Goal: Transaction & Acquisition: Book appointment/travel/reservation

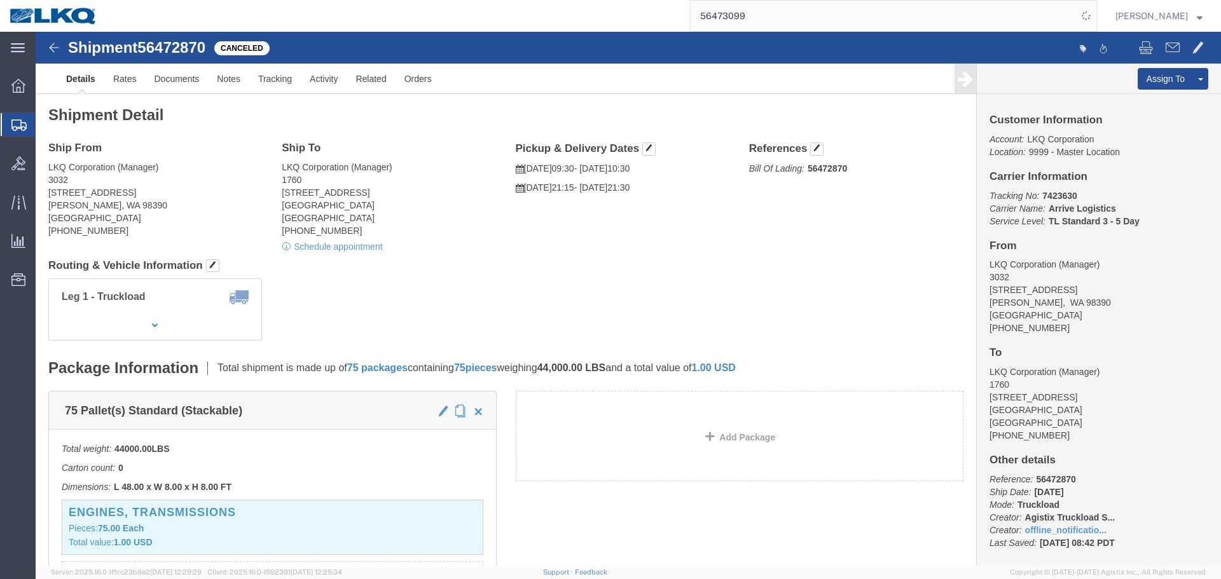
scroll to position [445, 0]
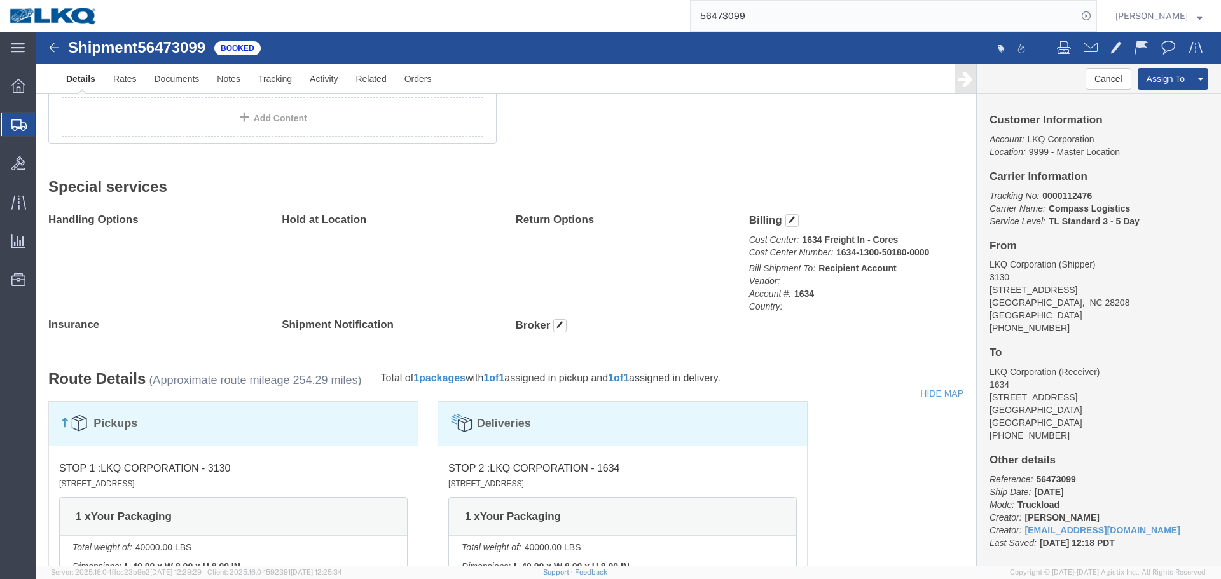
click div "1 Your Packaging Total weight: 40000.00 LBS ( dim ) Dimensions: L 40.00 x W 8.0…"
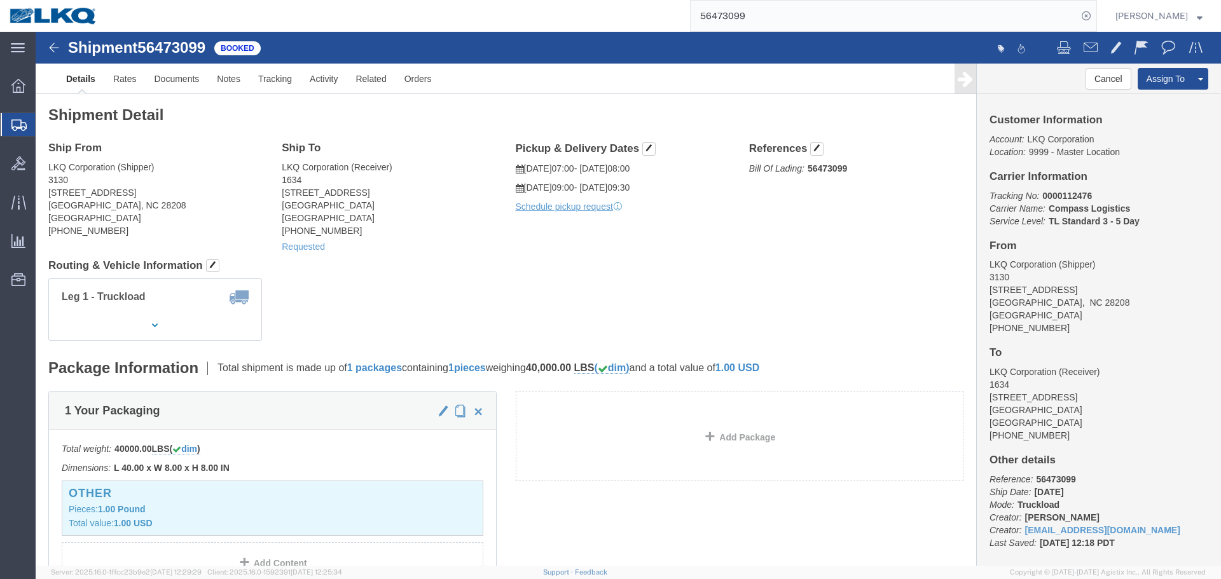
click div "Leg 1 - Truckload Number of trucks: 1"
click div "Ship From LKQ Corporation (Shipper) 3130 1706 Queen City Drive Charlotte, NC 28…"
click h4 "Routing & Vehicle Information"
click address "LKQ Corporation (Shipper) 3130 1706 Queen City Drive Charlotte, NC 28208 United…"
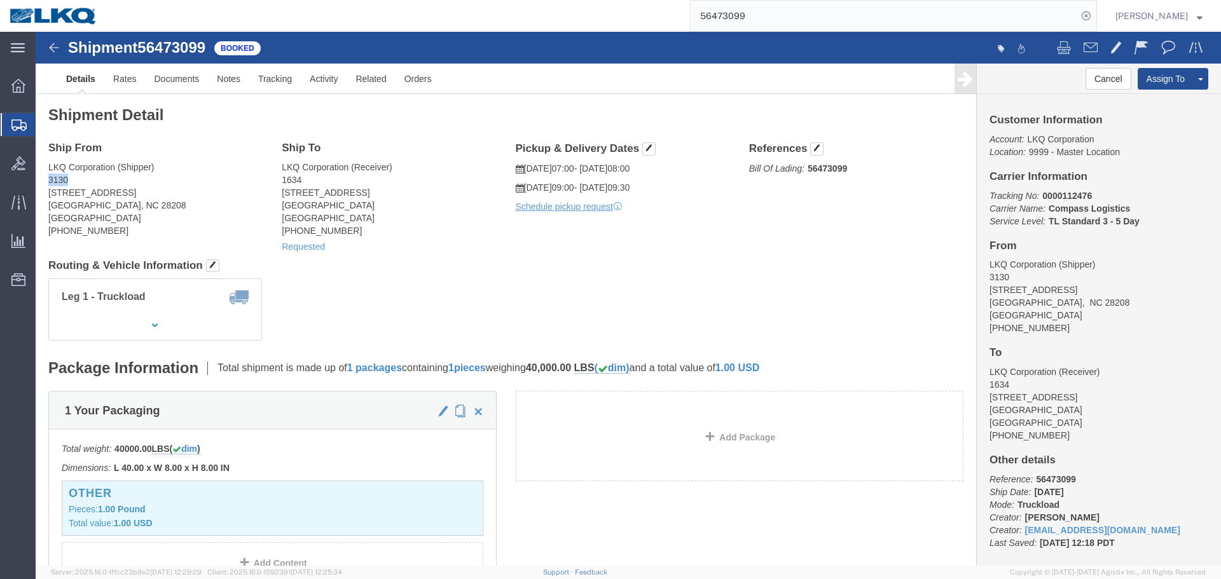
click address "LKQ Corporation (Shipper) 3130 1706 Queen City Drive Charlotte, NC 28208 United…"
copy address "3130"
click div "Shipment Detail Ship From LKQ Corporation (Shipper) 3130 1706 Queen City Drive …"
click at [780, 27] on input "56473099" at bounding box center [884, 16] width 387 height 31
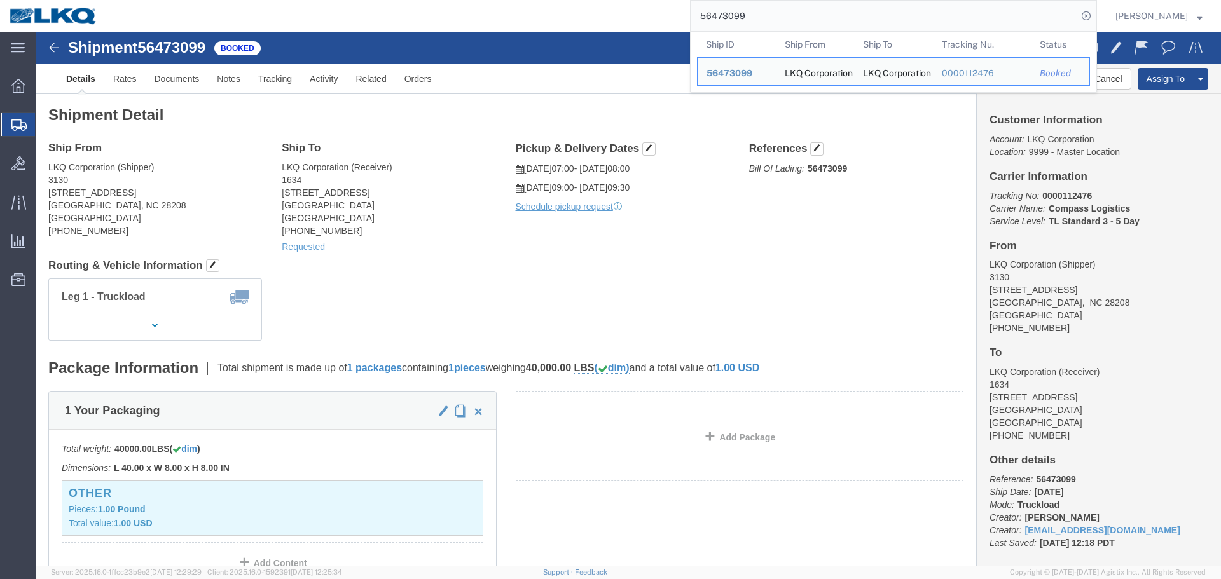
paste input "97465"
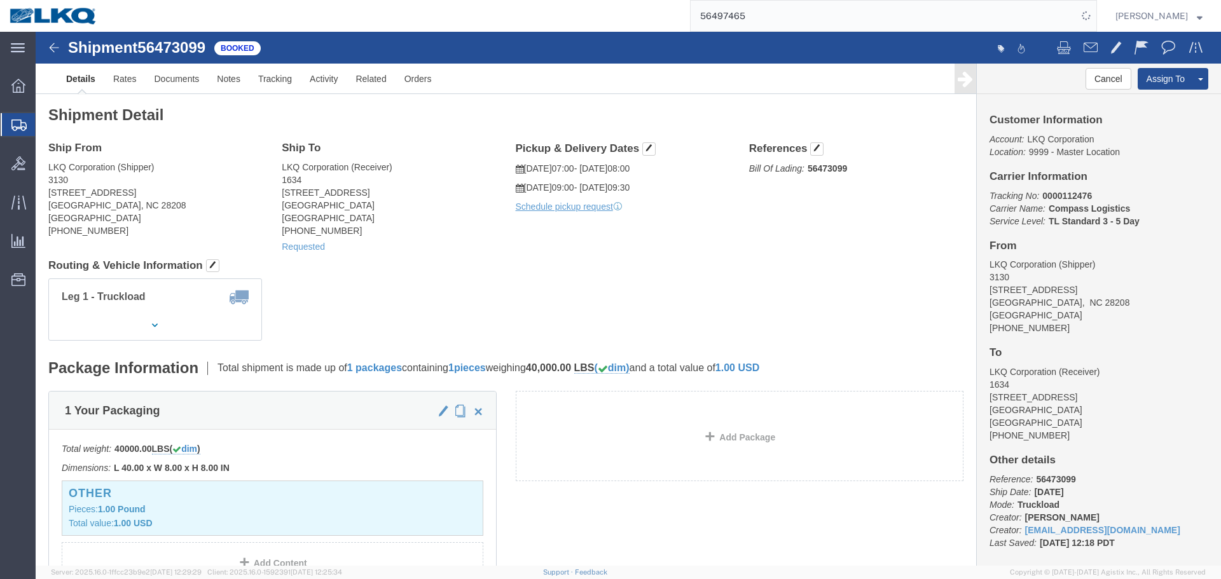
click div "Shipment Detail Ship From LKQ Corporation (Shipper) 3130 1706 Queen City Drive …"
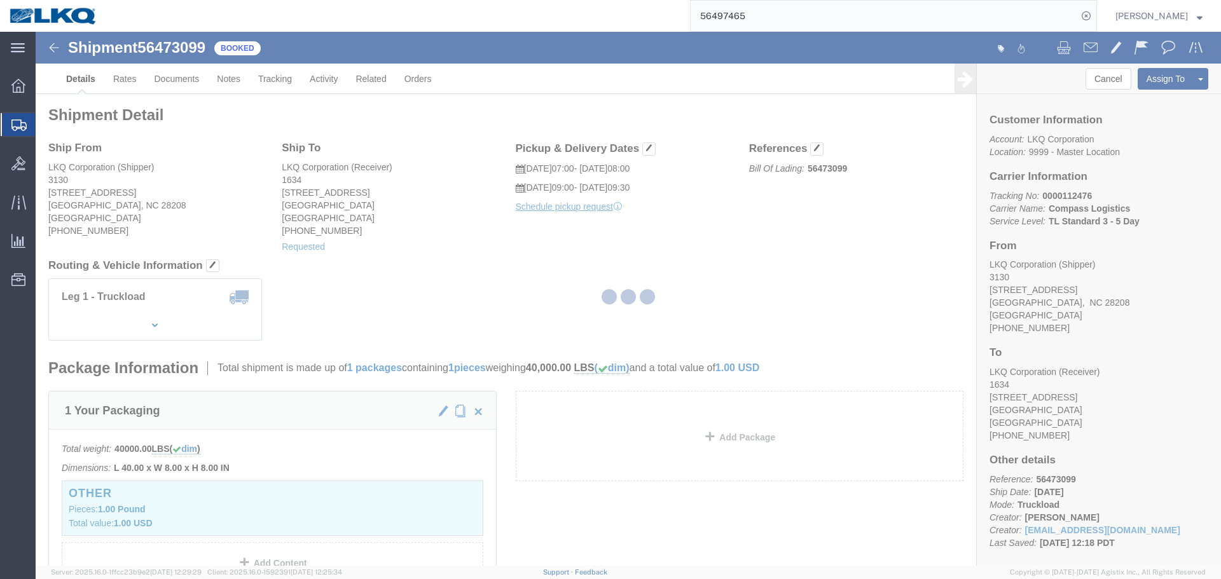
click at [748, 245] on div at bounding box center [628, 299] width 1185 height 534
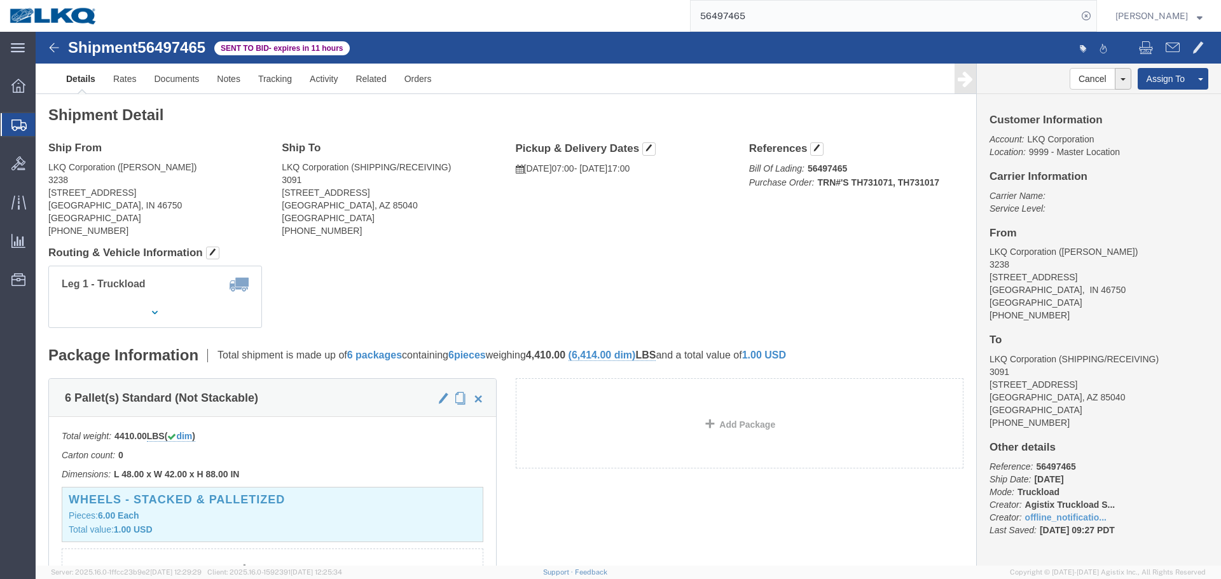
click h4 "Routing & Vehicle Information"
click address "LKQ Corporation (DEE SNEAD) 3238 1870 Riverfork Drive W Huntington, IN 46750 Un…"
copy address "46750"
click address "LKQ Corporation (SHIPPING/RECEIVING) 3091 5670 S 32nd Street Phoenix, AZ 85040 …"
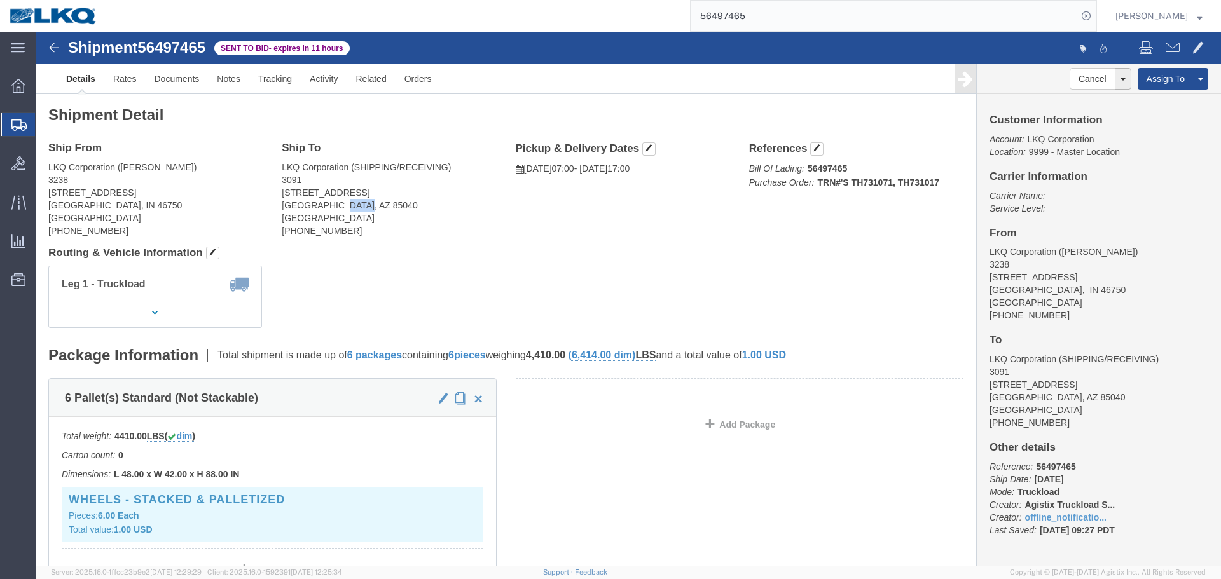
drag, startPoint x: 306, startPoint y: 172, endPoint x: 557, endPoint y: 20, distance: 293.6
click address "LKQ Corporation (SHIPPING/RECEIVING) 3091 5670 S 32nd Street Phoenix, AZ 85040 …"
copy address "85040"
click link "Rates"
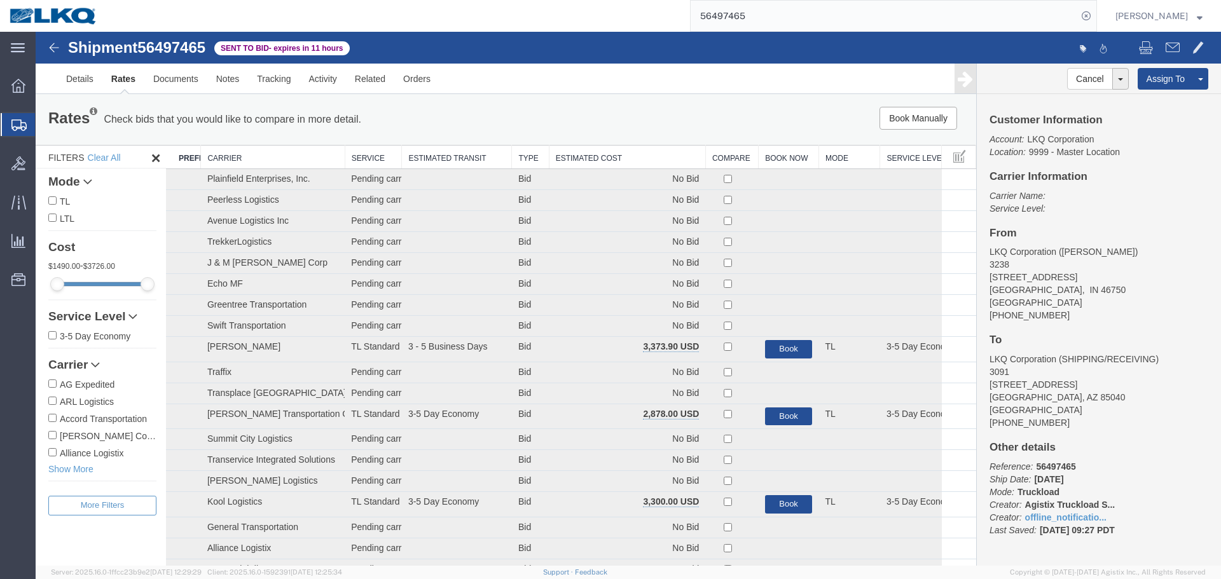
click at [604, 157] on th "Estimated Cost" at bounding box center [627, 158] width 156 height 24
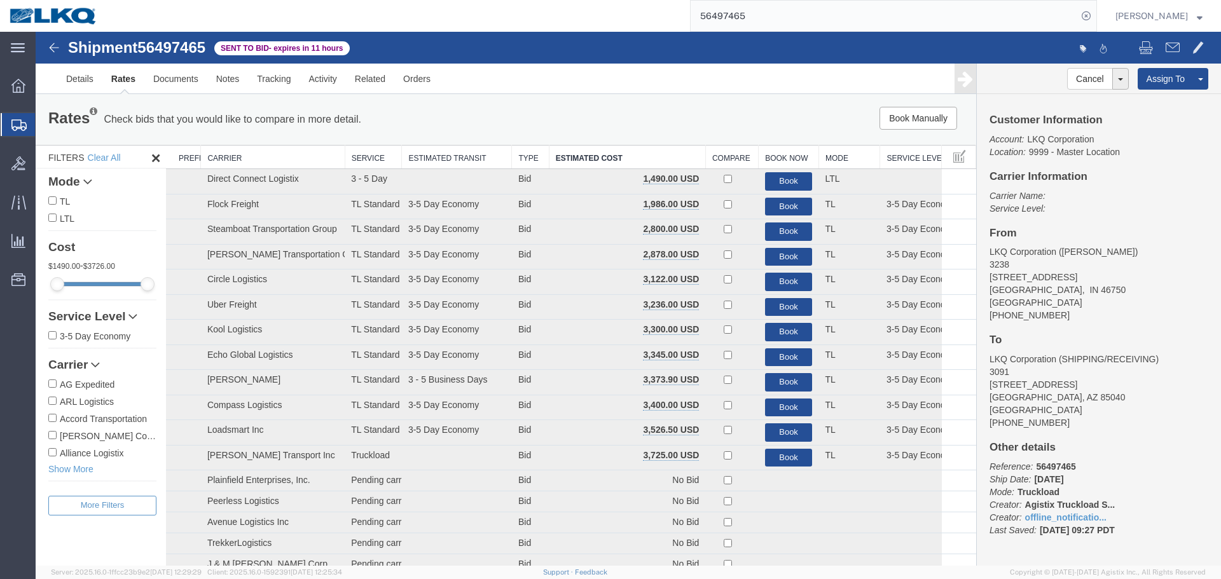
click at [607, 118] on div "Book Manually Pause Continue" at bounding box center [778, 118] width 389 height 23
click at [723, 86] on ul "Details Rates Documents Notes Tracking Activity Related Orders" at bounding box center [628, 79] width 1142 height 30
click at [241, 85] on link "Notes" at bounding box center [227, 79] width 41 height 31
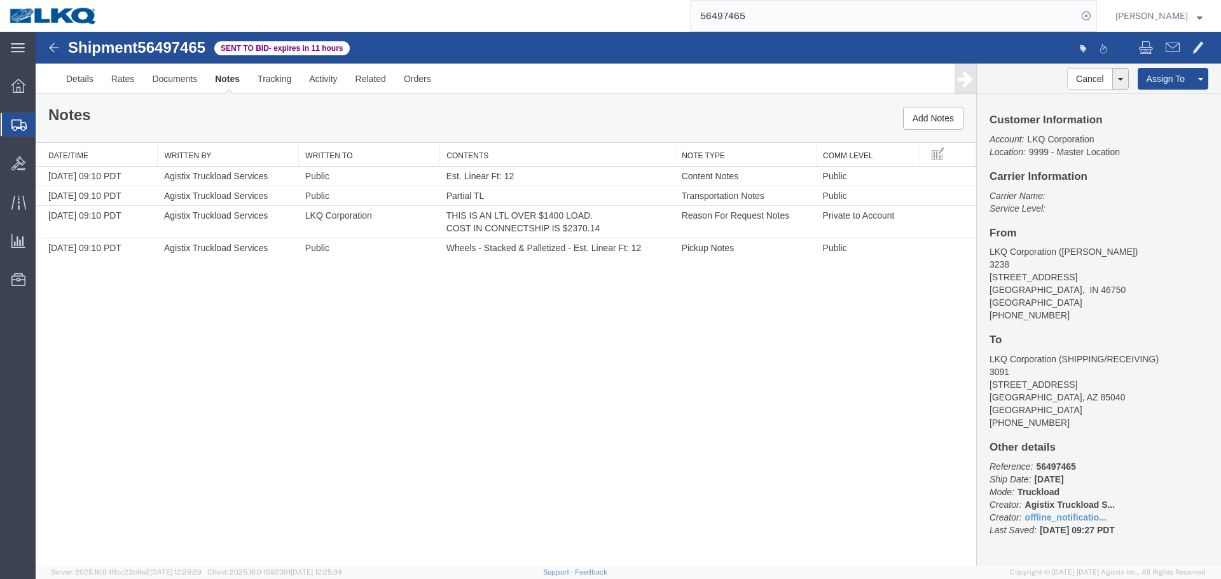
click at [586, 330] on div "Shipment 56497465 4 of 4 Sent to Bid - expires in 11 hours Details Rates Docume…" at bounding box center [628, 299] width 1185 height 534
click at [196, 51] on span "56497465" at bounding box center [171, 47] width 68 height 17
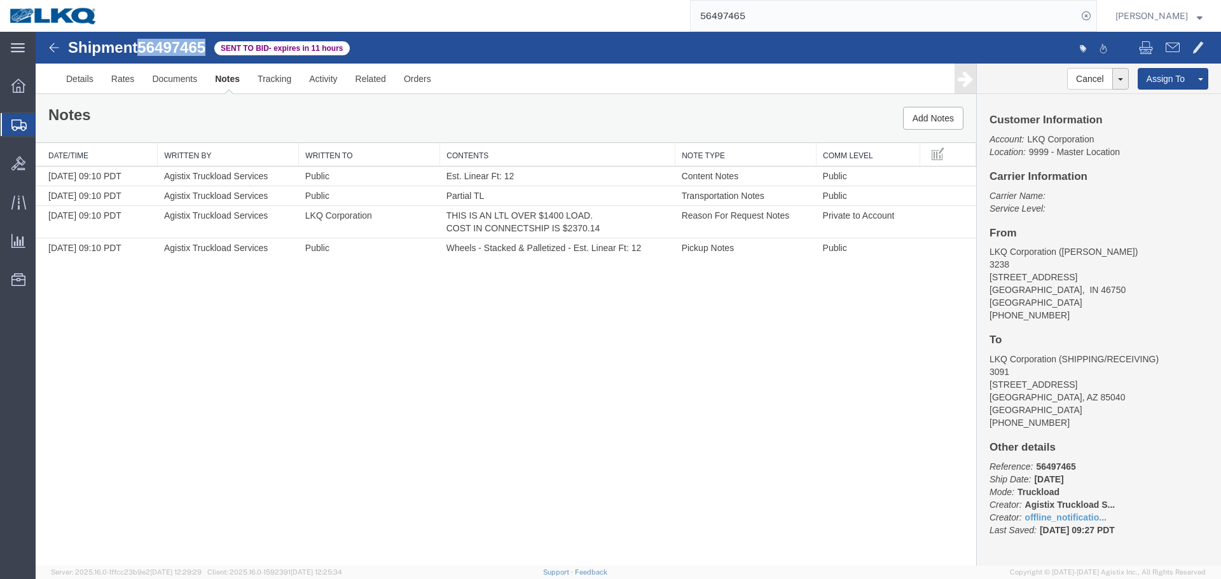
copy span "56497465"
click at [781, 15] on input "56497465" at bounding box center [884, 16] width 387 height 31
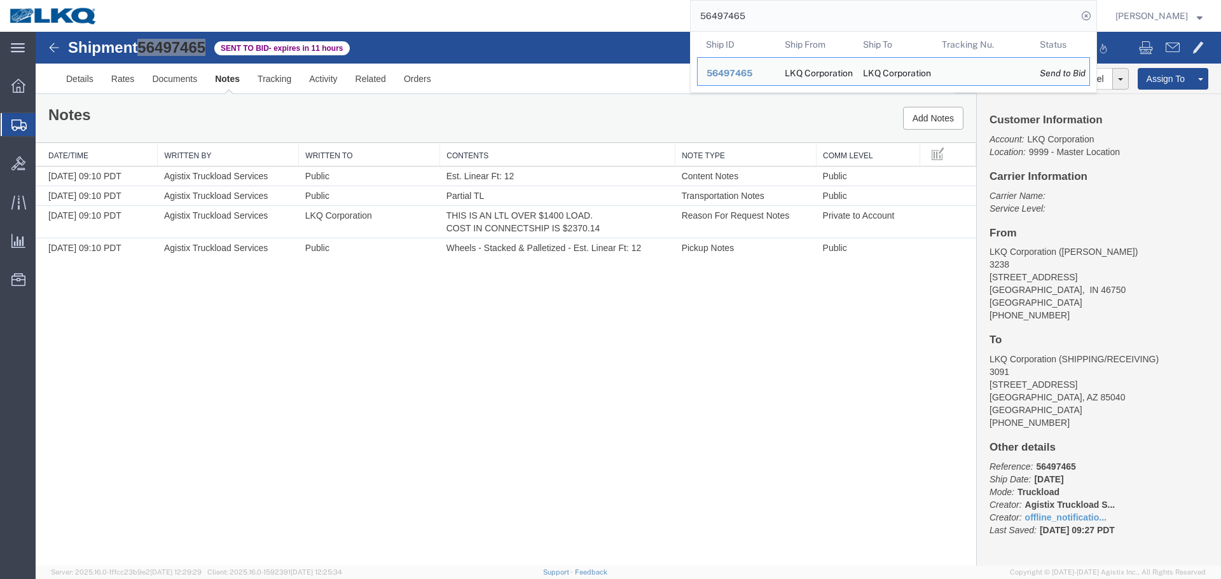
paste input "31573"
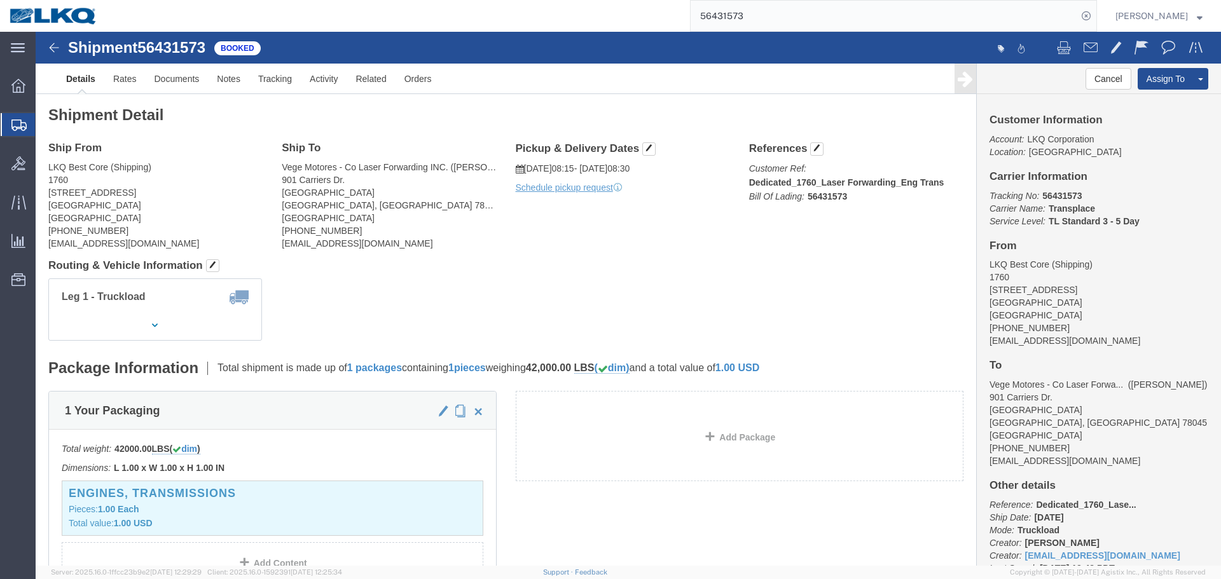
click at [790, 11] on input "56431573" at bounding box center [884, 16] width 387 height 31
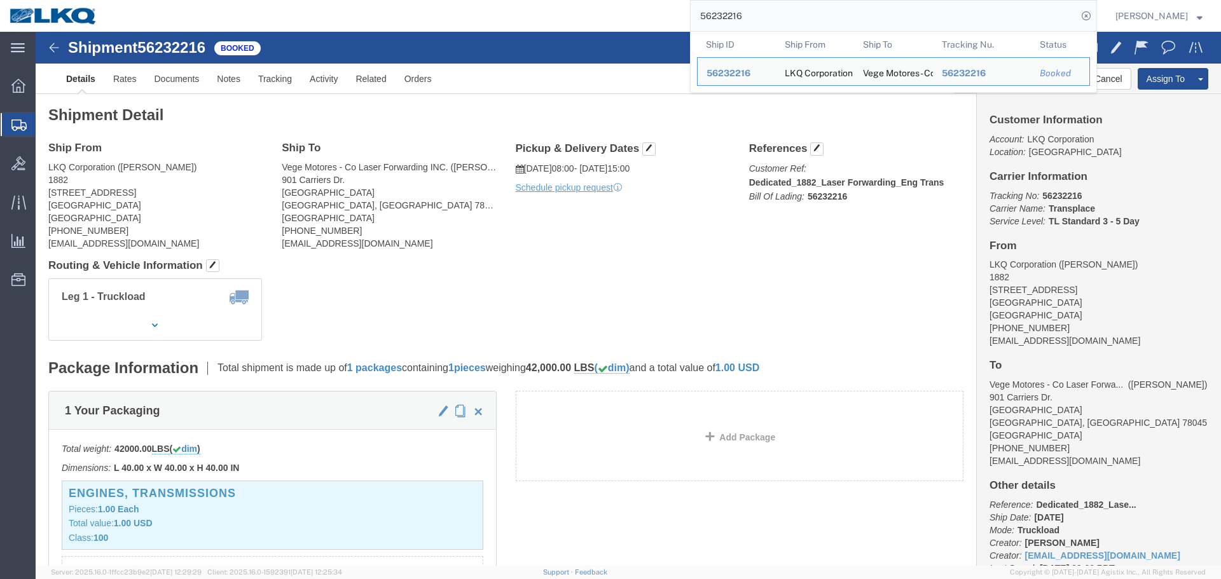
click at [847, 11] on input "56232216" at bounding box center [884, 16] width 387 height 31
paste input "497465"
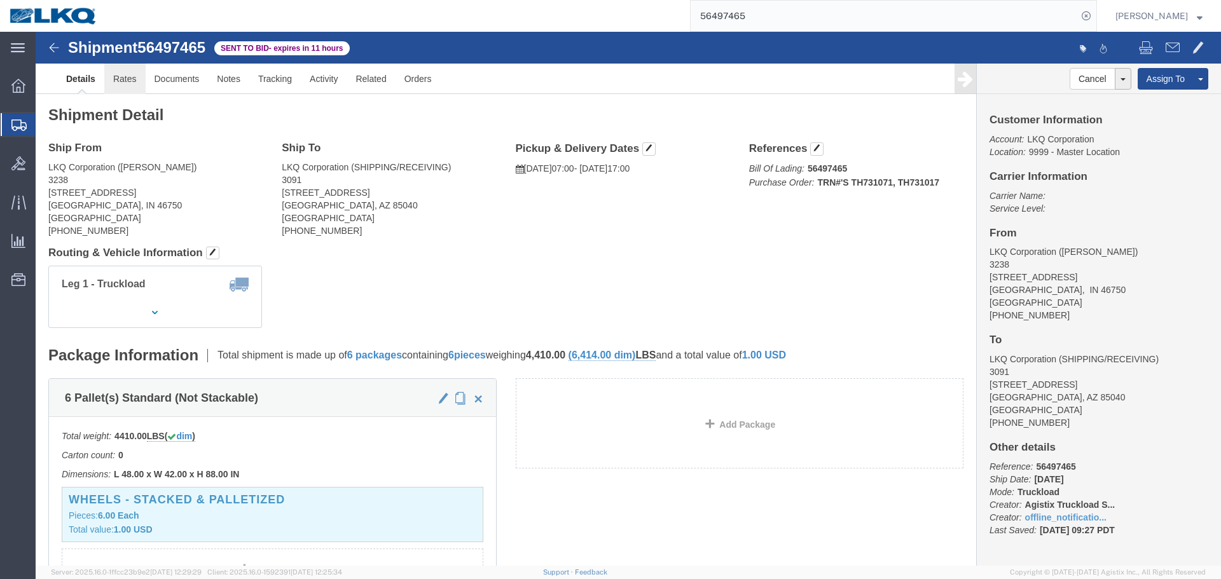
click link "Rates"
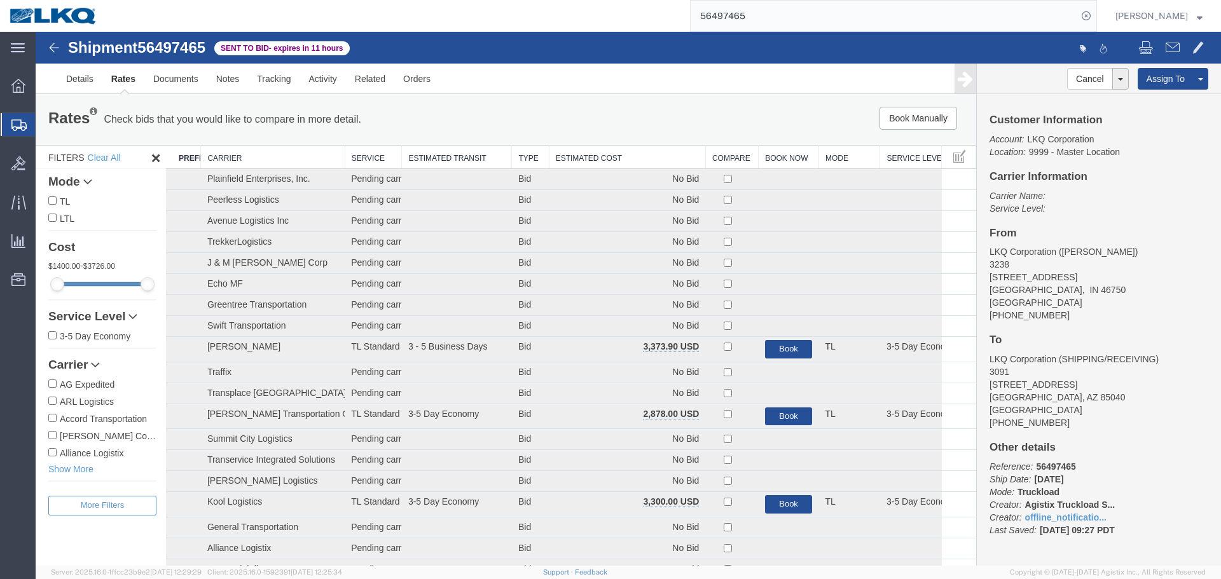
click at [656, 157] on th "Estimated Cost" at bounding box center [627, 158] width 156 height 24
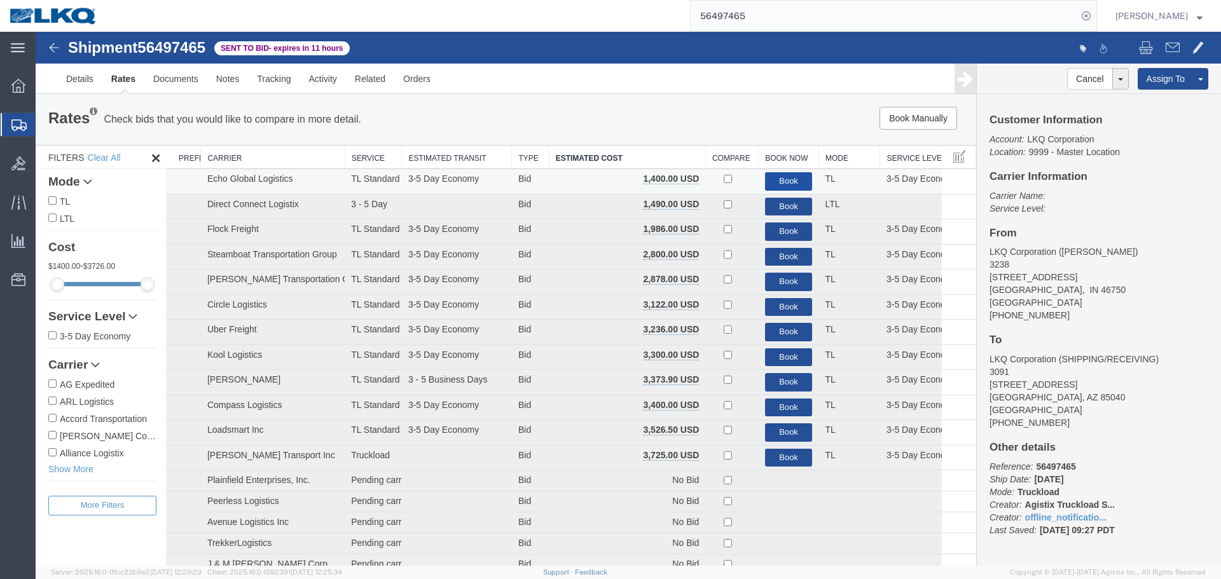
click at [772, 176] on button "Book" at bounding box center [789, 181] width 48 height 18
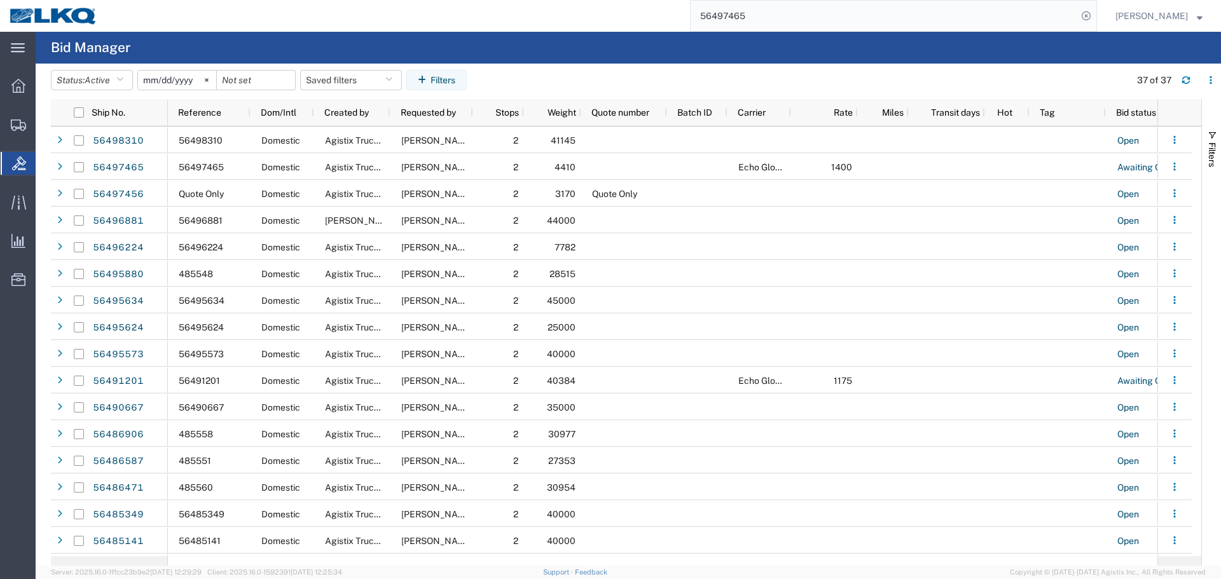
click at [768, 17] on input "56497465" at bounding box center [884, 16] width 387 height 31
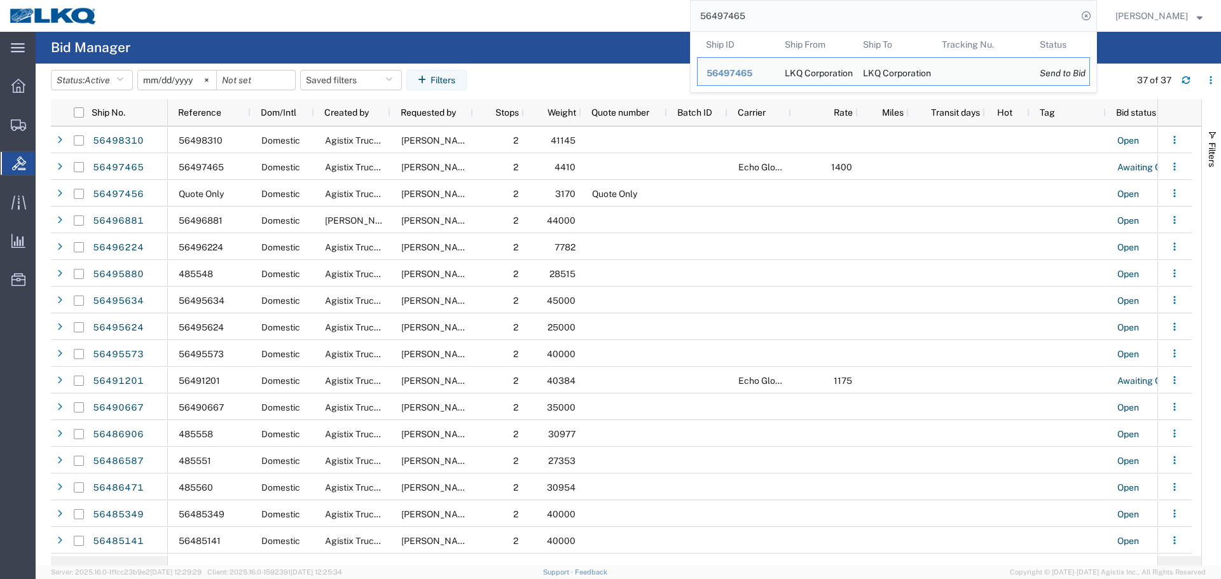
paste input "31573"
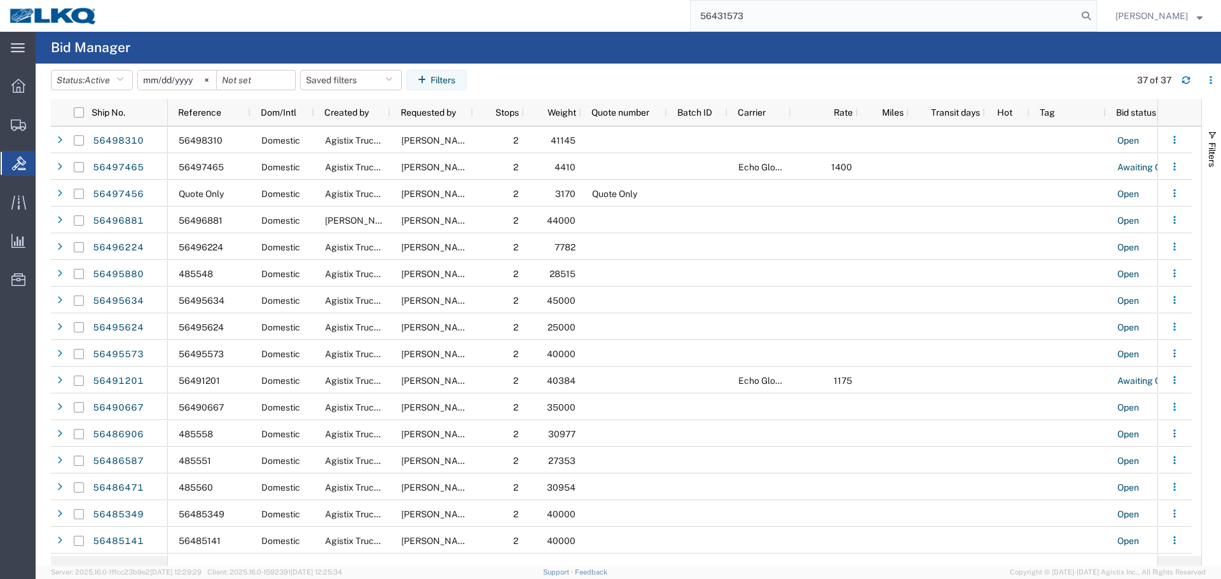
type input "56431573"
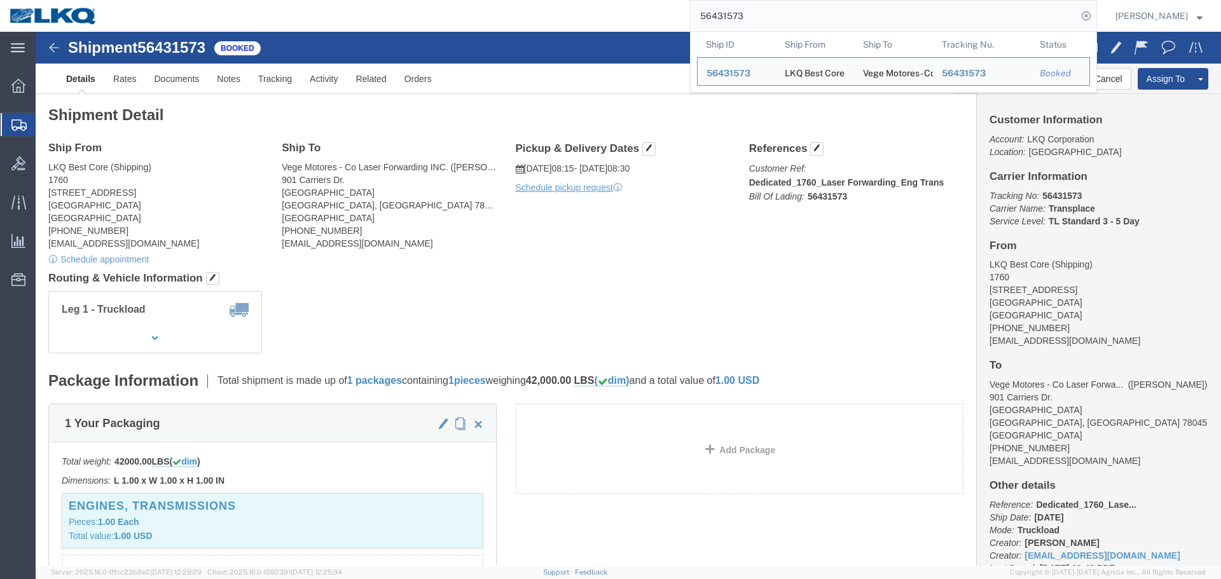
click div "Ship From LKQ Best Core (Shipping) 1760 1710 West Mount Houston Road Houston, T…"
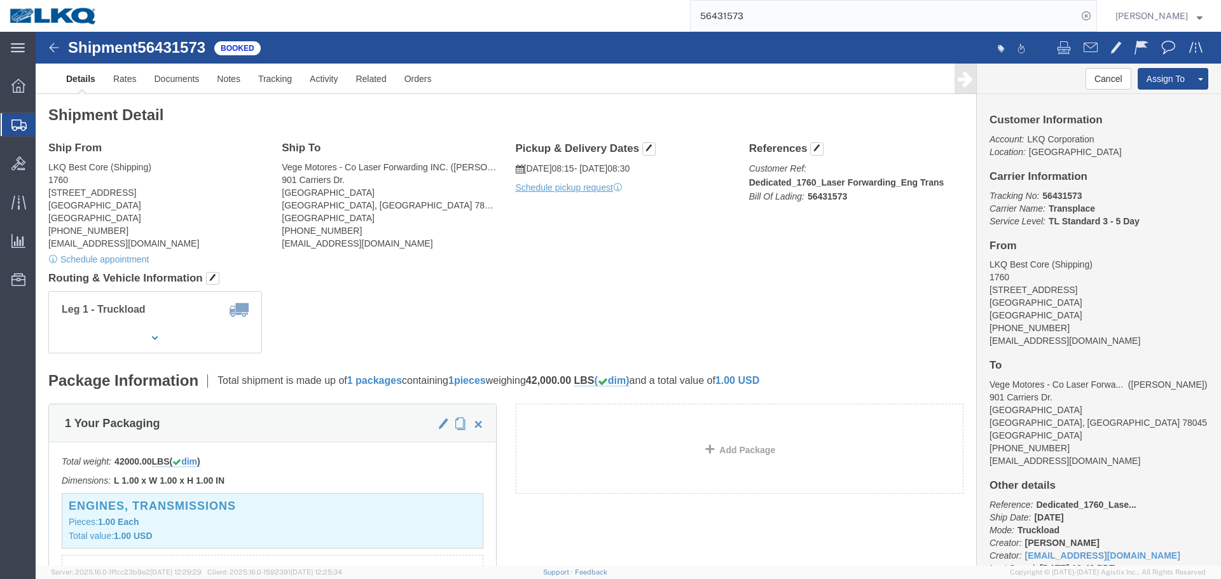
click h4 "Routing & Vehicle Information"
click span "button"
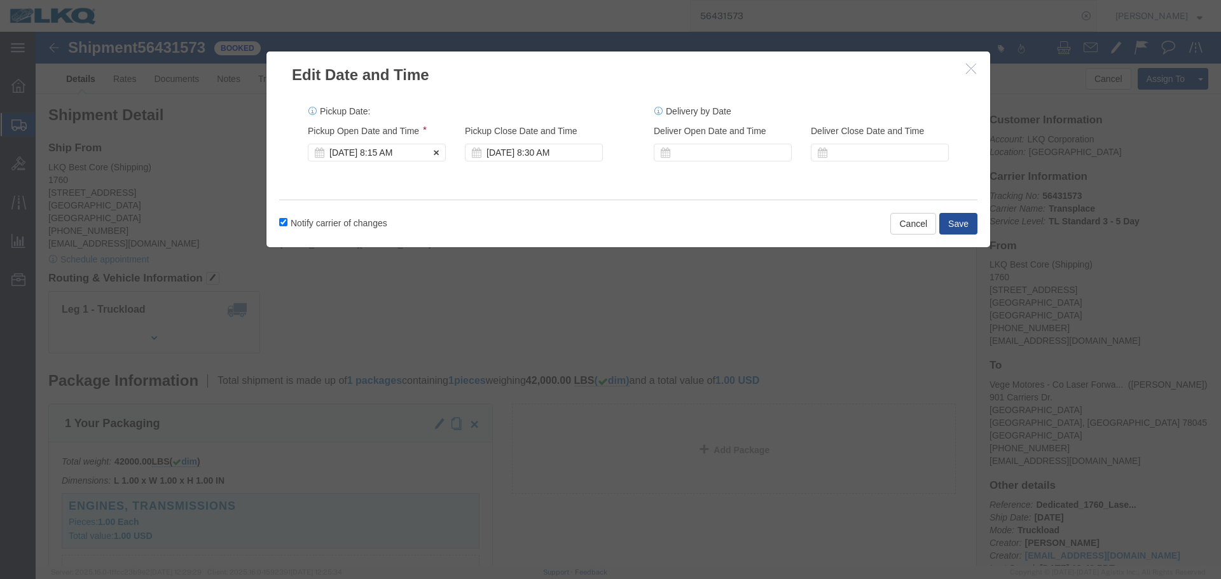
click div "Aug 18 2025 8:15 AM"
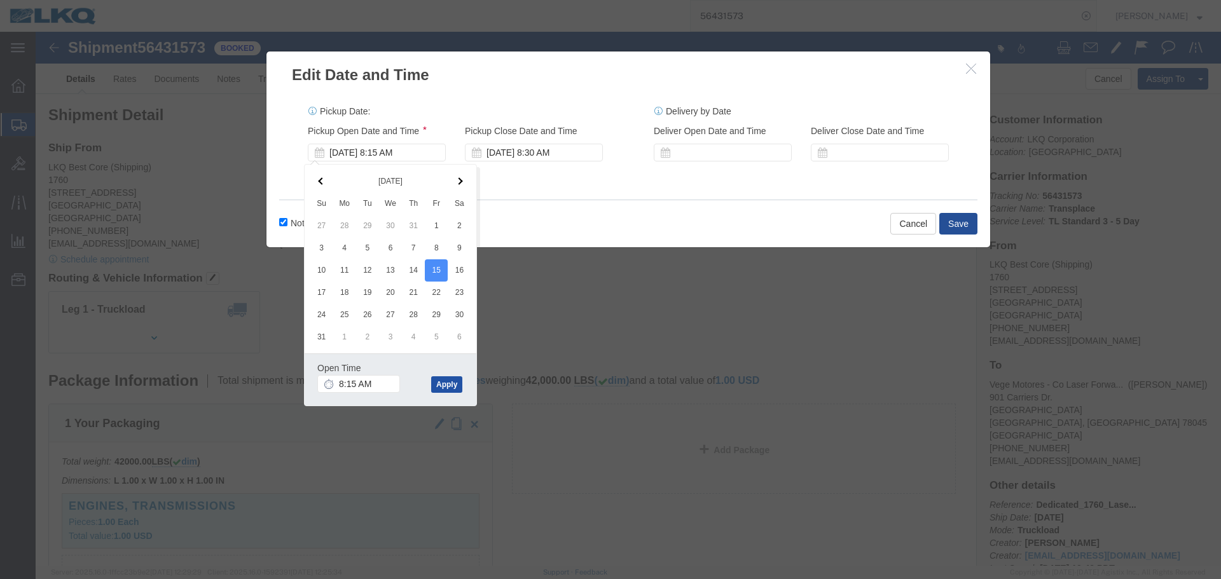
click button "Apply"
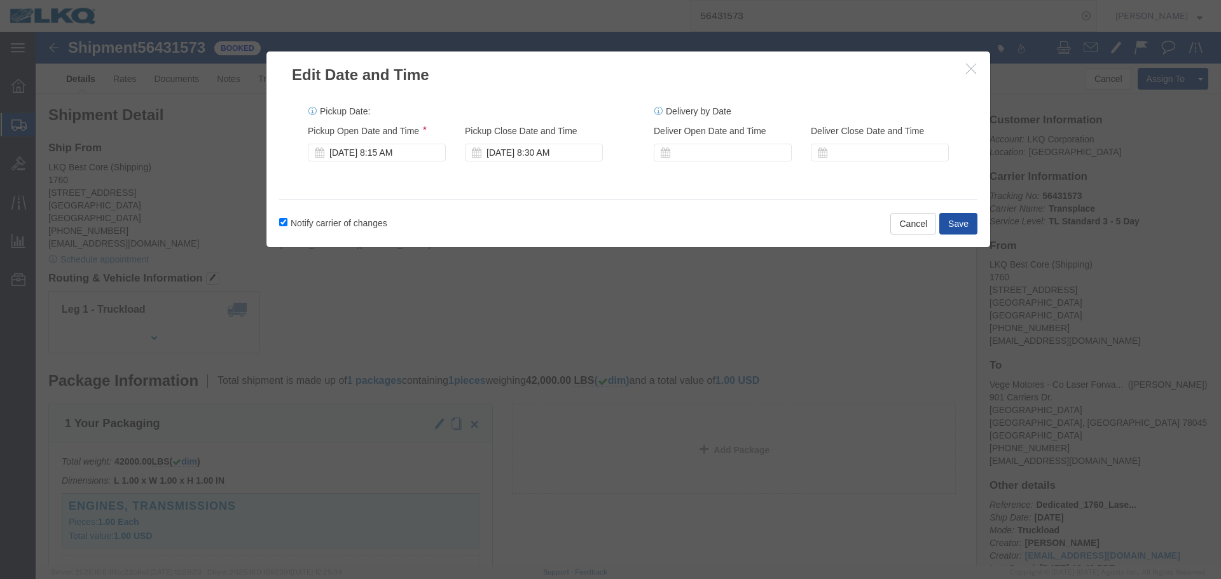
click button "Save"
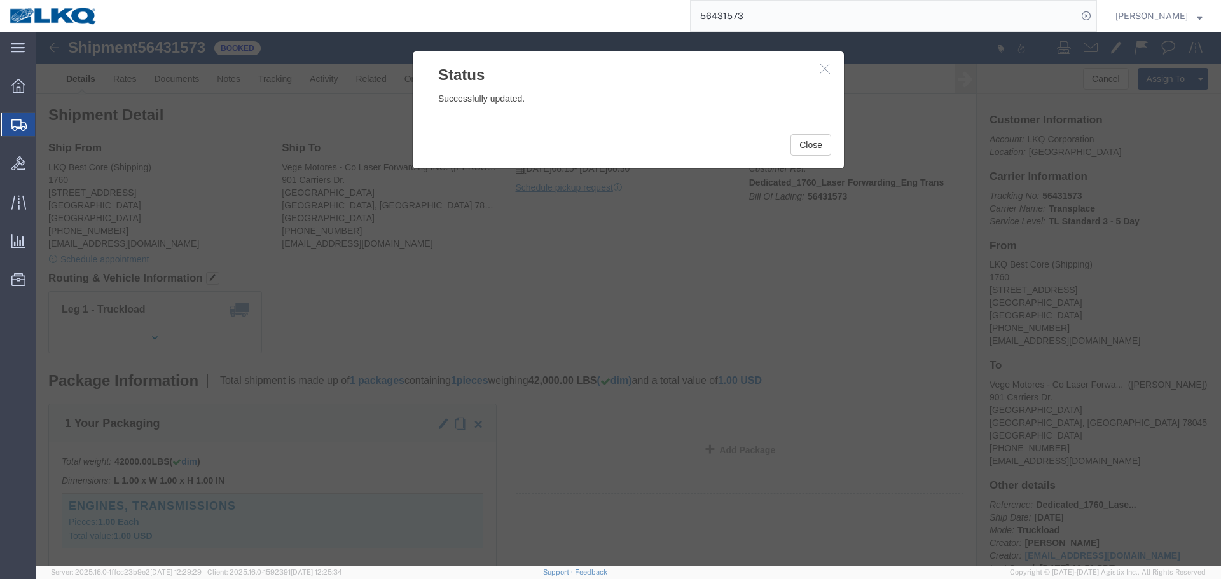
drag, startPoint x: 790, startPoint y: 39, endPoint x: 738, endPoint y: 3, distance: 64.0
click button "button"
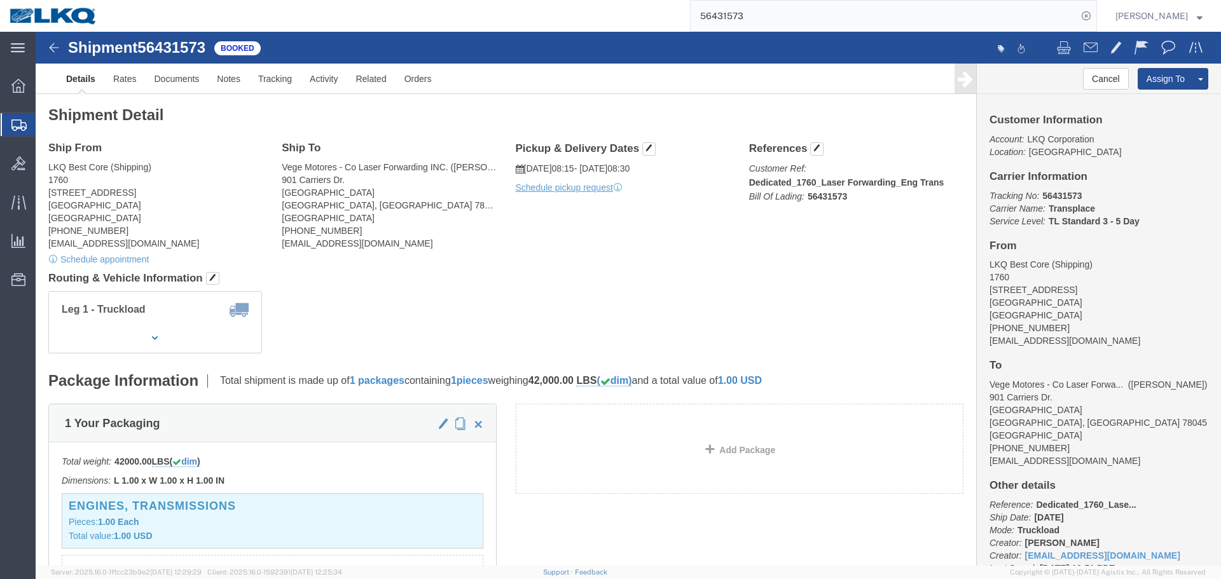
click at [761, 23] on input "56431573" at bounding box center [884, 16] width 387 height 31
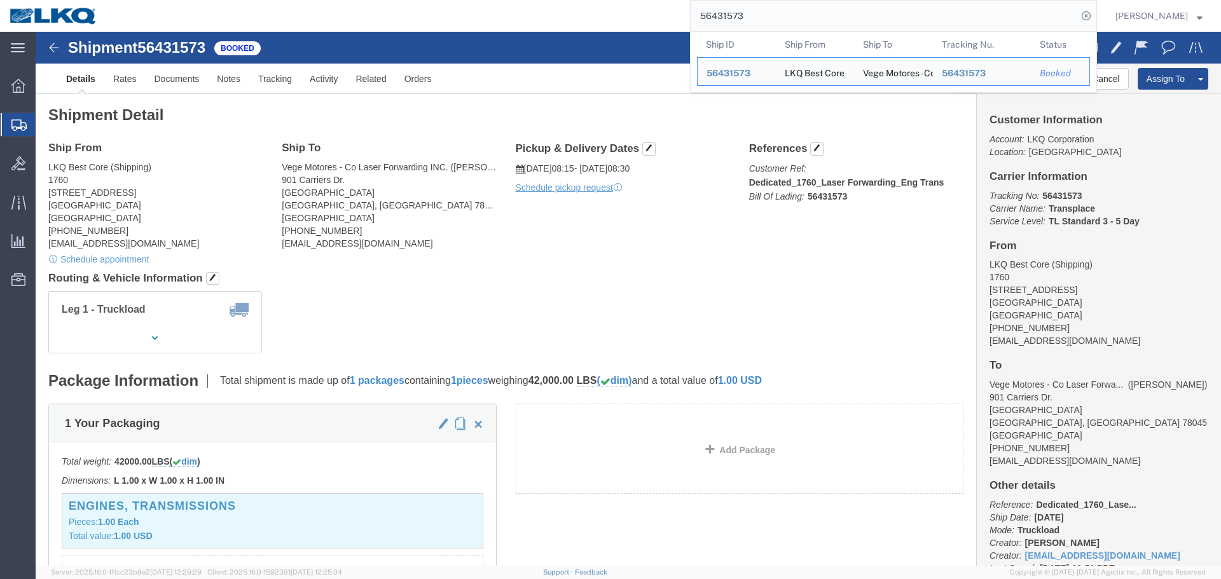
paste input "232216"
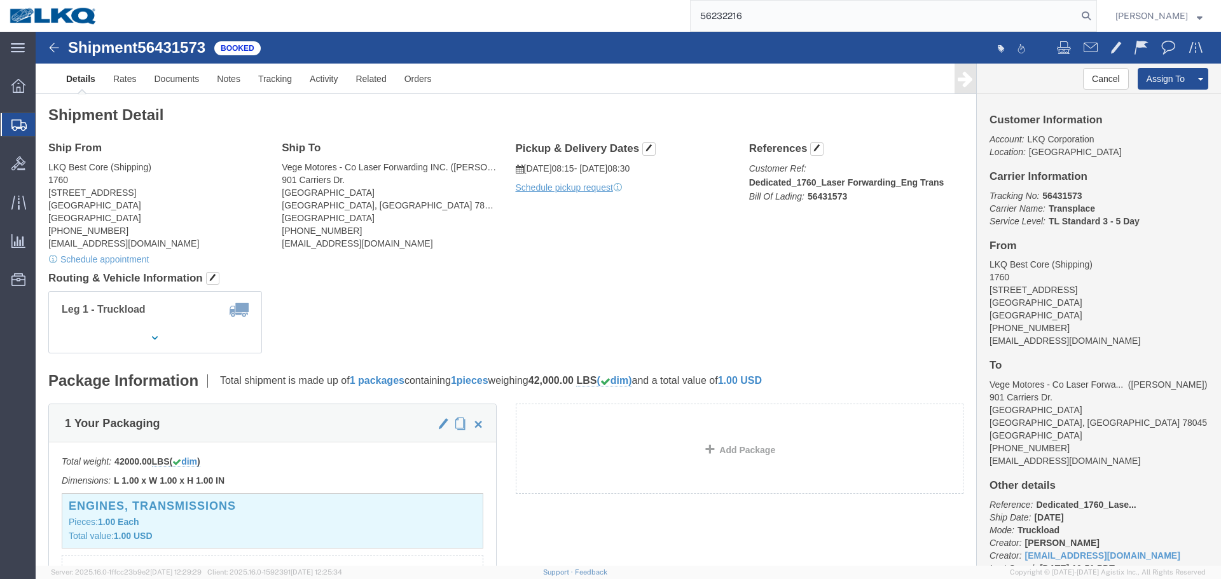
type input "56232216"
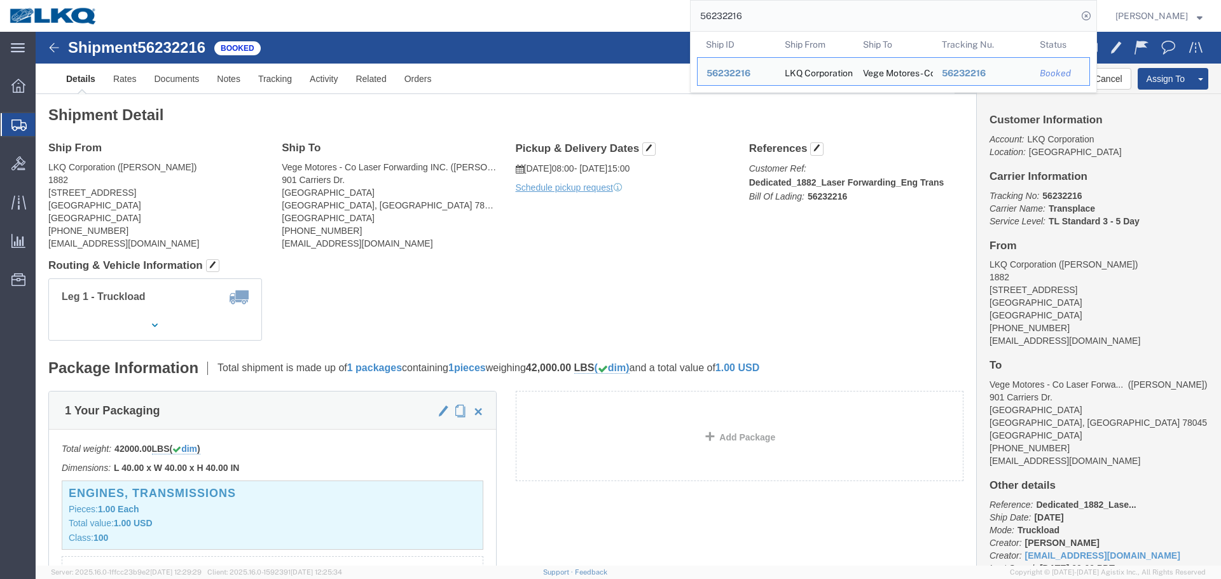
click div "Leg 1 - Truckload Vehicle 1: Standard Dry Van Number of trucks: 1"
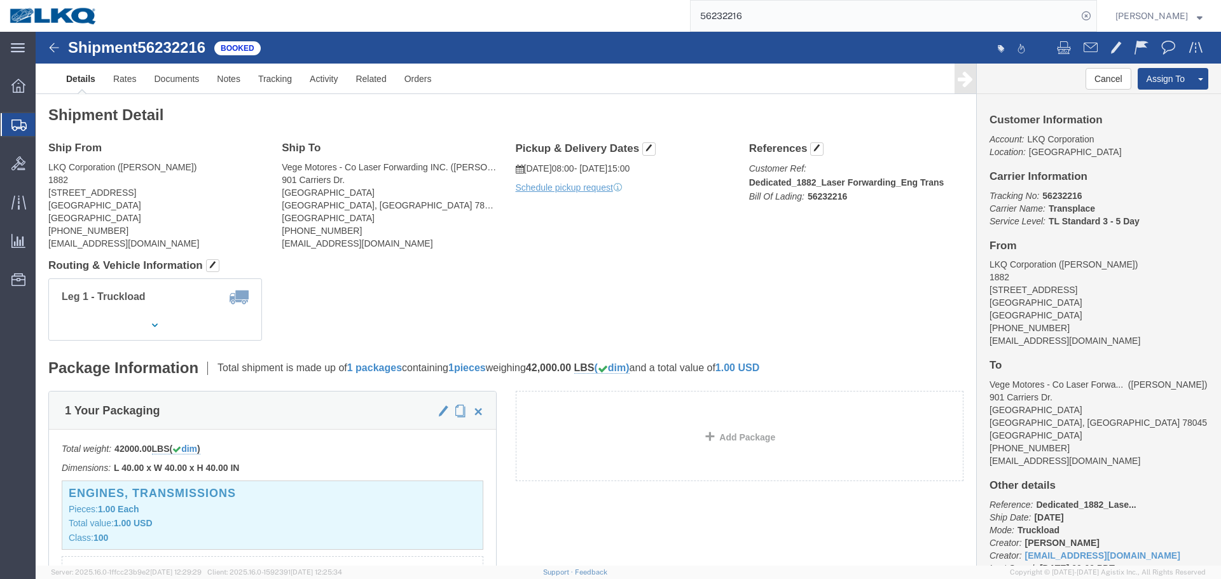
click h4 "Routing & Vehicle Information"
click span "button"
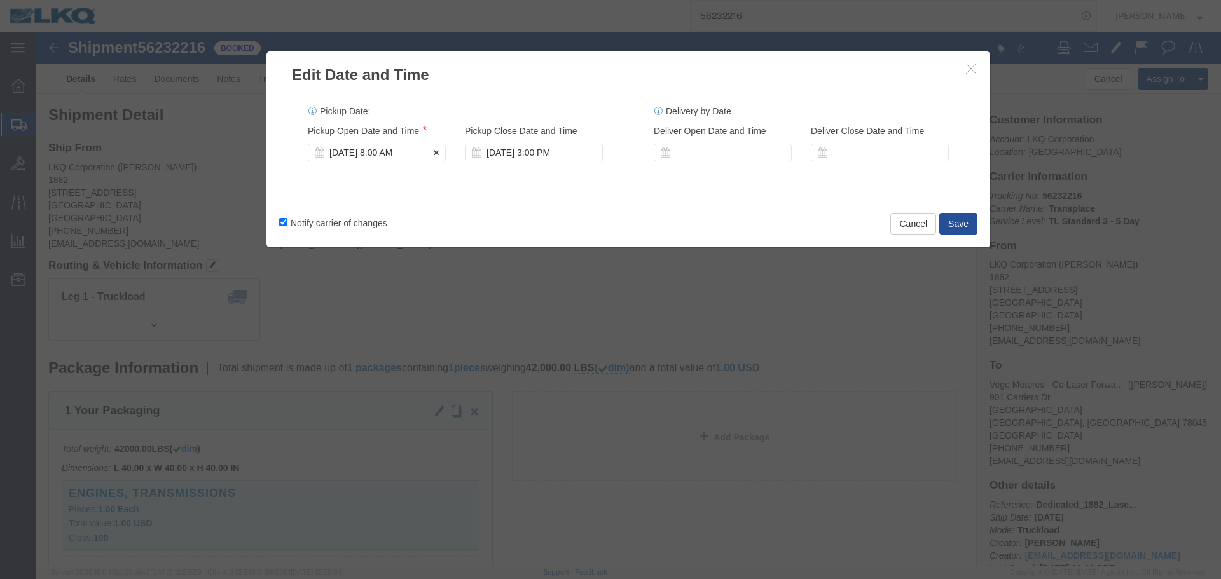
click div "Aug 22 2025 8:00 AM"
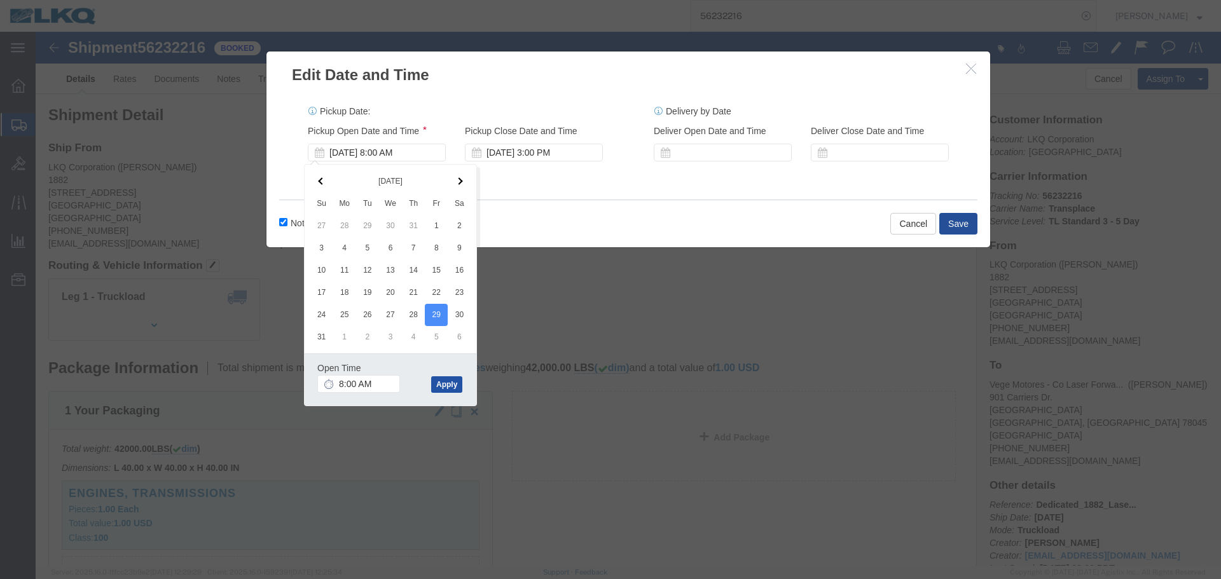
click button "Apply"
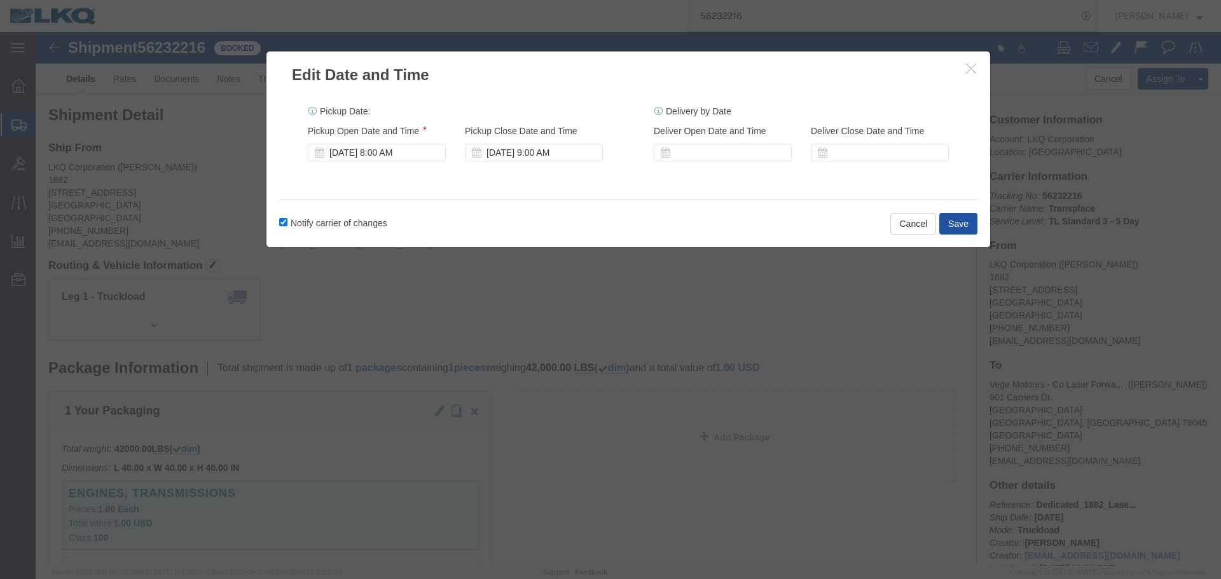
click button "Save"
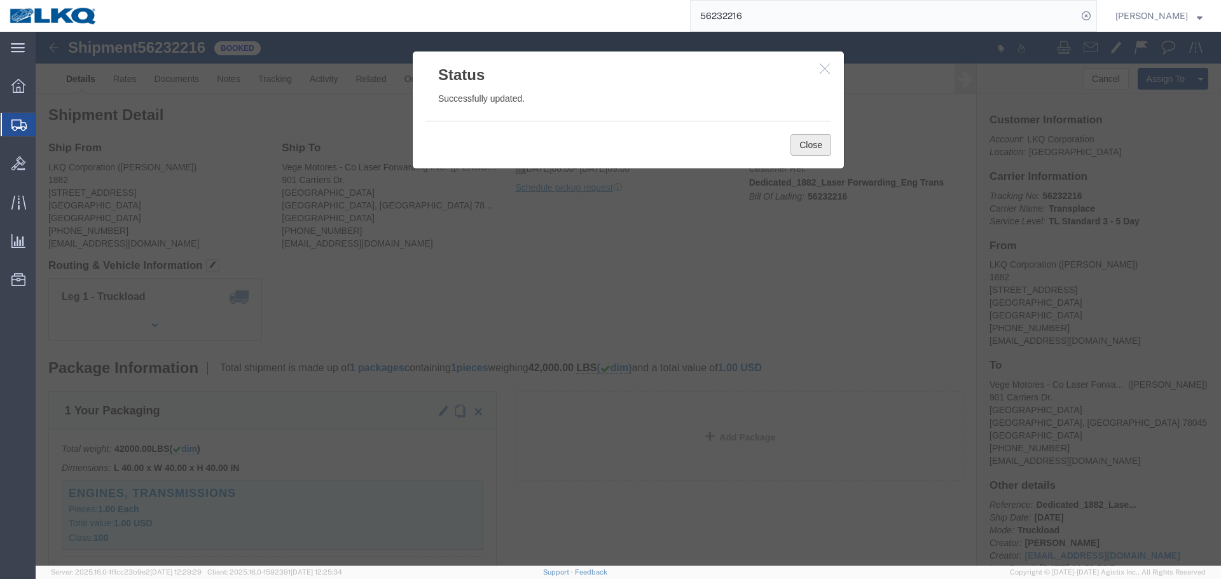
click button "Close"
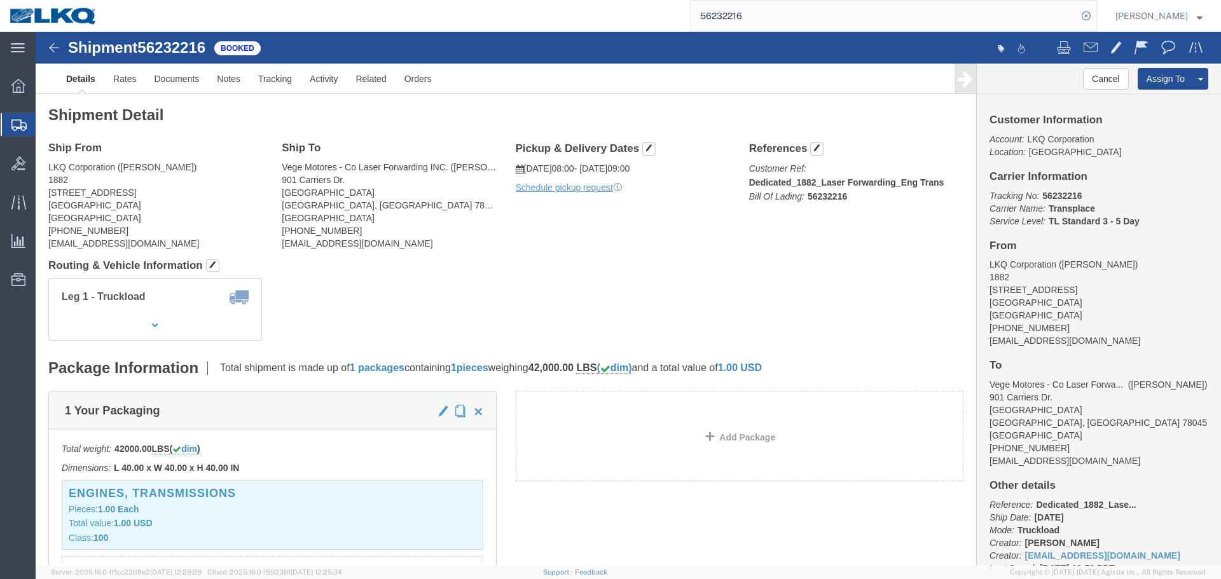
click div "Ship From LKQ Corporation (Kelsie McGuire) 1882 1102 W Carrier Pkwy STE 100 Gra…"
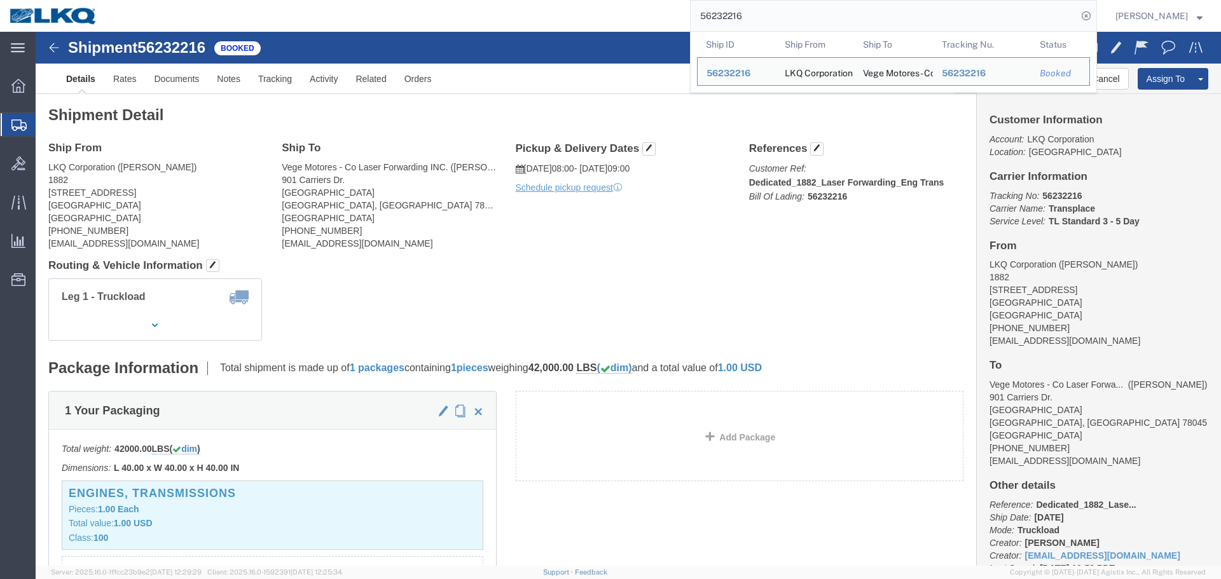
click at [946, 29] on input "56232216" at bounding box center [884, 16] width 387 height 31
paste input "178334"
type input "56178334"
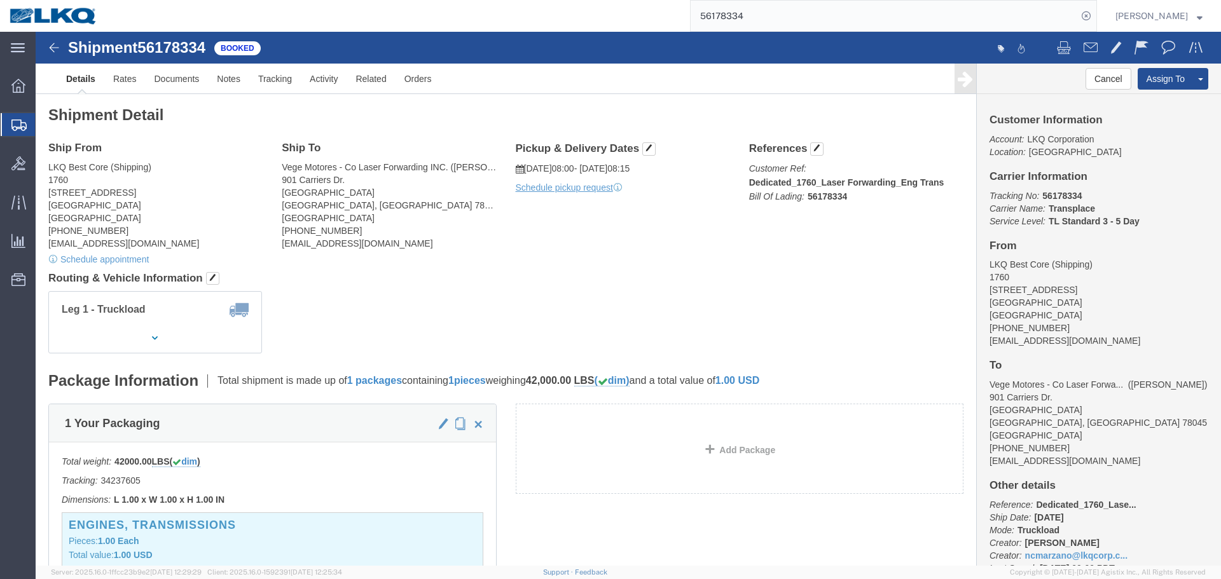
click div "Ship From LKQ Best Core (Shipping) 1760 1710 West Mount Houston Road Houston, T…"
click div "Leg 1 - Truckload Vehicle 1: Standard Dry Van Number of trucks: 1"
click button "Cancel"
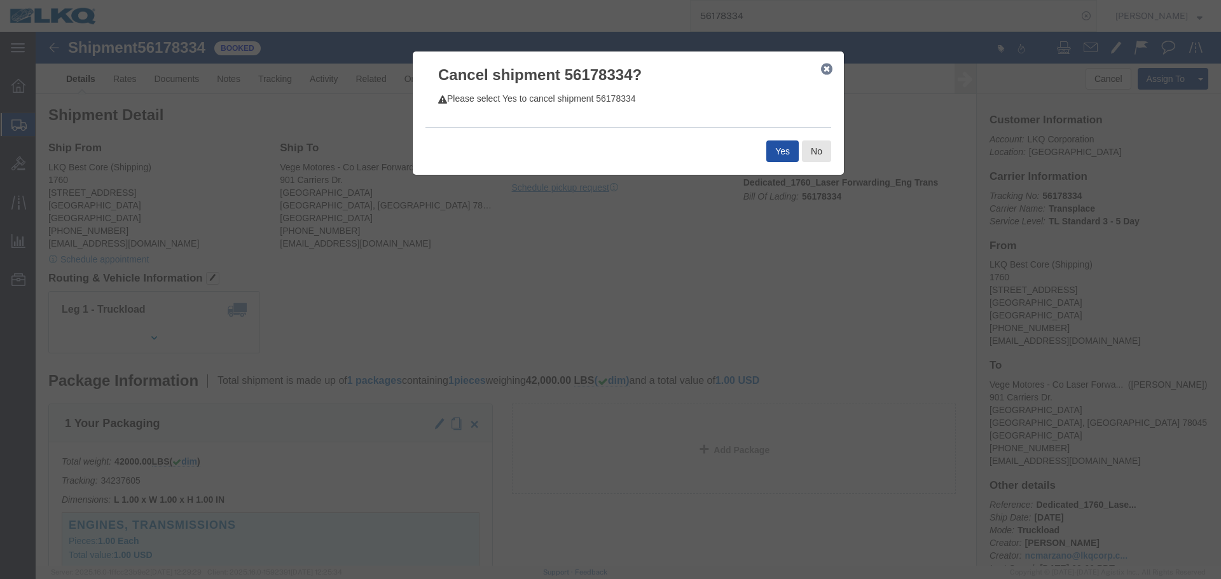
click button "Yes"
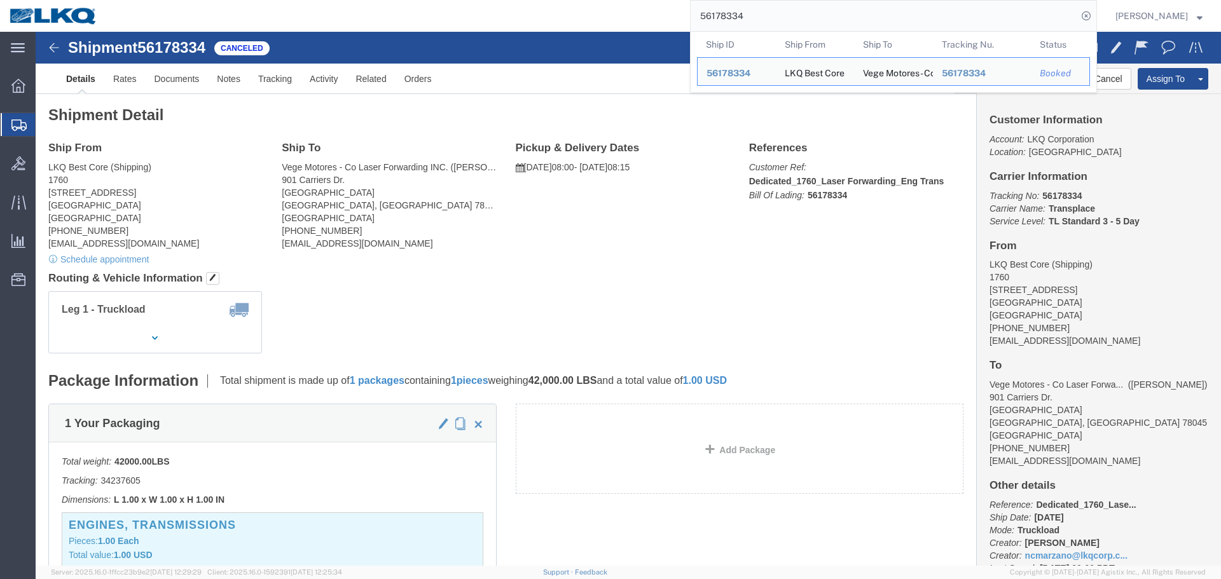
click at [850, 23] on input "56178334" at bounding box center [884, 16] width 387 height 31
paste input "431578"
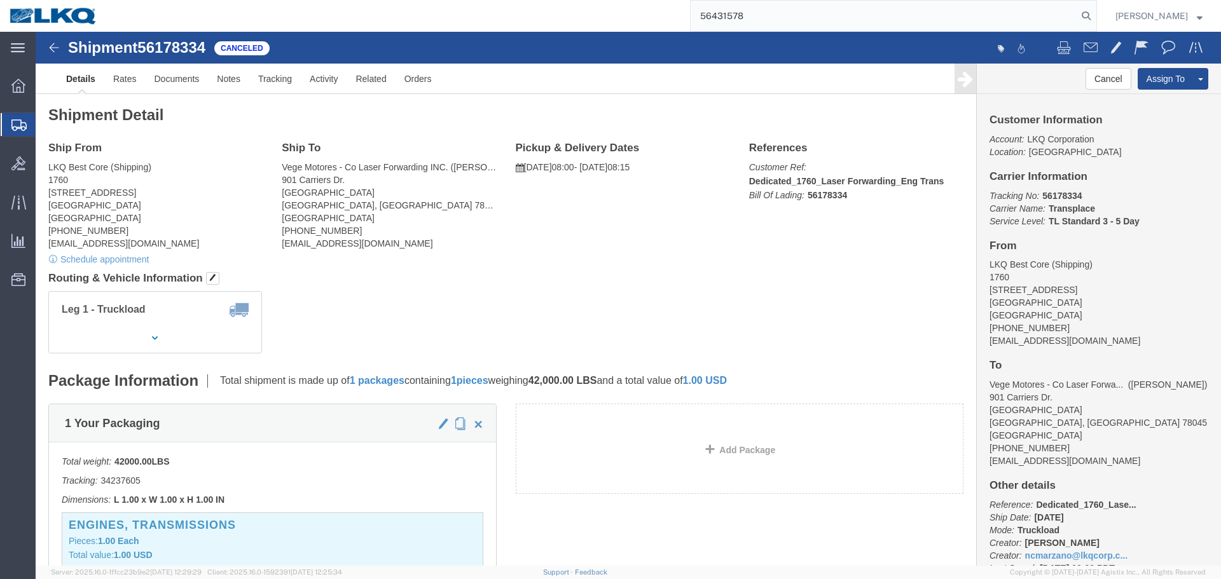
type input "56431578"
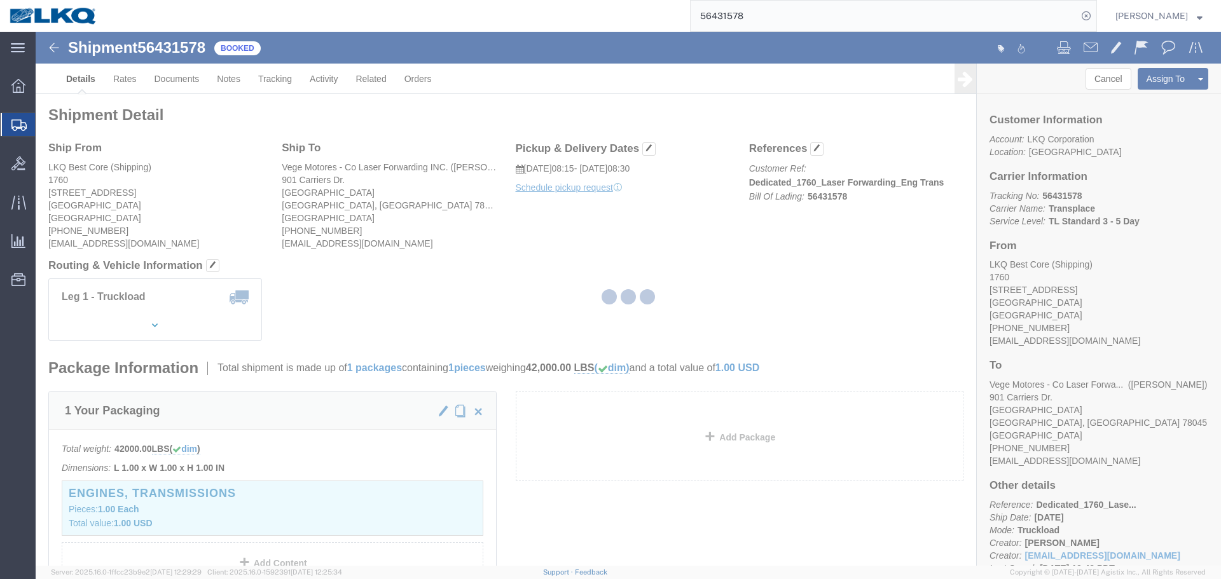
click at [712, 191] on div at bounding box center [628, 299] width 1185 height 534
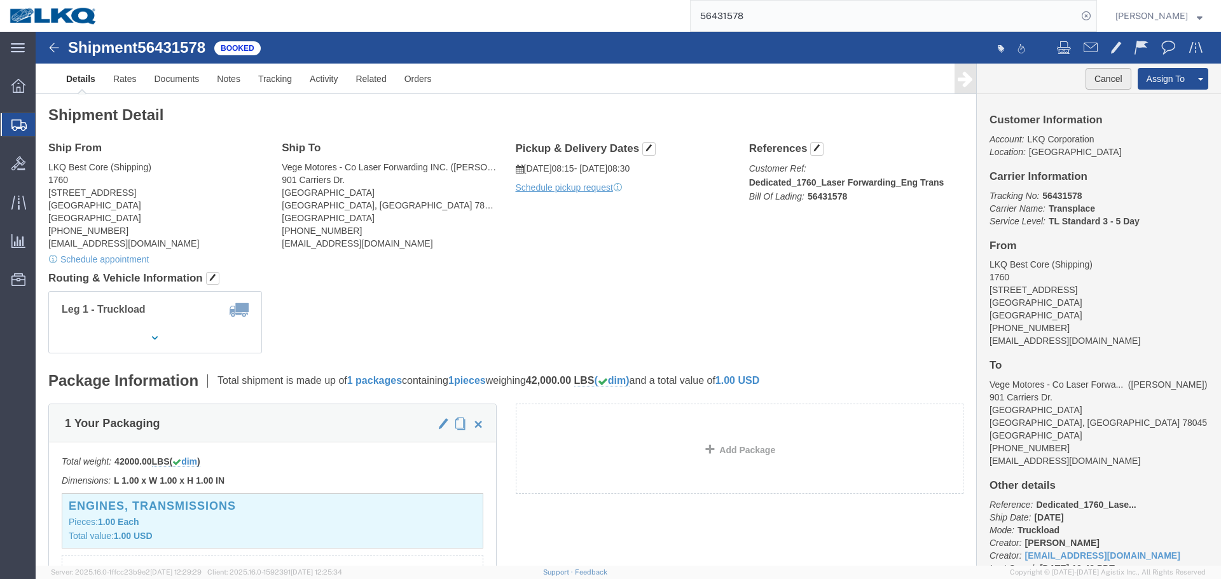
click button "Cancel"
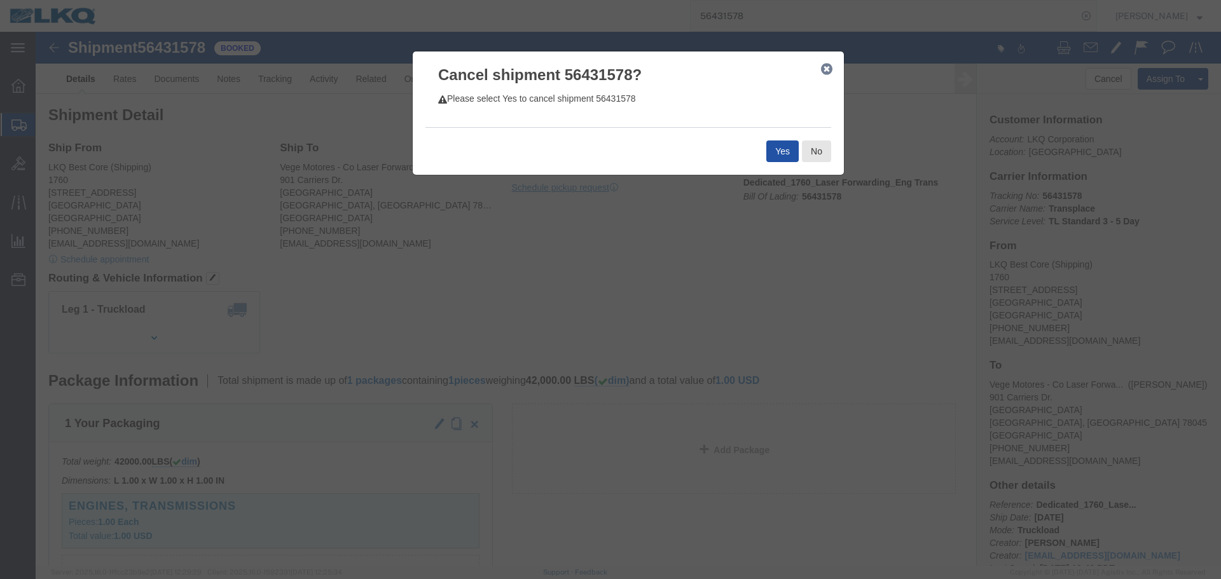
click button "Yes"
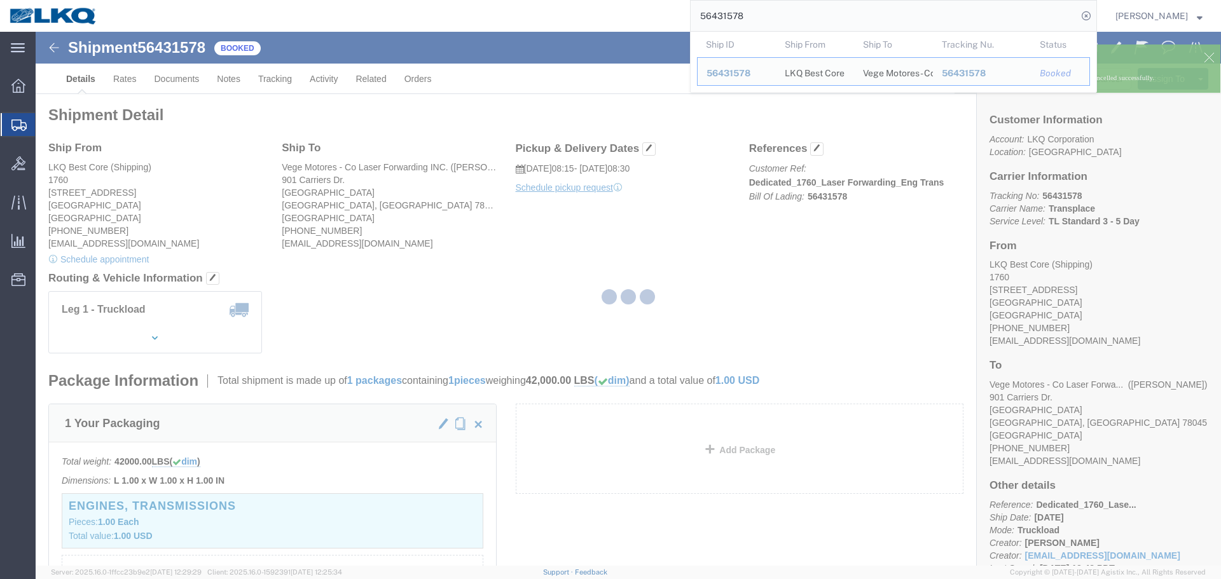
click at [815, 22] on input "56431578" at bounding box center [884, 16] width 387 height 31
paste input "191536"
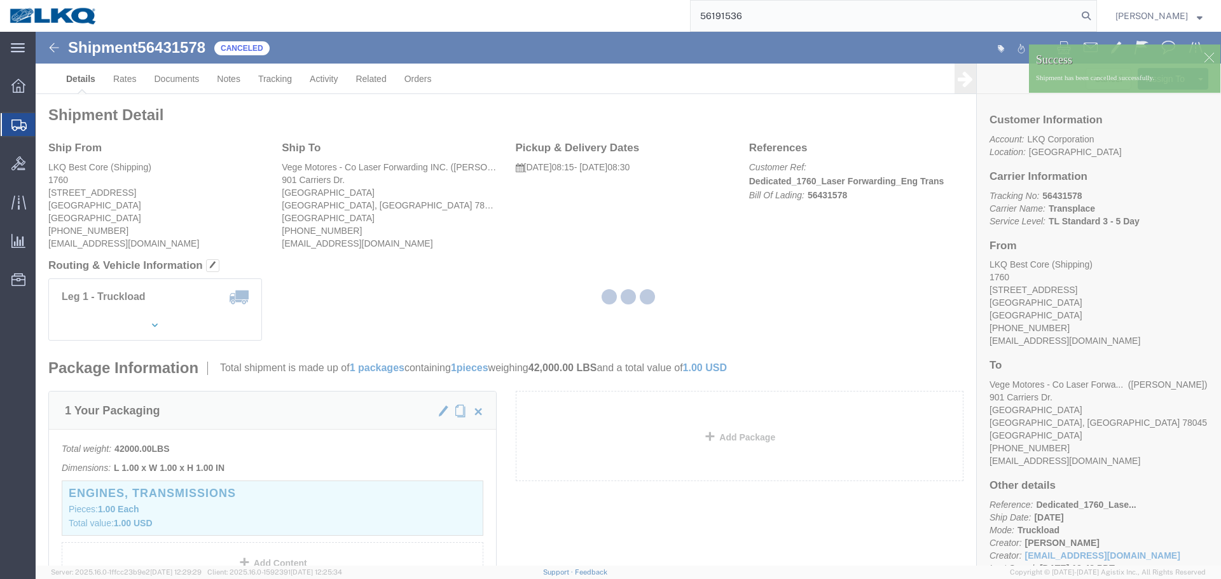
type input "56191536"
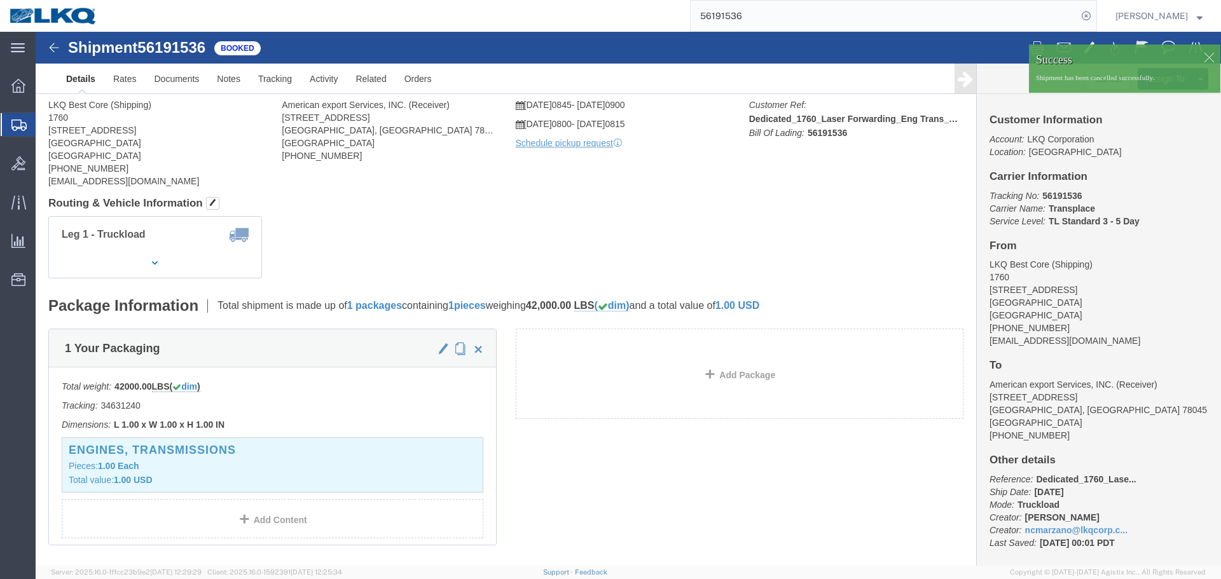
click div
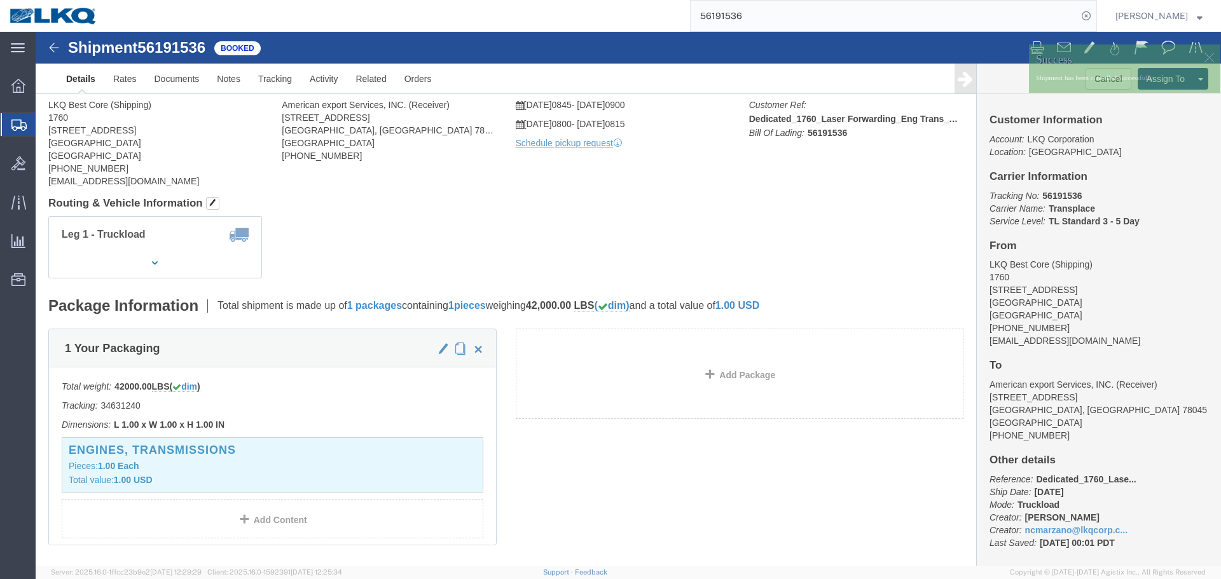
click div
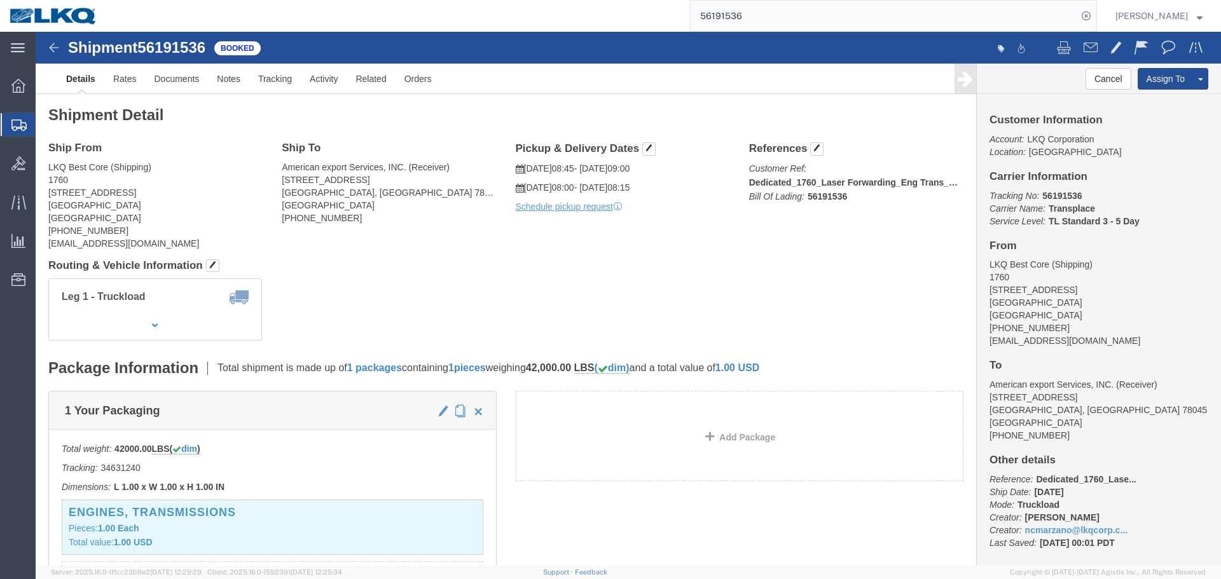
click div "Ship From LKQ Best Core (Shipping) 1760 1710 West Mount Houston Road Houston, T…"
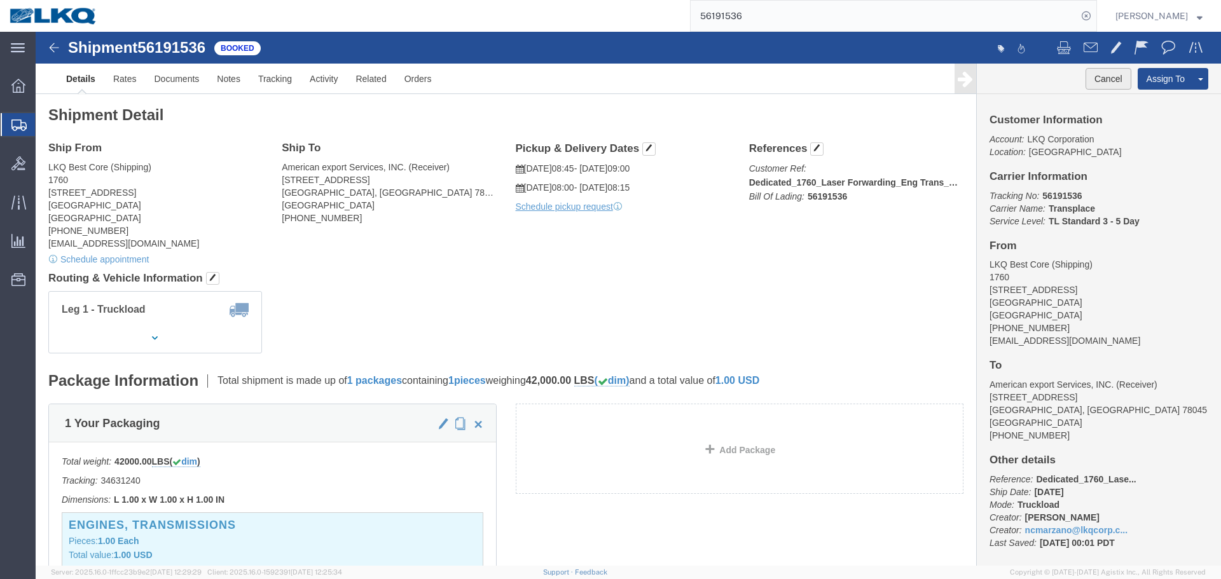
click button "Cancel"
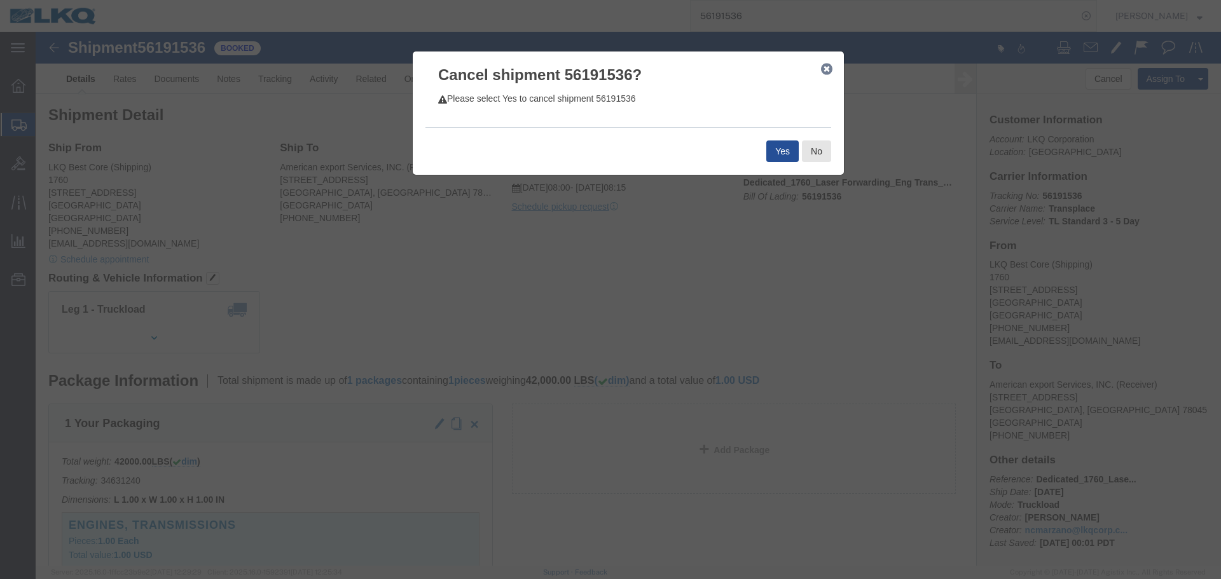
click div "Yes No"
click button "Yes"
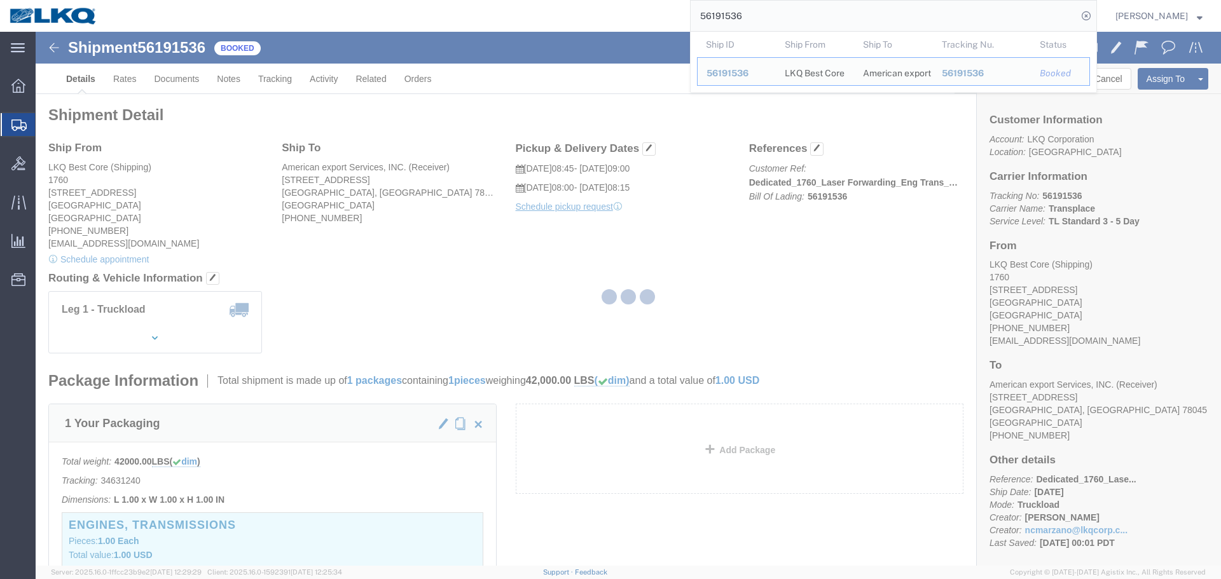
click at [782, 27] on input "56191536" at bounding box center [884, 16] width 387 height 31
paste input "431583"
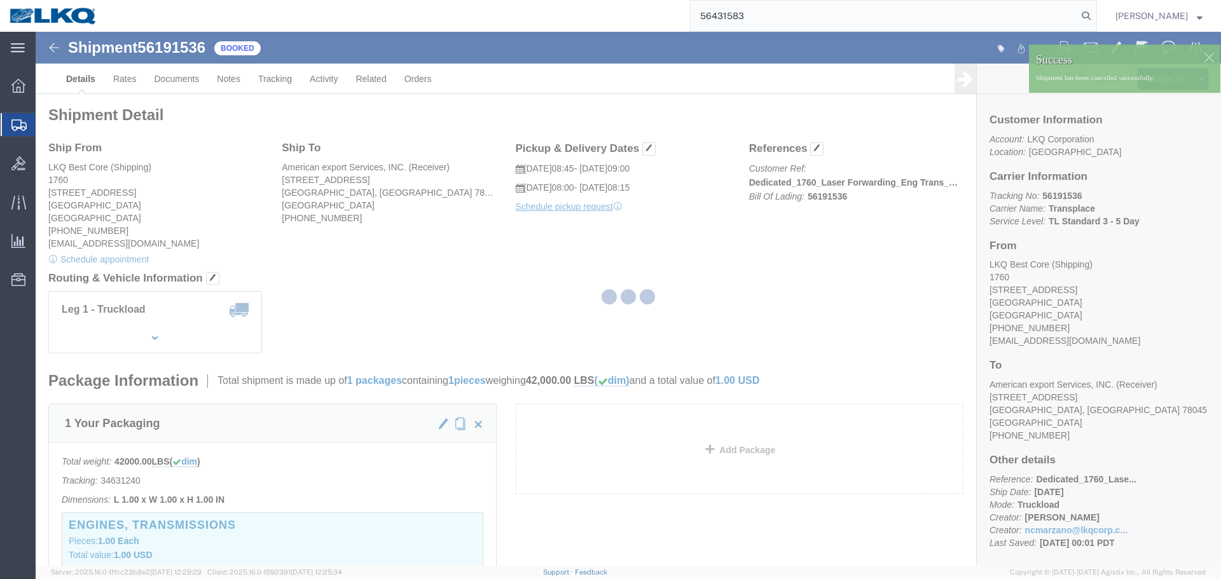
type input "56431583"
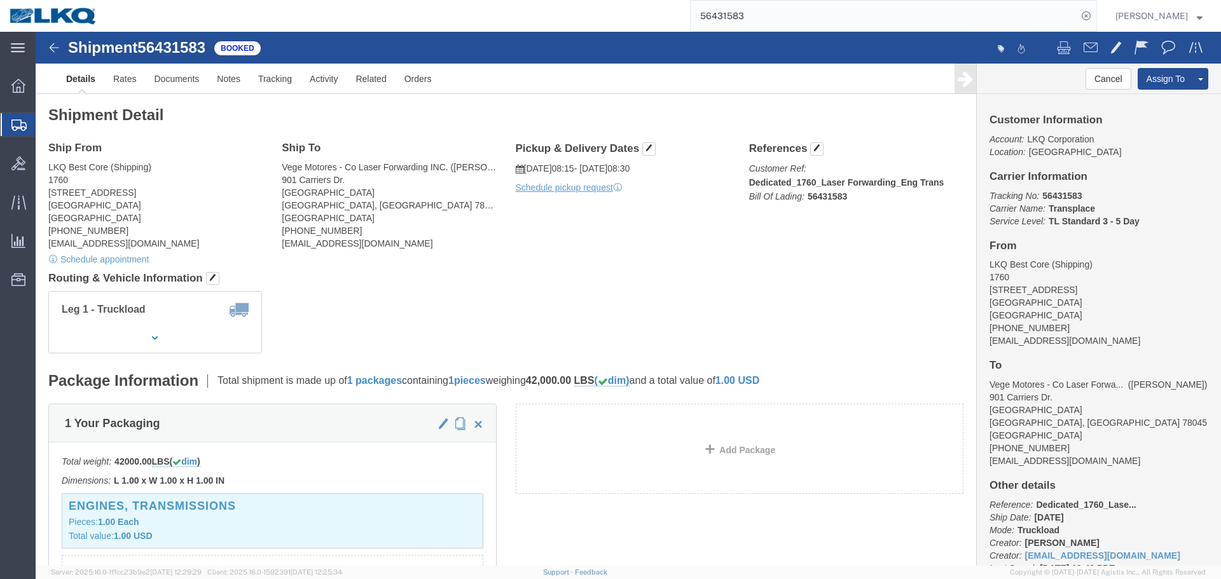
click div "Cancel Assign To Clone Shipment Save As Template"
click button "Cancel"
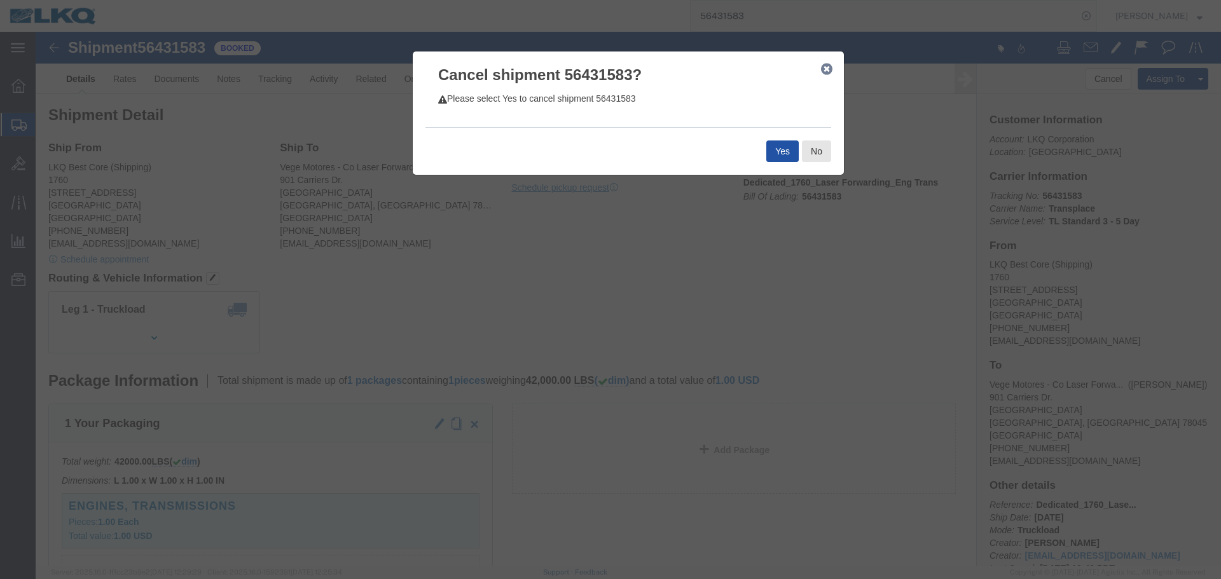
click button "Yes"
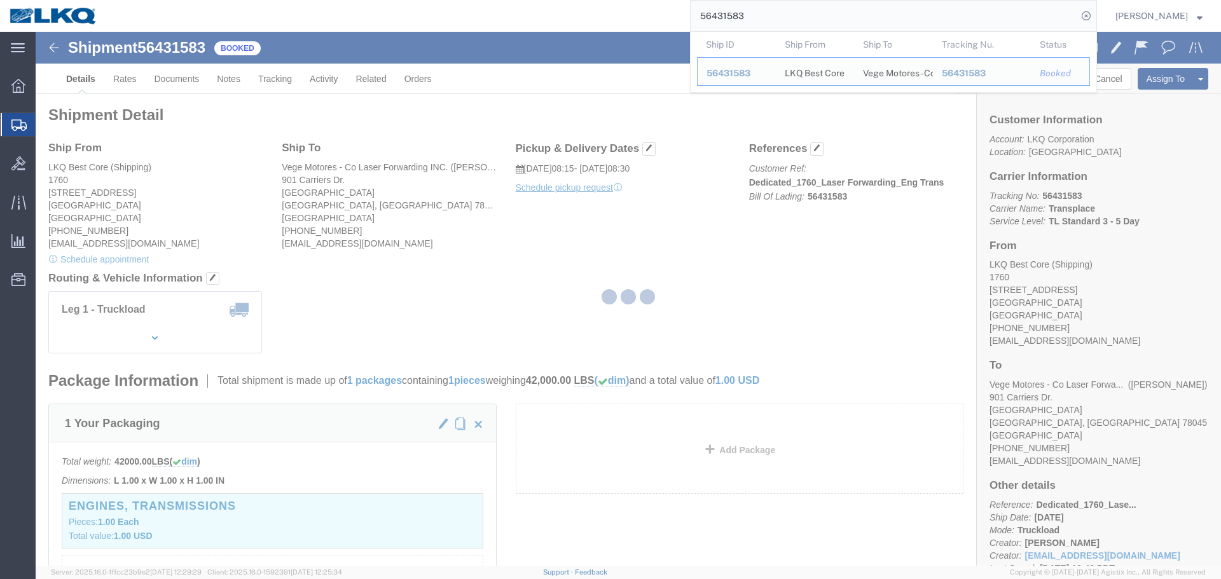
click at [793, 21] on input "56431583" at bounding box center [884, 16] width 387 height 31
paste input "205308"
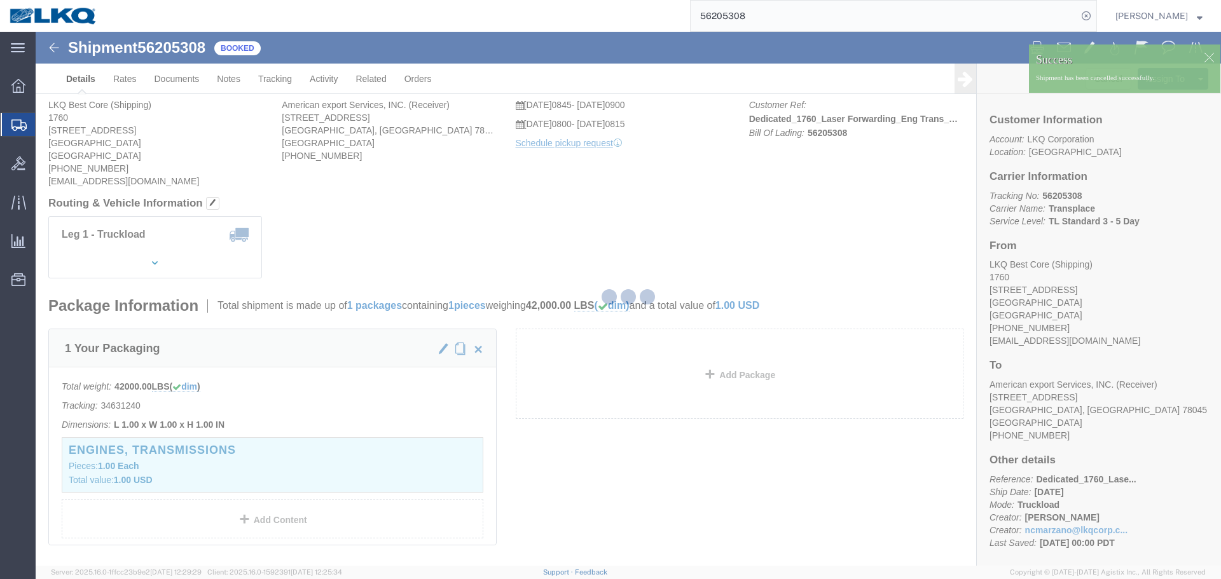
click div
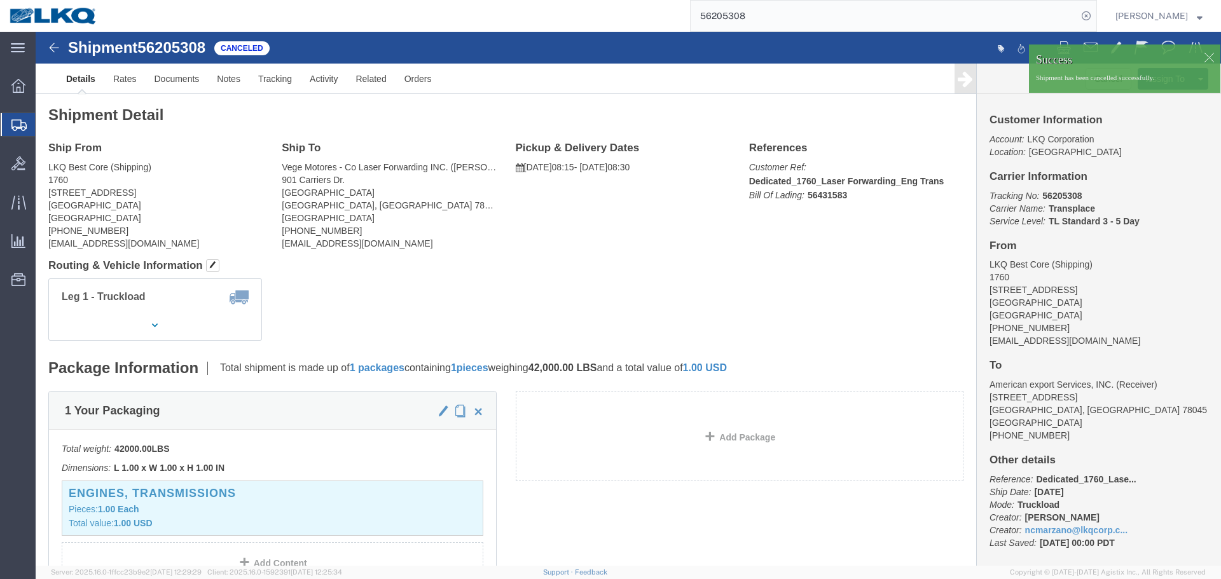
click div
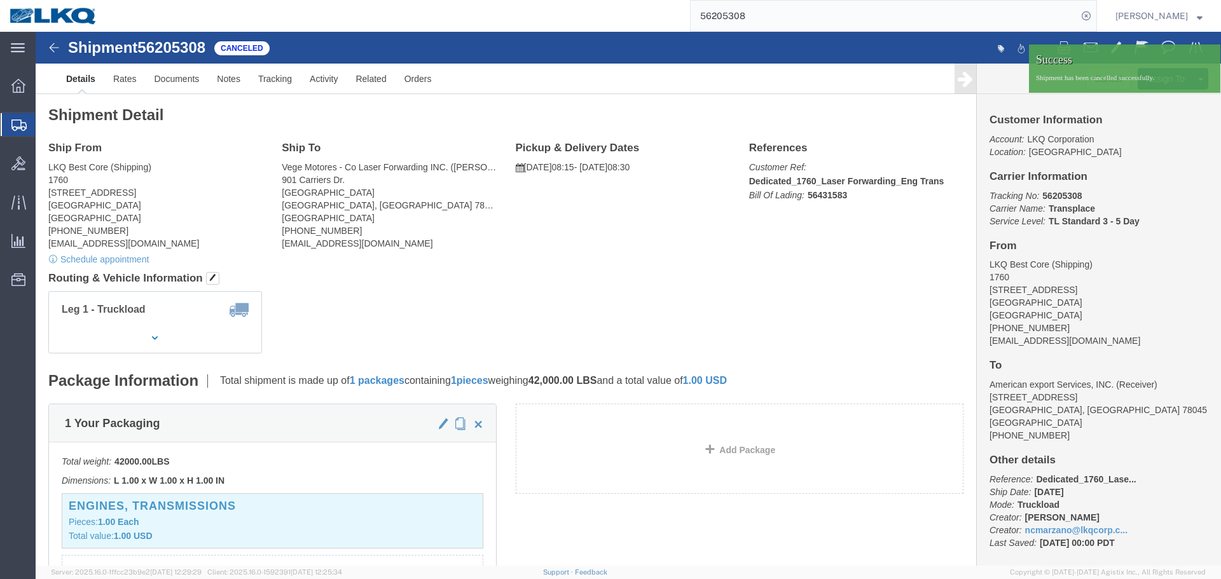
click div "Leg 1 - Truckload Vehicle 1: Standard Dry Van Number of trucks: 1"
click at [841, 8] on input "56205308" at bounding box center [884, 16] width 387 height 31
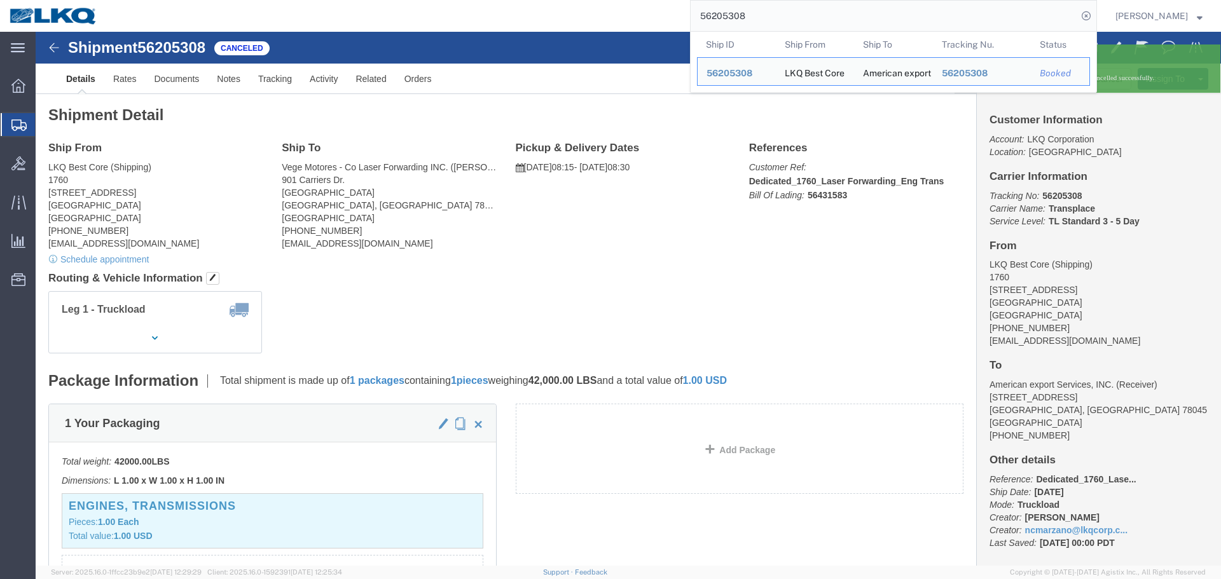
paste input "431587"
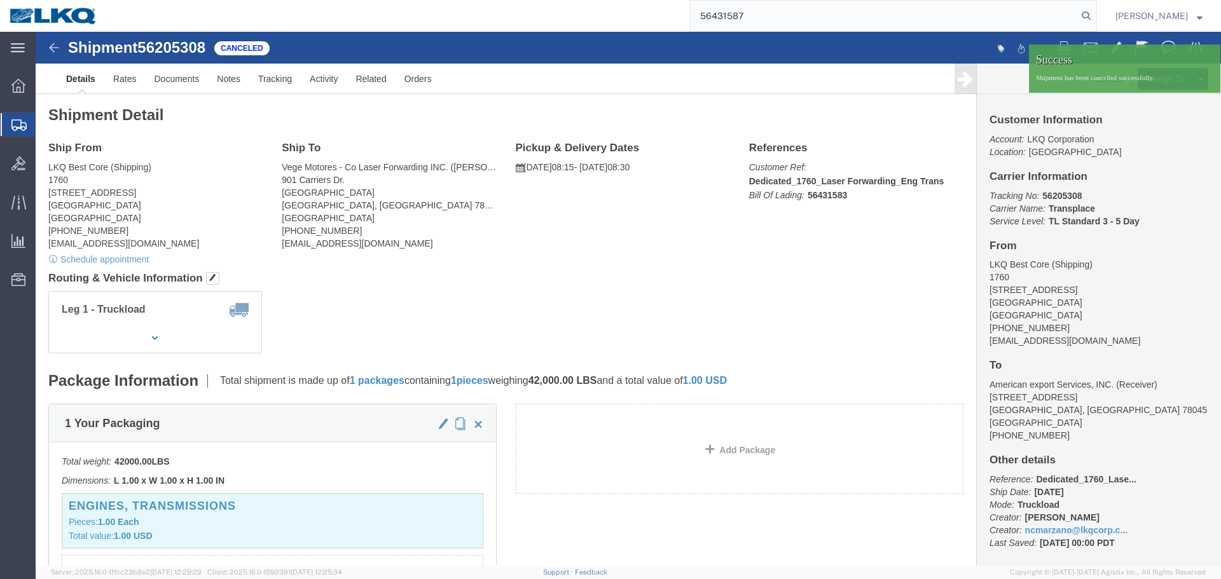
type input "56431587"
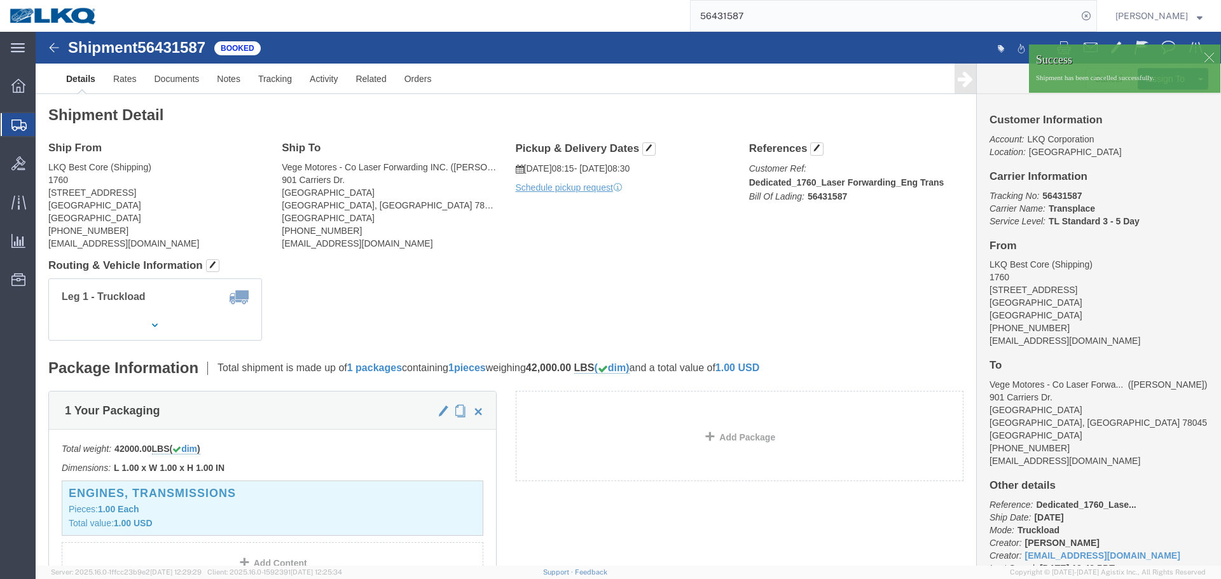
click div
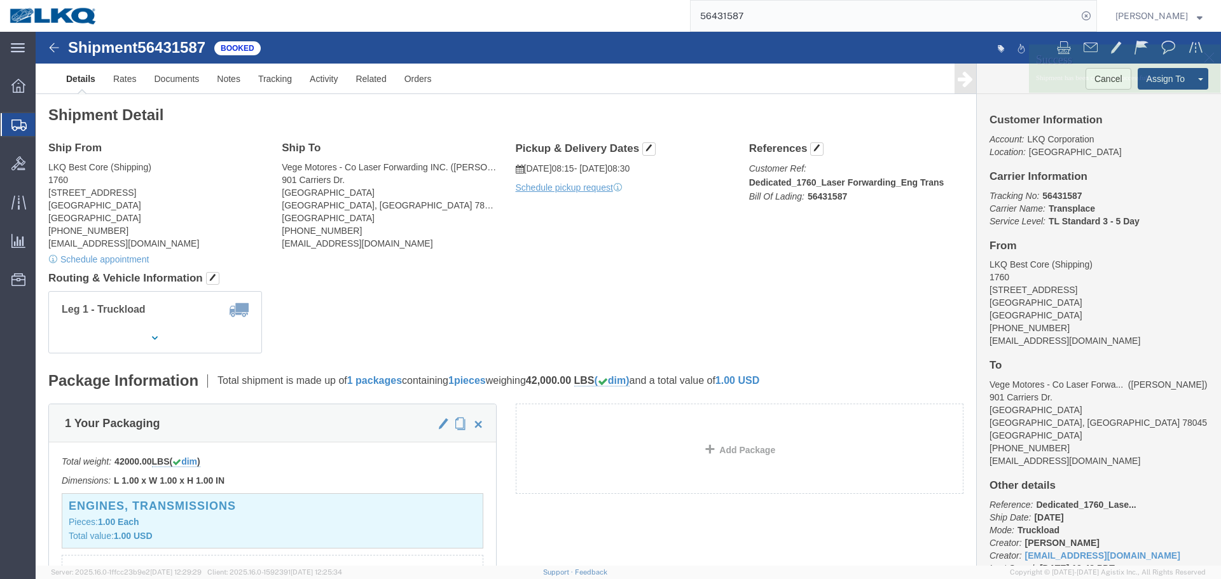
click p "Shipment has been cancelled successfully."
click button "Cancel"
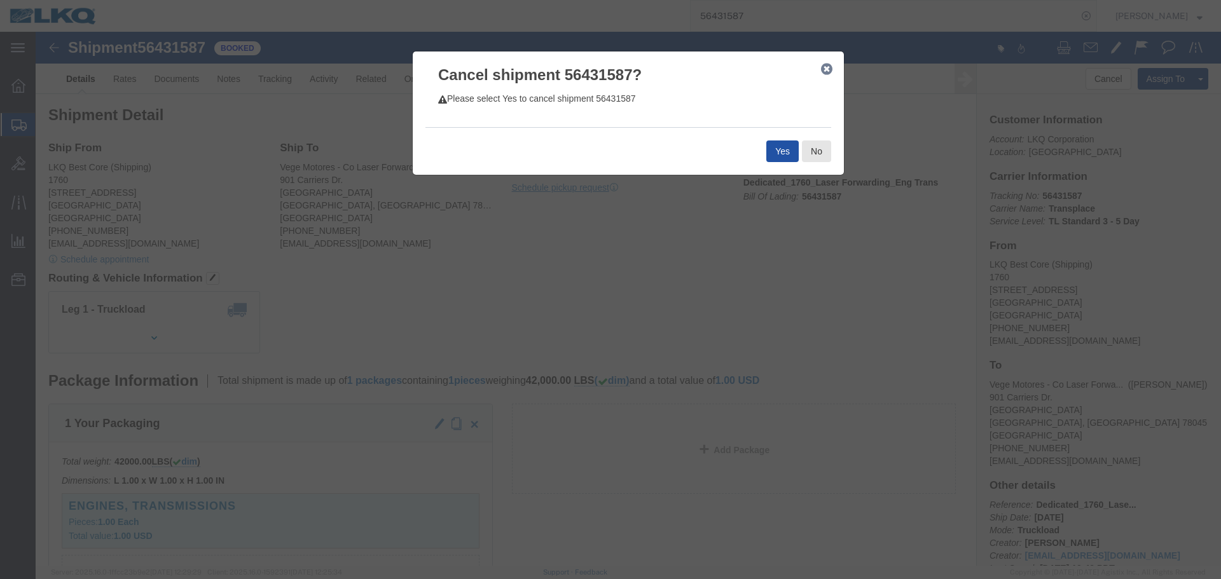
click button "Yes"
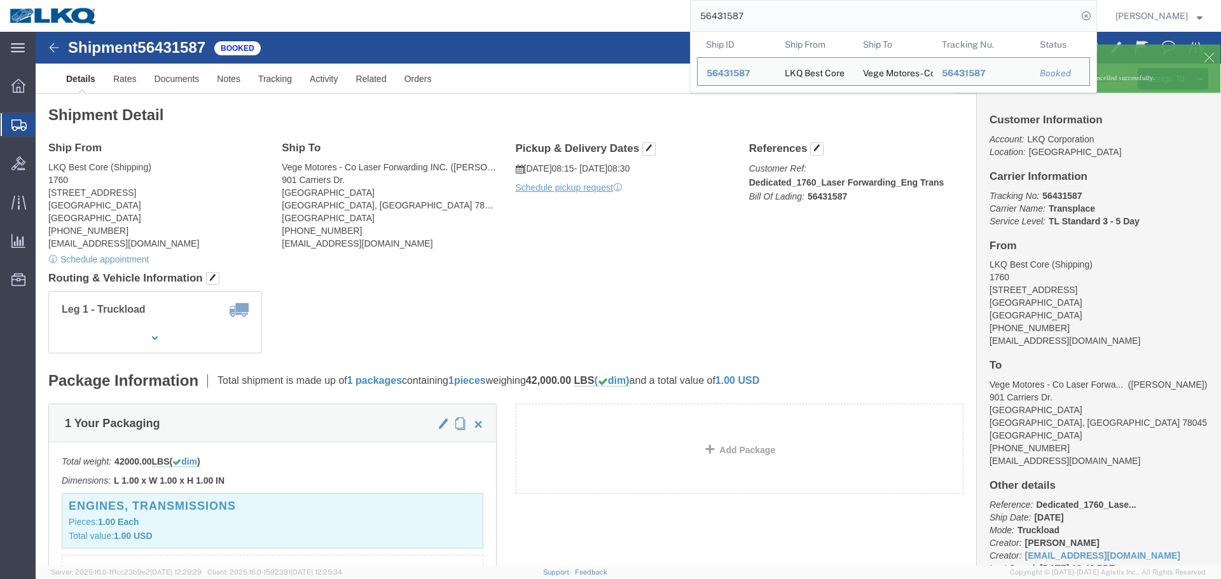
click at [845, 19] on input "56431587" at bounding box center [884, 16] width 387 height 31
paste input "218859"
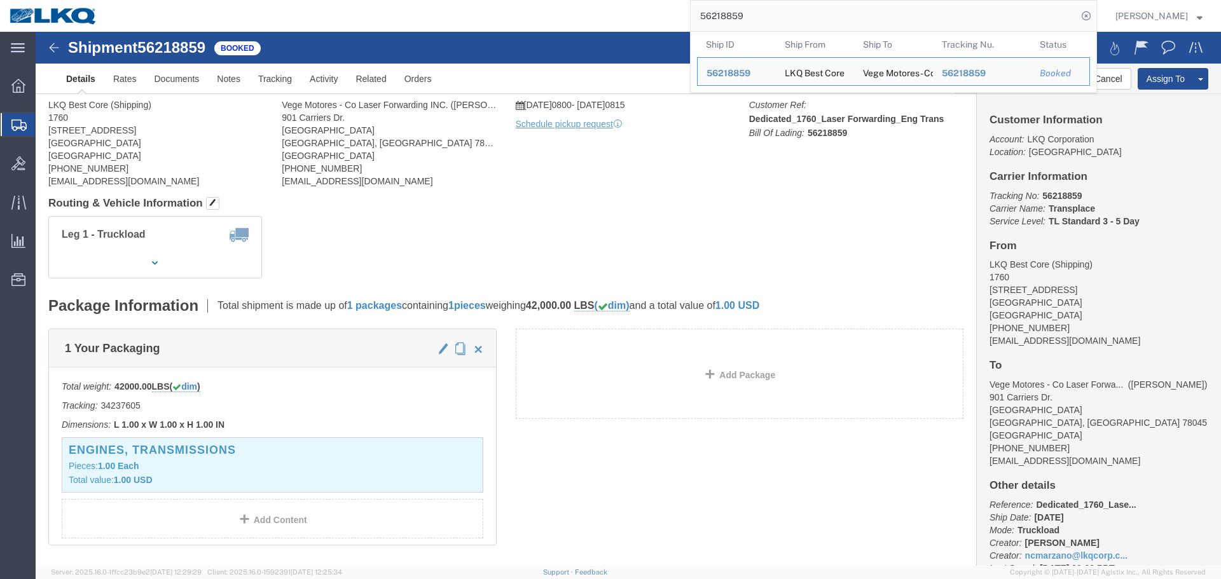
click div "Leg 1 - Truckload Vehicle 1: Standard Dry Van Number of trucks: 1"
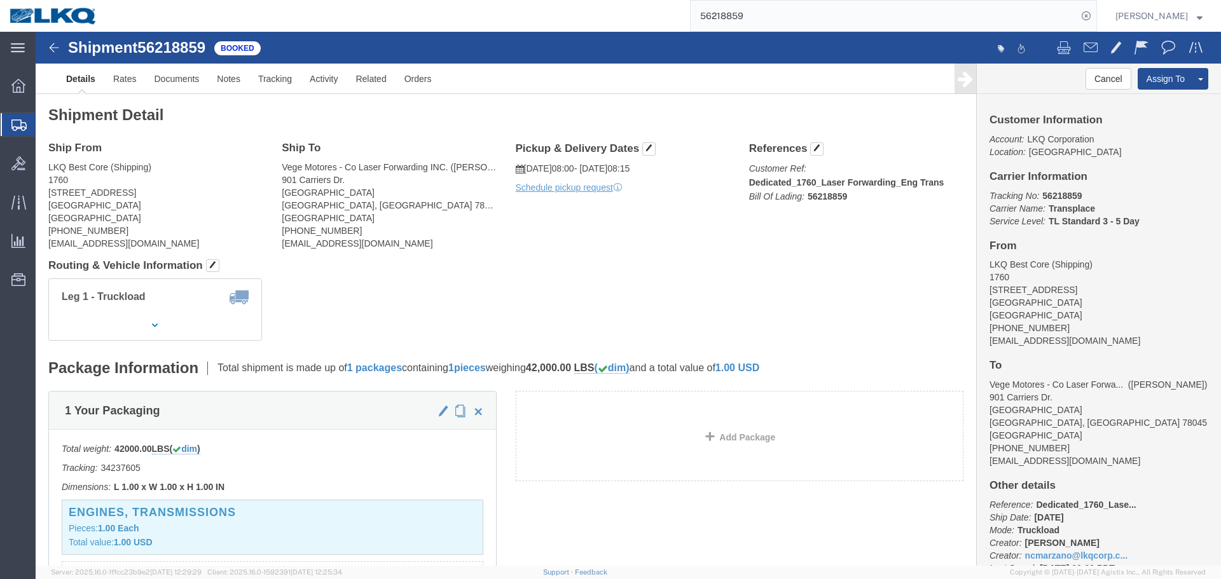
click div
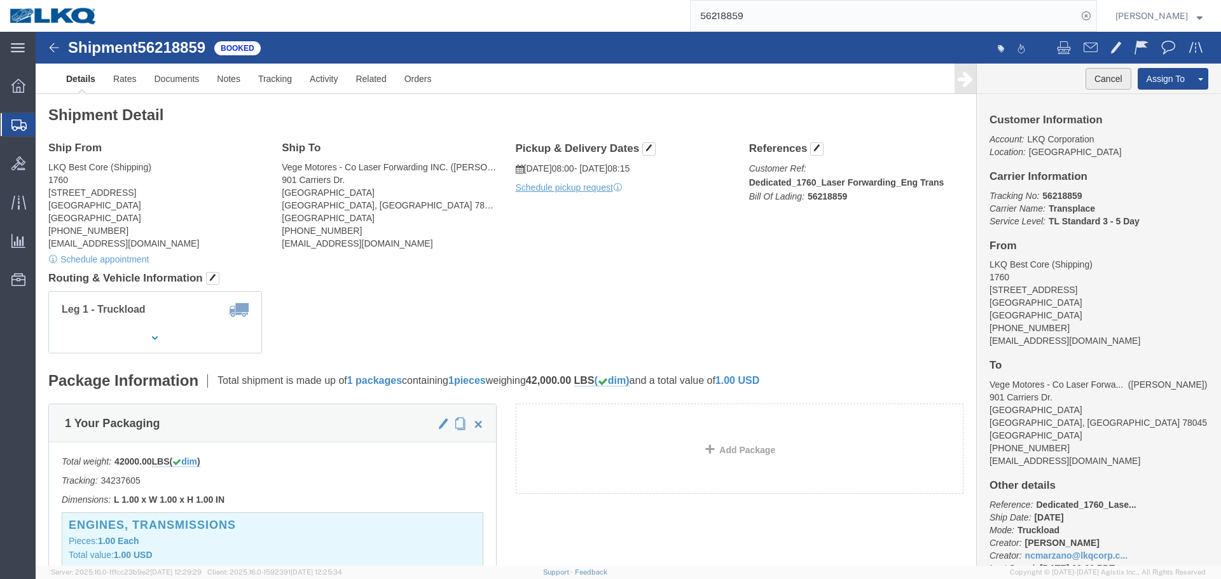
click button "Cancel"
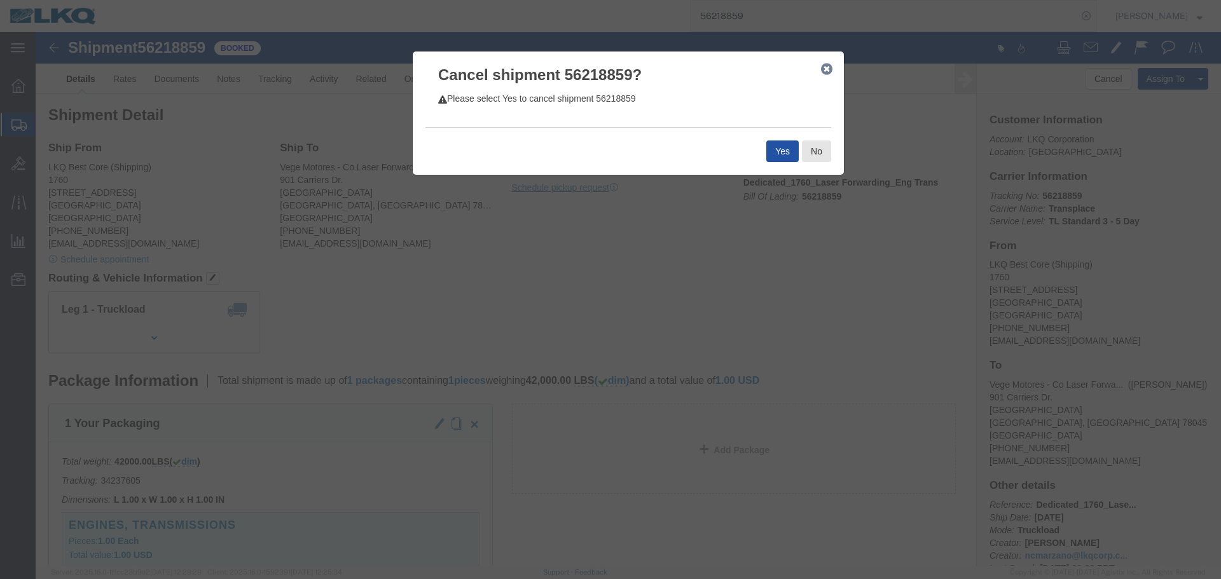
click button "Yes"
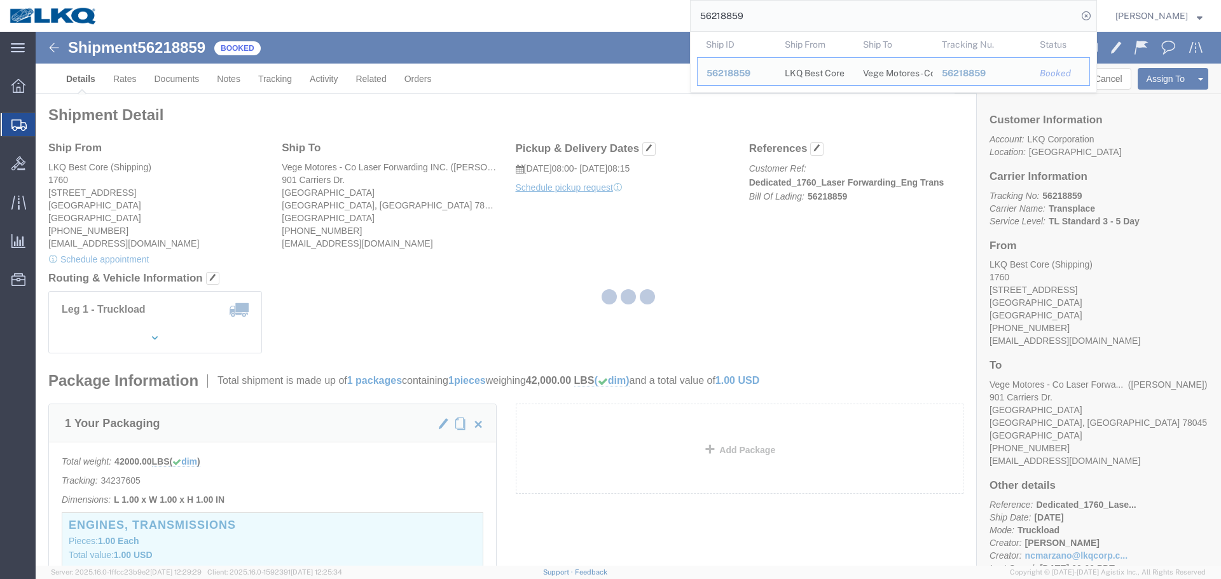
click at [842, 12] on input "56218859" at bounding box center [884, 16] width 387 height 31
paste input "431591"
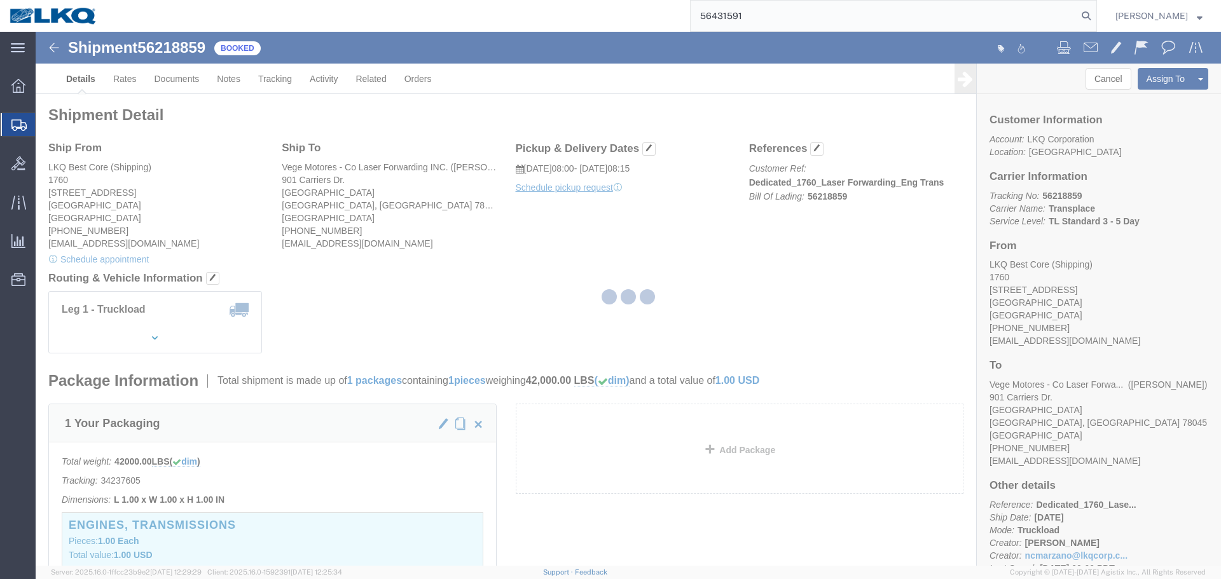
type input "56431591"
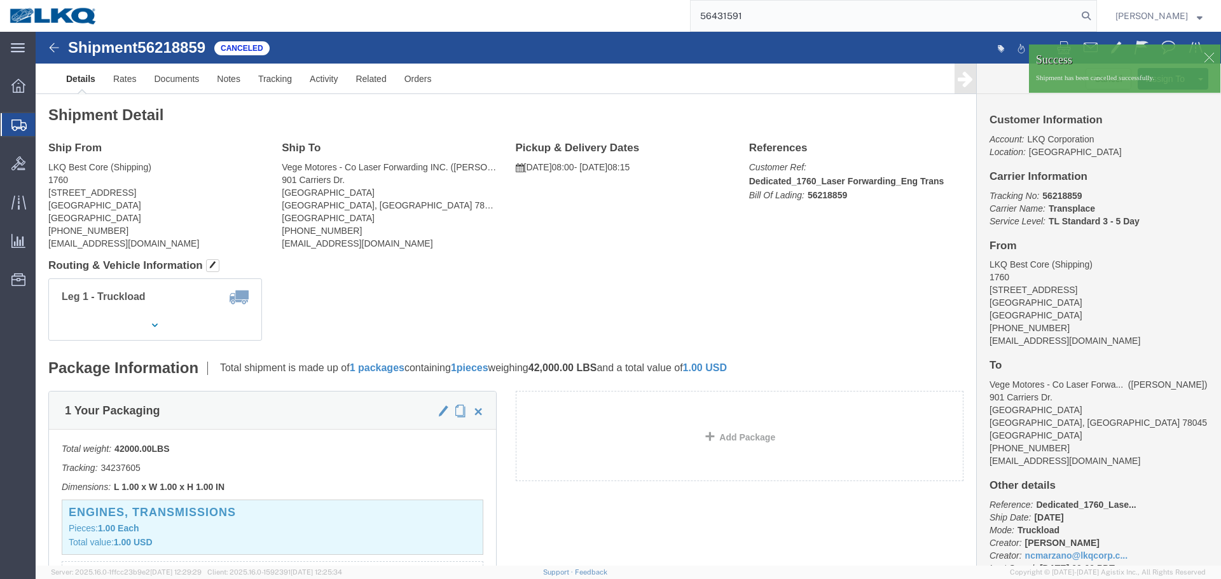
click div
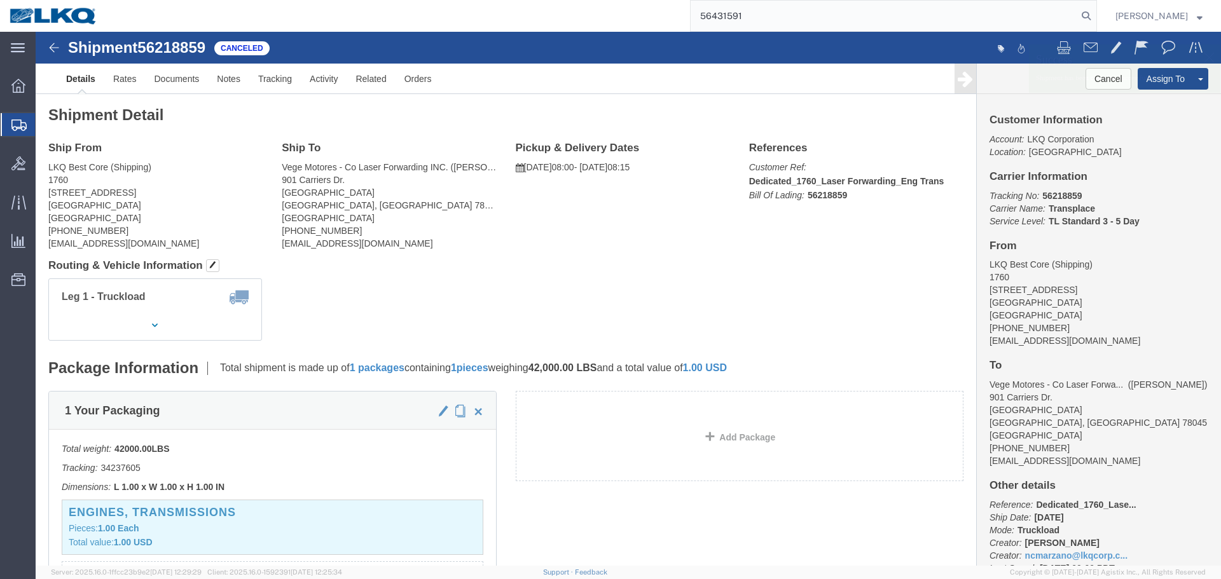
click div "Success Shipment has been cancelled successfully."
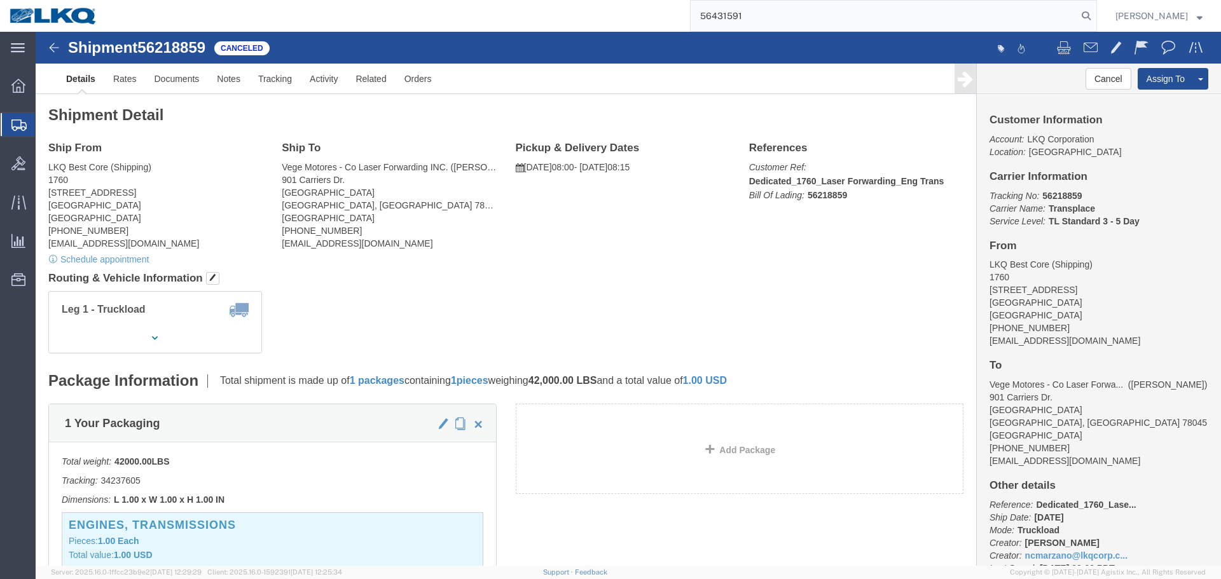
click div "Ship From LKQ Best Core (Shipping) 1760 1710 West Mount Houston Road Houston, T…"
click div "Shipment 56218859 Canceled Details Rates Documents Notes Tracking Activity Rela…"
click at [773, 5] on input "56431591" at bounding box center [884, 16] width 387 height 31
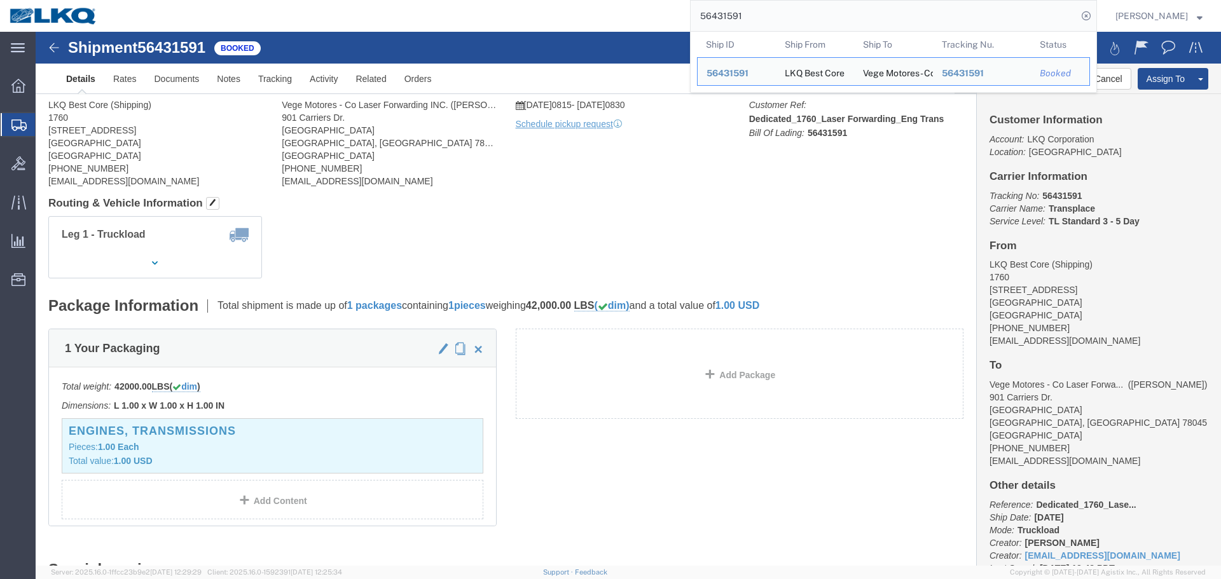
click div "Leg 1 - Truckload Vehicle 1: Standard Dry Van Number of trucks: 1"
click div
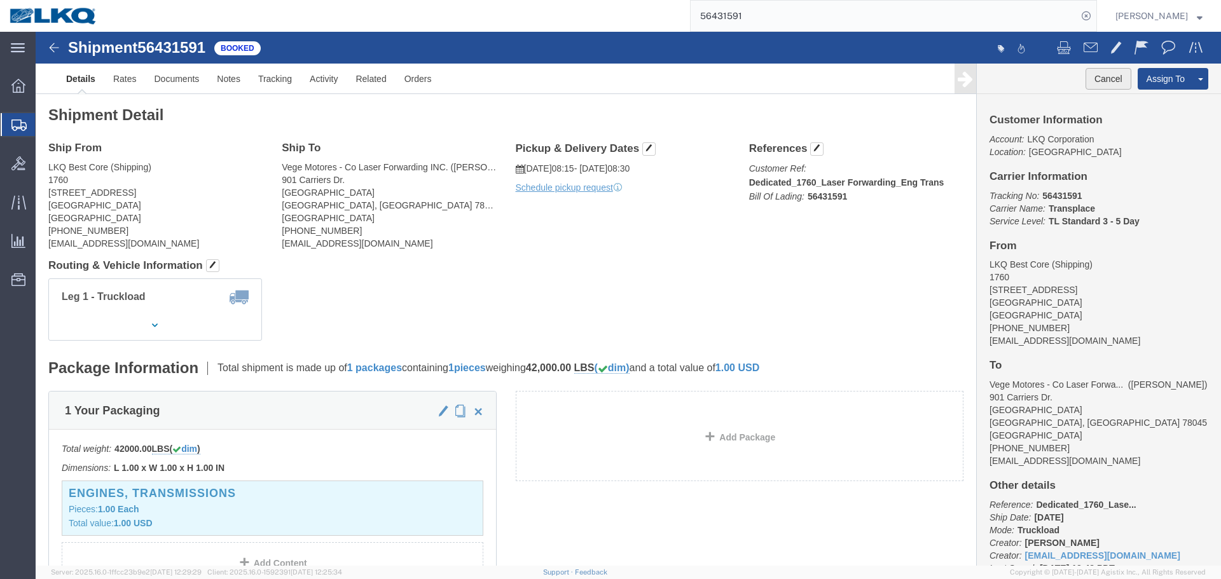
click button "Cancel"
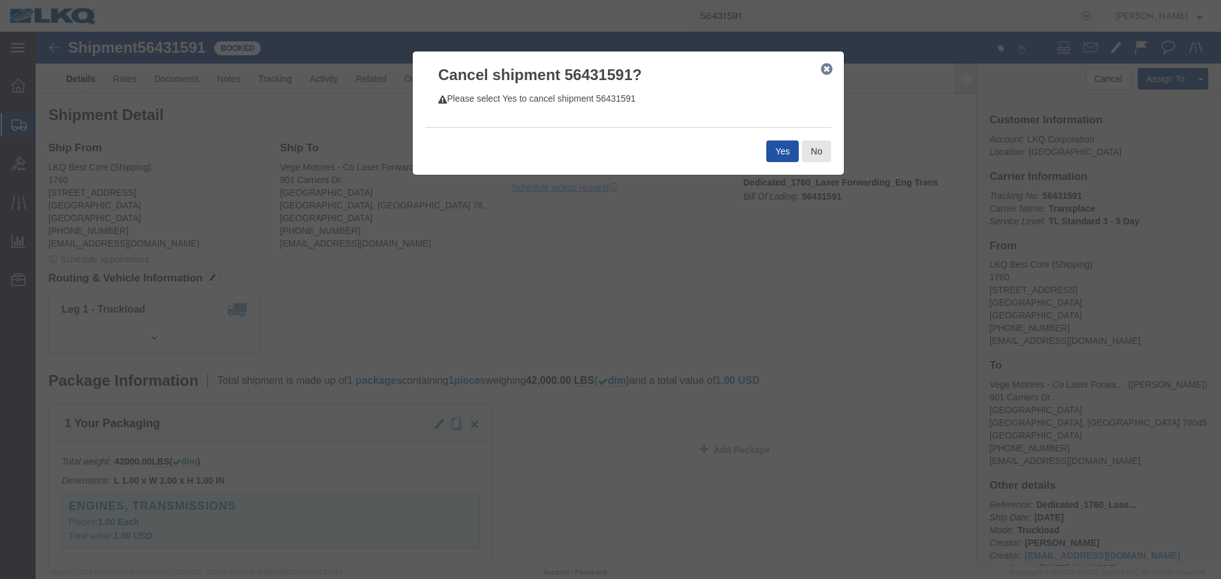
click button "Yes"
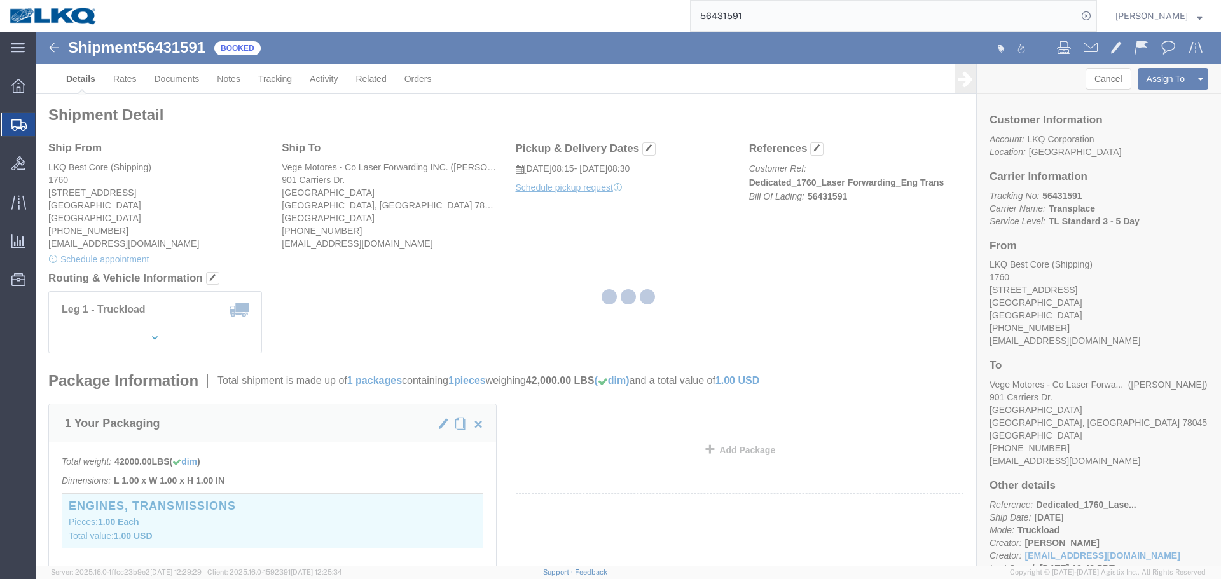
click at [770, 16] on input "56431591" at bounding box center [884, 16] width 387 height 31
paste input "99604"
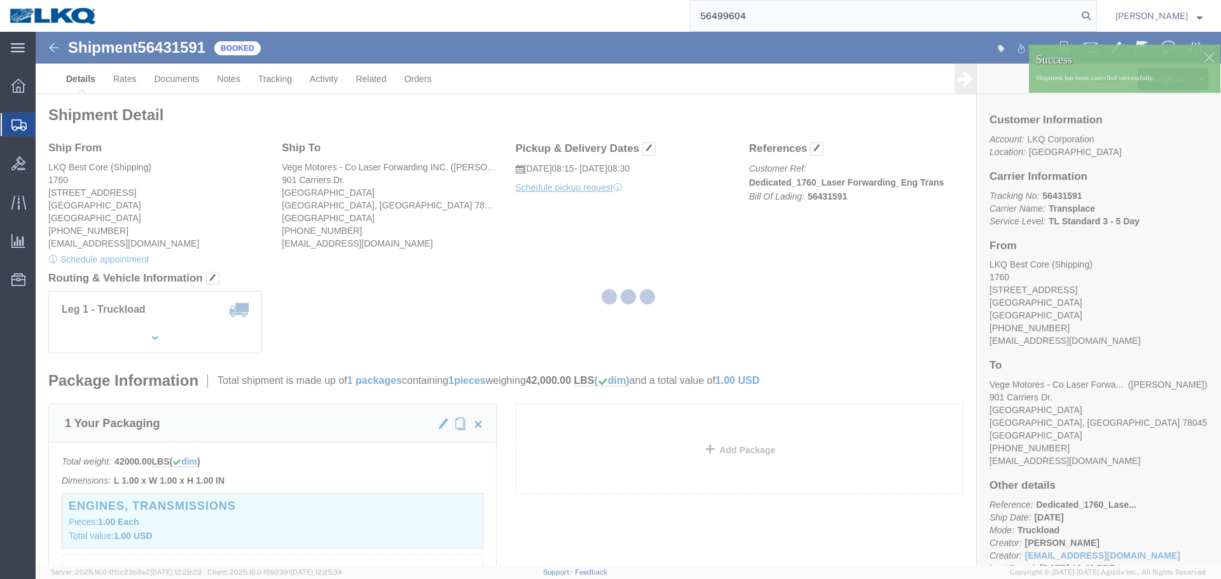
click at [809, 10] on input "56499604" at bounding box center [884, 16] width 387 height 31
paste input "search"
type input "56499604"
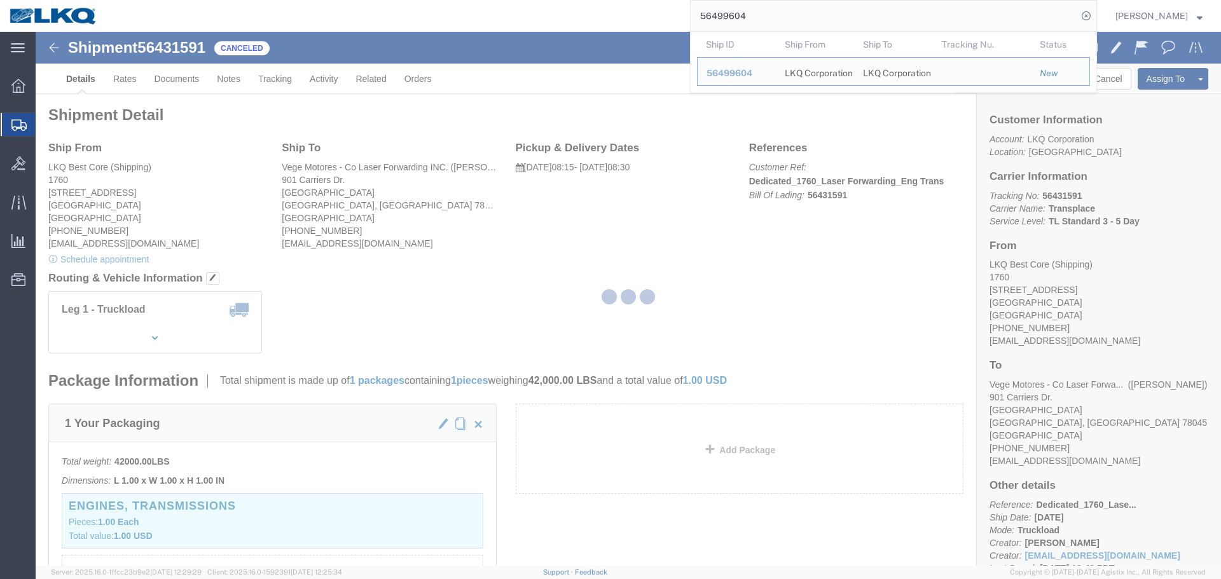
click at [815, 274] on div at bounding box center [628, 299] width 1185 height 534
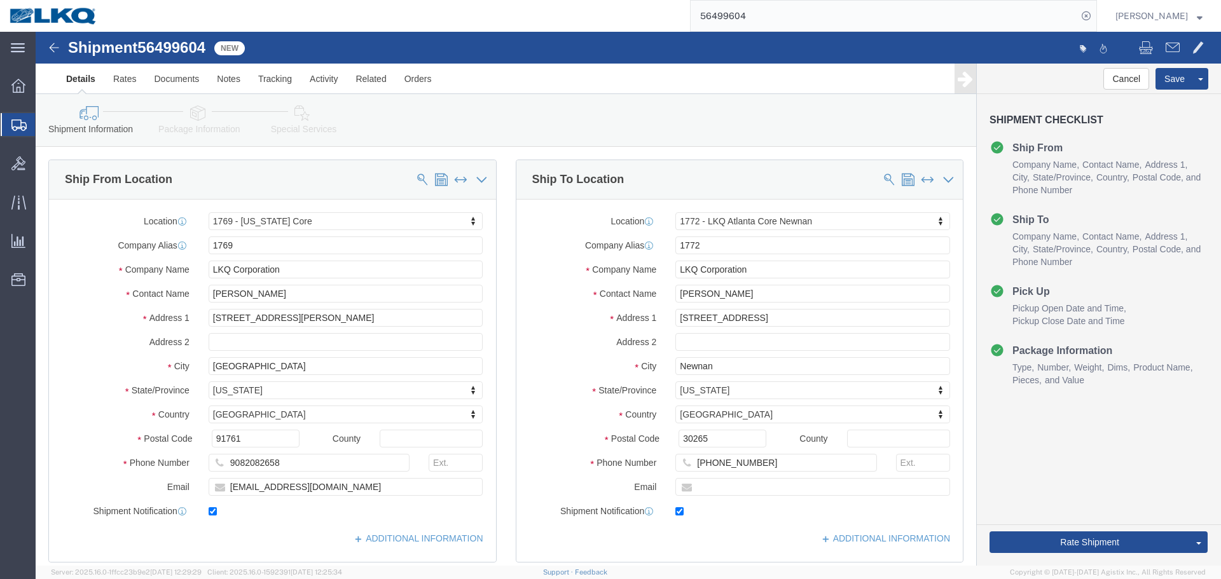
select select "28716"
select select "30704"
click button "Rate Shipment"
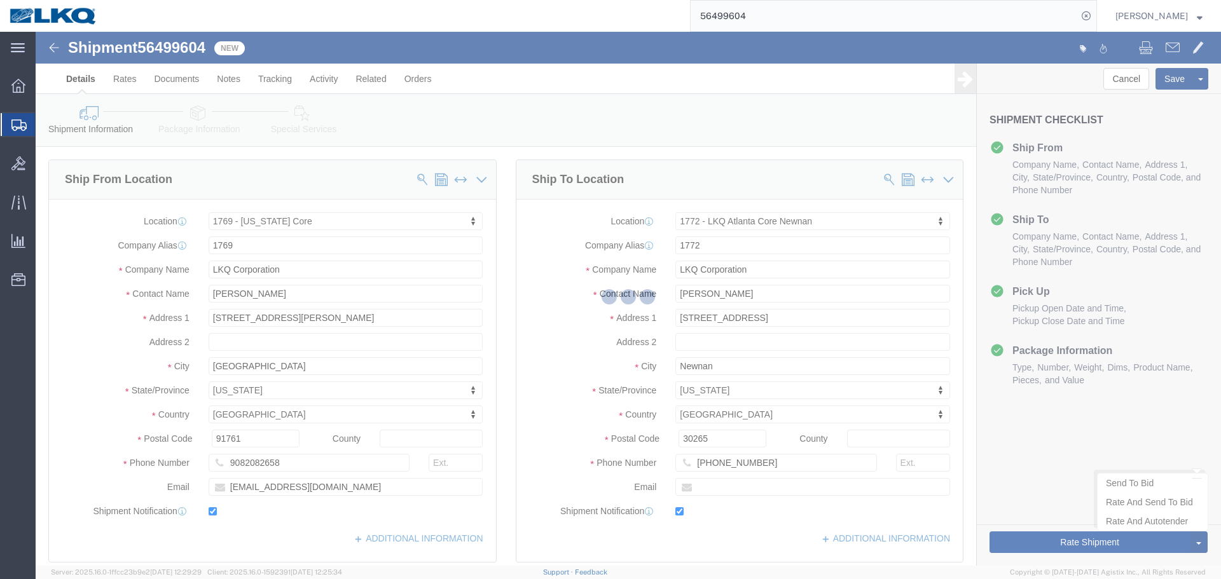
type button "Rate Shipment"
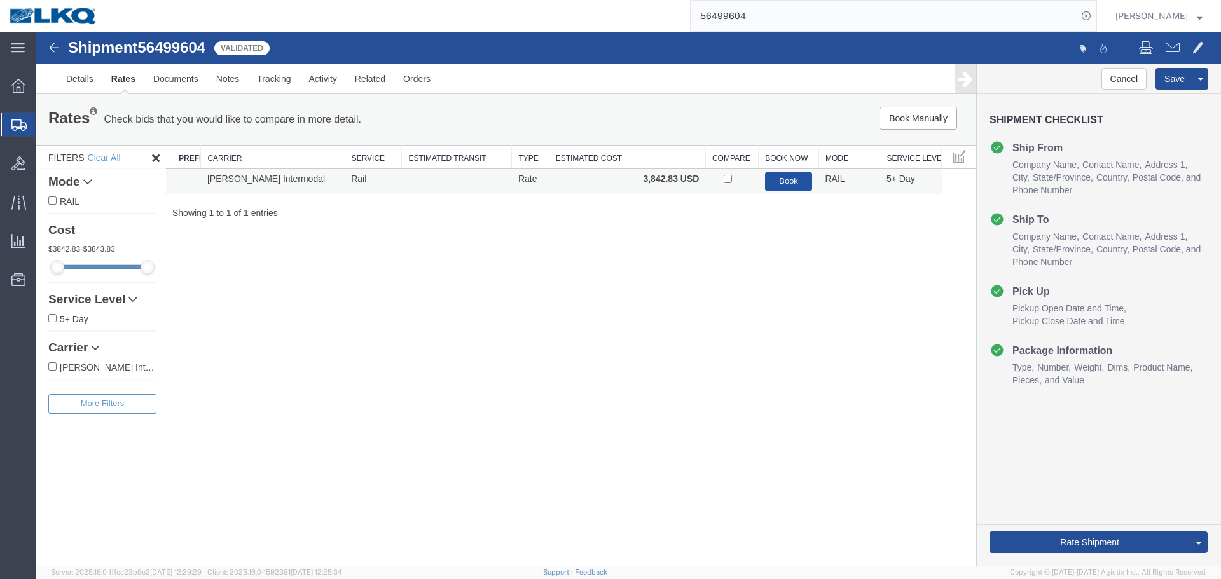
click at [776, 186] on button "Book" at bounding box center [789, 181] width 48 height 18
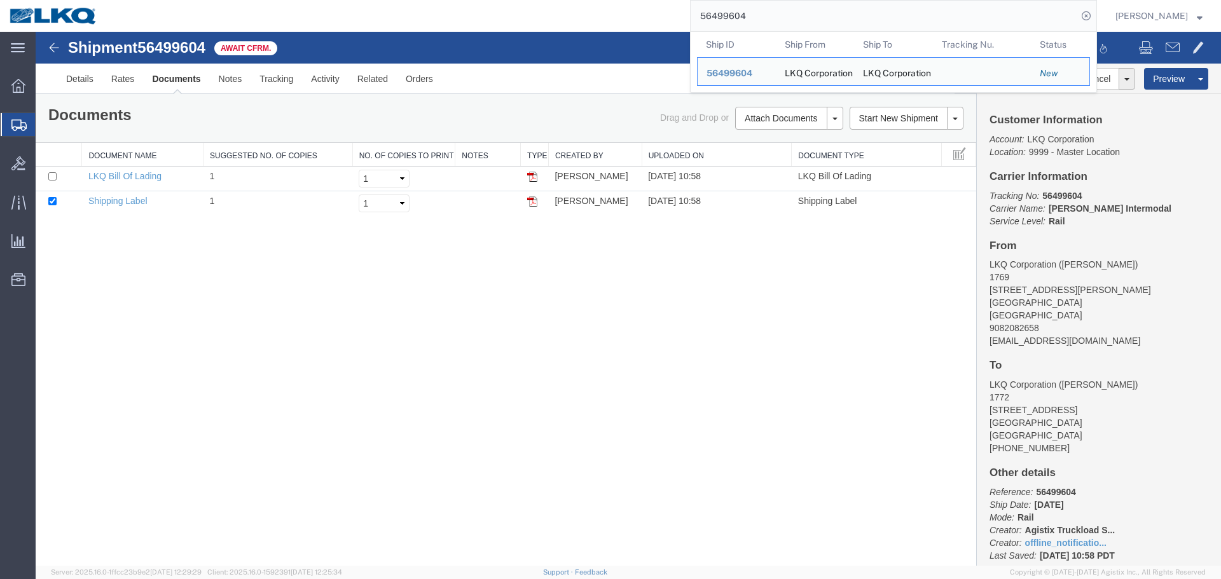
click at [836, 18] on input "56499604" at bounding box center [884, 16] width 387 height 31
paste input "6542"
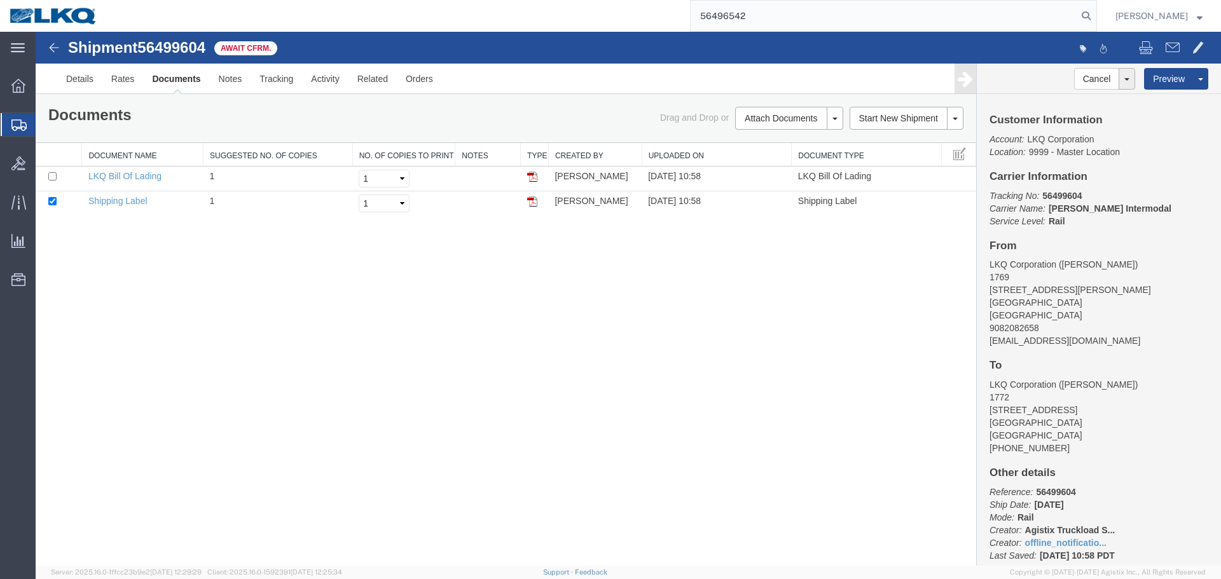
type input "56496542"
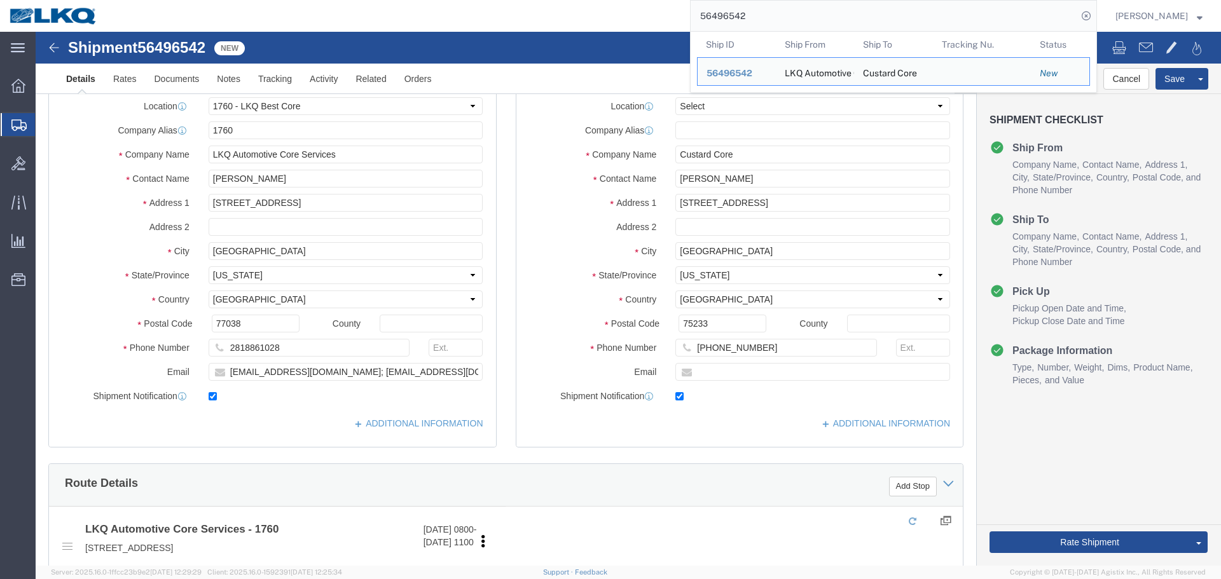
select select "27634"
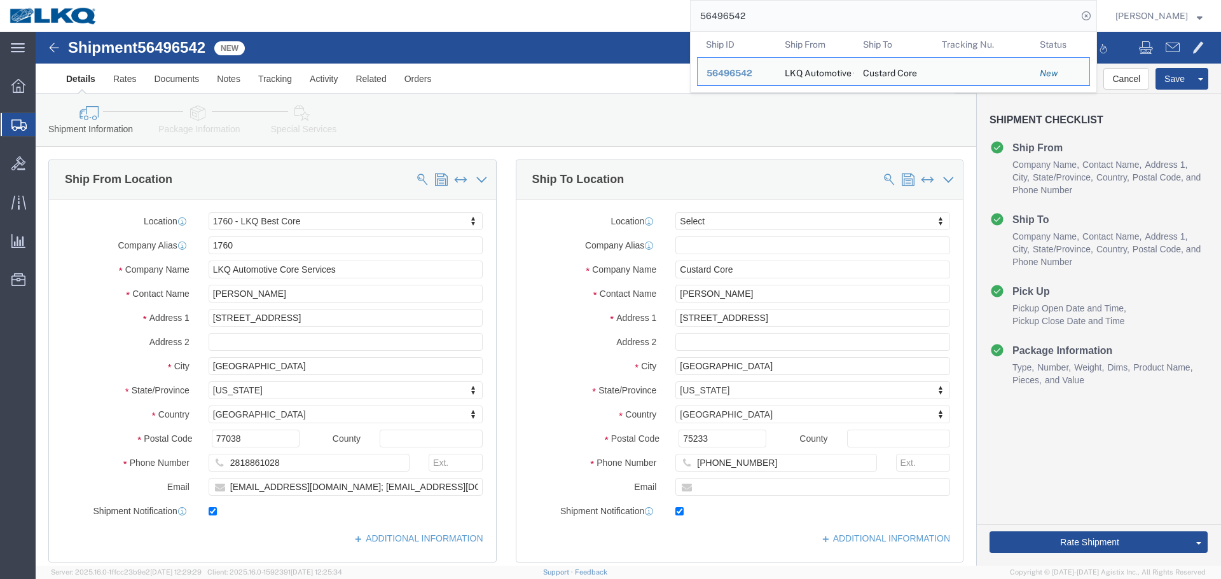
click at [511, 31] on div "56496542 Ship ID Ship From Ship To Tracking Nu. Status Ship ID 56496542 Ship Fr…" at bounding box center [602, 16] width 990 height 32
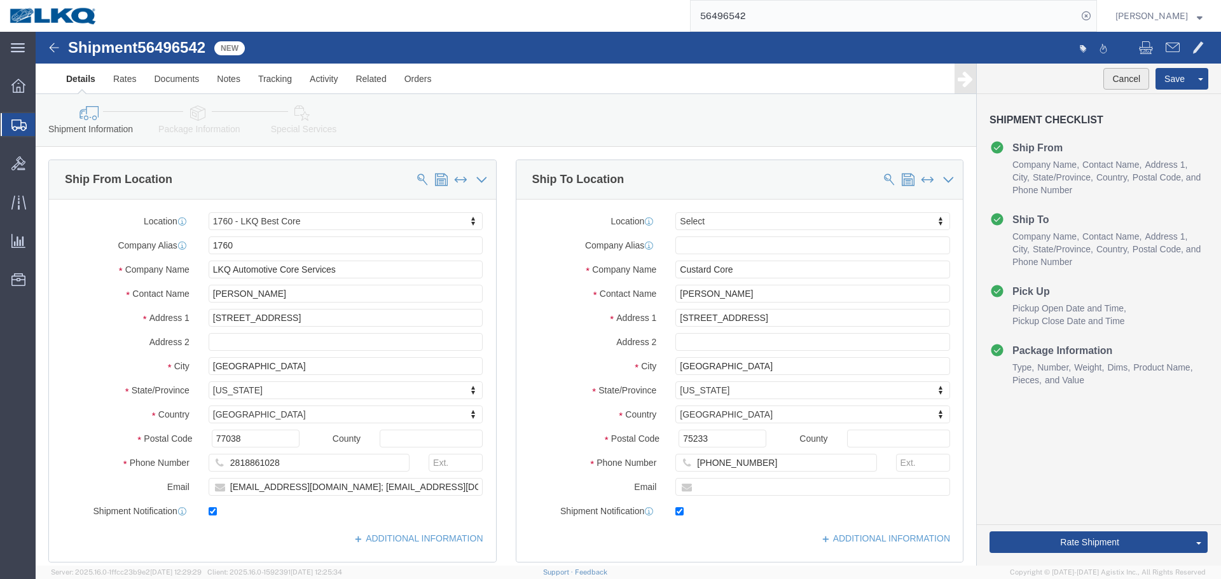
click button "Cancel"
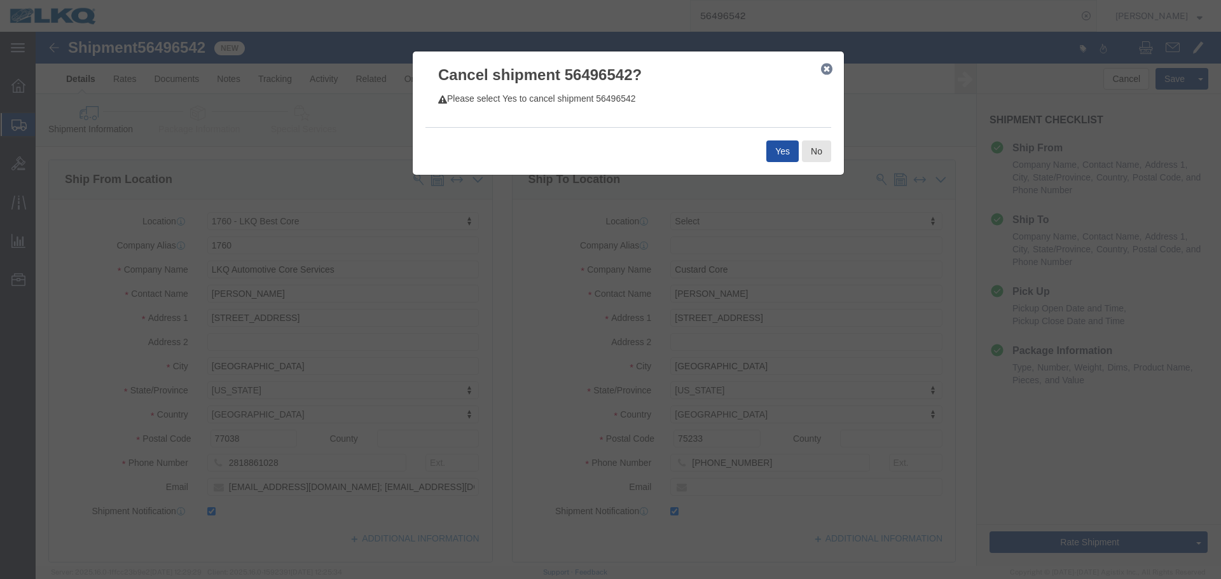
click button "Yes"
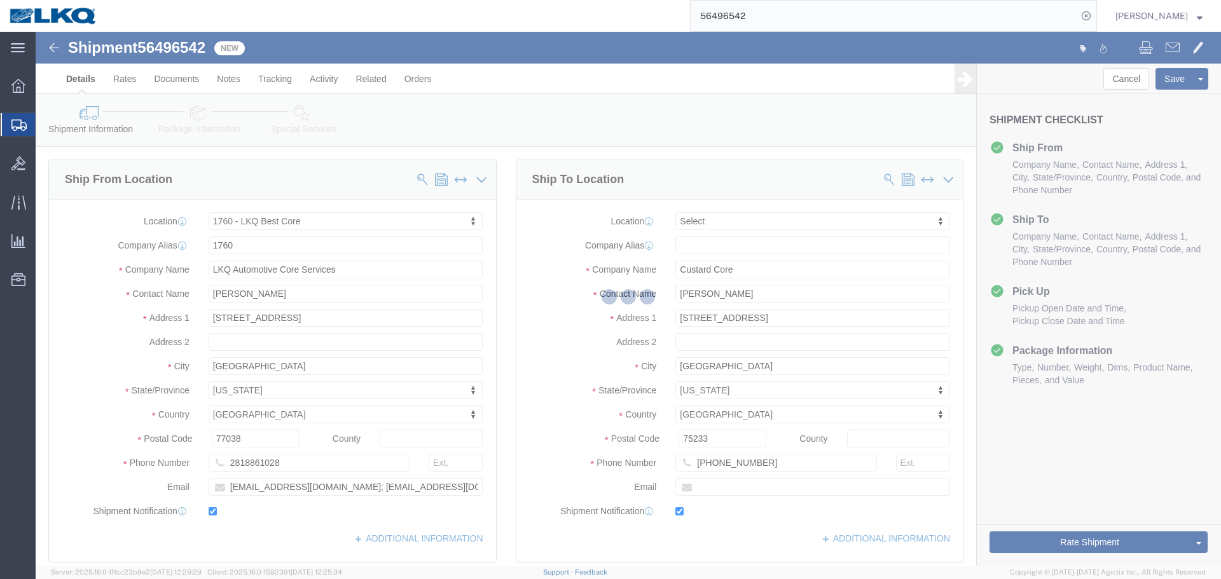
click at [767, 12] on input "56496542" at bounding box center [884, 16] width 387 height 31
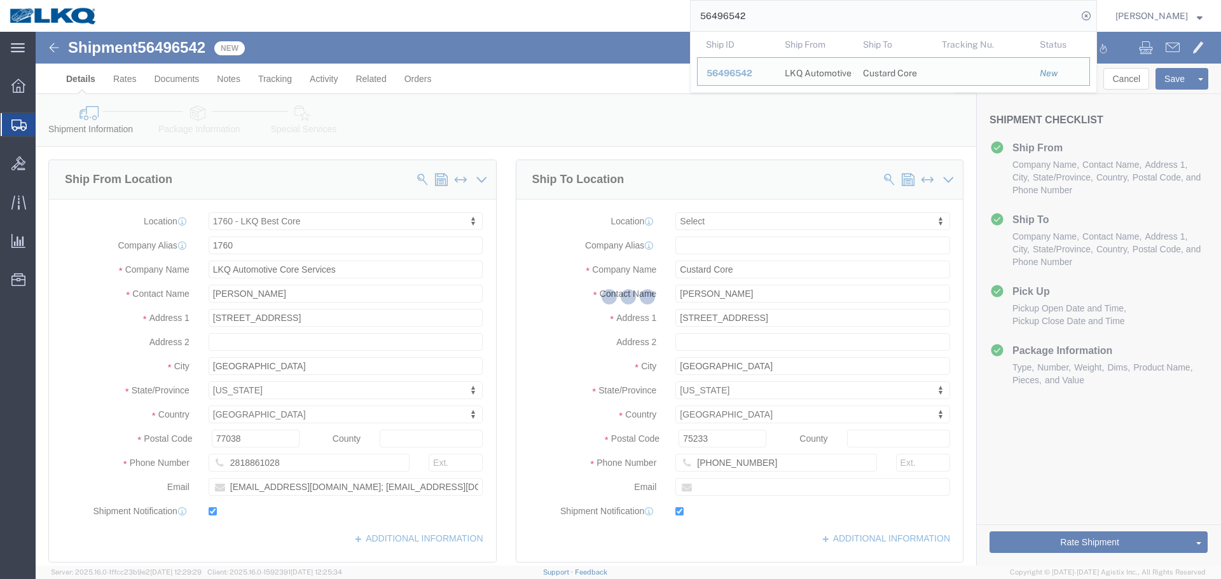
paste input "53"
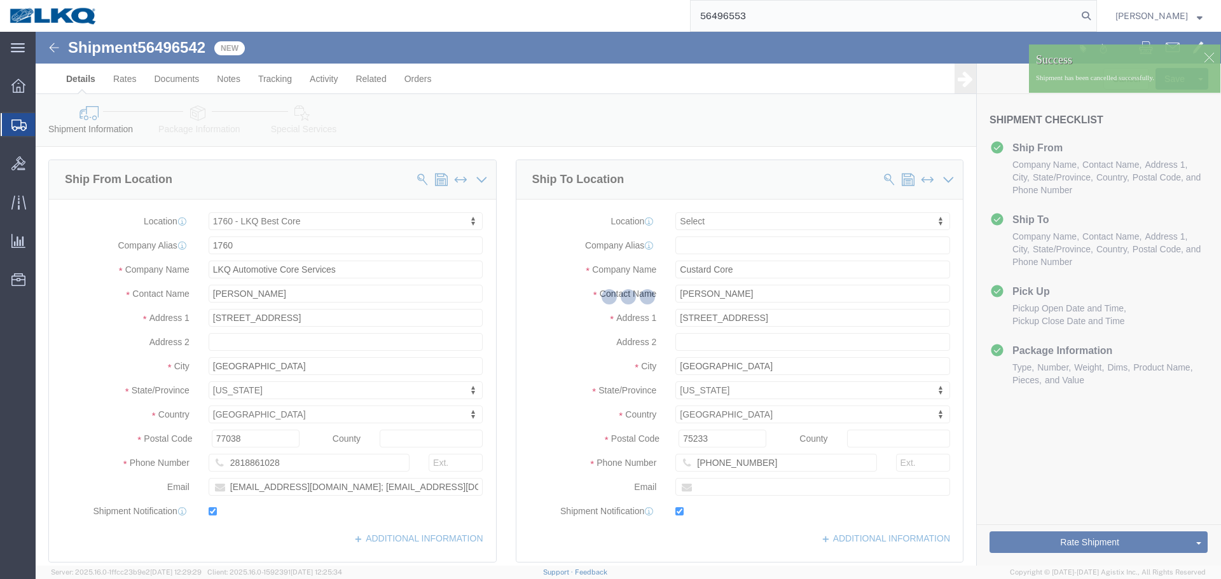
type input "56496553"
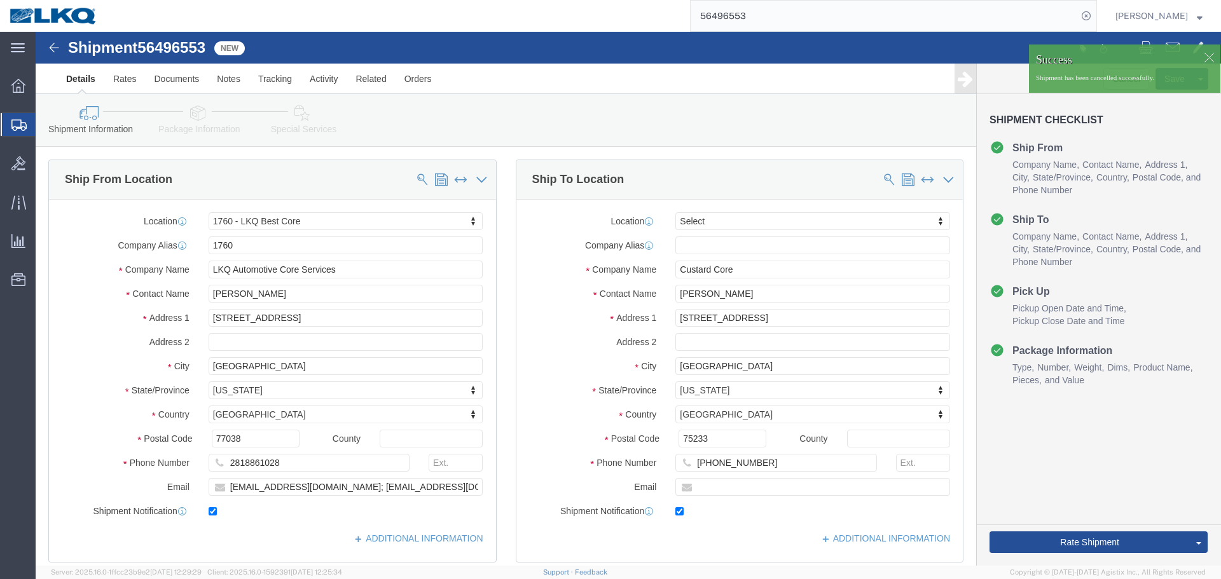
select select "27634"
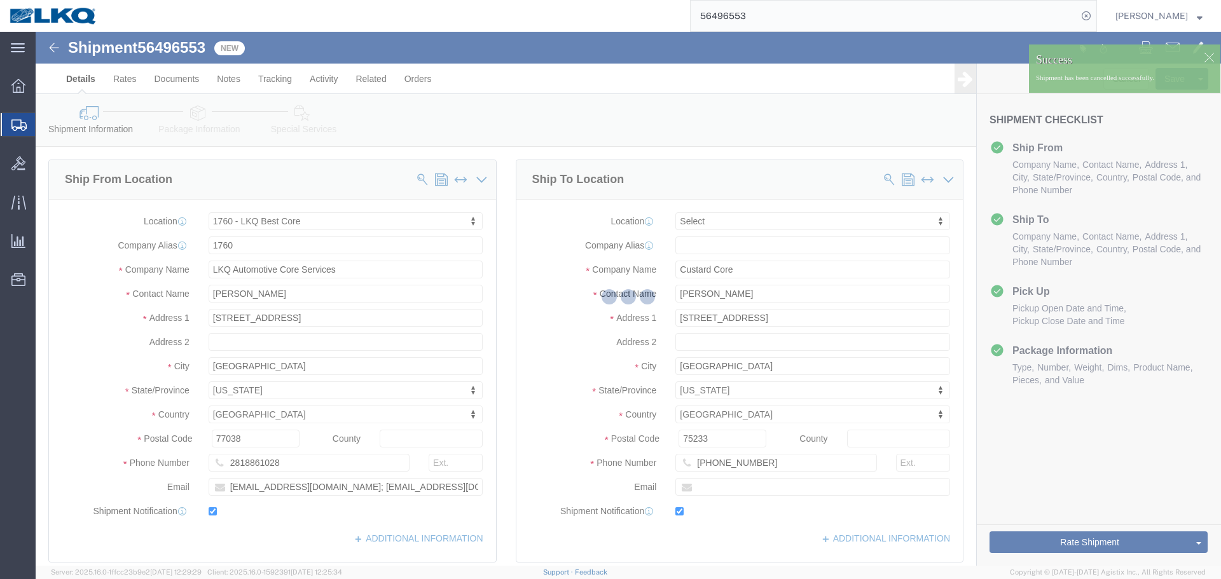
click at [1202, 57] on div at bounding box center [628, 299] width 1185 height 534
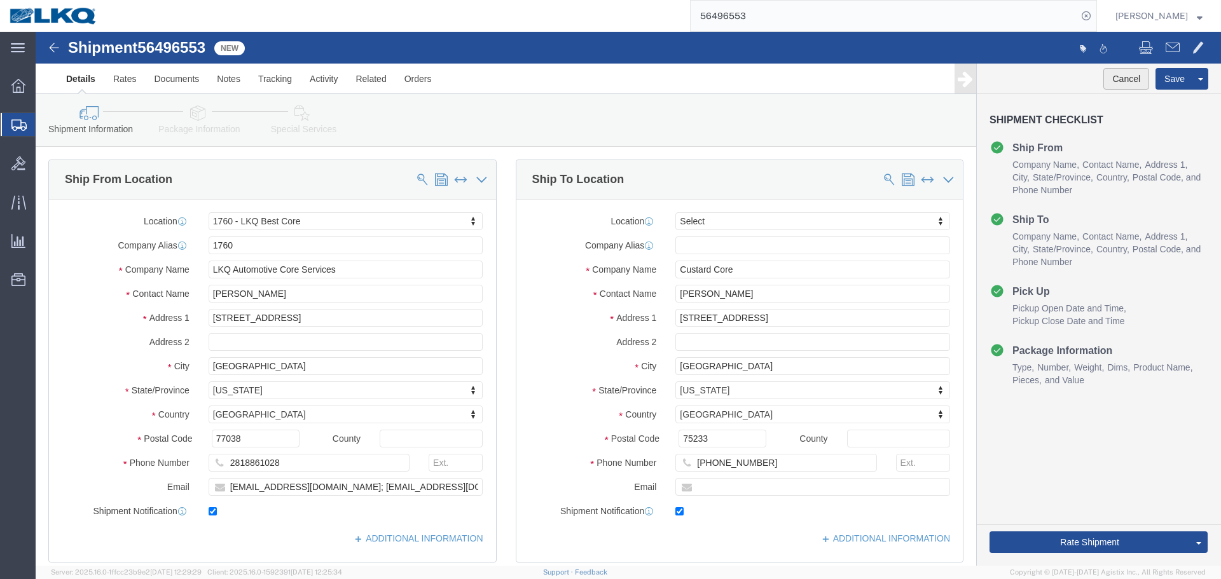
click button "Cancel"
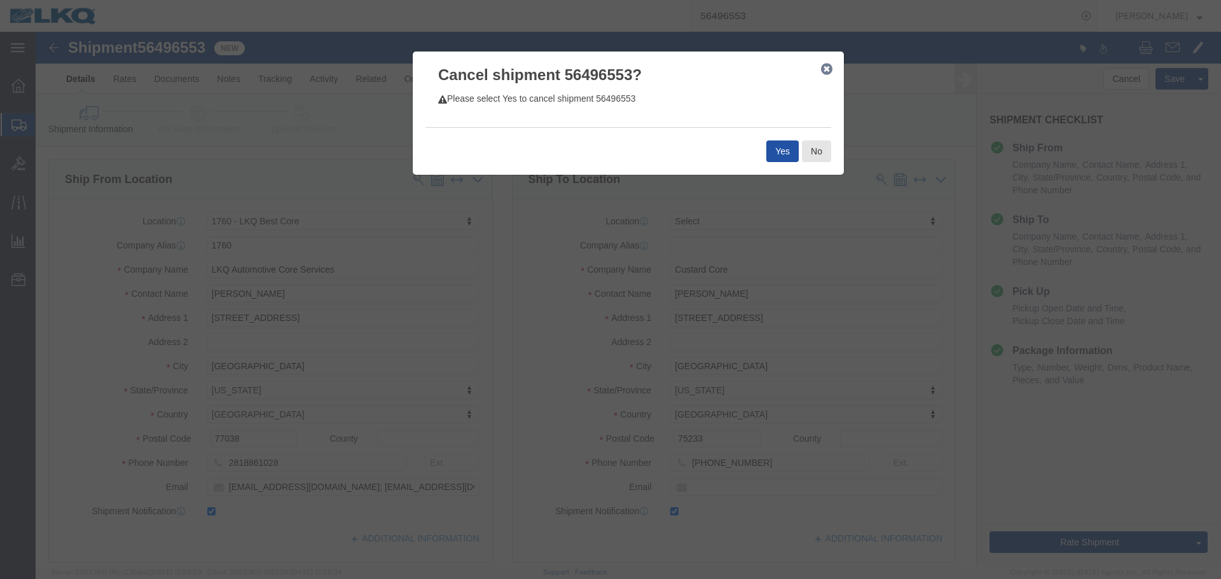
drag, startPoint x: 740, startPoint y: 125, endPoint x: 661, endPoint y: 538, distance: 420.1
click button "Yes"
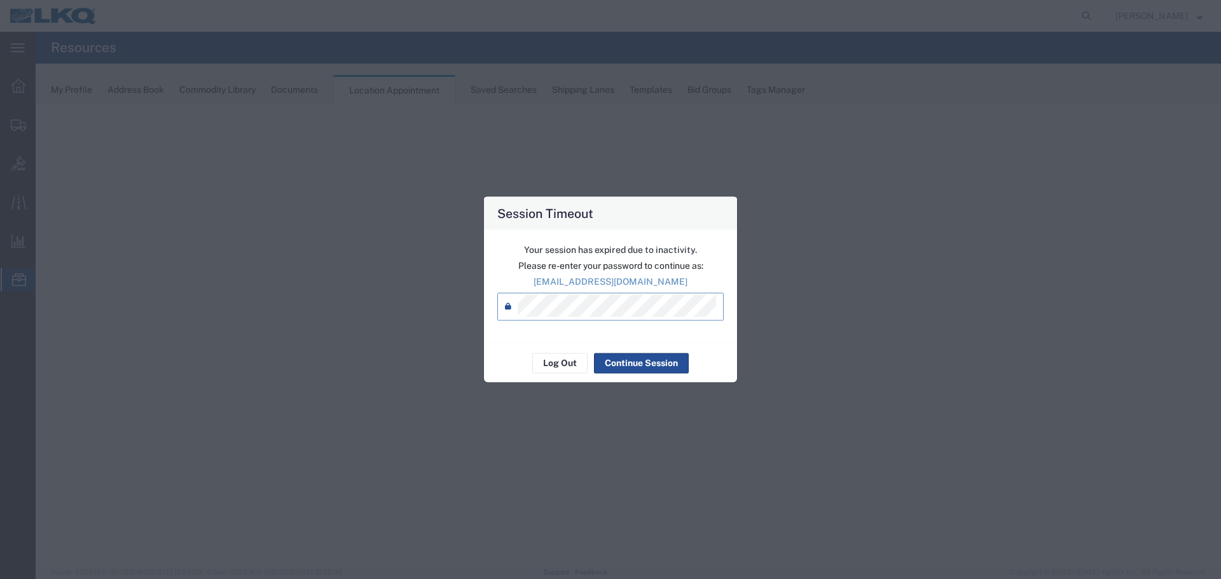
select select "27634"
select select "agendaWeek"
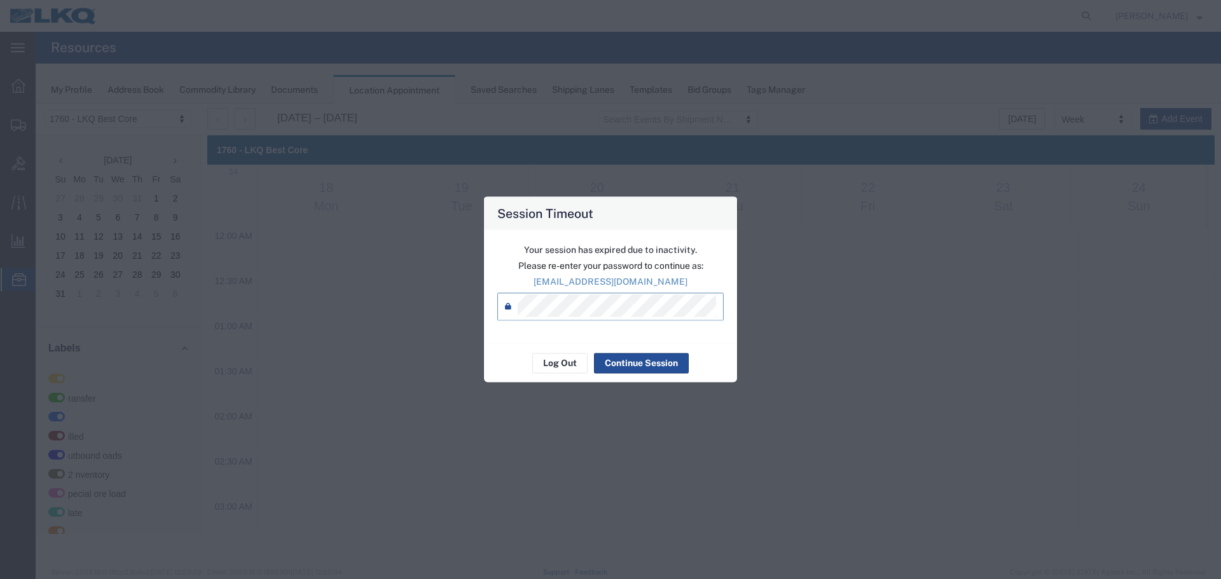
scroll to position [860, 0]
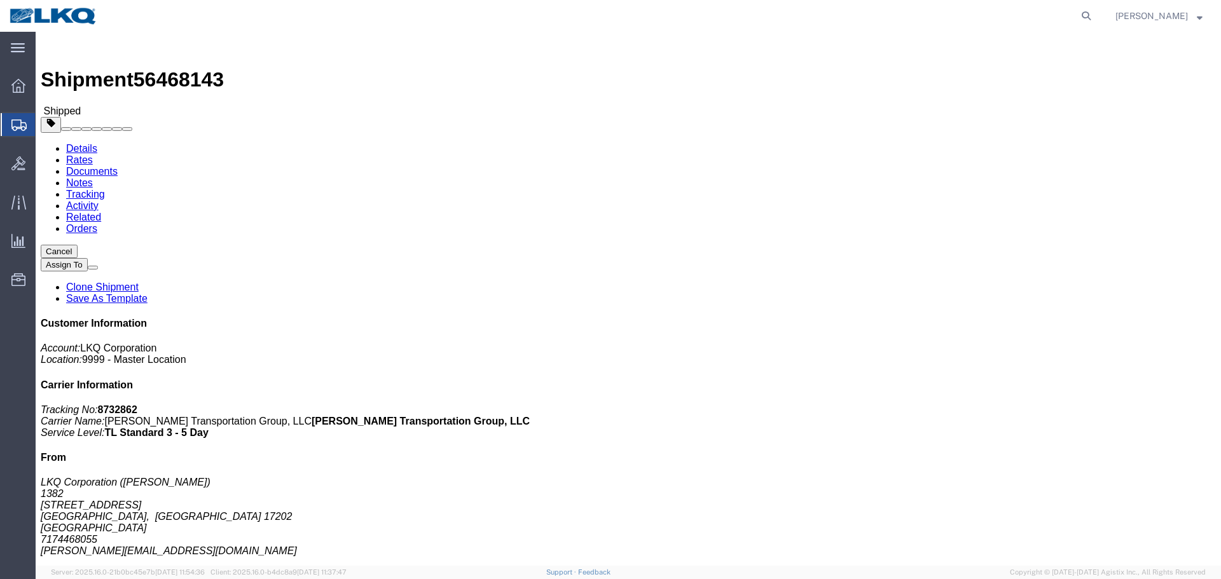
click at [0, 0] on span "Create Shipment" at bounding box center [0, 0] width 0 height 0
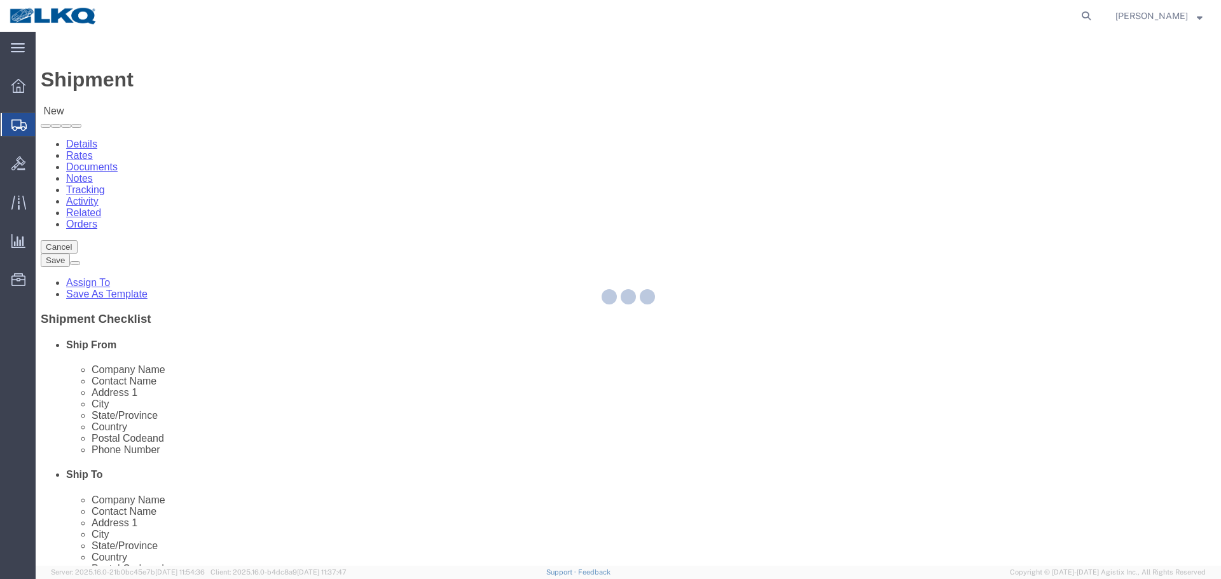
select select
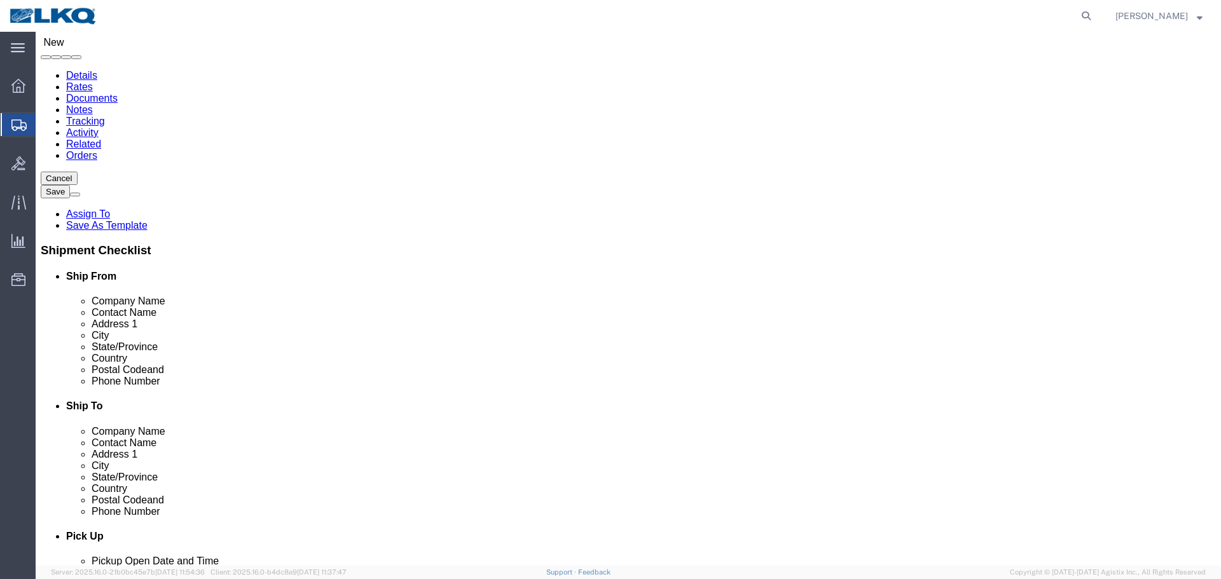
scroll to position [43, 0]
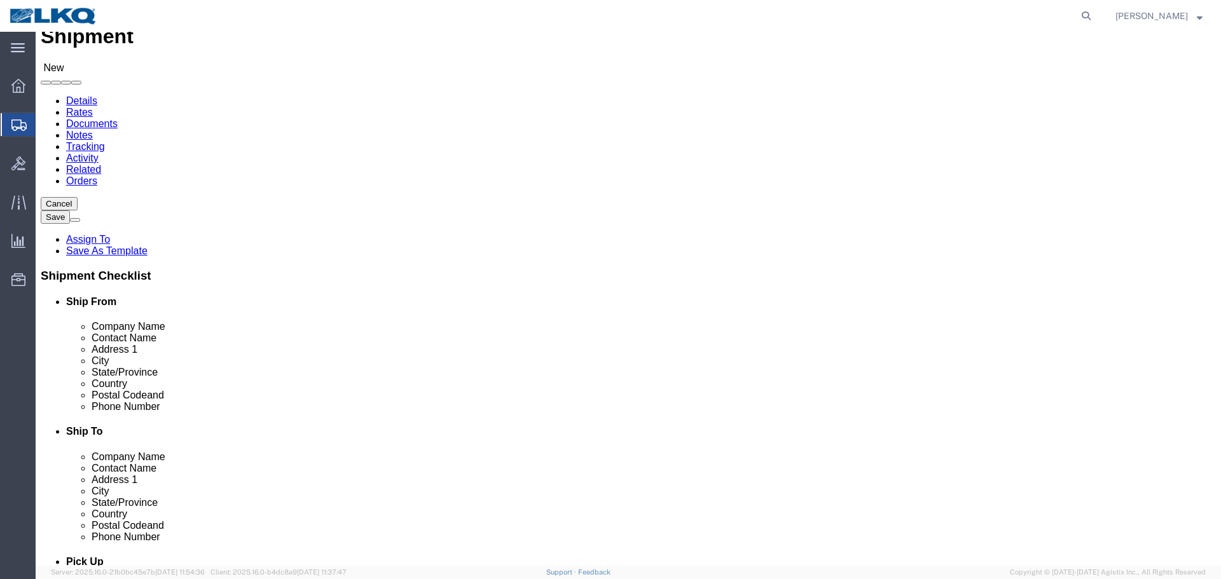
click div "Ship To Location Location My Profile Location 1100 - LKQ Crystal River 1103 - L…"
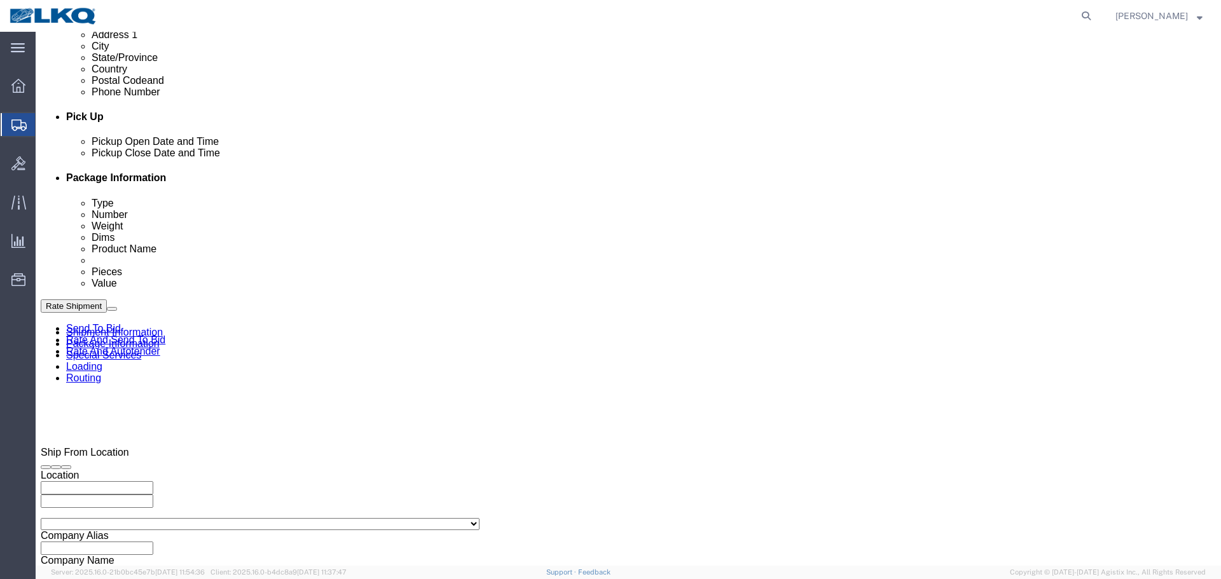
scroll to position [806, 0]
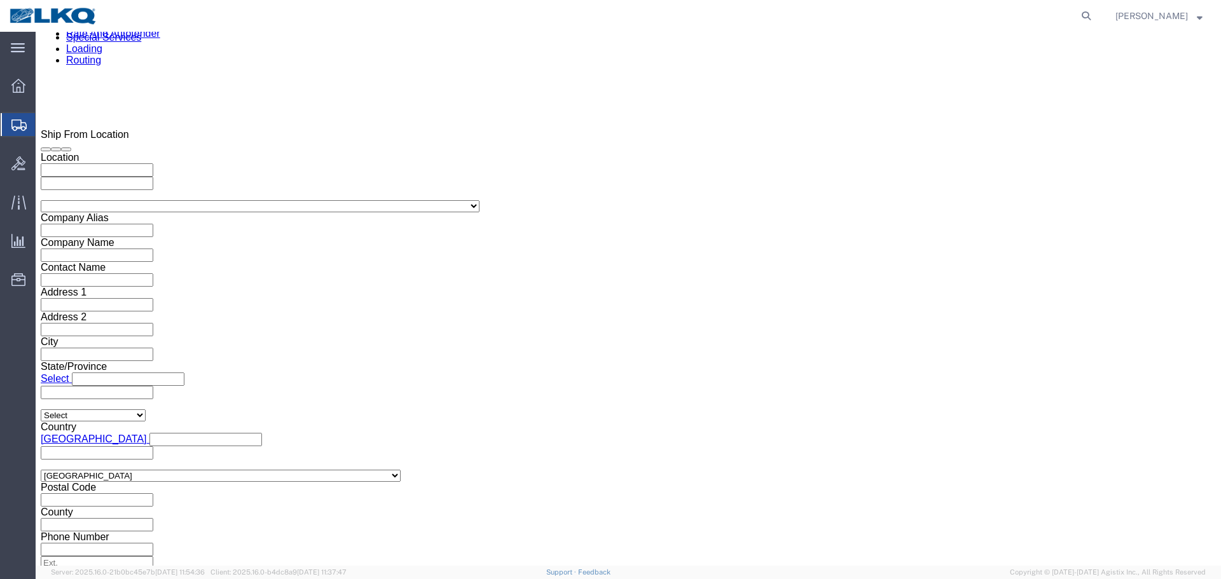
click div "Please fix the following errors Ship From Location Location My Profile Location…"
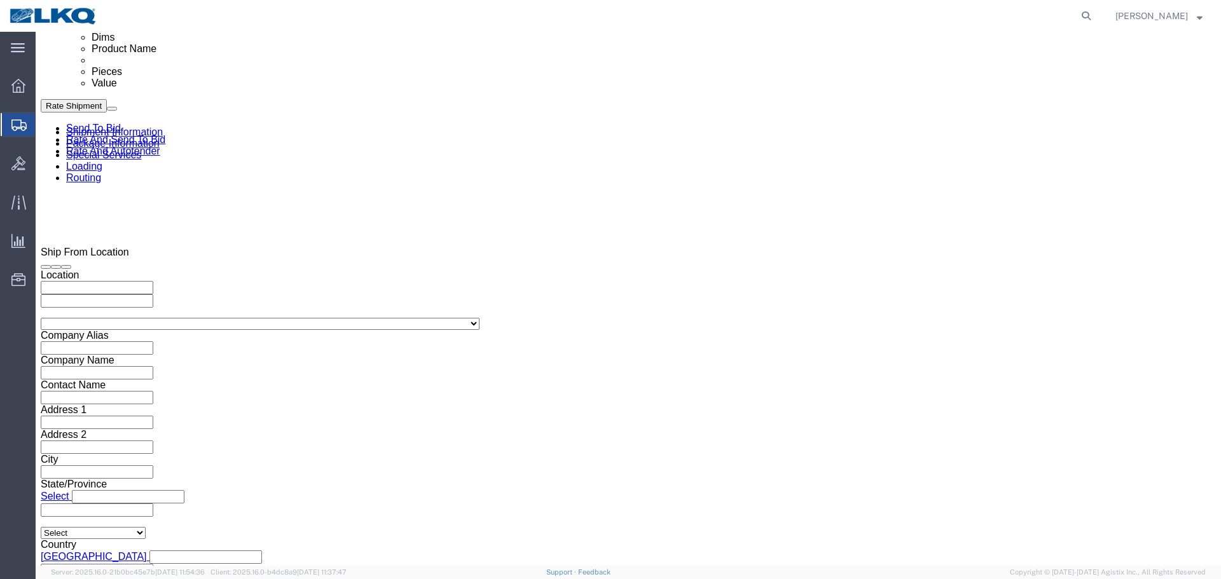
scroll to position [763, 0]
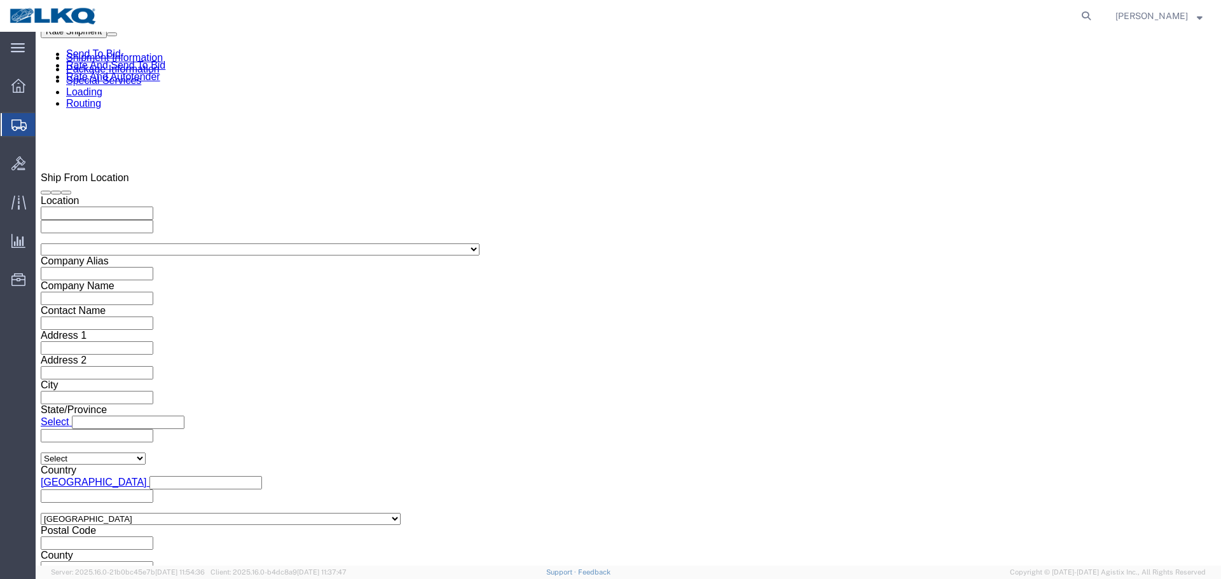
click link "Package Information"
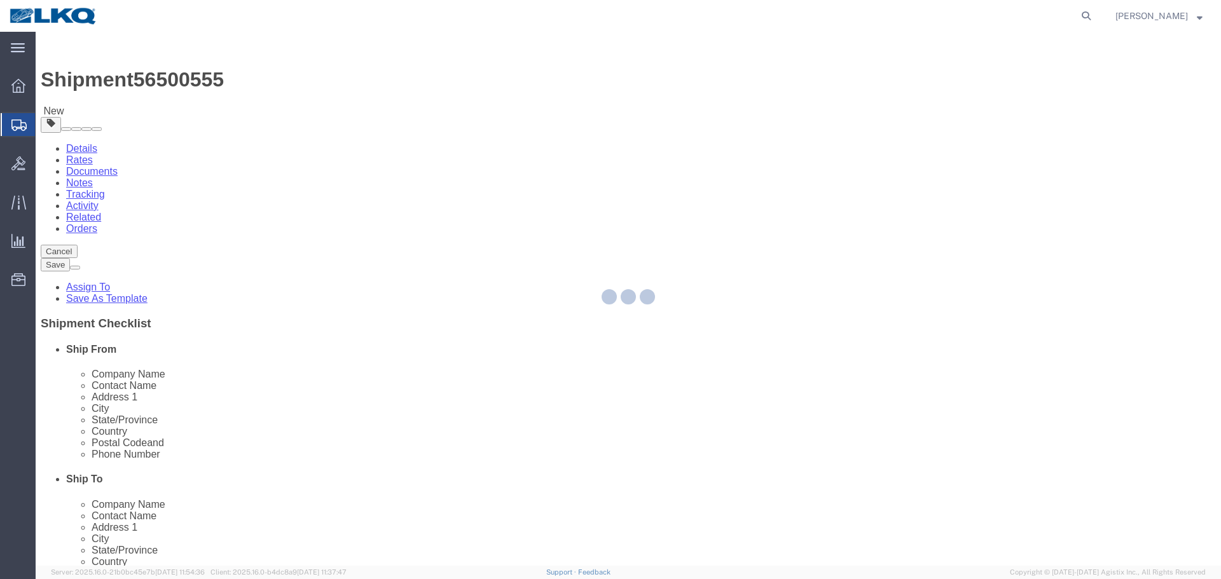
select select "CBOX"
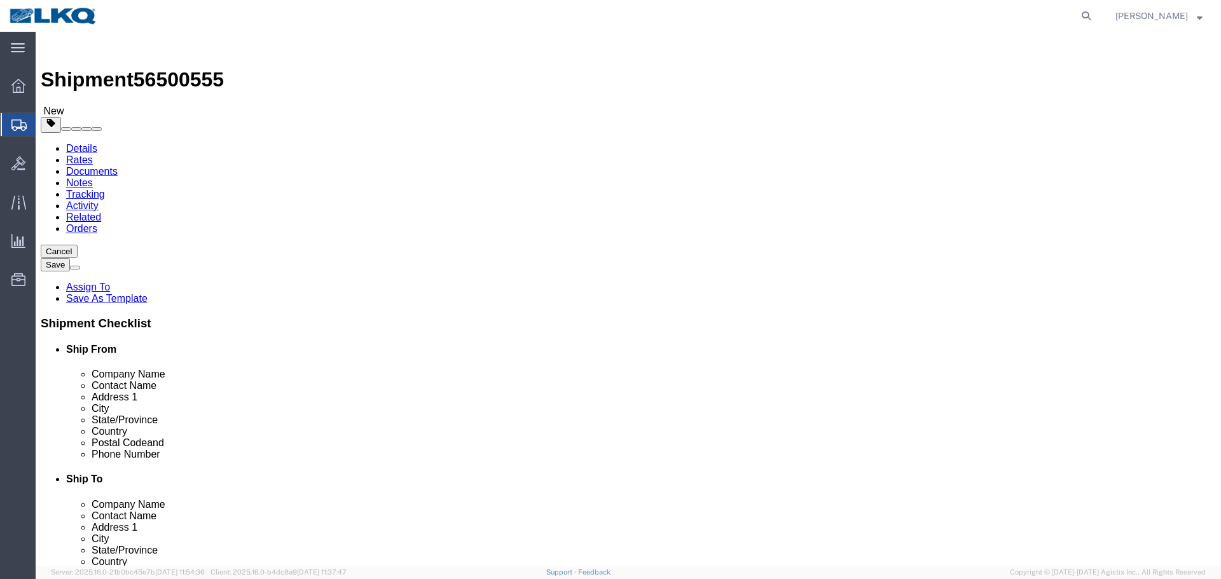
click div "Package Type Select Bale(s) Basket(s) Bolt(s) Bottle(s) Buckets Bulk Bundle(s) …"
click div "x Package Type Select Bale(s) Basket(s) Bolt(s) Bottle(s) Buckets Bulk Bundle(s…"
click icon
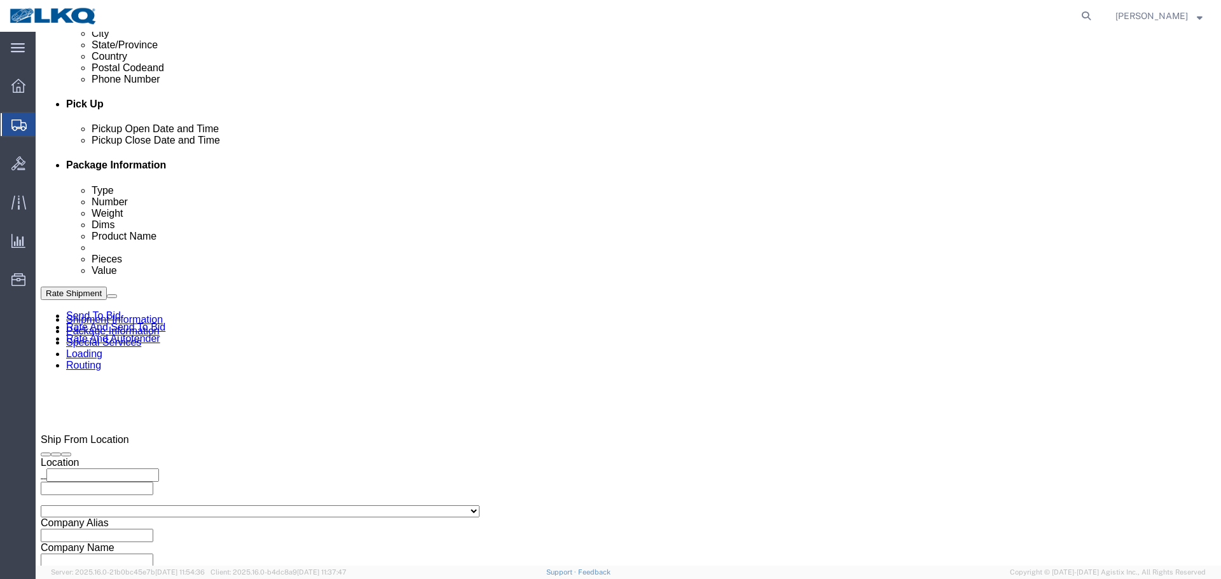
scroll to position [509, 0]
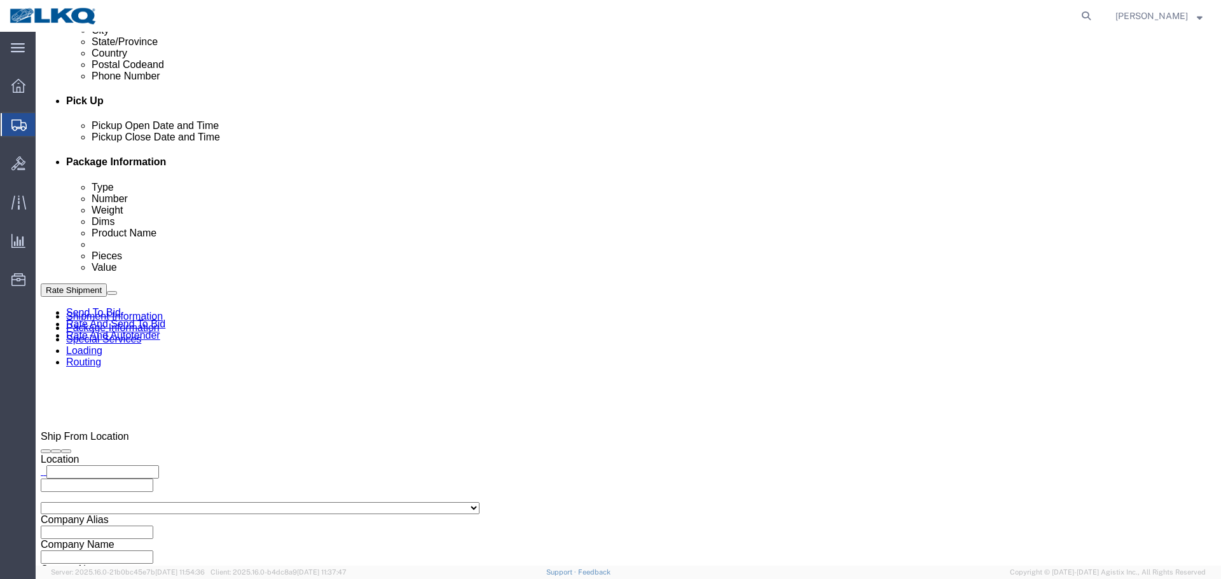
click div "Billing Location Select Select My Profile Location 1100 - LKQ Crystal River 110…"
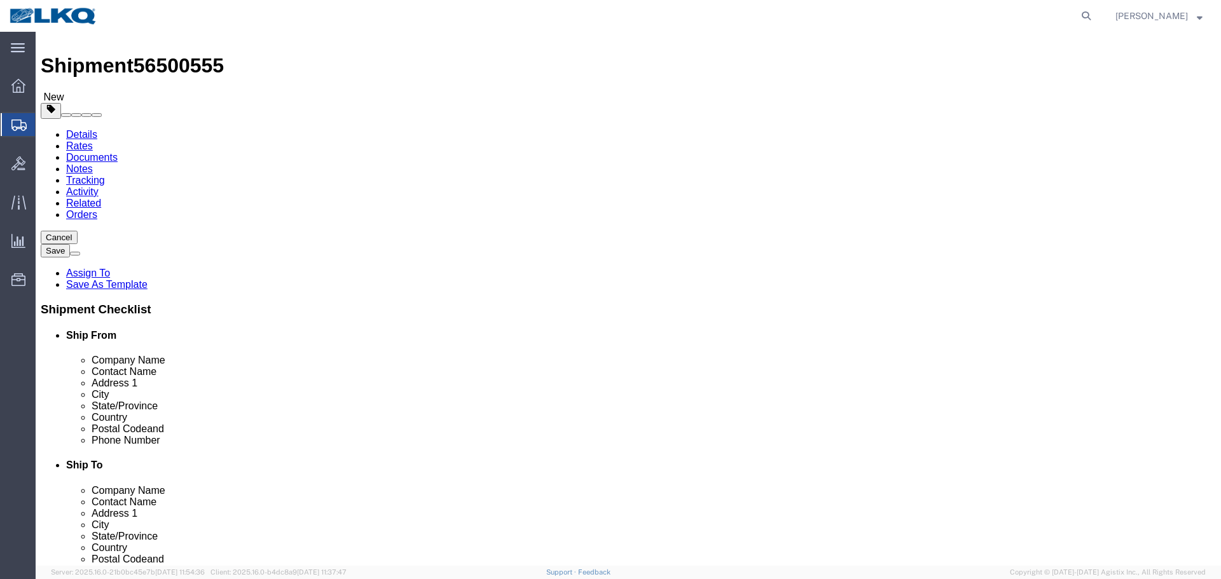
scroll to position [0, 0]
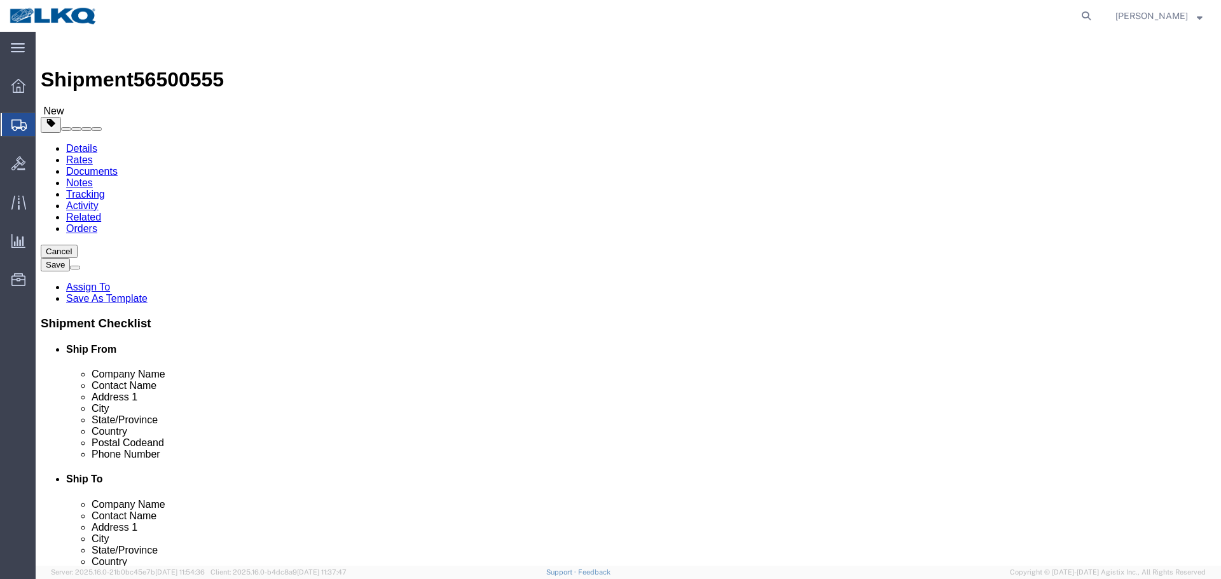
click link "Shipment Information"
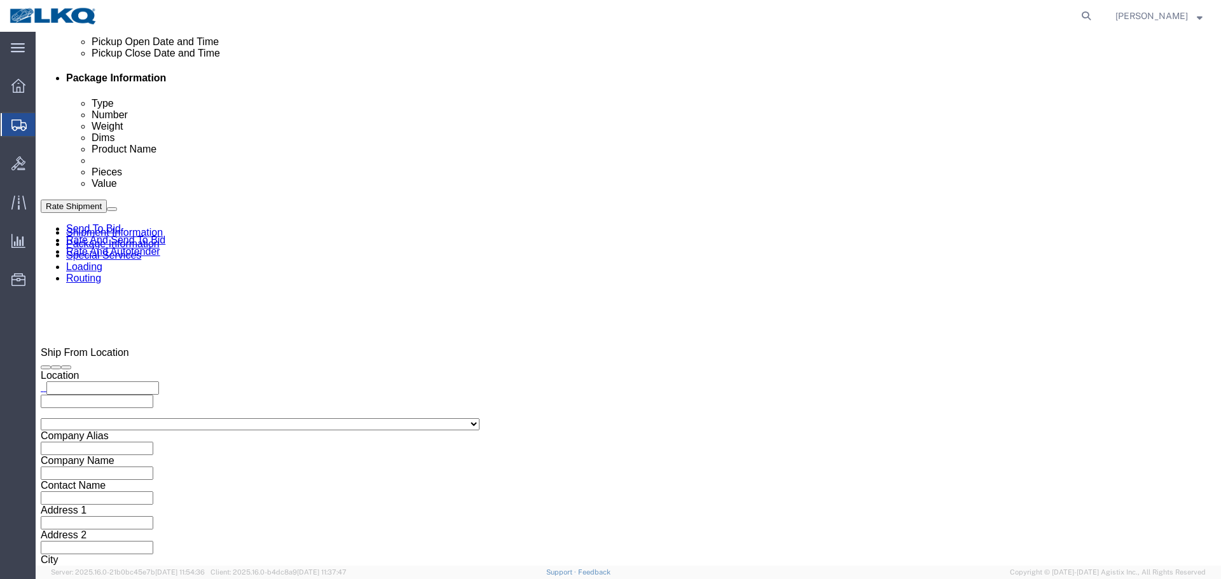
scroll to position [572, 0]
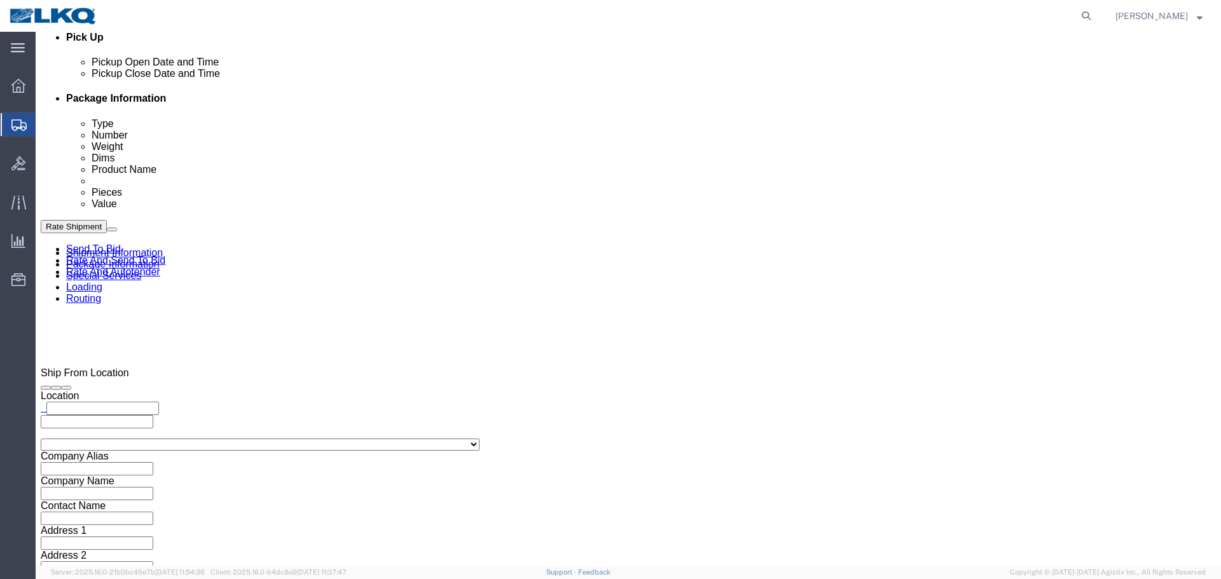
click div "Pickup Date and Time"
drag, startPoint x: 155, startPoint y: 185, endPoint x: 29, endPoint y: 190, distance: 126.6
click div "Pickup Date and Time"
copy div "Pickup Date and Time"
click div "Delivery by Date Delivery Start Date Delivery Start Time Deliver Open Date and …"
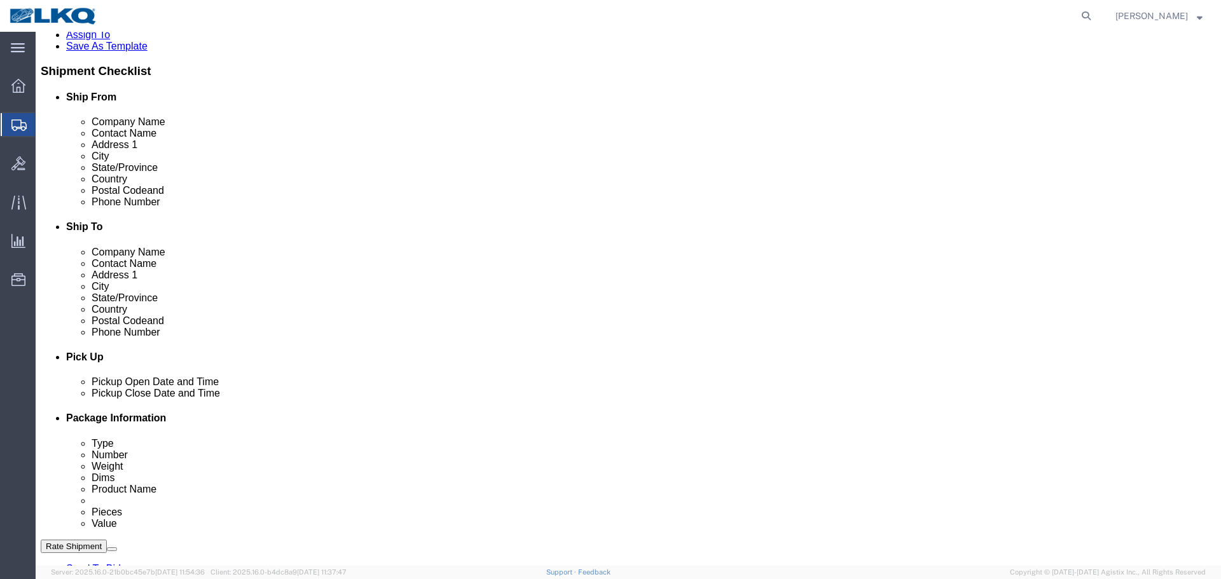
scroll to position [176, 0]
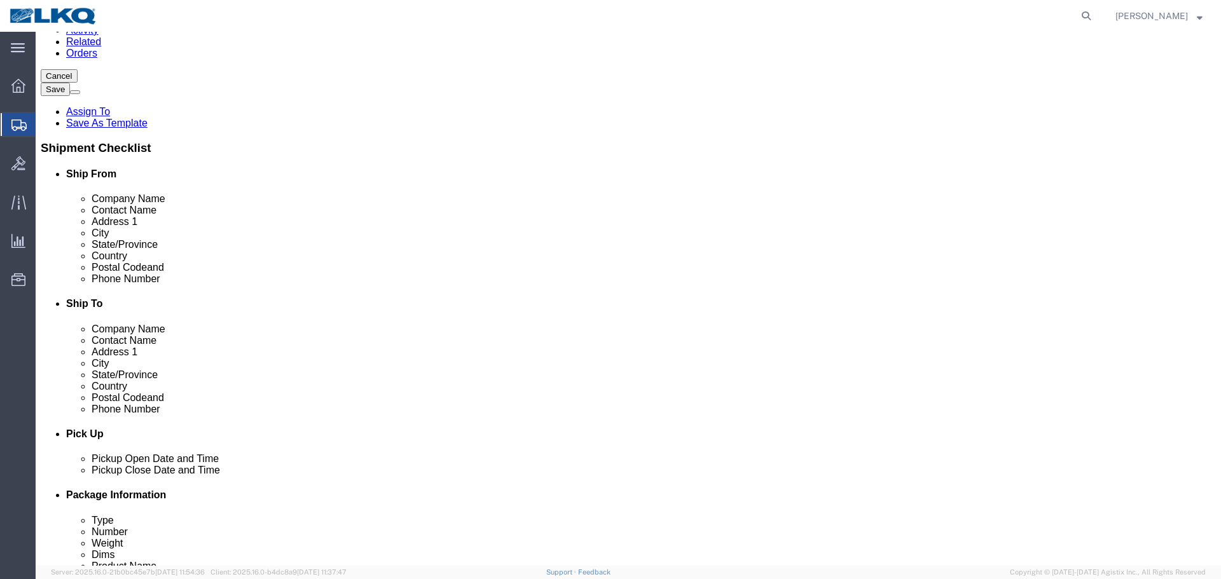
click input "text"
paste input "46750"
type input "46750"
click div "Location My Profile Location 1100 - LKQ Crystal River 1103 - LKQ Ft Myers 1106 …"
click input "Postal Code"
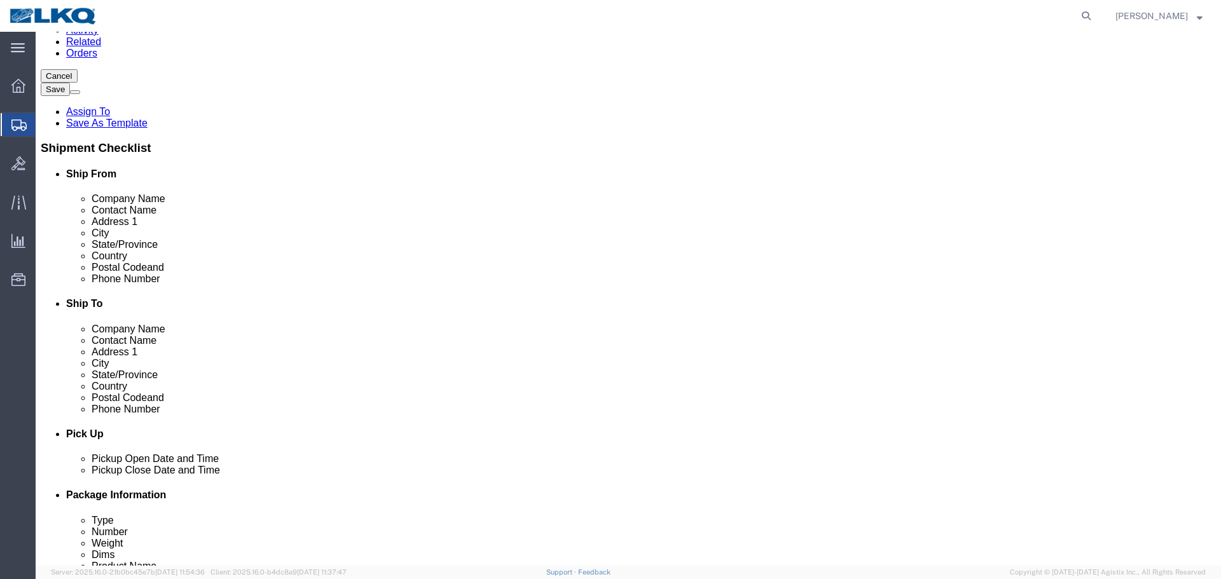
paste input "85001"
type input "85001"
click div "Ship To Location Location My Profile Location 1100 - LKQ Crystal River 1103 - L…"
select select
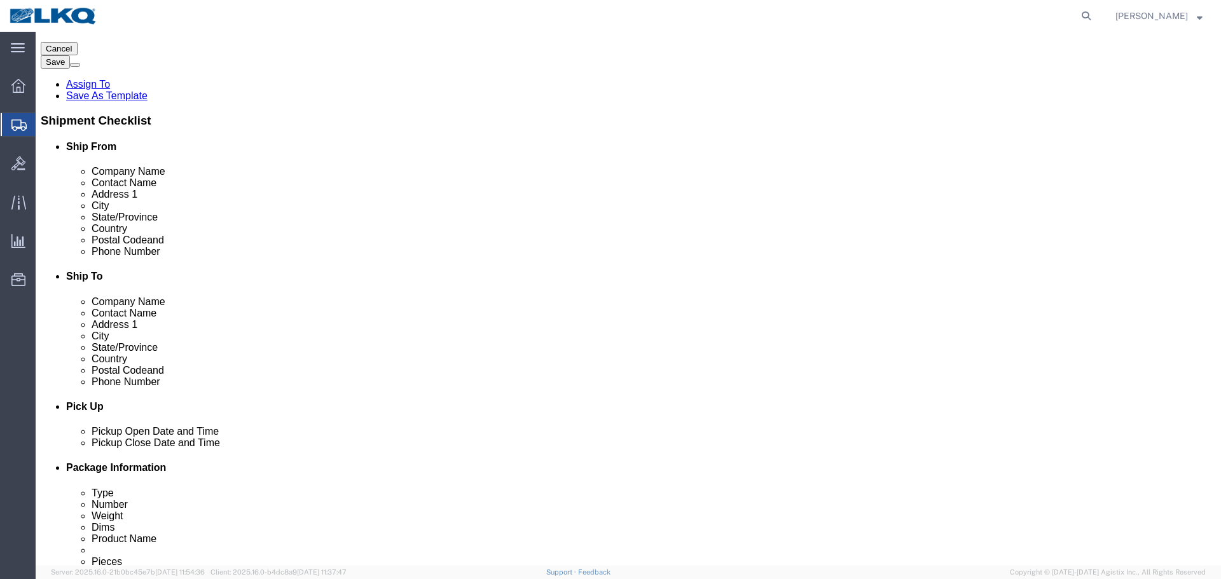
scroll to position [0, 0]
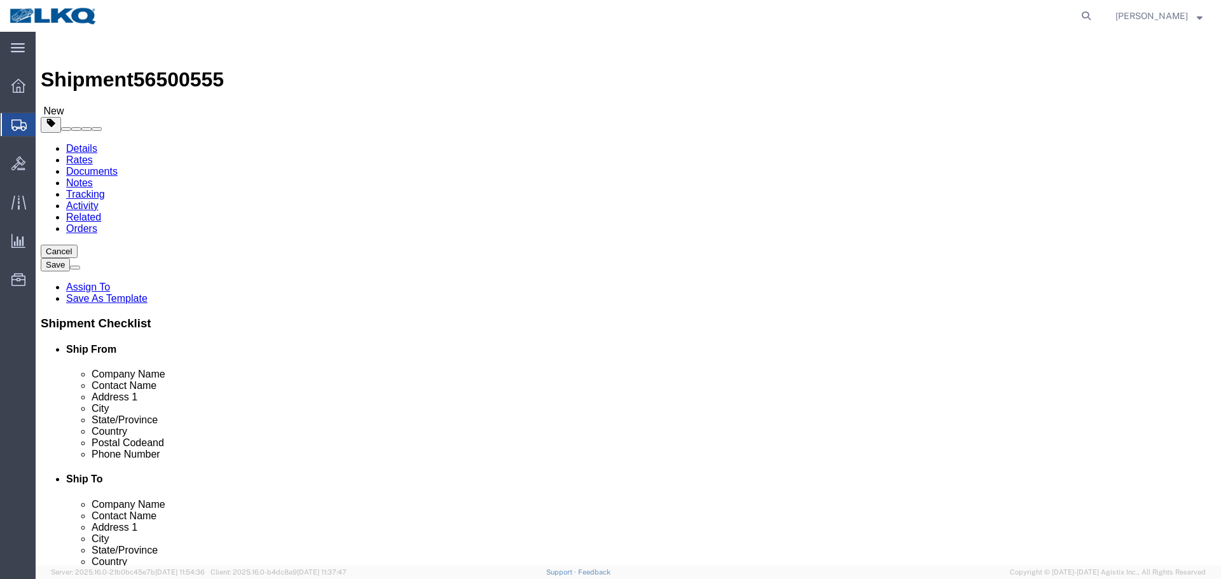
click span "56500555"
copy span "56500555"
click at [843, 5] on agx-global-search at bounding box center [893, 16] width 407 height 32
click at [1090, 13] on icon at bounding box center [1086, 16] width 18 height 18
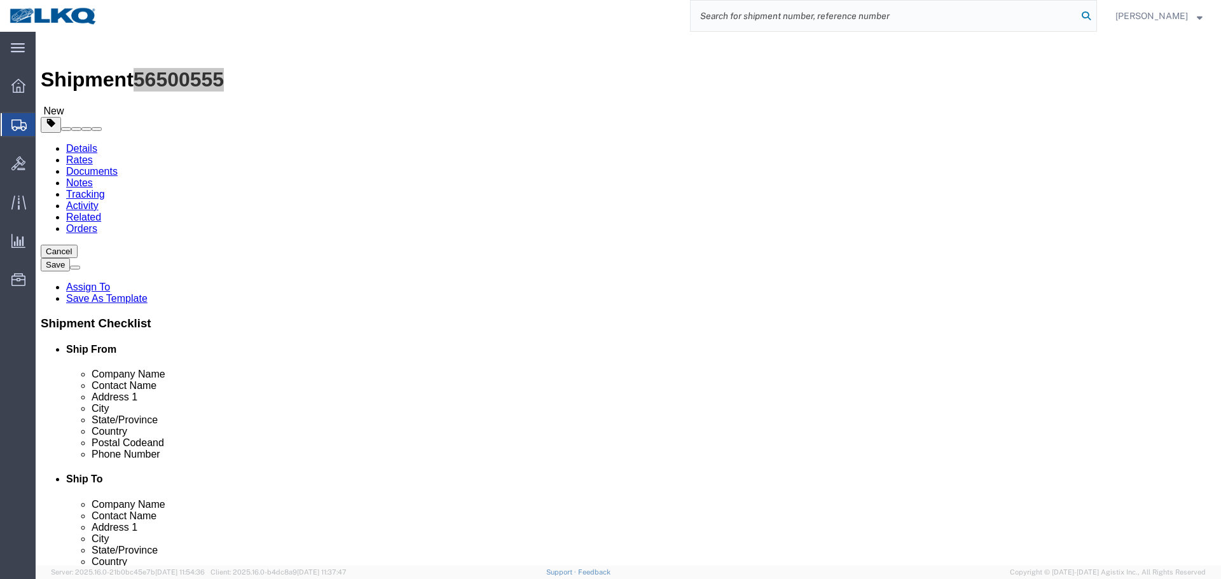
paste input "56500555"
type input "56500555"
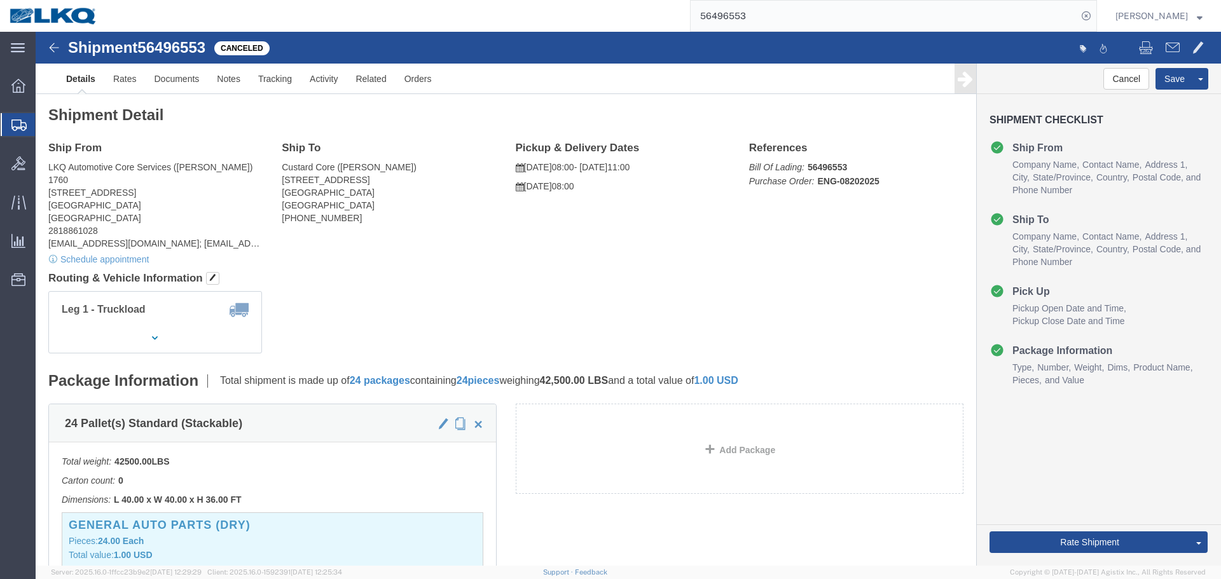
click at [750, 29] on input "56496553" at bounding box center [884, 16] width 387 height 31
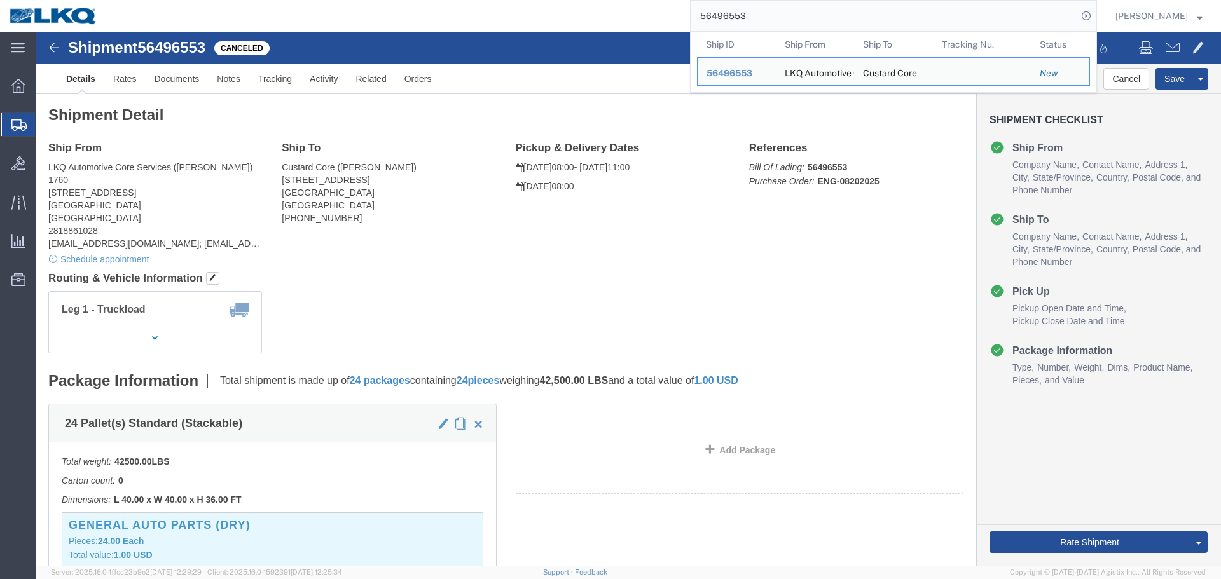
paste input "824"
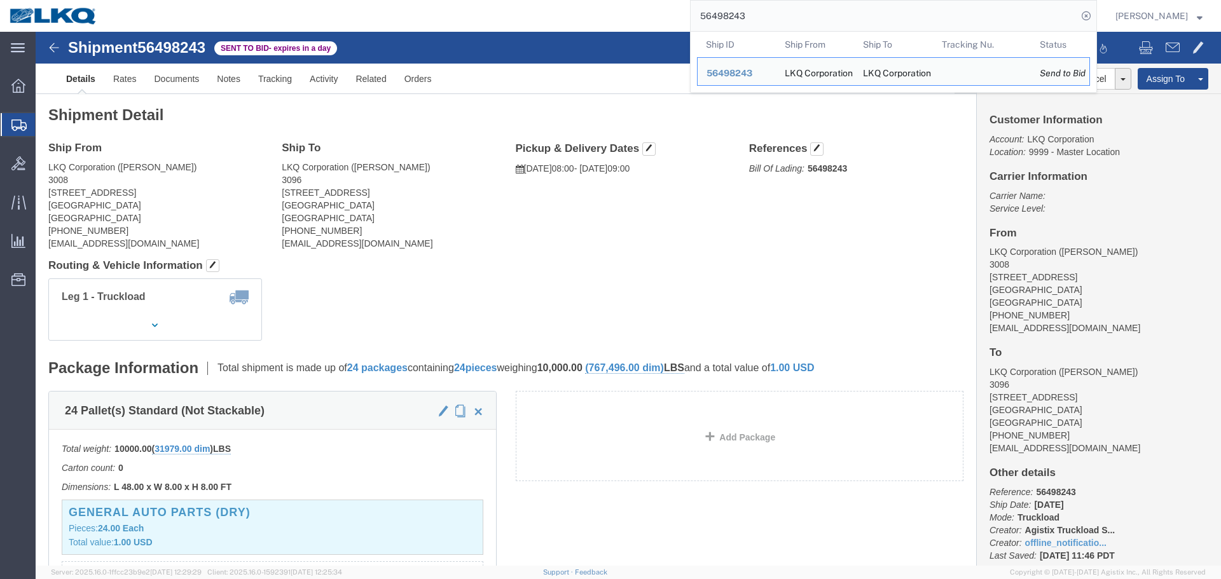
click div "Leg 1 - Truckload Vehicle 1: Standard Dry Van (53 Feet) Number of trucks: 1"
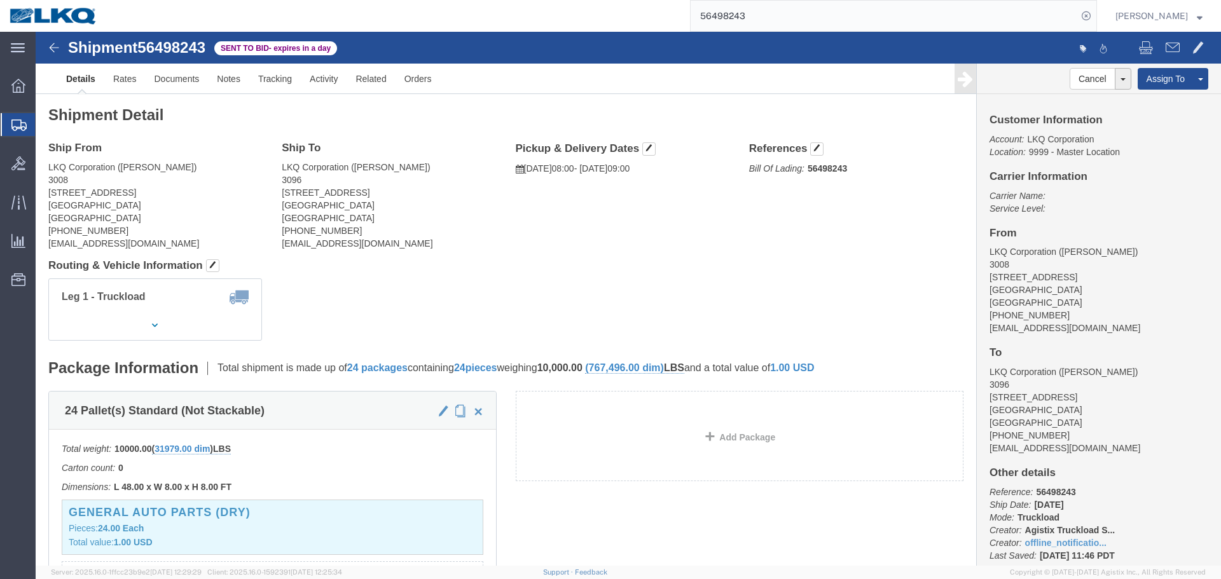
click address "LKQ Corporation (NATE G) 3008 3455 W Ninigret Dr Salt Lake City, UT 84104 Unite…"
copy address "84104"
click address "LKQ Corporation (RAMON M) 3096 3370 E Lone Mountain Road North Las Vegas, NV 89…"
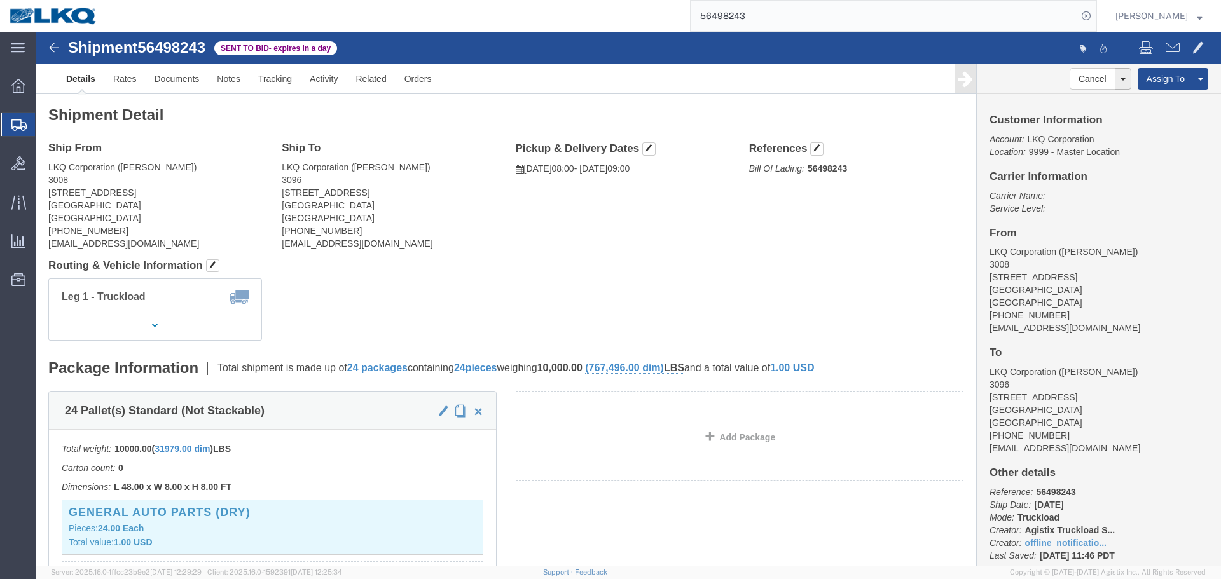
click address "LKQ Corporation (RAMON M) 3096 3370 E Lone Mountain Road North Las Vegas, NV 89…"
copy address "89081"
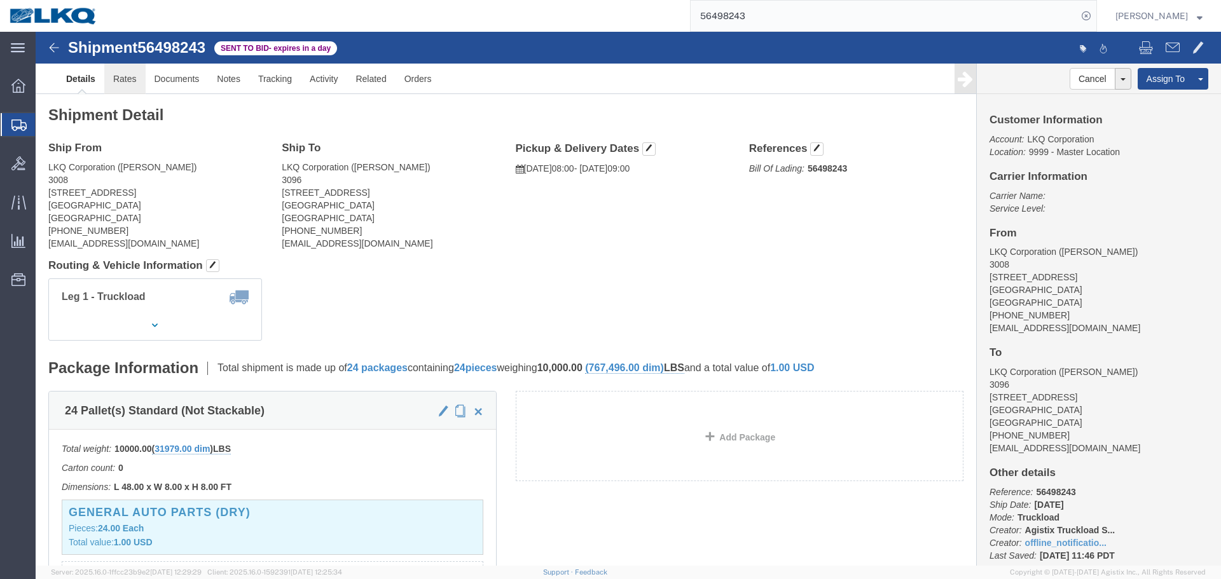
click link "Rates"
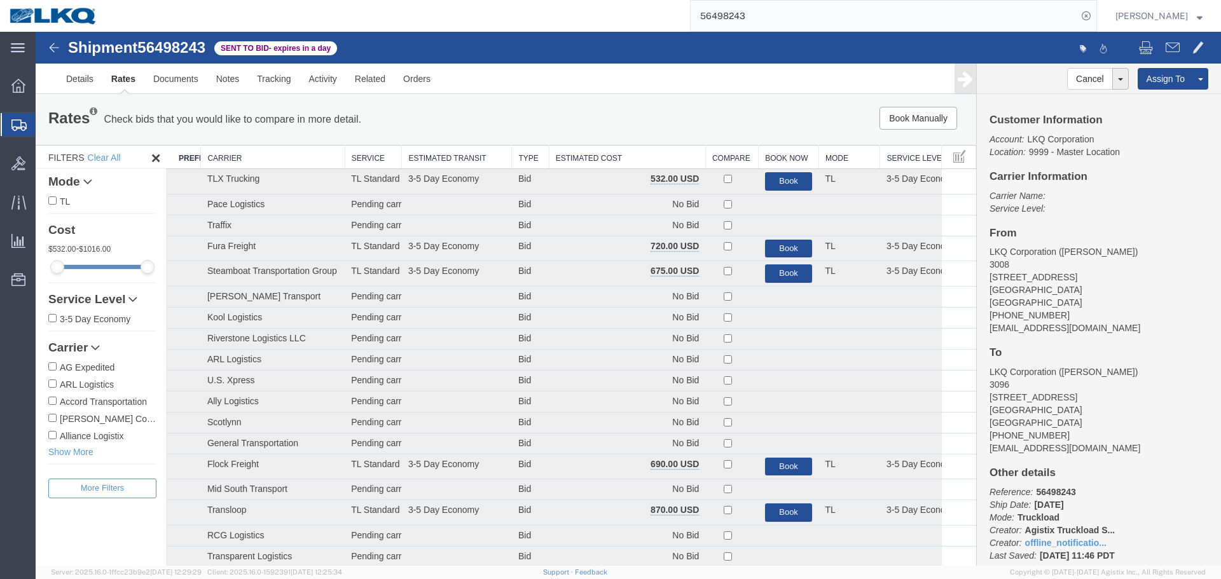
click at [617, 160] on th "Estimated Cost" at bounding box center [627, 158] width 156 height 24
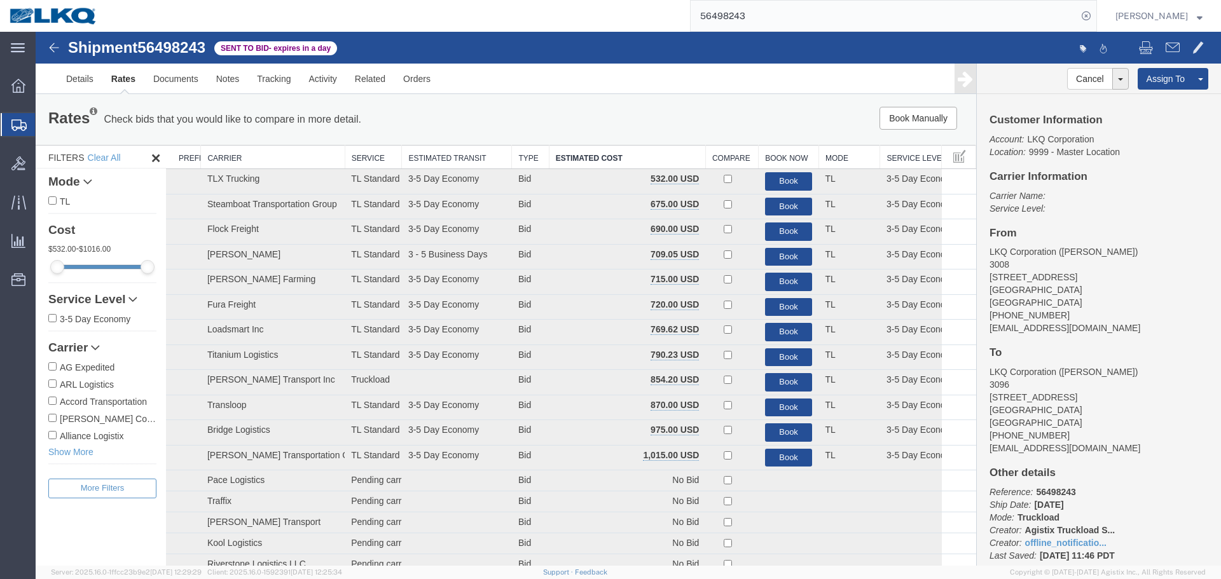
click at [680, 120] on div "Book Manually Pause Continue" at bounding box center [778, 118] width 389 height 23
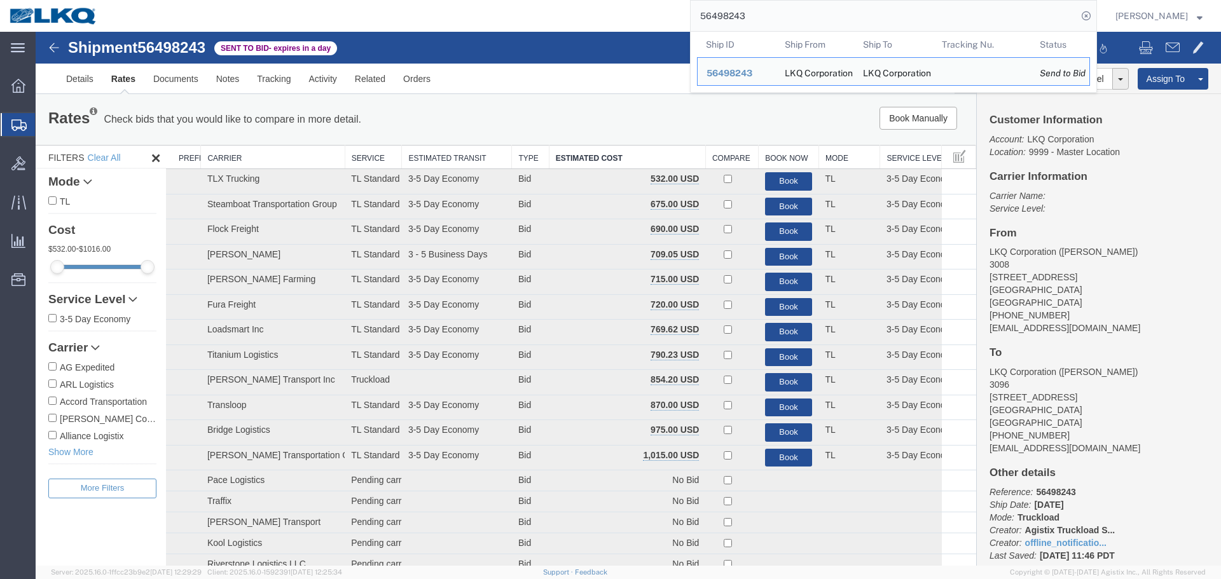
click at [831, 6] on input "56498243" at bounding box center [884, 16] width 387 height 31
paste input "8470"
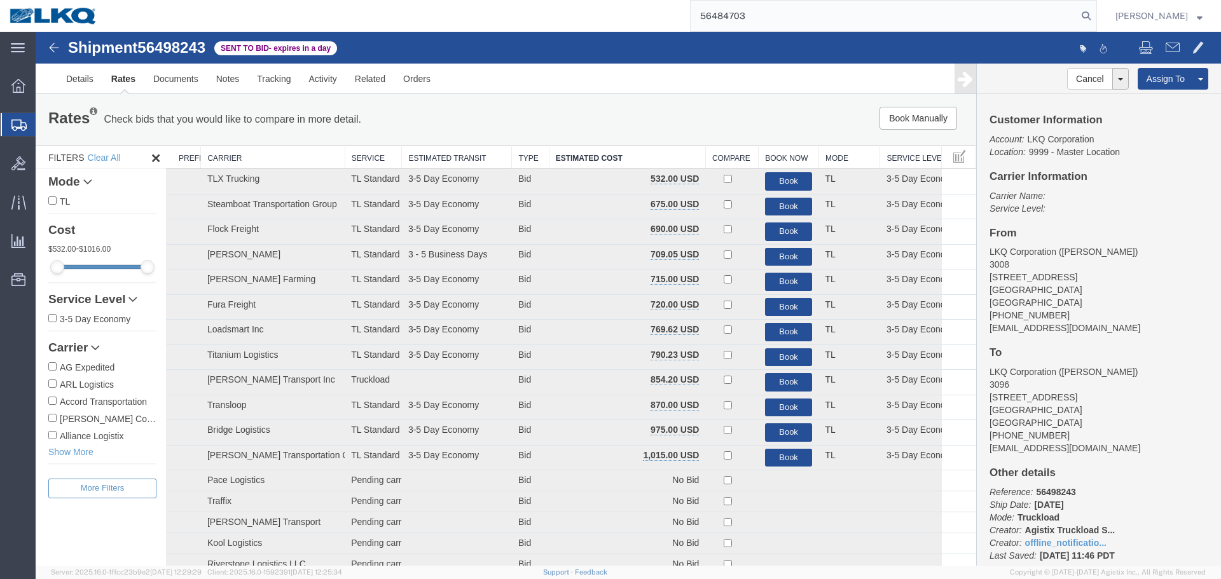
type input "56484703"
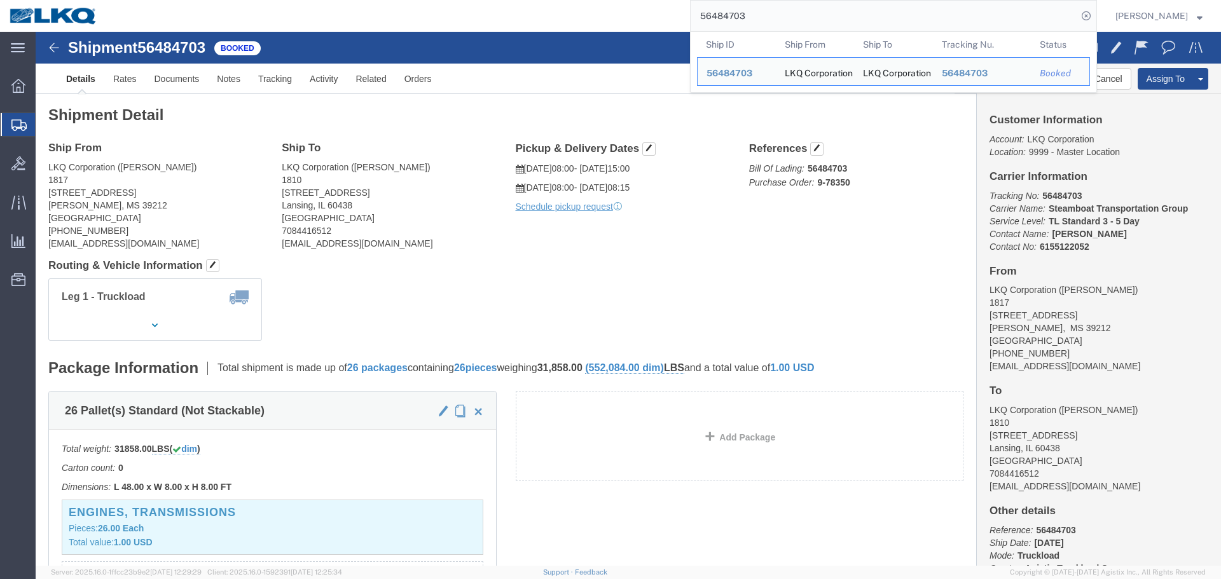
click address "LKQ Corporation (William Vanderford) 1817 4100 Interstate 55 South Jackson, MS …"
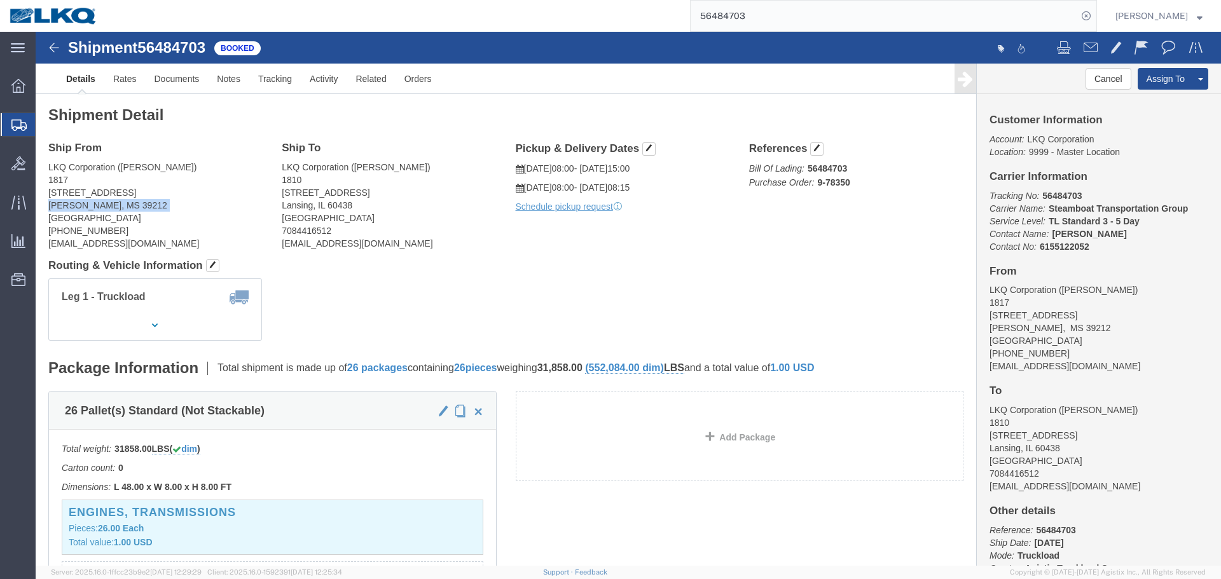
click address "LKQ Corporation (William Vanderford) 1817 4100 Interstate 55 South Jackson, MS …"
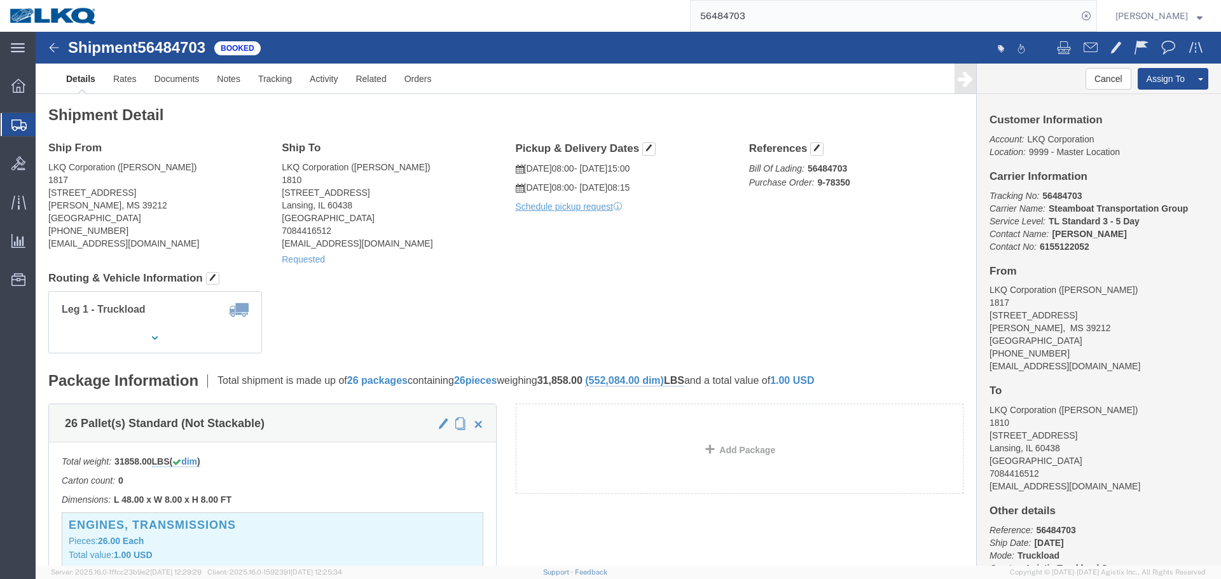
click address "LKQ Corporation (William Vanderford) 1817 4100 Interstate 55 South Jackson, MS …"
drag, startPoint x: 81, startPoint y: 171, endPoint x: 464, endPoint y: 4, distance: 417.5
click address "LKQ Corporation (William Vanderford) 1817 4100 Interstate 55 South Jackson, MS …"
copy address "39212"
click address "LKQ Corporation (Pat Ricci) 1810 16801 Exchange Avenue Suite 1 Lansing, IL 6043…"
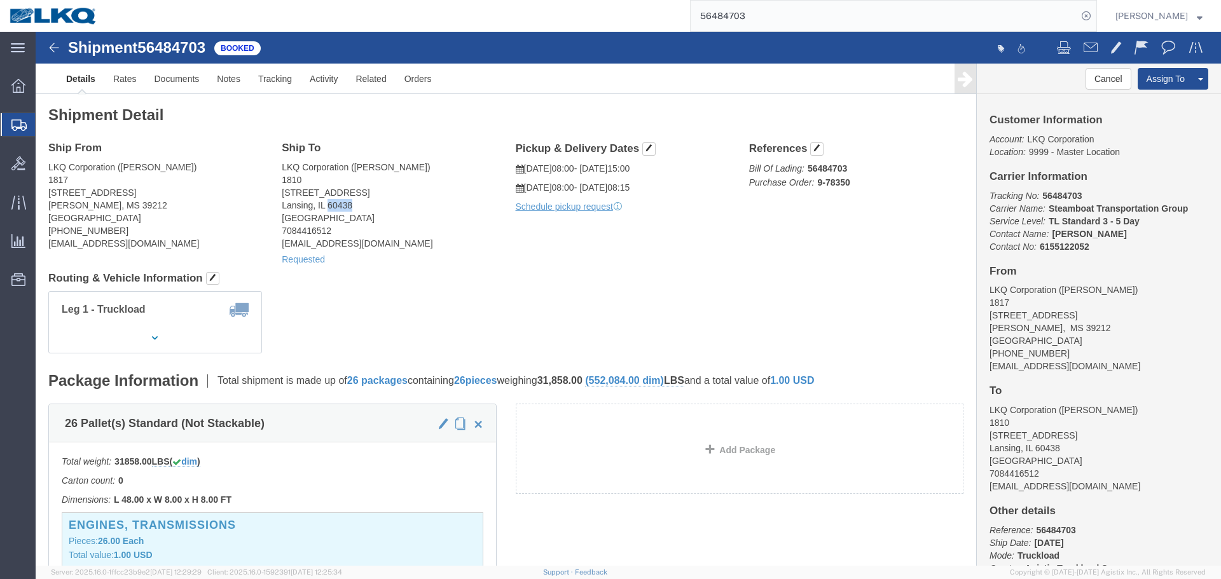
click address "LKQ Corporation (Pat Ricci) 1810 16801 Exchange Avenue Suite 1 Lansing, IL 6043…"
copy address "60438"
click link "Documents"
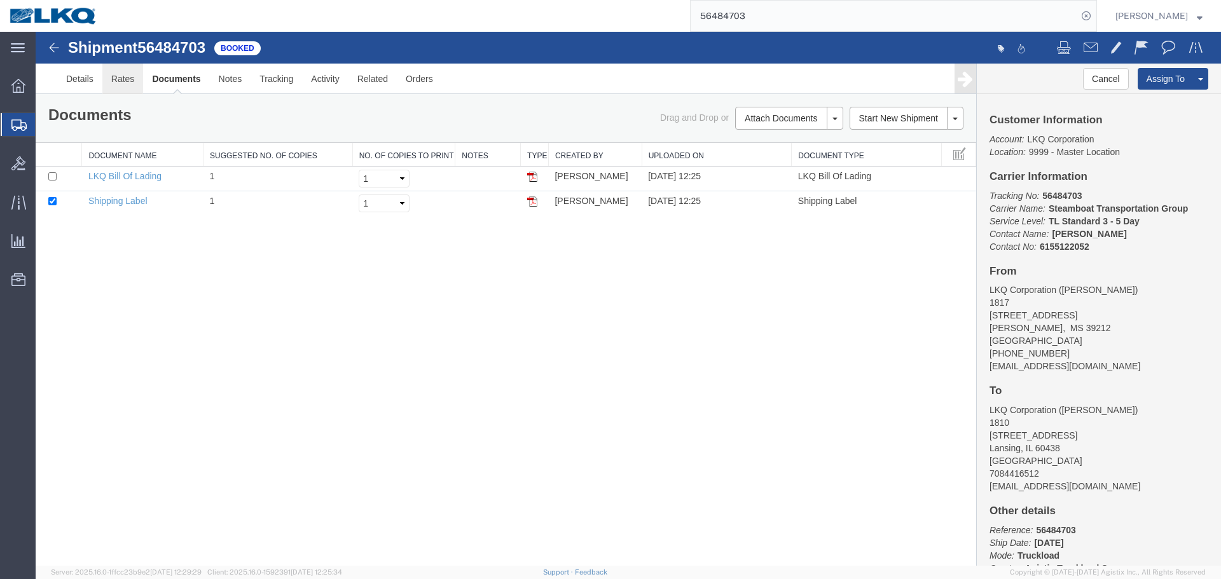
click at [128, 86] on link "Rates" at bounding box center [122, 79] width 41 height 31
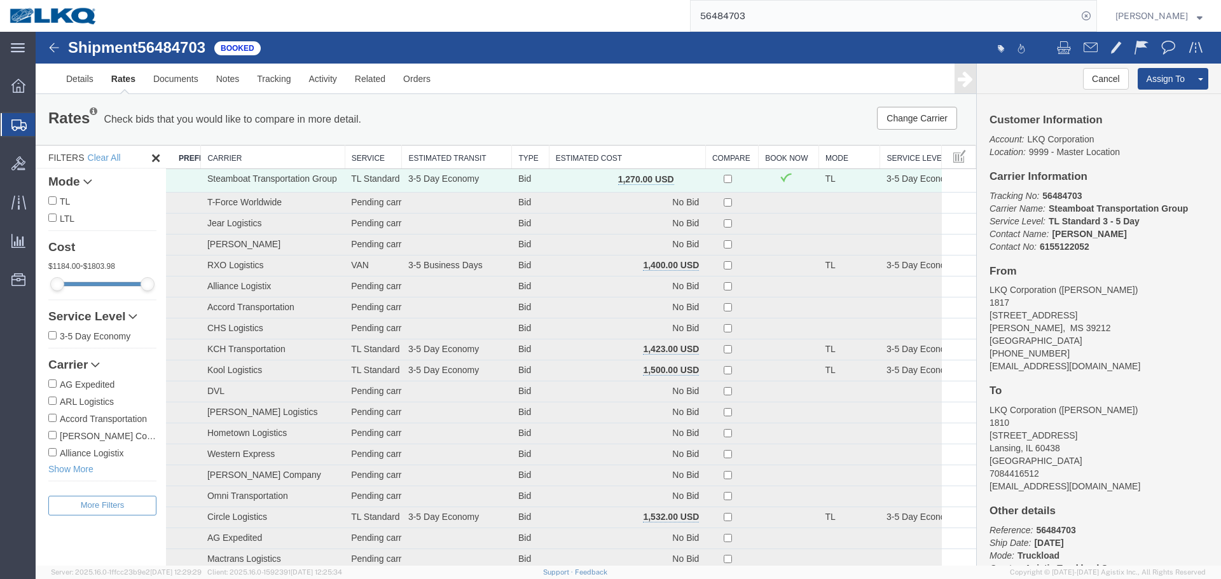
click at [653, 153] on th "Estimated Cost" at bounding box center [627, 158] width 156 height 24
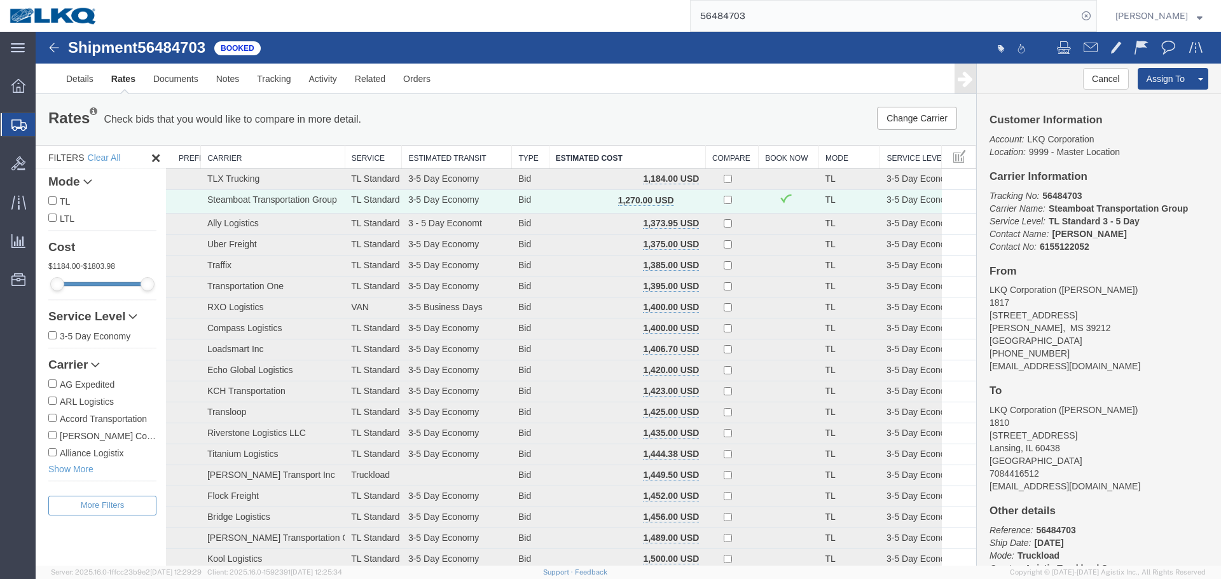
click at [774, 22] on input "56484703" at bounding box center [884, 16] width 387 height 31
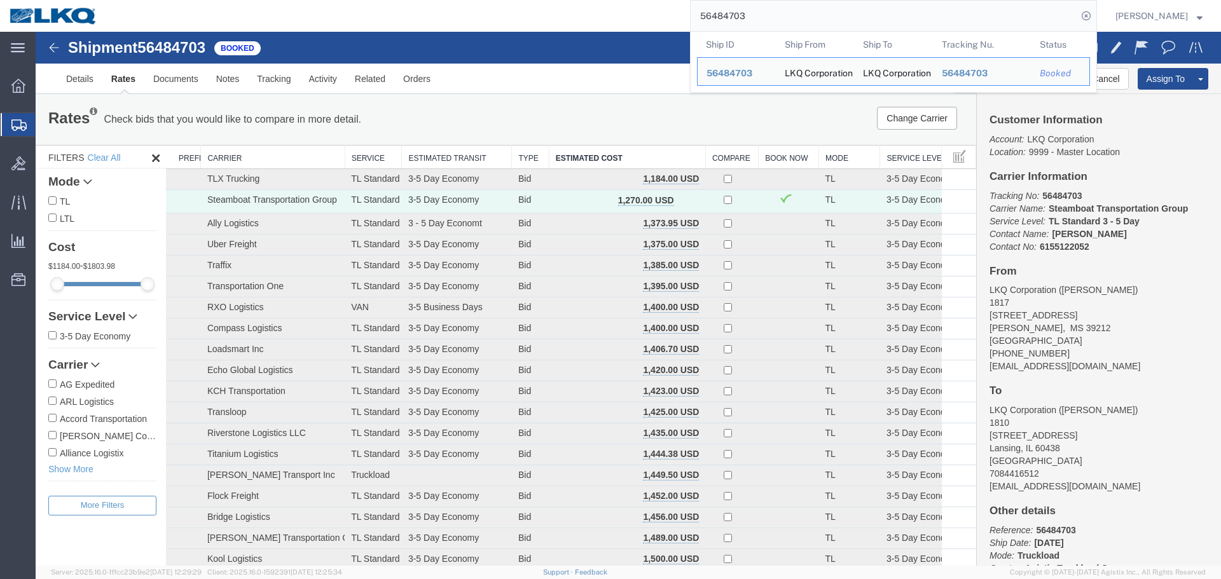
paste input "search"
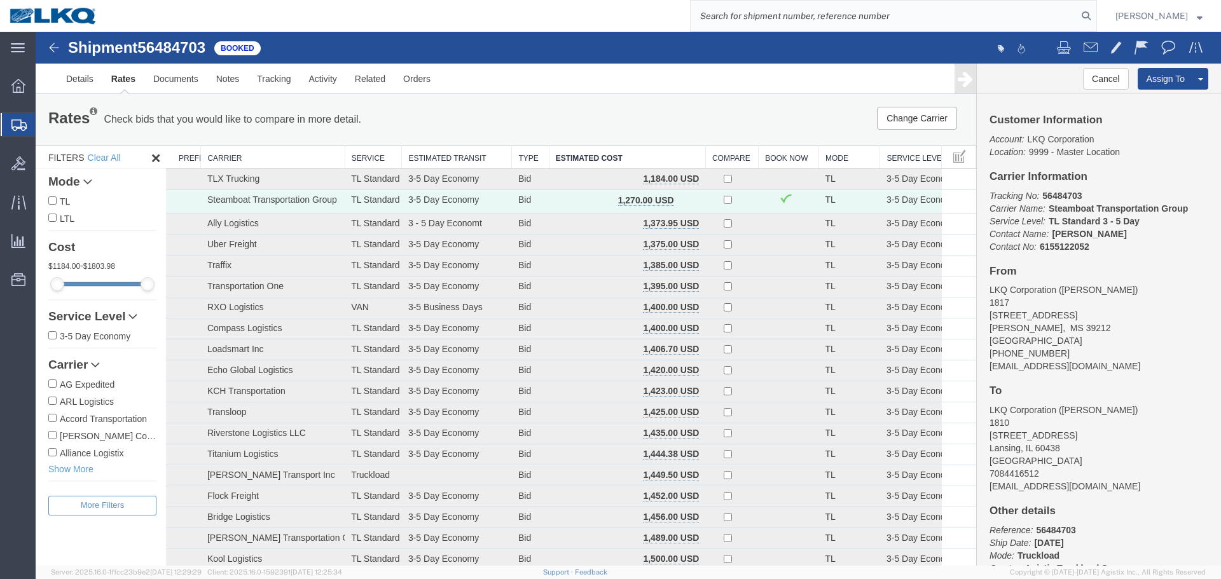
click at [787, 12] on input "search" at bounding box center [884, 16] width 387 height 31
paste input "56482152"
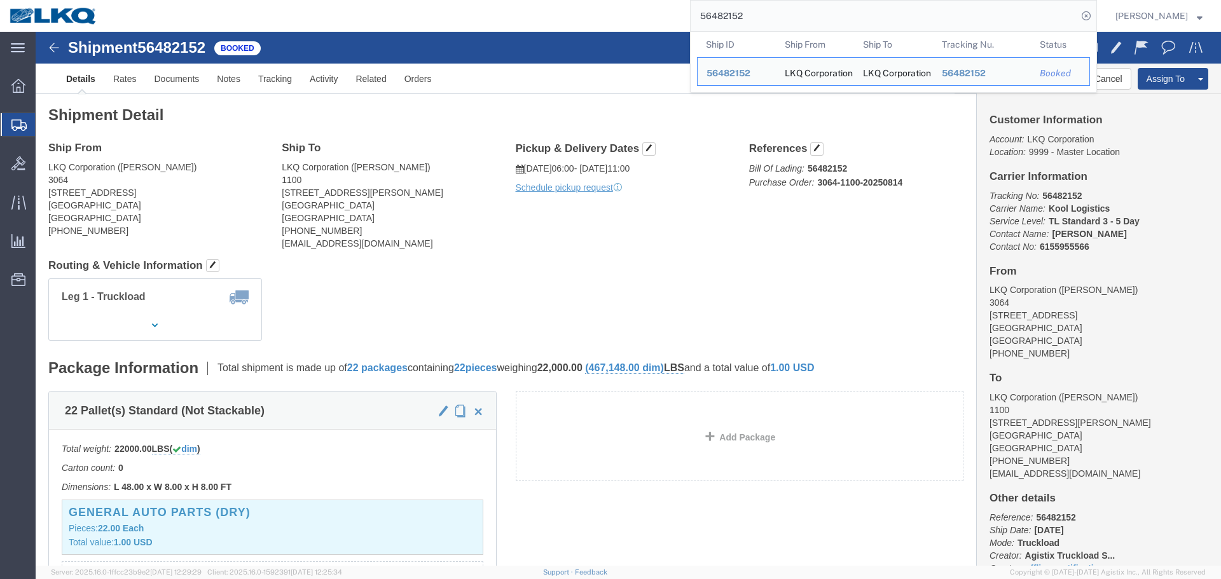
click div "Leg 1 - Truckload Vehicle 1: Standard Dry Van (53 Feet) Number of trucks: 1"
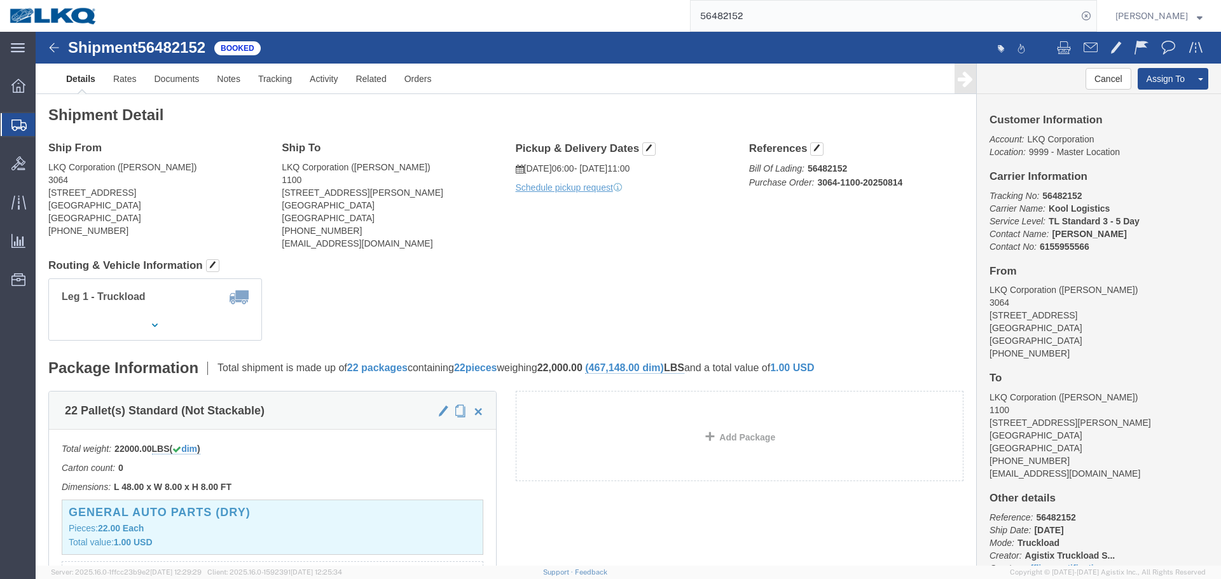
click div "Leg 1 - Truckload Vehicle 1: Standard Dry Van (53 Feet) Number of trucks: 1"
click h4 "Routing & Vehicle Information"
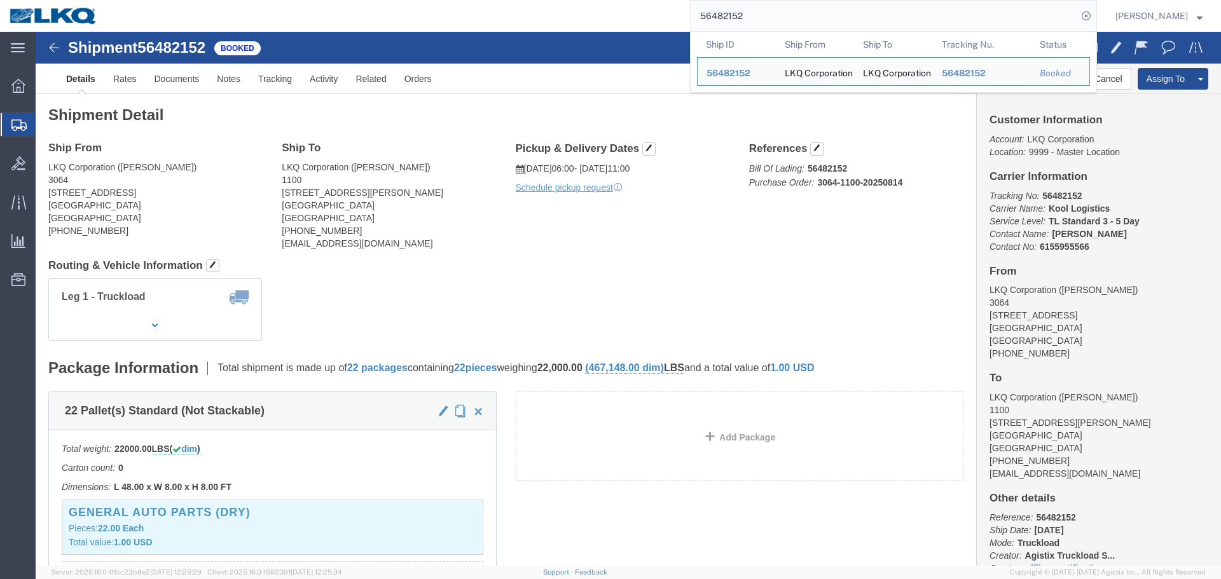
click at [866, 13] on input "56482152" at bounding box center [884, 16] width 387 height 31
paste input "150951"
type input "56150951"
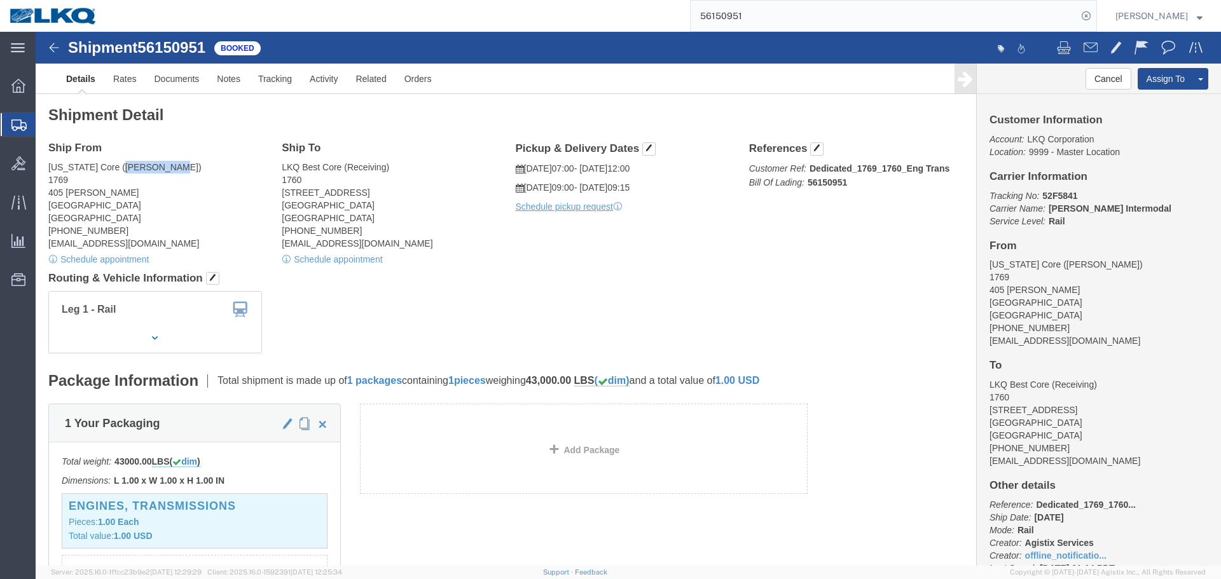
drag, startPoint x: 130, startPoint y: 135, endPoint x: 79, endPoint y: 135, distance: 51.5
click address "California Core (Marc Metzger) 1769 405 S. WANAMAKER Ontario, CA 91761 United S…"
copy address "Marc Metzge"
click span
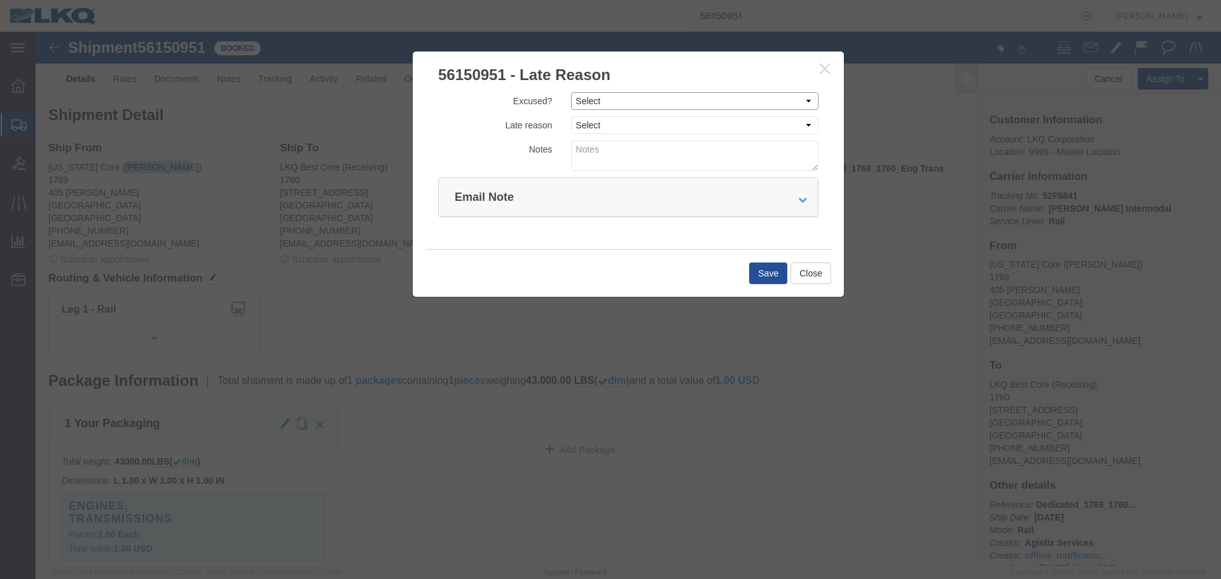
click select "Select Excused Not Excused"
select select "NOT_EXCUSED"
click select "Select Excused Not Excused"
click select "Select Bad Carrier Data Carrier Admin Error Delay Accident Driver Error Lack of…"
select select "DRIVER_ERROR"
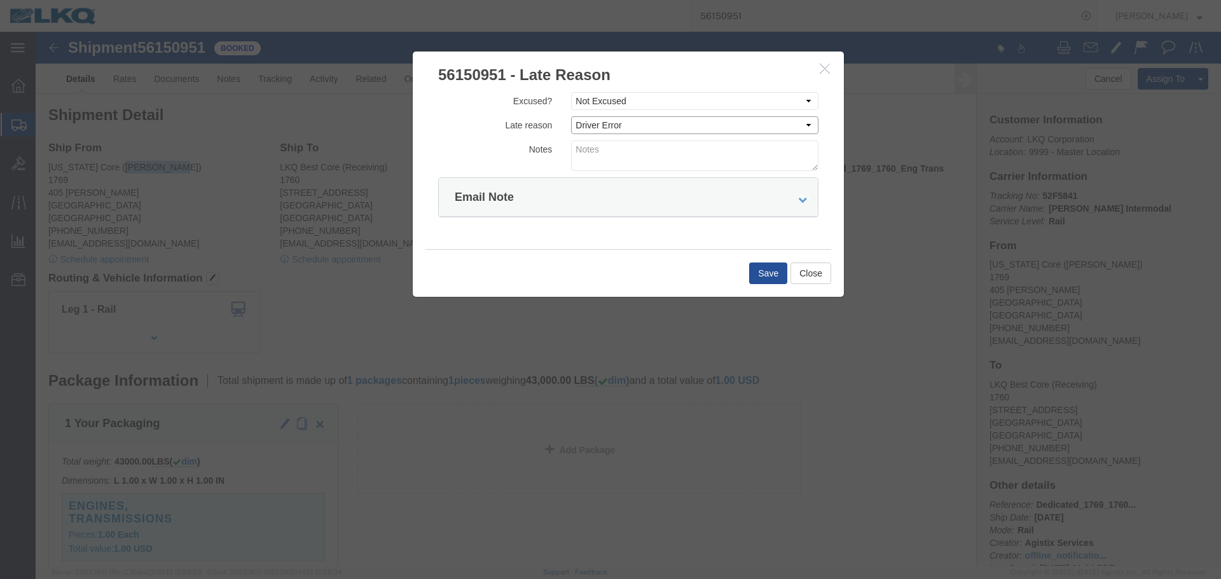
click select "Select Bad Carrier Data Carrier Admin Error Delay Accident Driver Error Lack of…"
click textarea
type textarea "08/14 pickup"
click button "Save"
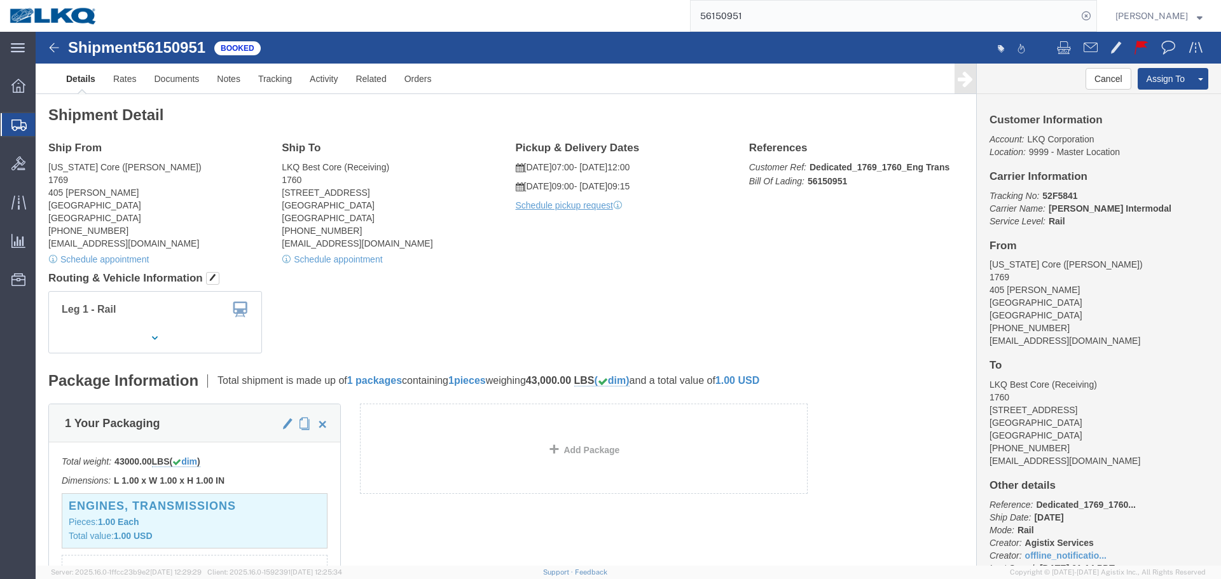
click at [788, 11] on input "56150951" at bounding box center [884, 16] width 387 height 31
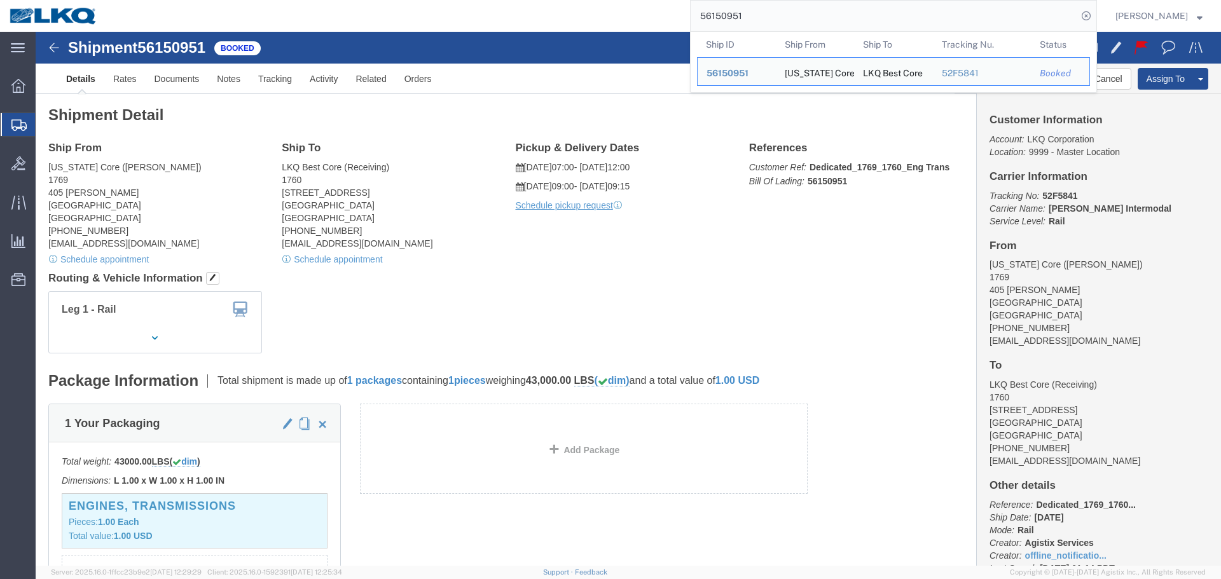
paste input "483029"
type input "56483029"
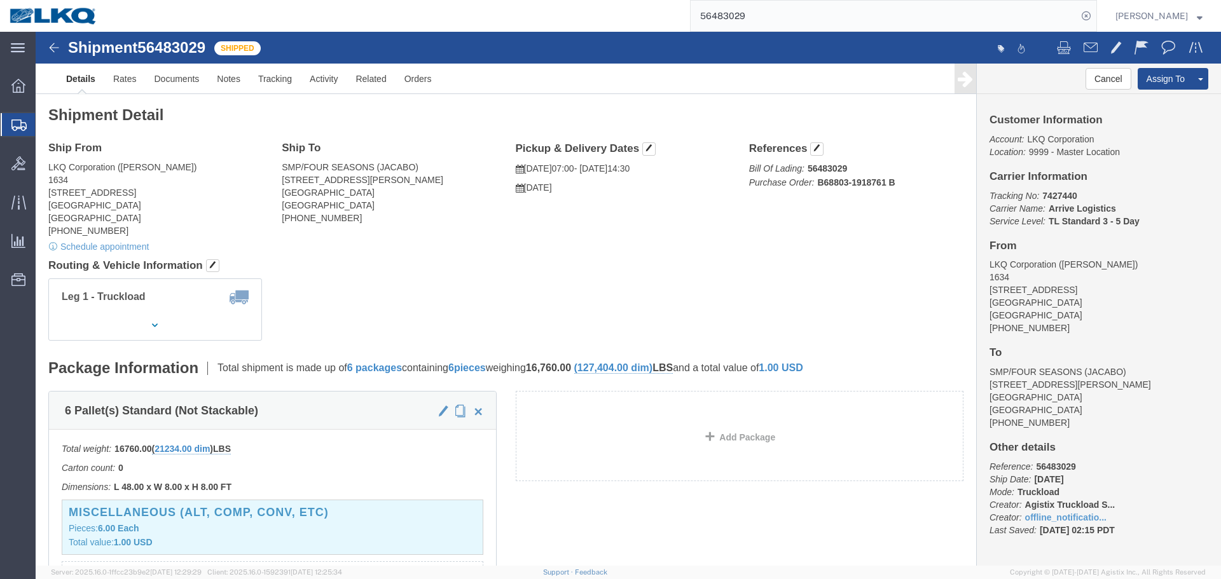
click div "Shipment Detail Ship From LKQ Corporation (PAM MORRIS) 1634 6320 Boat Rock Blvd…"
click span "button"
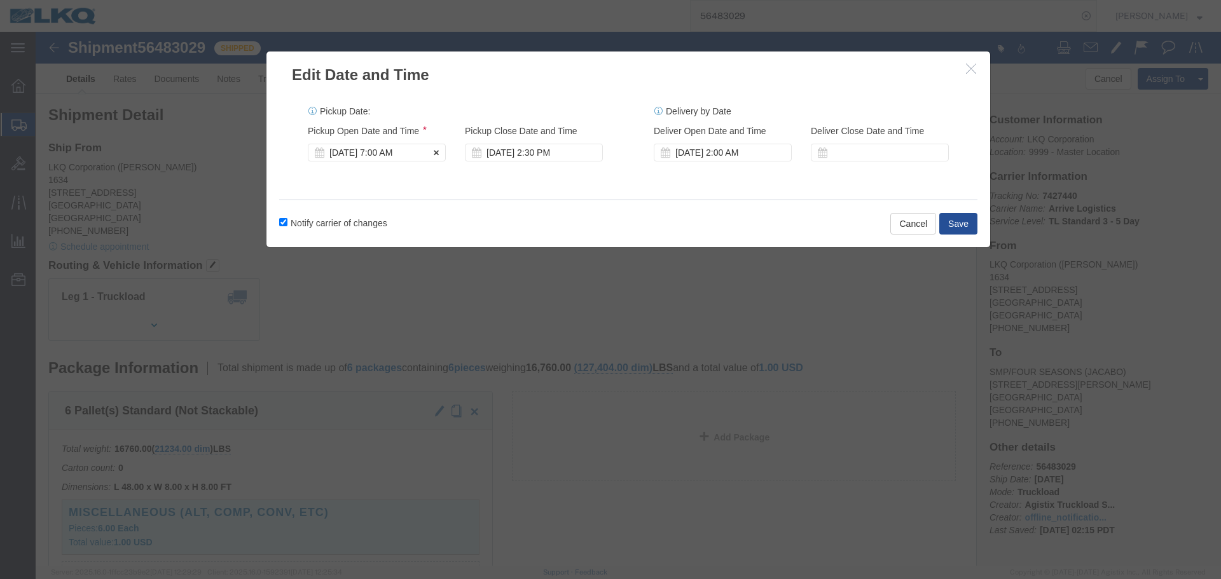
click div "Aug 14 2025 7:00 AM"
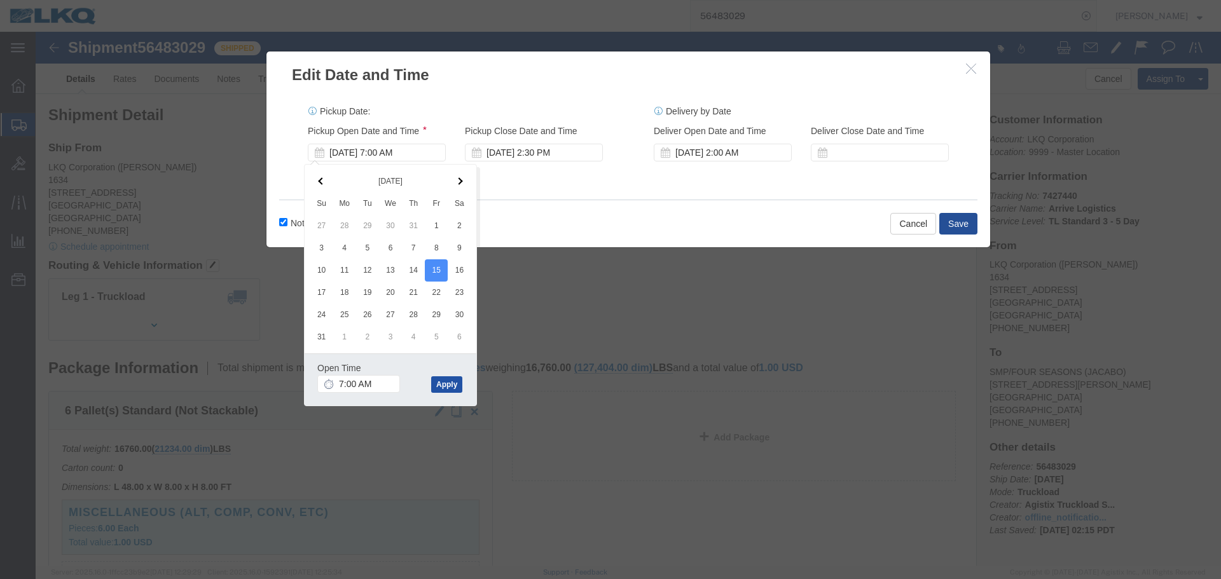
click button "Apply"
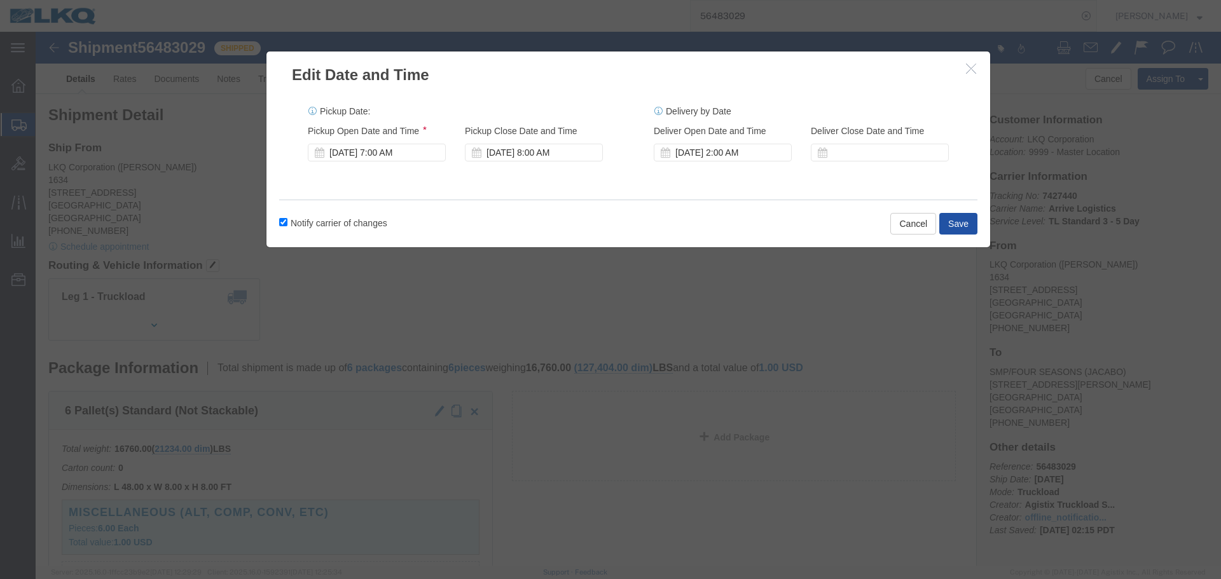
click button "Save"
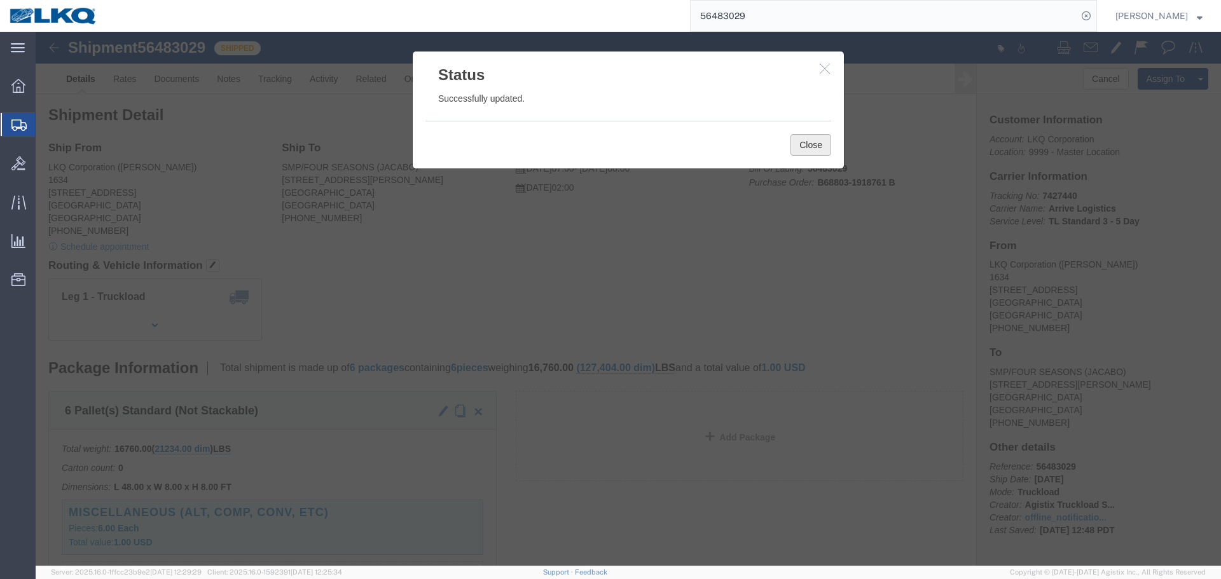
click button "Close"
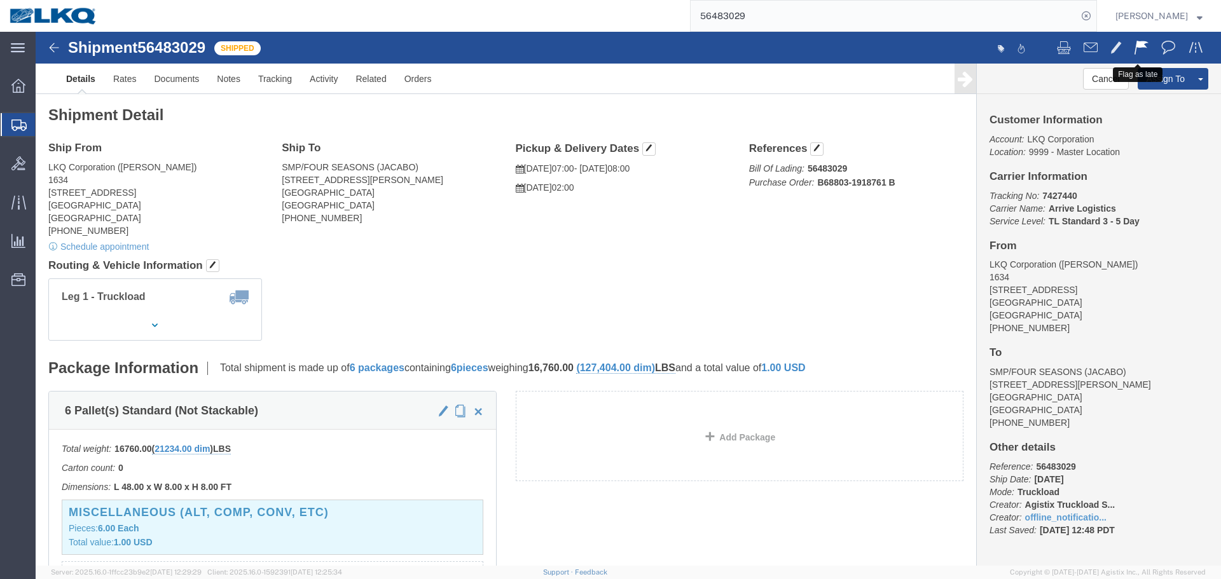
click span
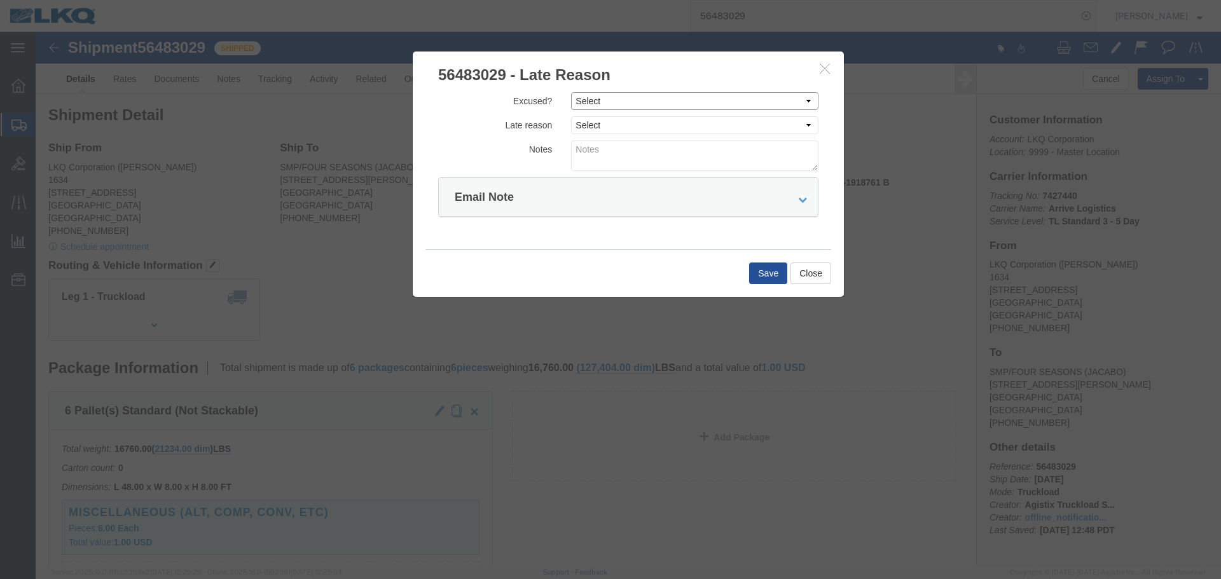
click select "Select Excused Not Excused"
select select "NOT_EXCUSED"
click select "Select Excused Not Excused"
click select "Select Bad Carrier Data Carrier Admin Error Delay Accident Driver Error Lack of…"
select select "DRIVER_ERROR"
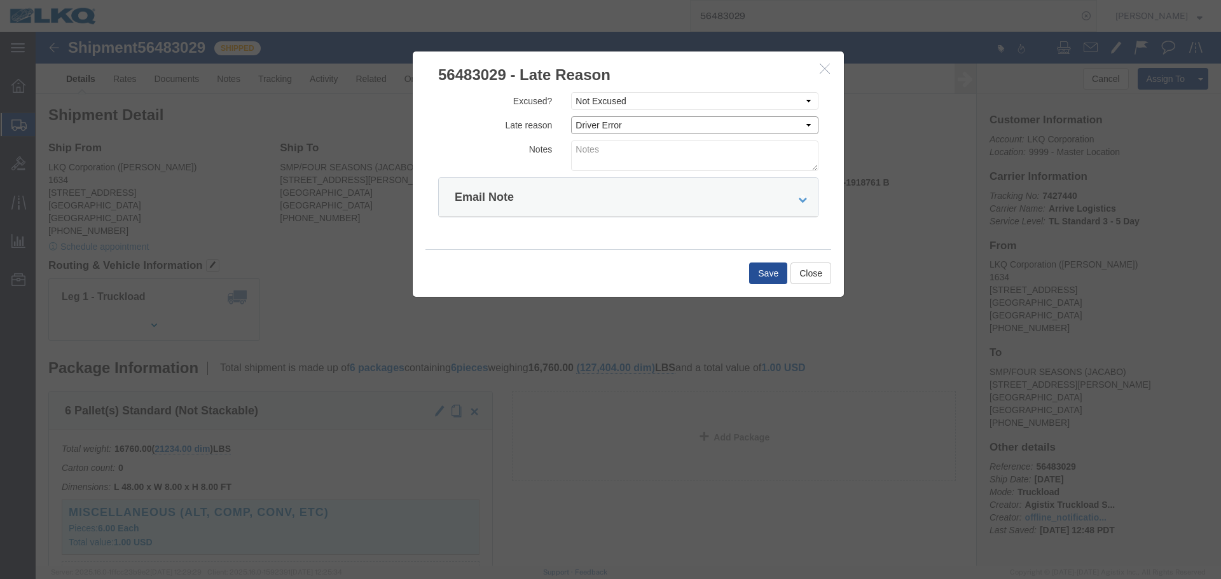
click select "Select Bad Carrier Data Carrier Admin Error Delay Accident Driver Error Lack of…"
click textarea
type textarea "8/15 pickup"
click div "Save Close"
click button "Save"
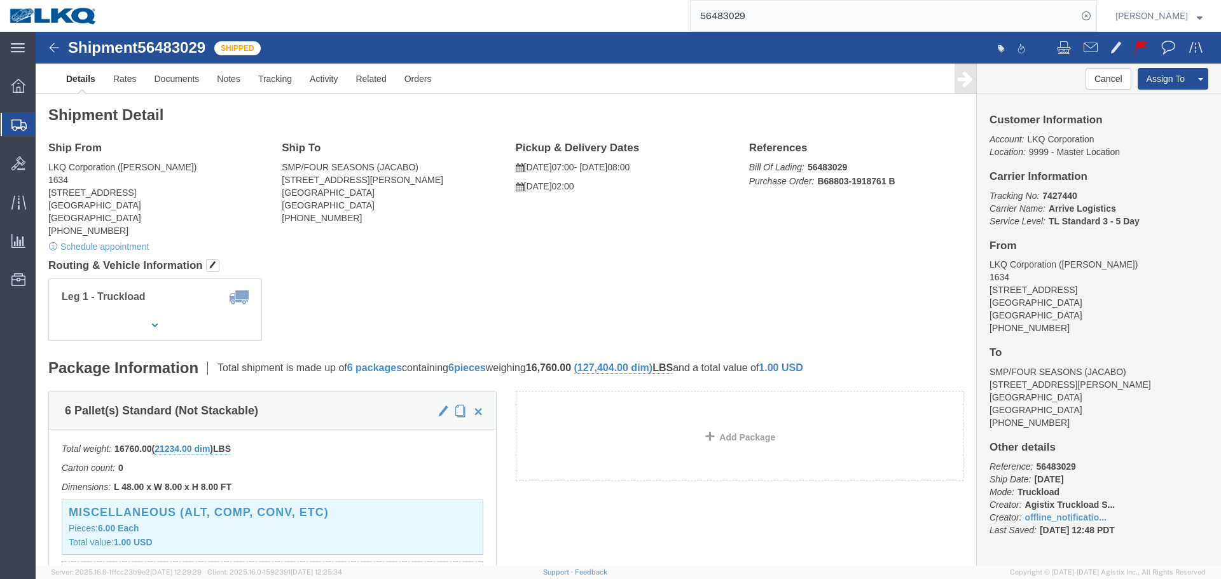
click at [886, 18] on input "56483029" at bounding box center [884, 16] width 387 height 31
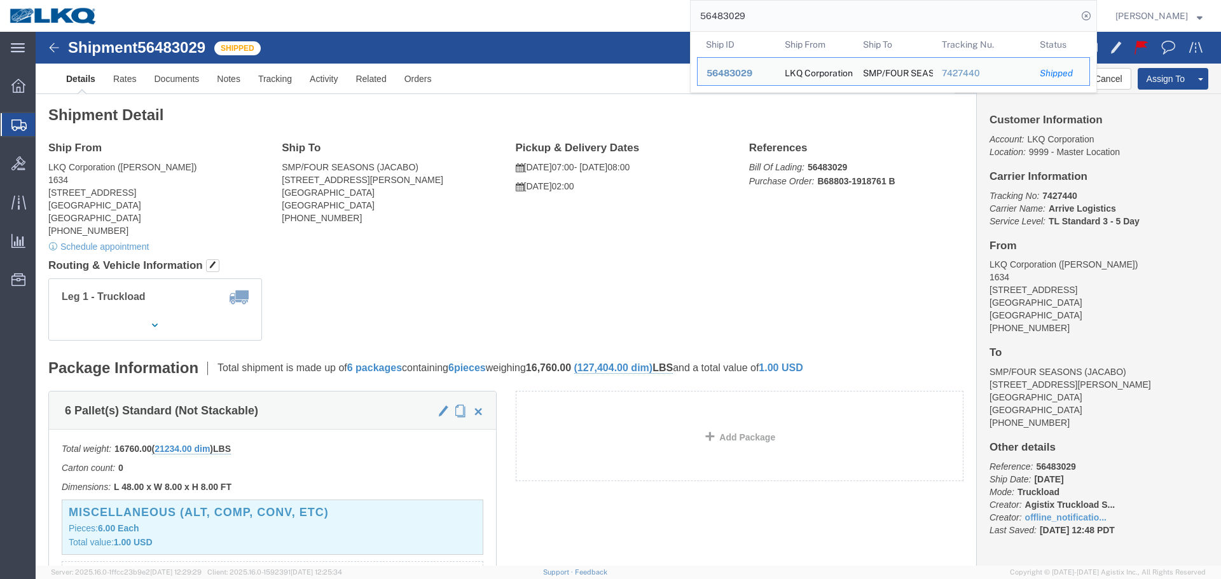
paste input "150947"
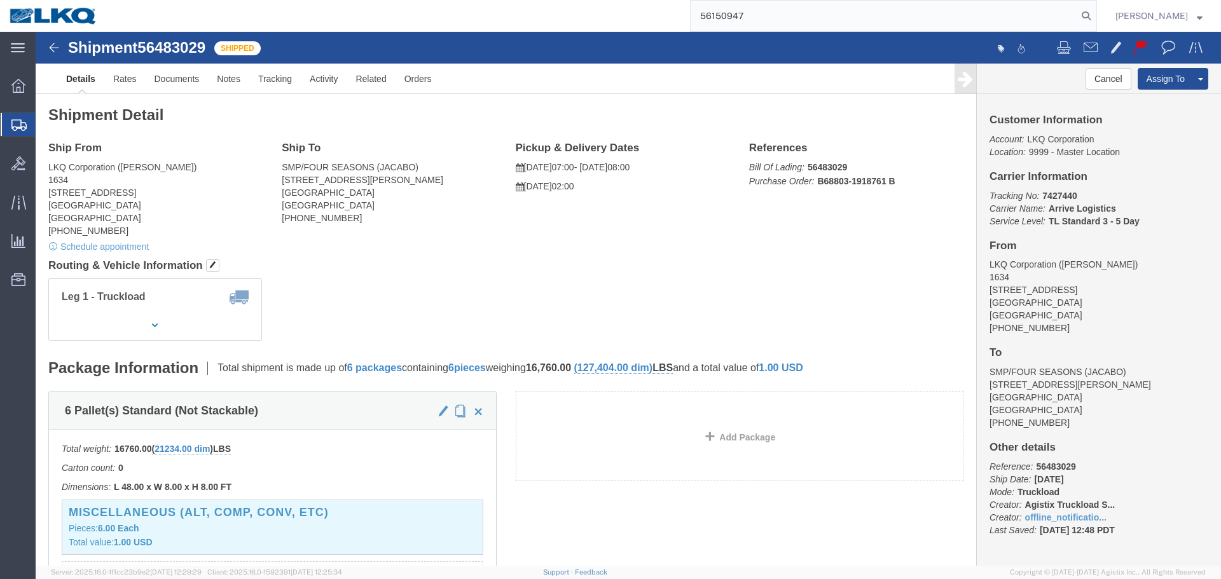
type input "56150947"
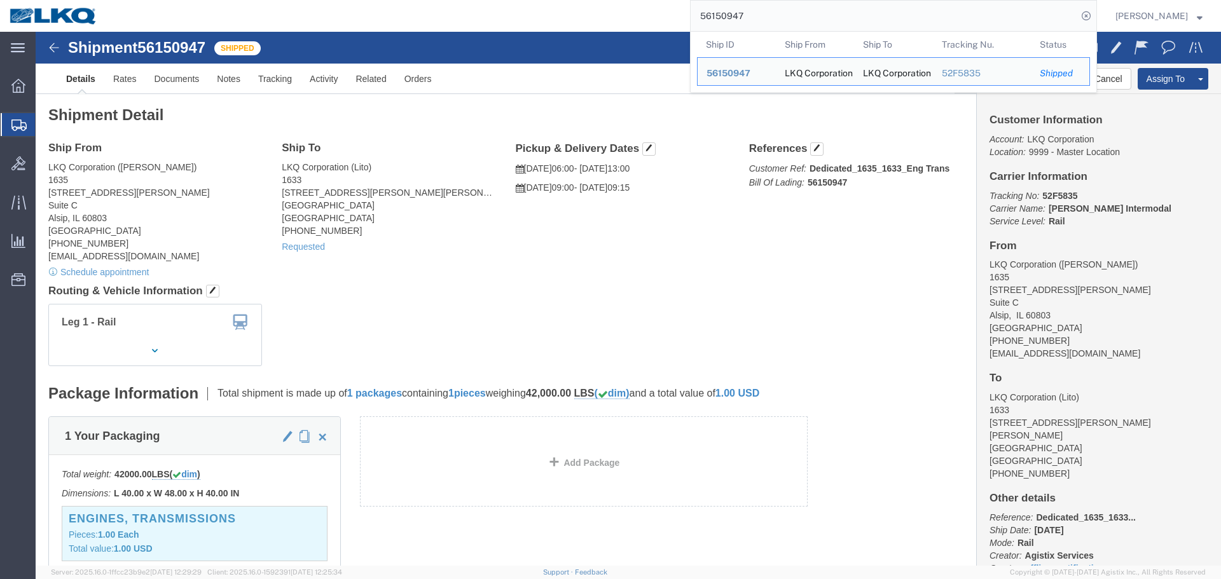
click div "Shipment Detail Ship From LKQ Corporation (John Herman) 1635 11800 S. Austin Av…"
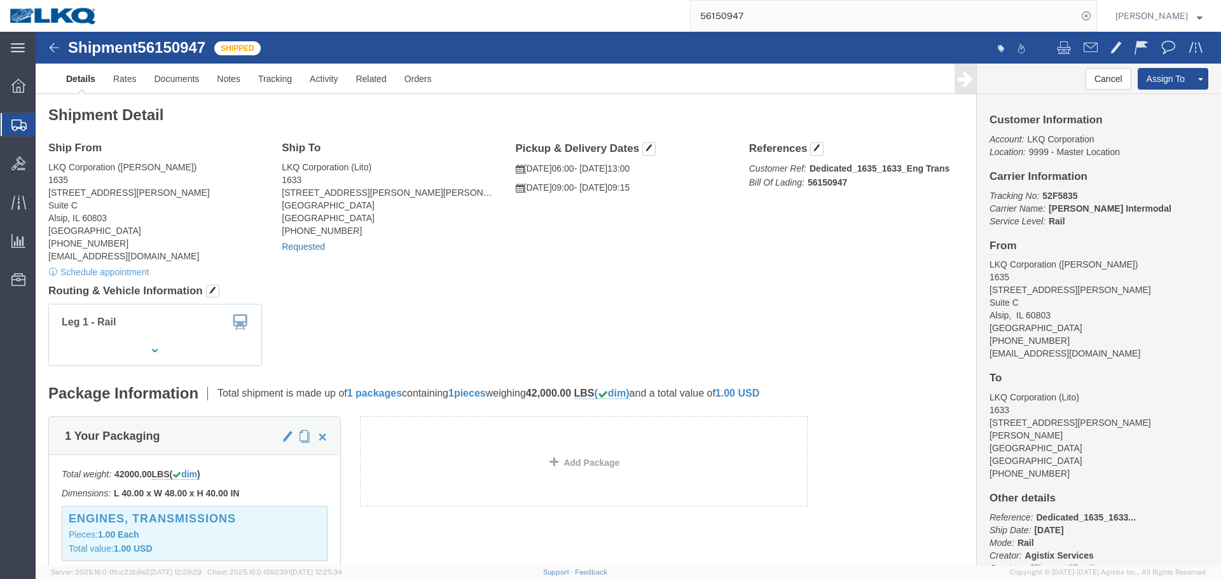
click link "Requested"
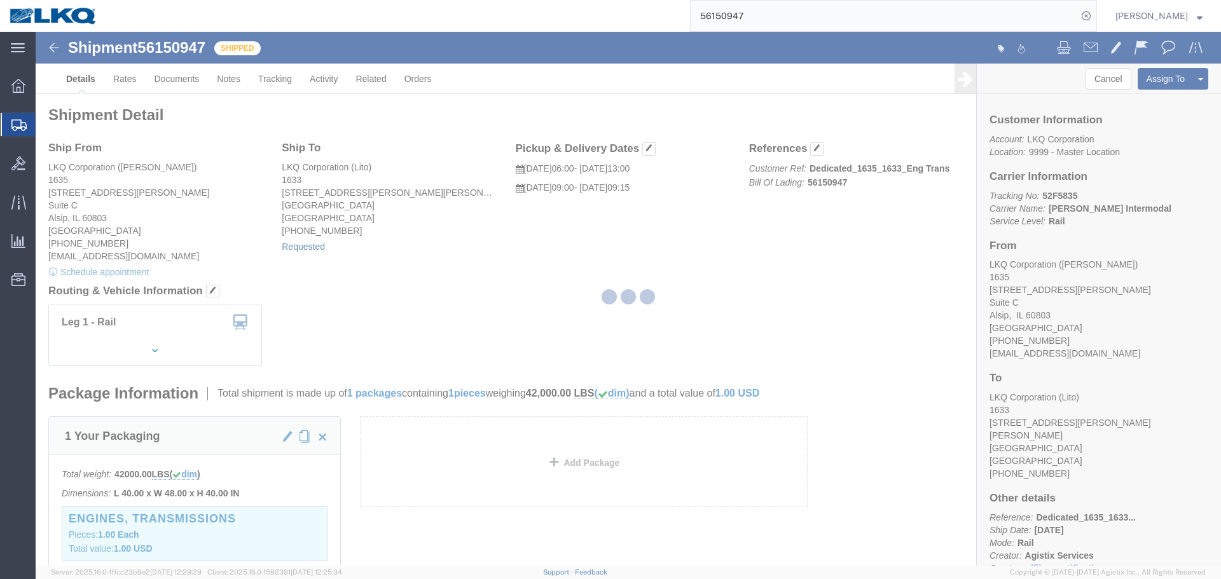
select select
select select "15"
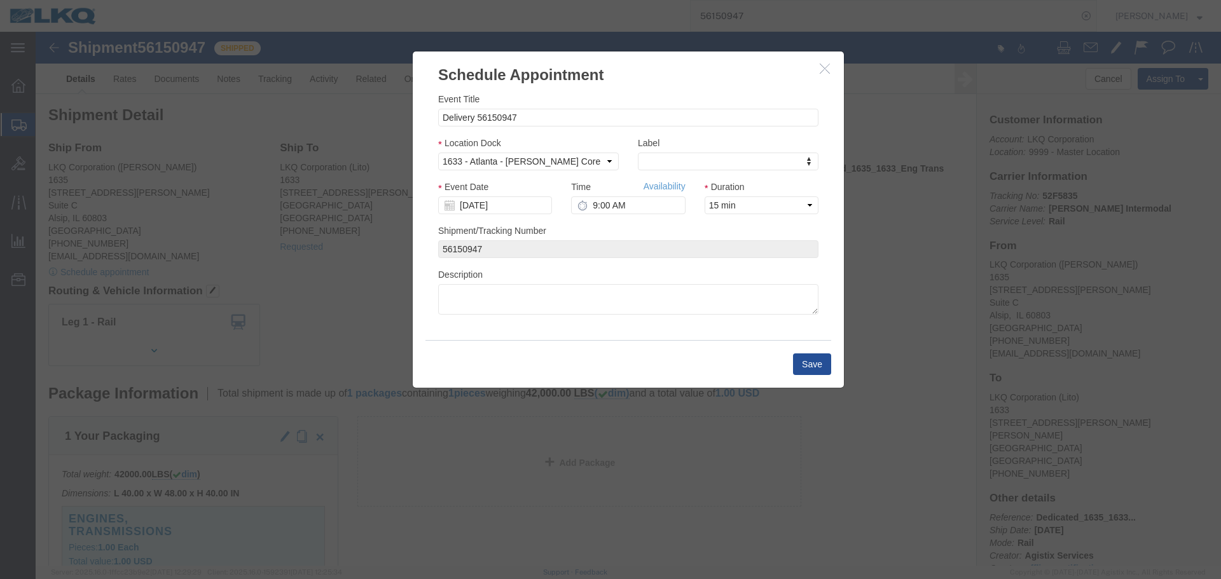
drag, startPoint x: 788, startPoint y: 34, endPoint x: 654, endPoint y: 104, distance: 150.5
click icon "button"
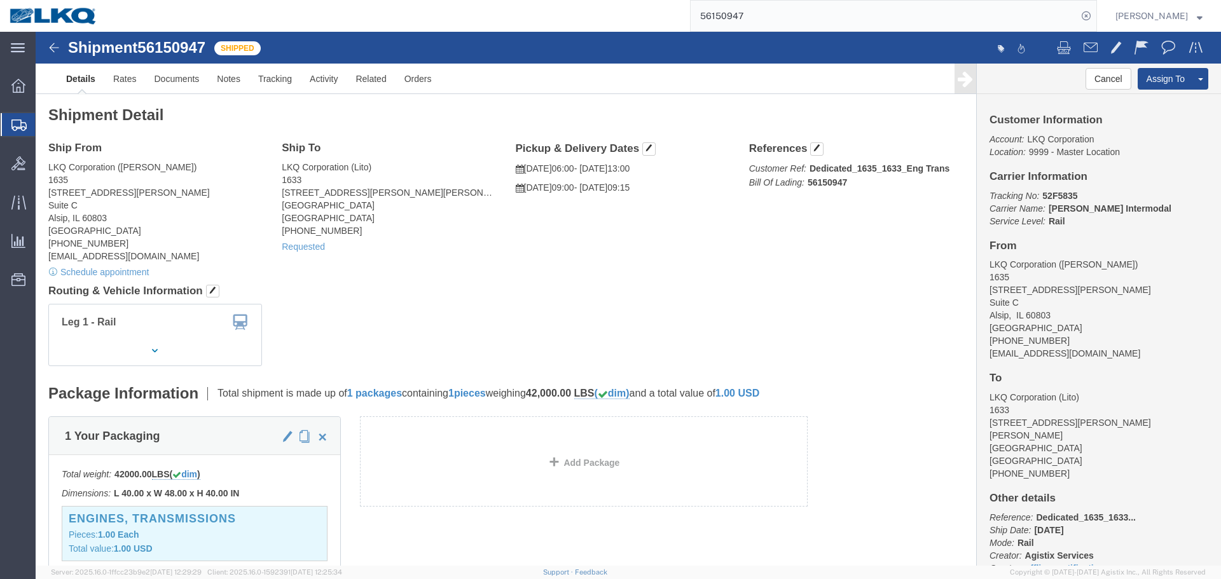
click span "56150947"
copy span "56150947"
click span "56150947"
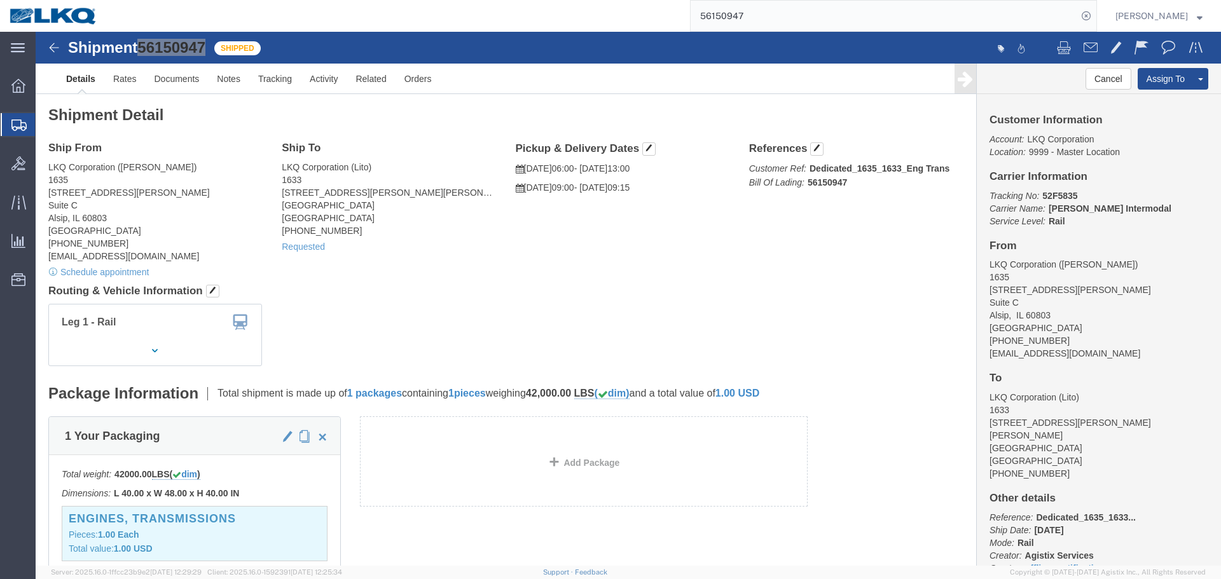
click at [777, 20] on input "56150947" at bounding box center [884, 16] width 387 height 31
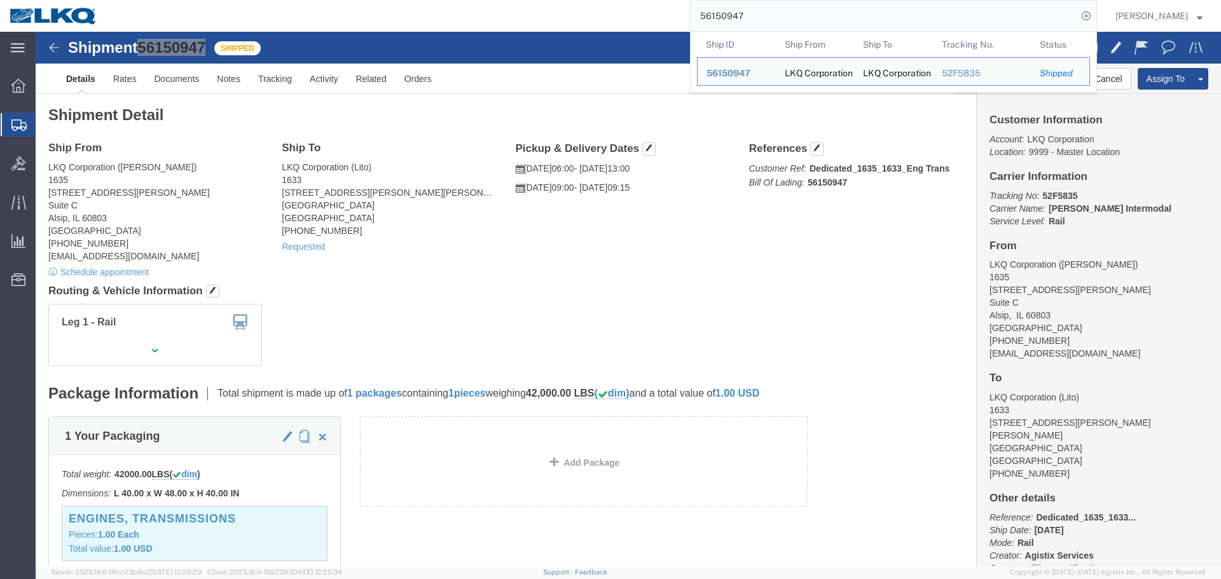
click at [832, 18] on input "56150947" at bounding box center [884, 16] width 387 height 31
paste input "51"
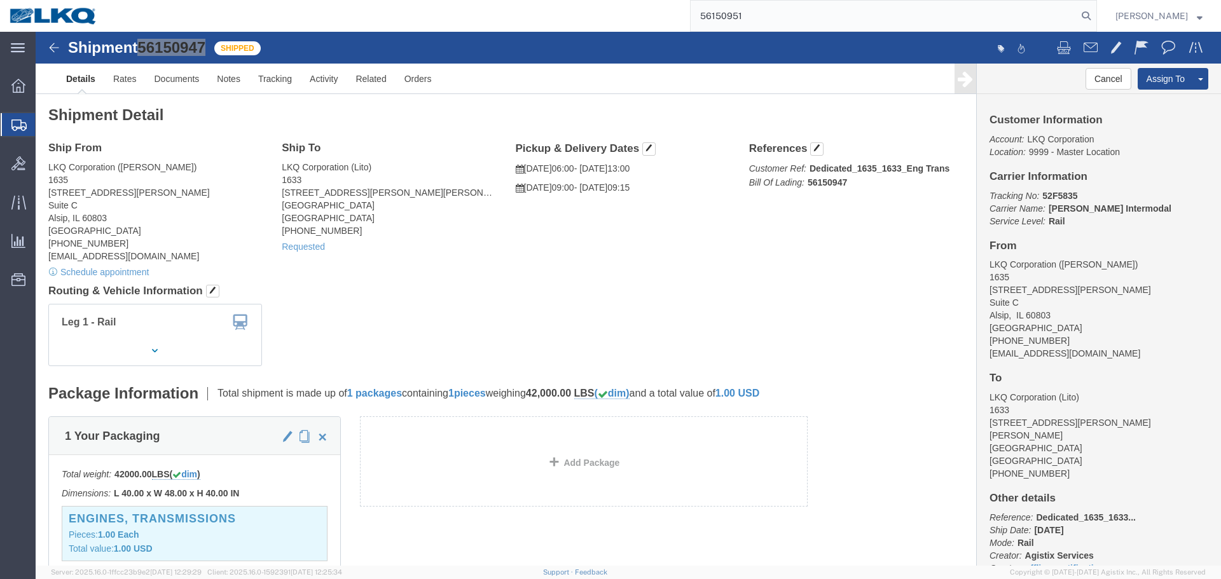
type input "56150951"
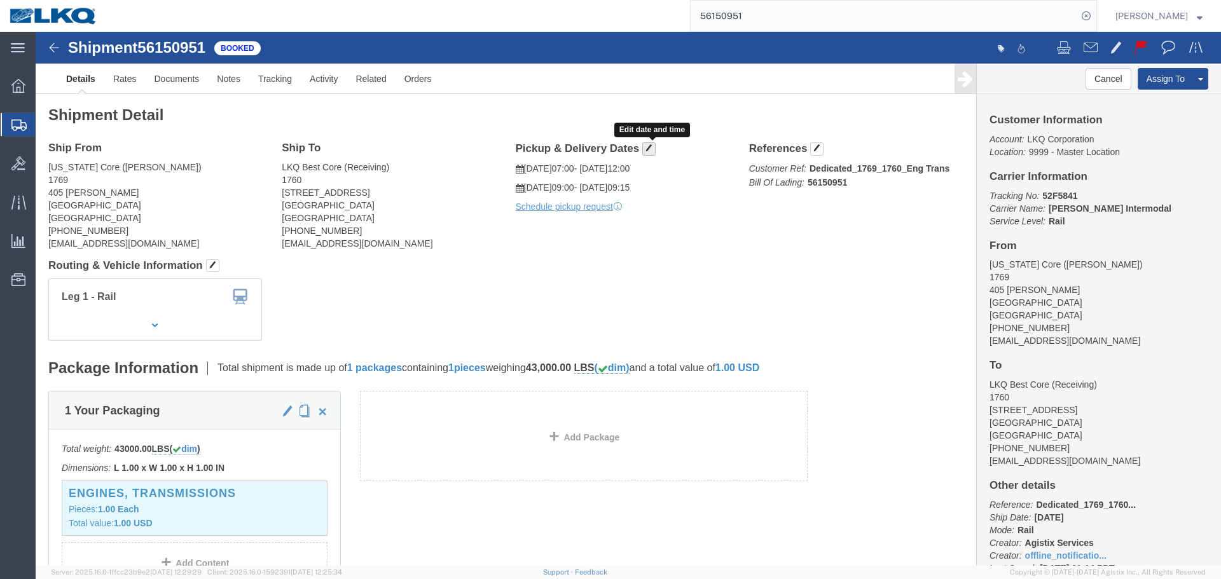
click button "button"
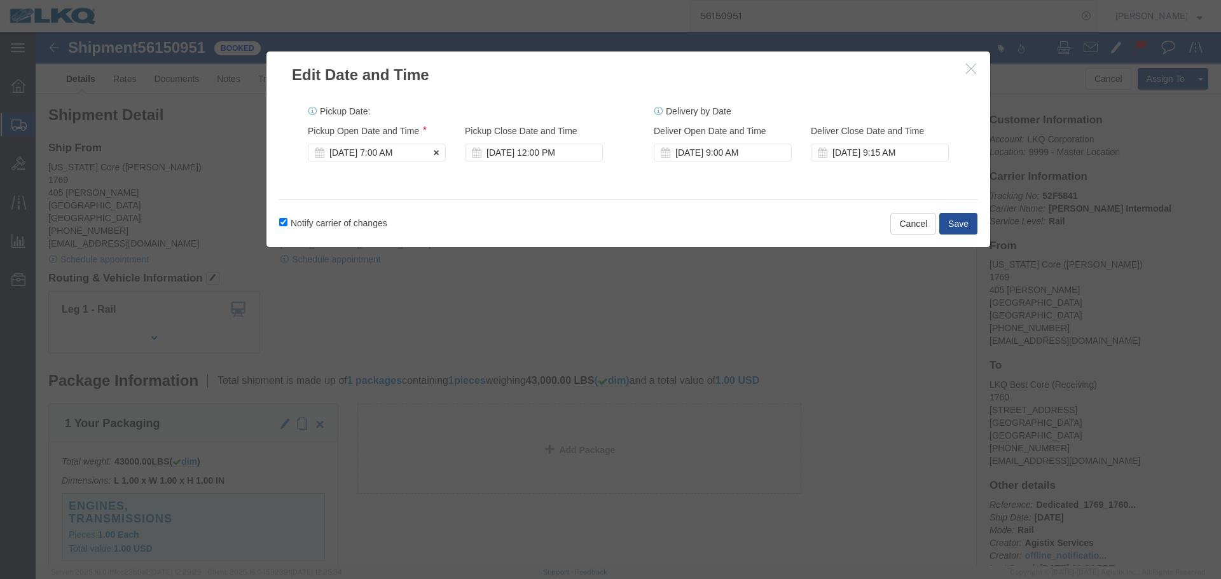
click div "Aug 14 2025 7:00 AM"
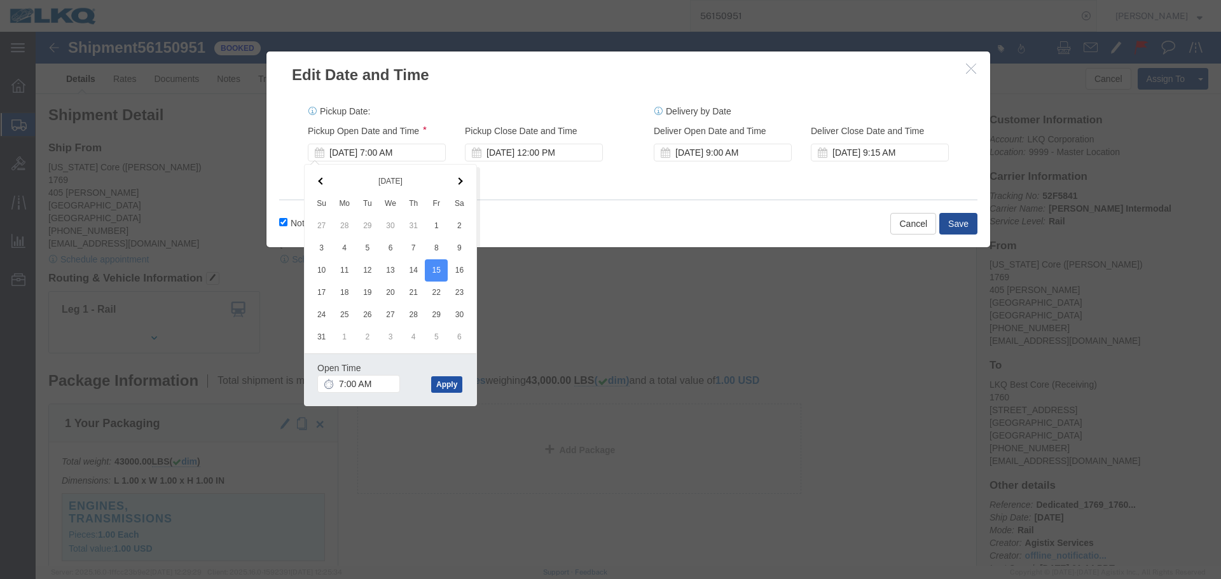
click button "Apply"
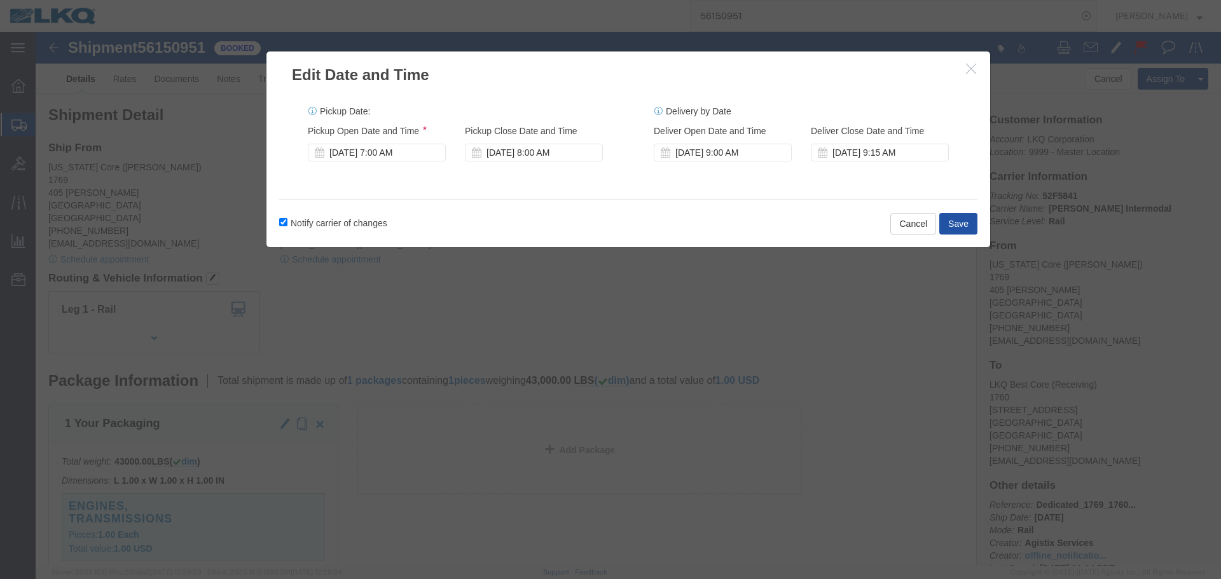
click button "Save"
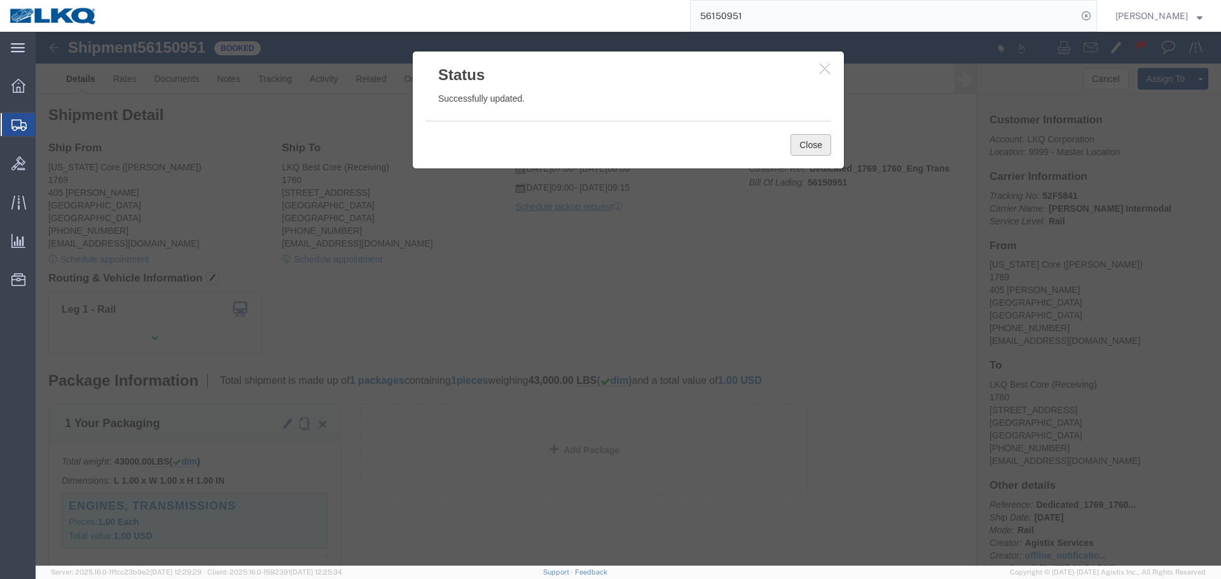
drag, startPoint x: 755, startPoint y: 116, endPoint x: 783, endPoint y: 21, distance: 98.8
click button "Close"
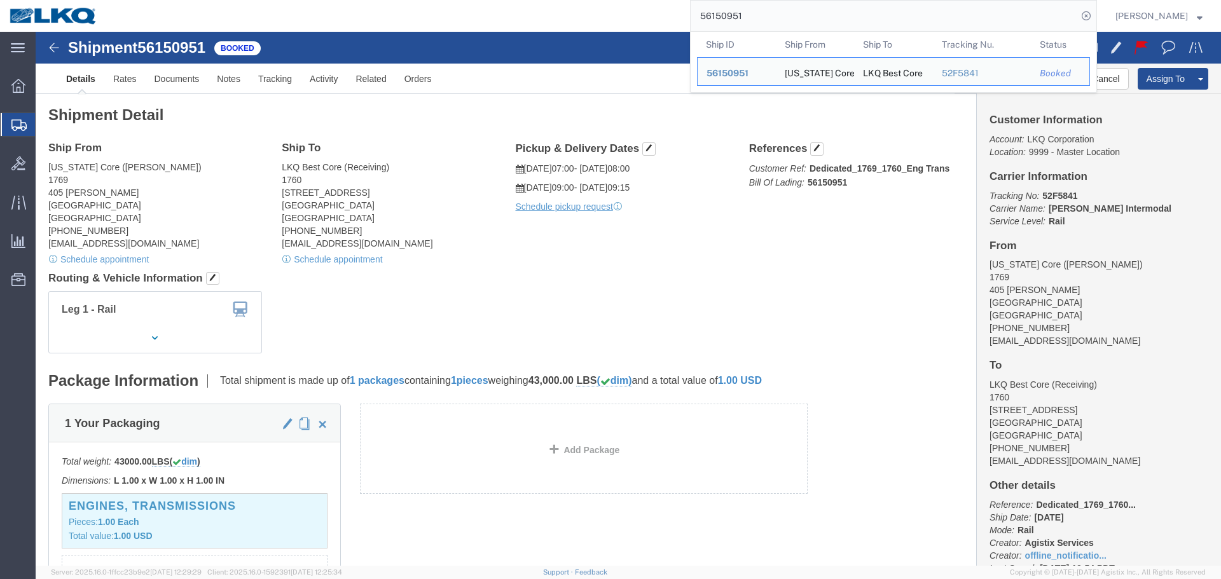
click at [776, 18] on input "56150951" at bounding box center [884, 16] width 387 height 31
paste input "484703"
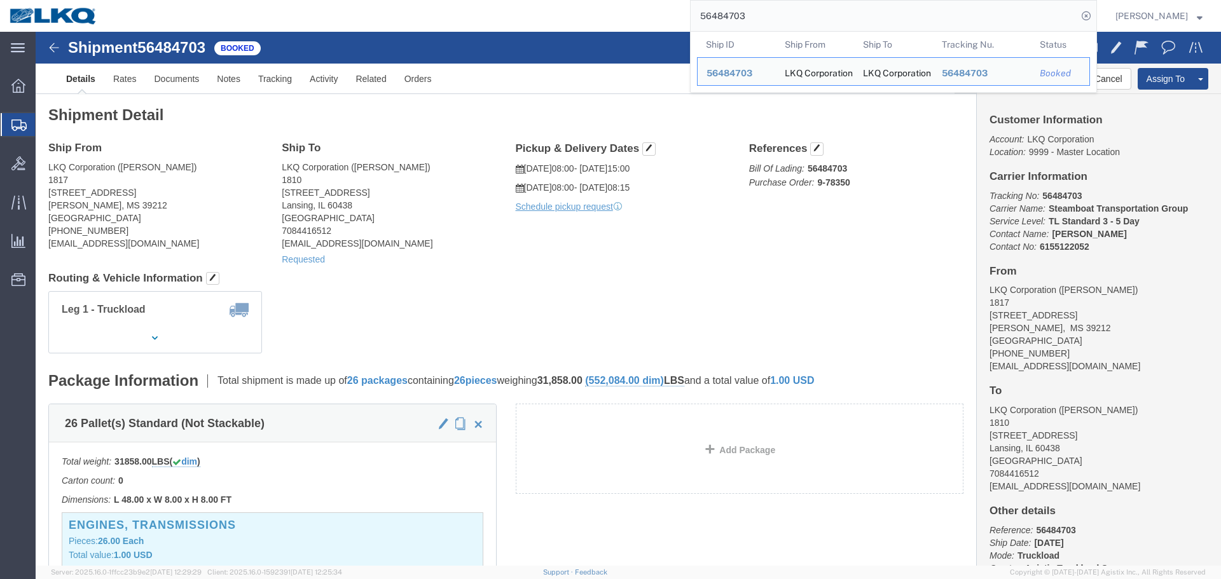
click at [813, 20] on input "56484703" at bounding box center [884, 16] width 387 height 31
paste input "500227"
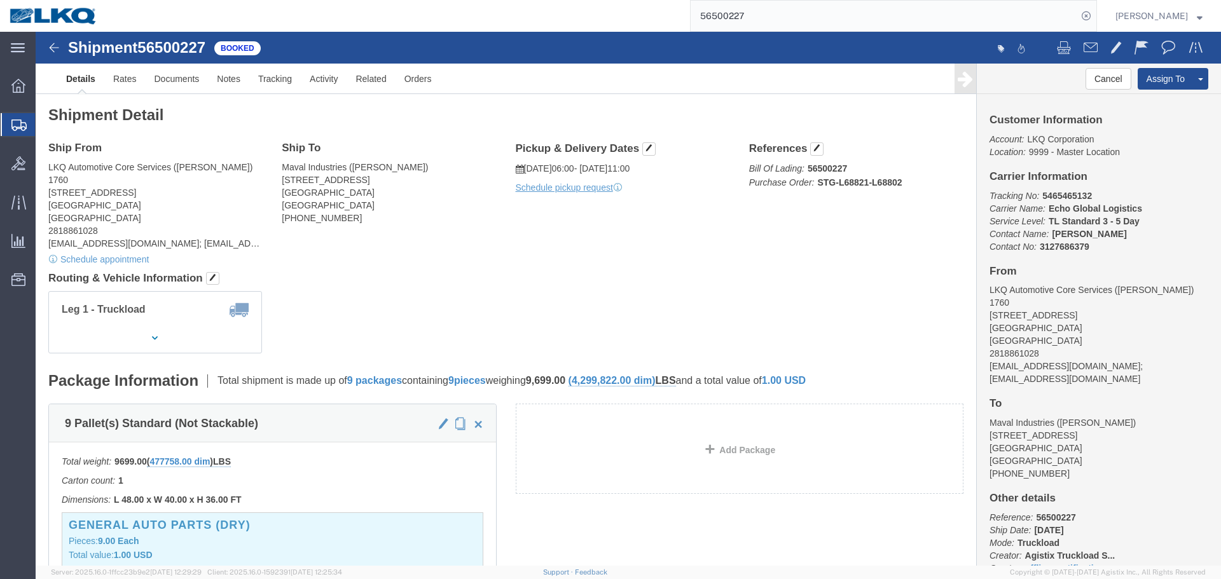
click at [766, 15] on input "56500227" at bounding box center [884, 16] width 387 height 31
click at [752, 11] on input "56500227" at bounding box center [884, 16] width 387 height 31
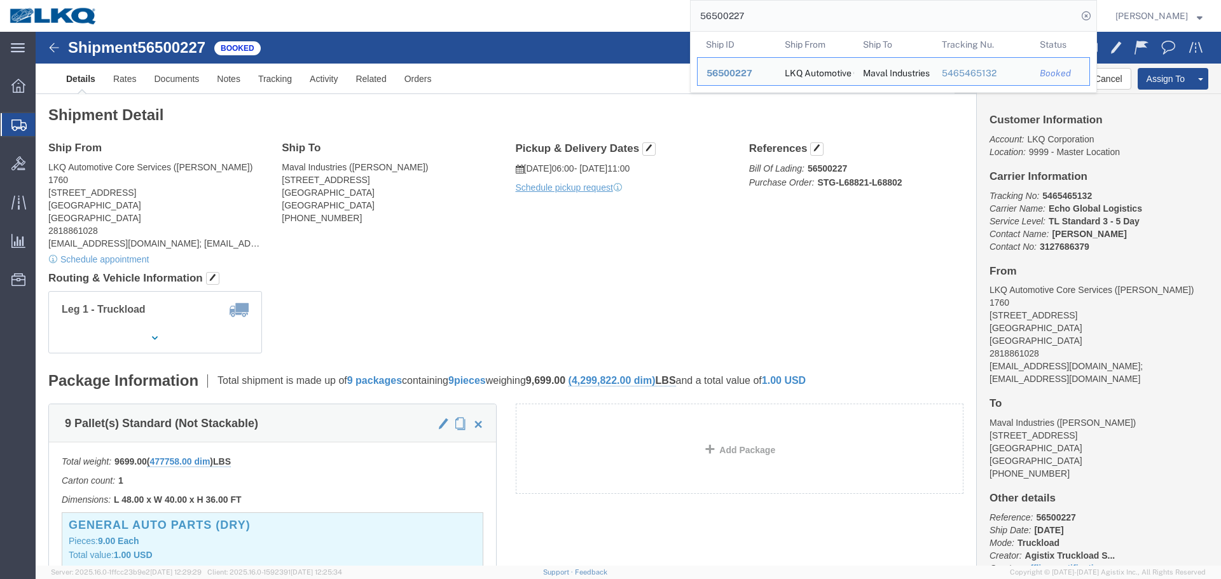
click at [740, 12] on input "56500227" at bounding box center [884, 16] width 387 height 31
paste input "498243"
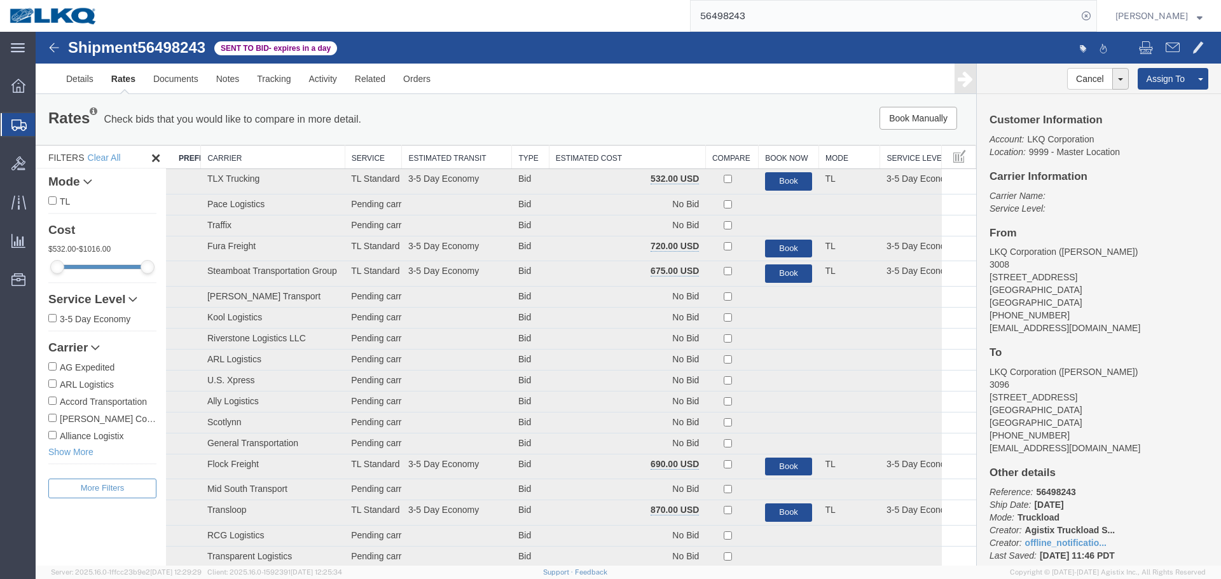
click at [590, 155] on th "Estimated Cost" at bounding box center [627, 158] width 156 height 24
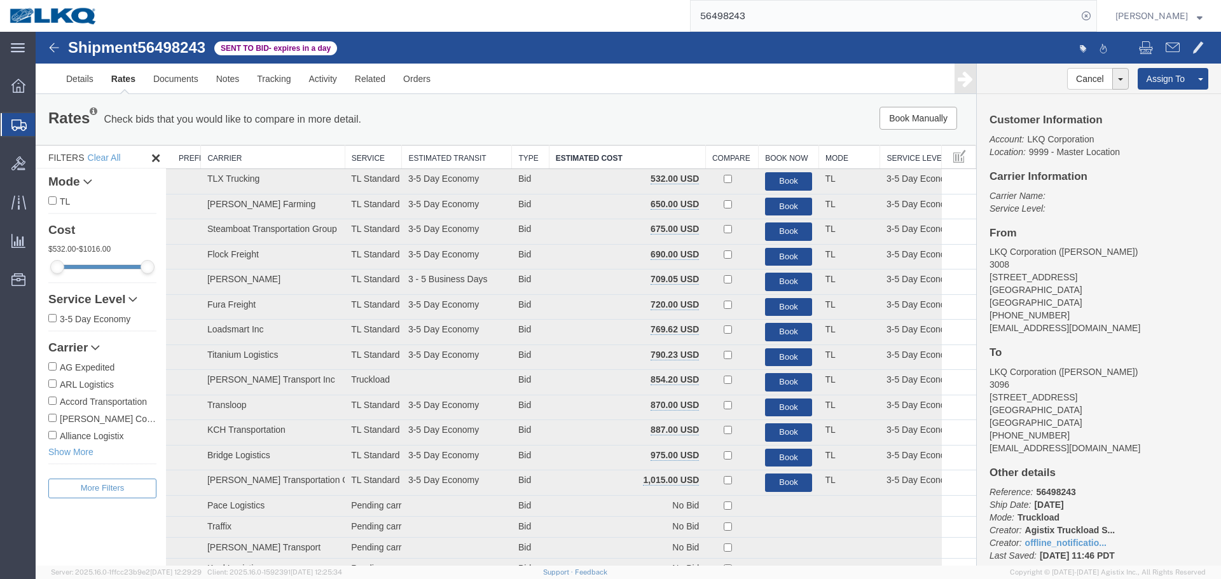
click at [614, 107] on div "Book Manually Pause Continue" at bounding box center [778, 118] width 389 height 23
click at [191, 53] on span "56498243" at bounding box center [171, 47] width 68 height 17
copy span "56498243"
click at [949, 24] on input "56498243" at bounding box center [884, 16] width 387 height 31
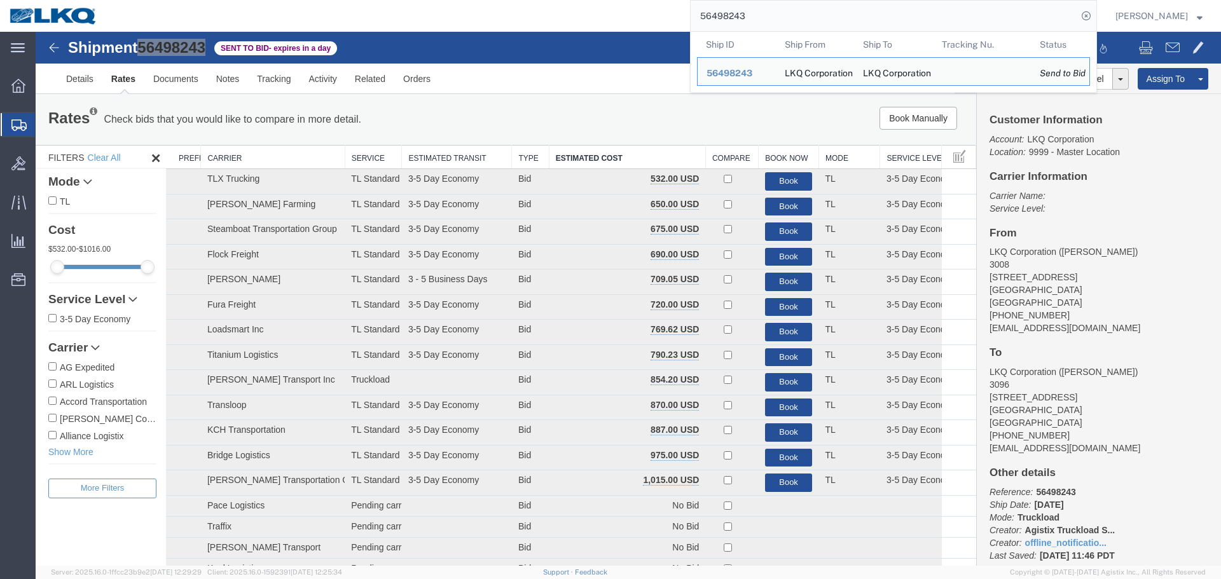
paste input "501705"
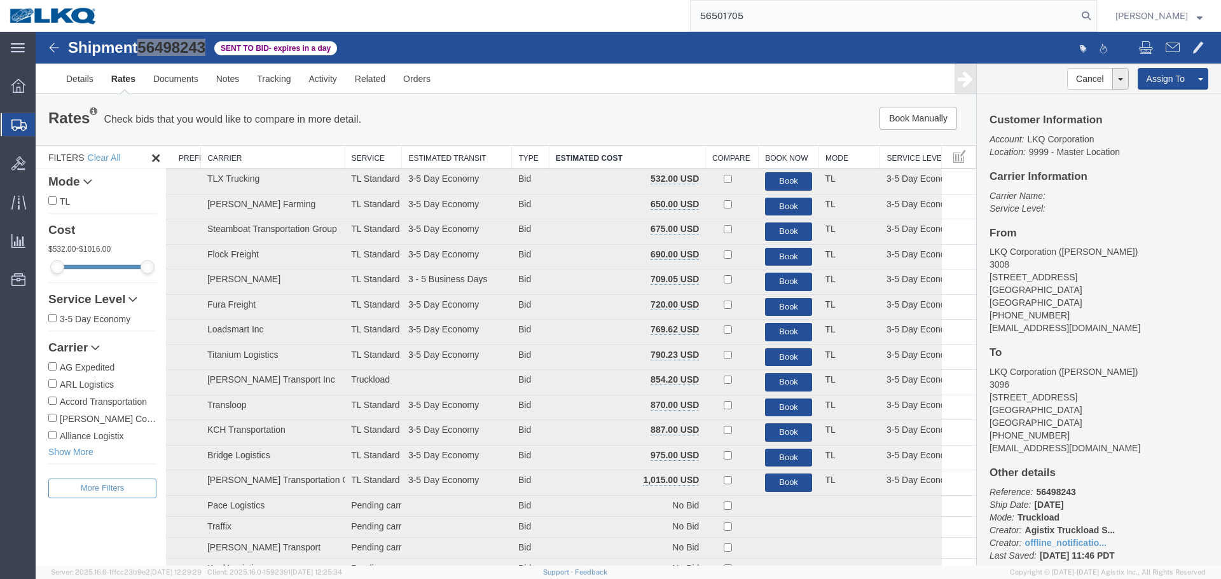
type input "56501705"
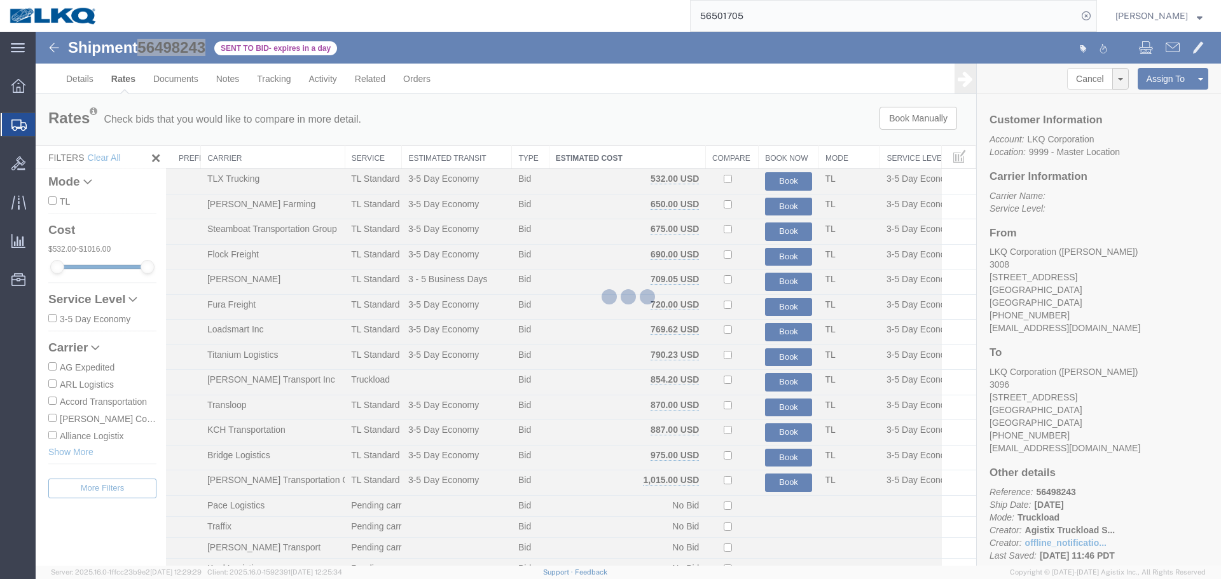
click at [851, 10] on input "56501705" at bounding box center [884, 16] width 387 height 31
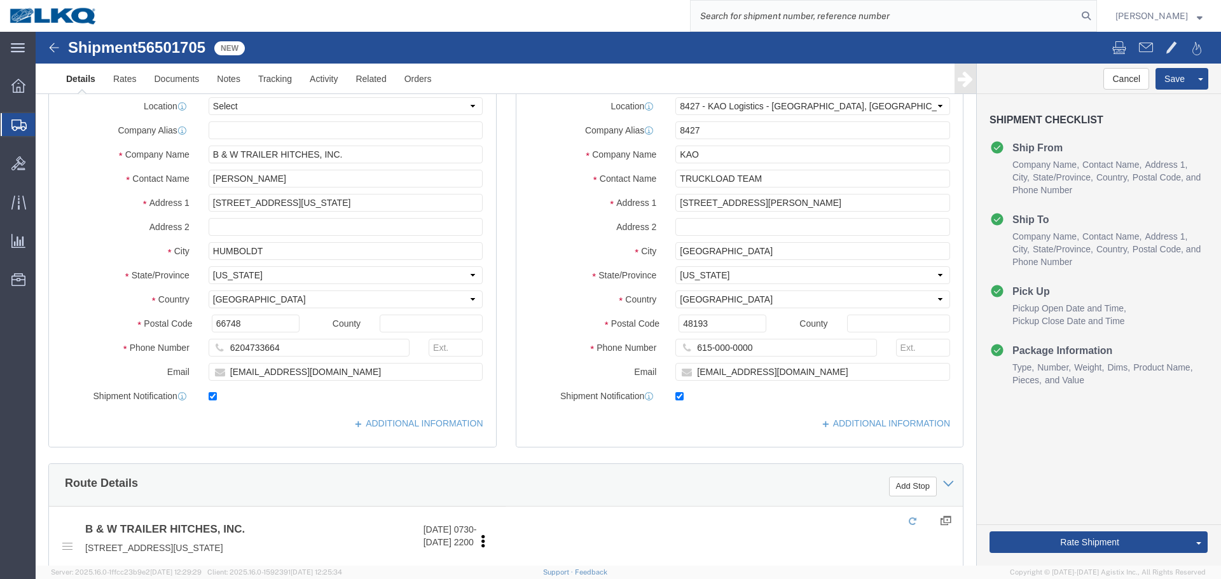
click div
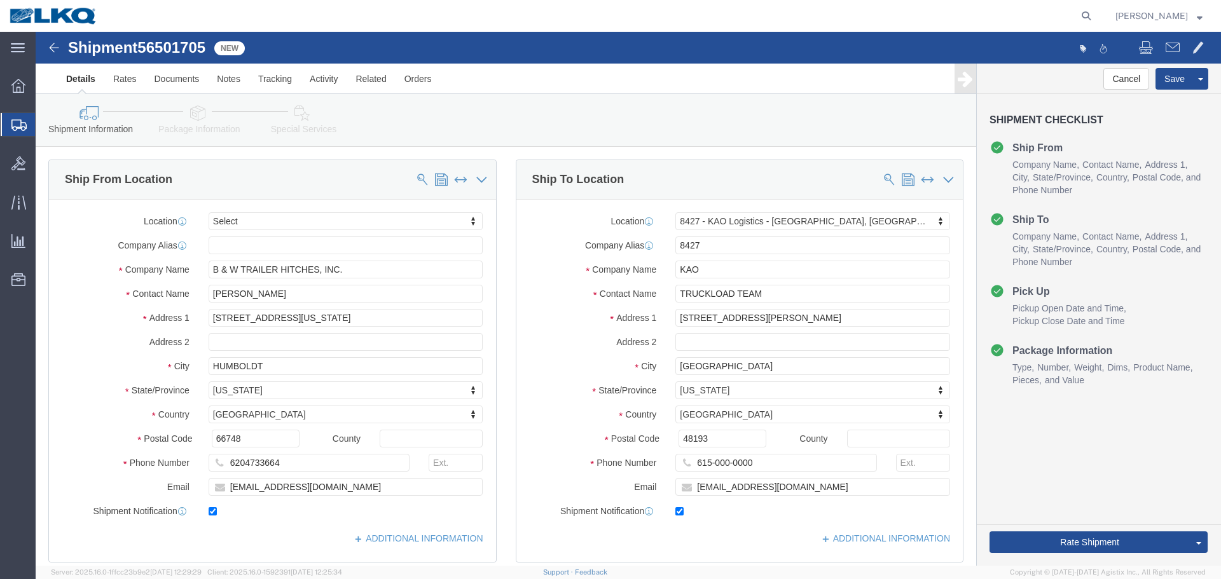
select select "30543"
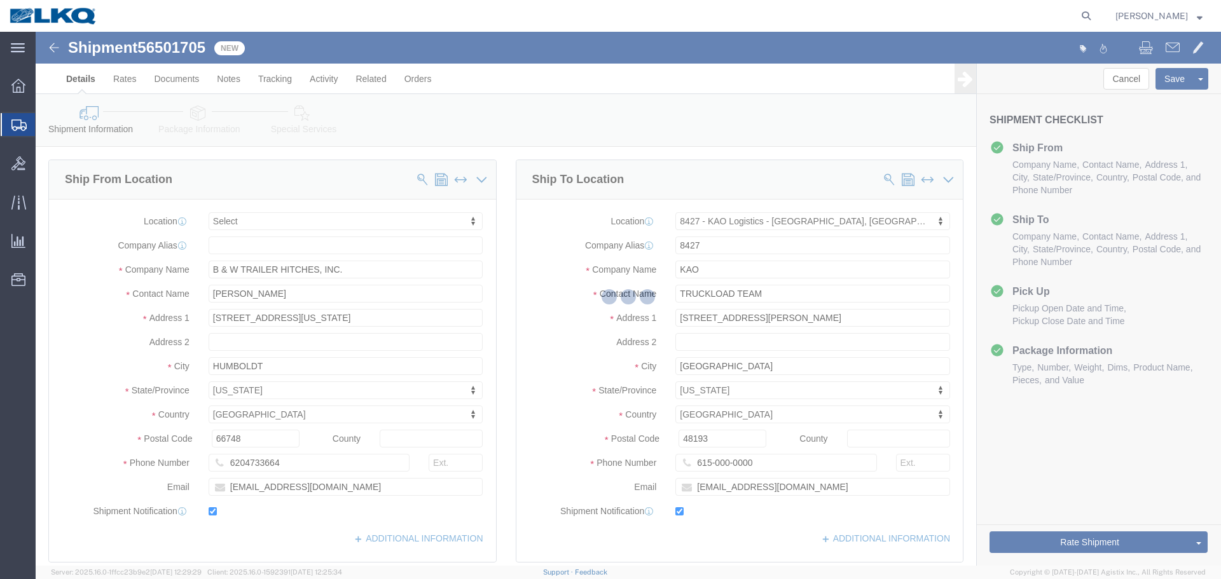
click at [934, 48] on div at bounding box center [628, 299] width 1185 height 534
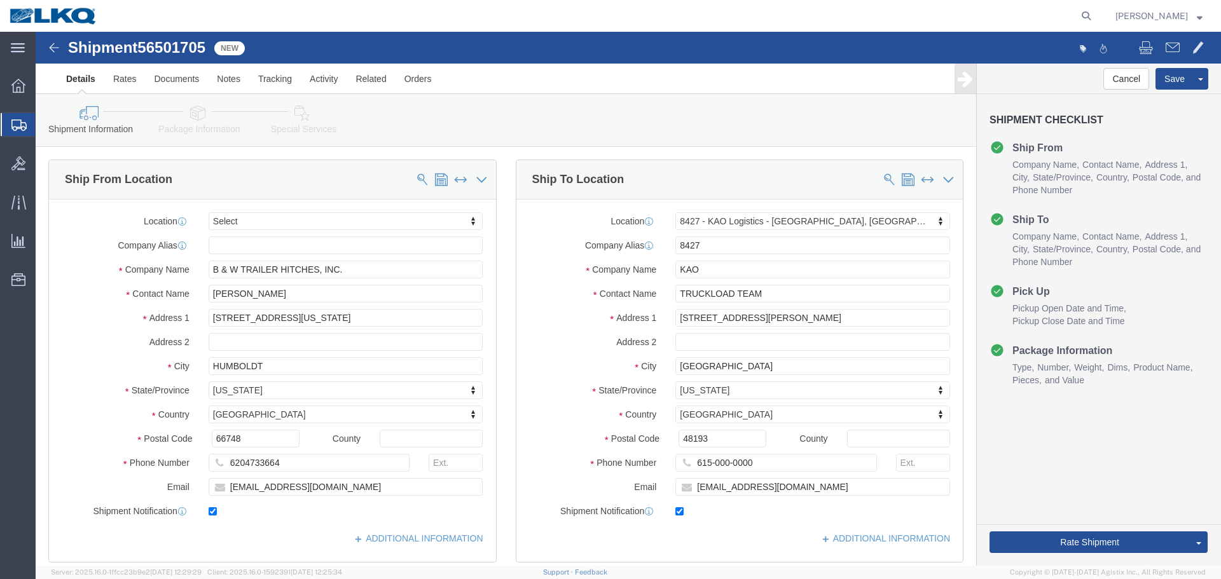
click div
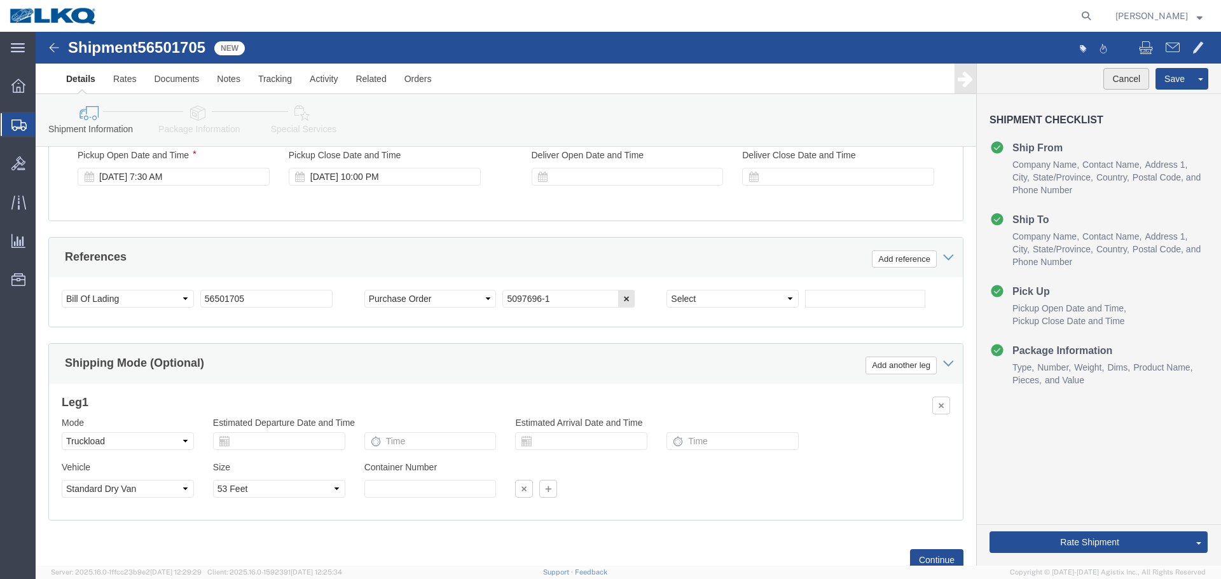
click button "Cancel"
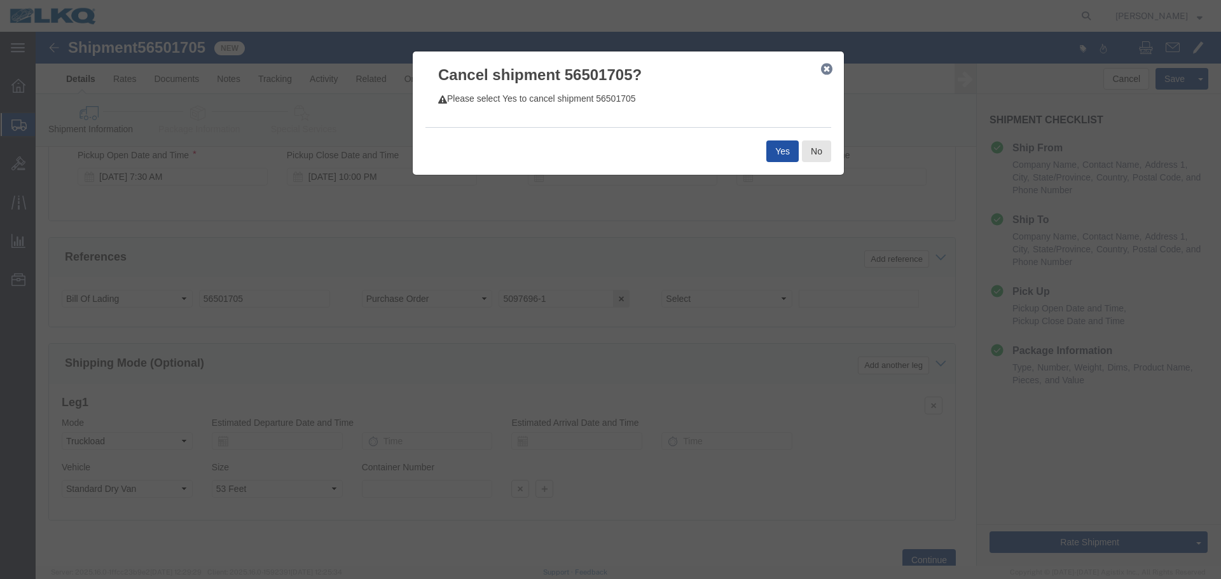
click button "Yes"
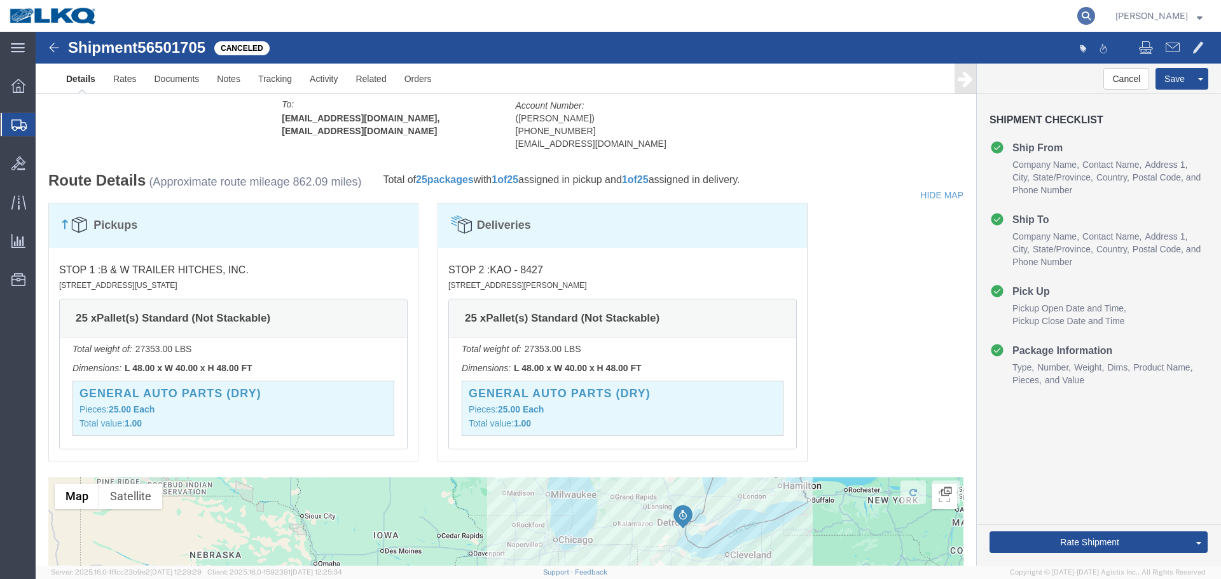
click at [1085, 18] on icon at bounding box center [1086, 16] width 18 height 18
paste input "56485141"
type input "56485141"
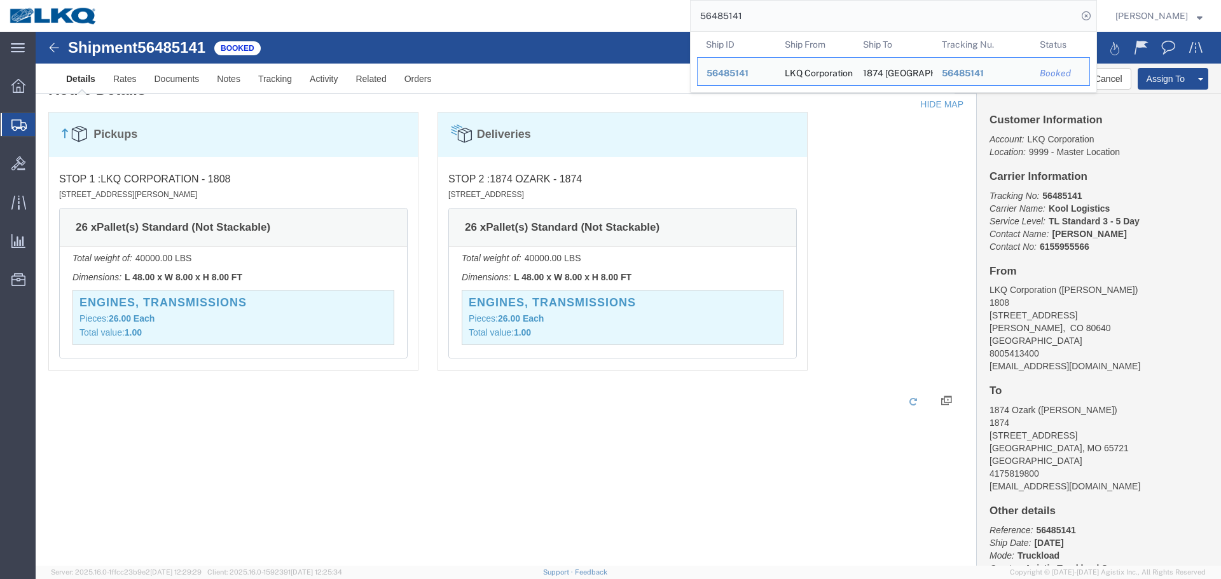
click div
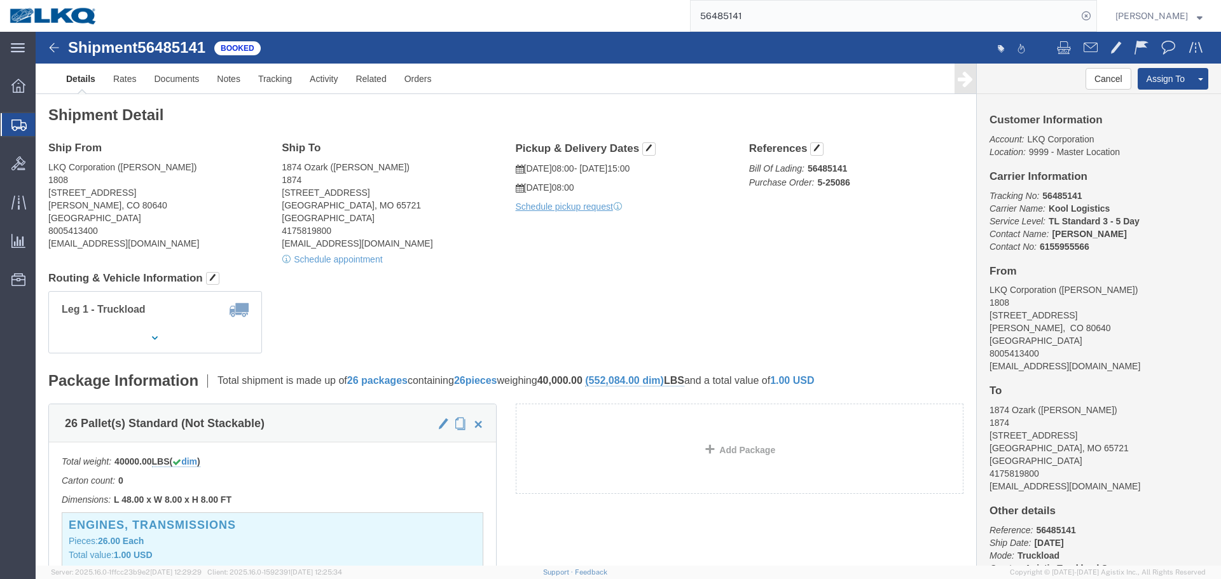
click div "Leg 1 - Truckload Vehicle 1: Standard Dry Van (53 Feet) Number of trucks: 1"
click h4 "Routing & Vehicle Information"
click div "Leg 1 - Truckload Vehicle 1: Standard Dry Van (53 Feet) Number of trucks: 1"
click h4 "Routing & Vehicle Information"
click div "Ship From LKQ Corporation (Kenneth McKnight) 1808 9090 Brighton Road Henderson,…"
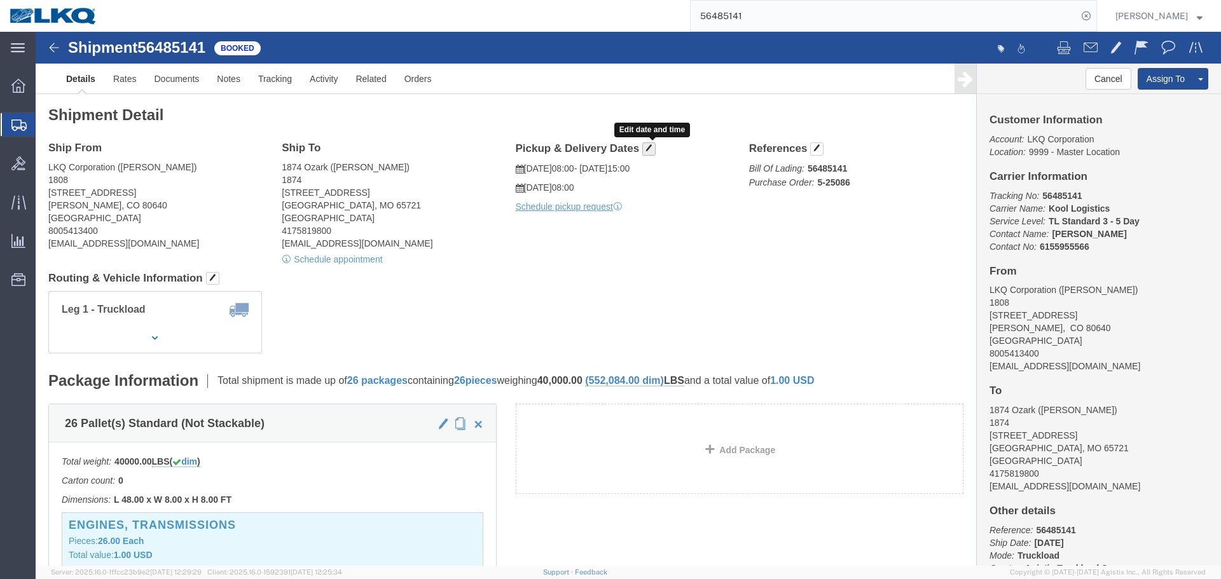
click span "button"
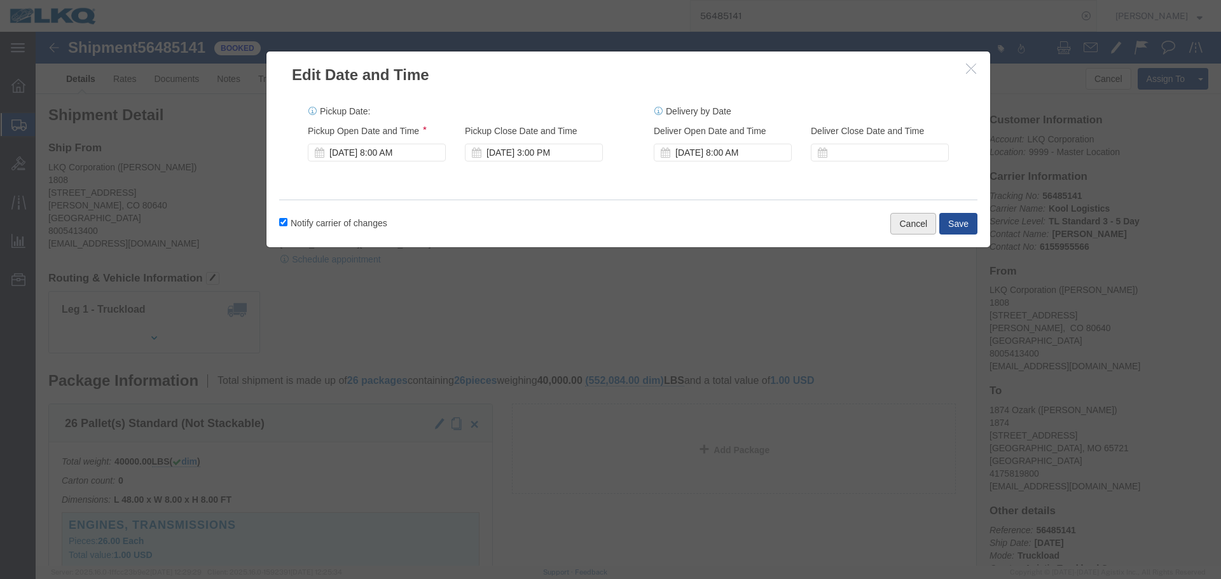
click button "Cancel"
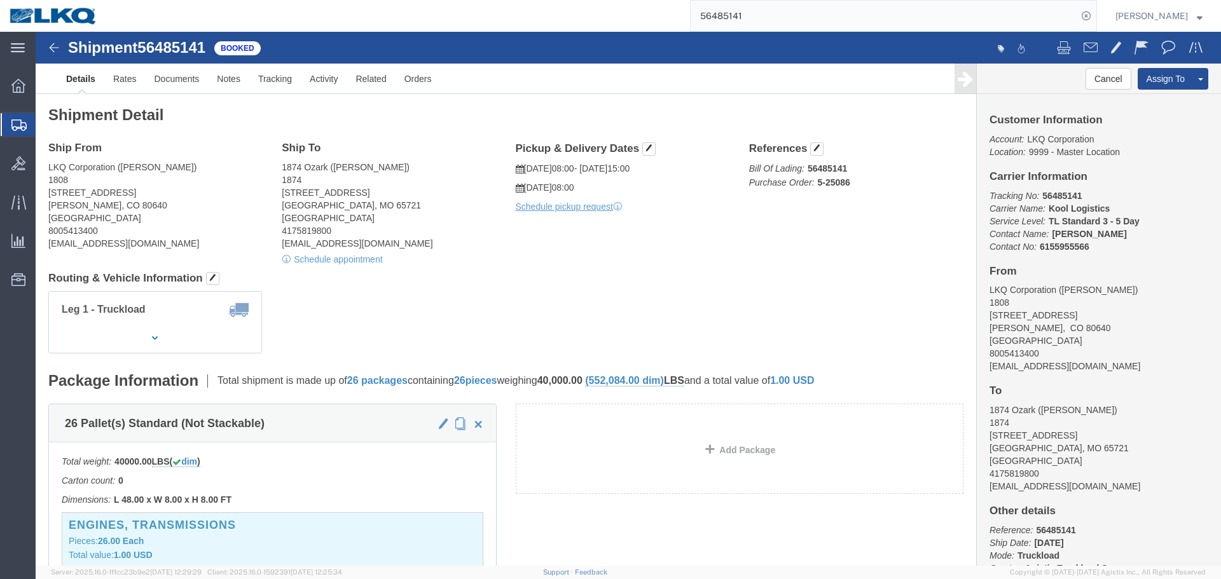
click address "LKQ Corporation (Kenneth McKnight) 1808 9090 Brighton Road Henderson, CO 80640 …"
copy address "lkqcorp"
click address "LKQ Corporation (Kenneth McKnight) 1808 9090 Brighton Road Henderson, CO 80640 …"
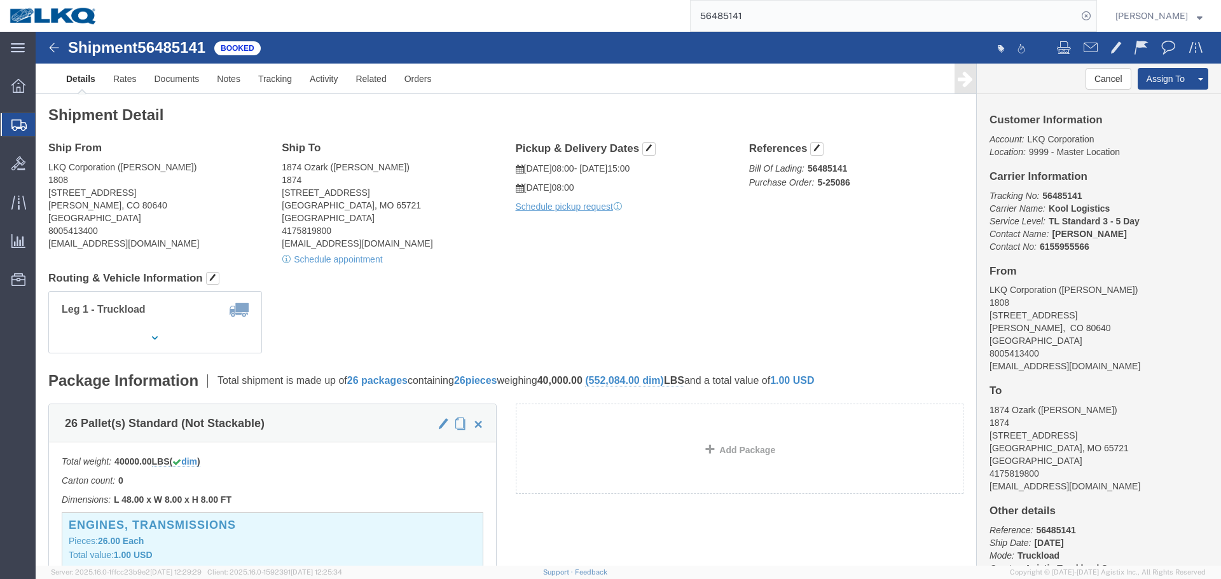
click address "LKQ Corporation (Kenneth McKnight) 1808 9090 Brighton Road Henderson, CO 80640 …"
drag, startPoint x: 115, startPoint y: 212, endPoint x: 6, endPoint y: 215, distance: 109.4
click div "Ship From LKQ Corporation (Kenneth McKnight) 1808 9090 Brighton Road Henderson,…"
copy address "klmcknight@lkqcorp.com"
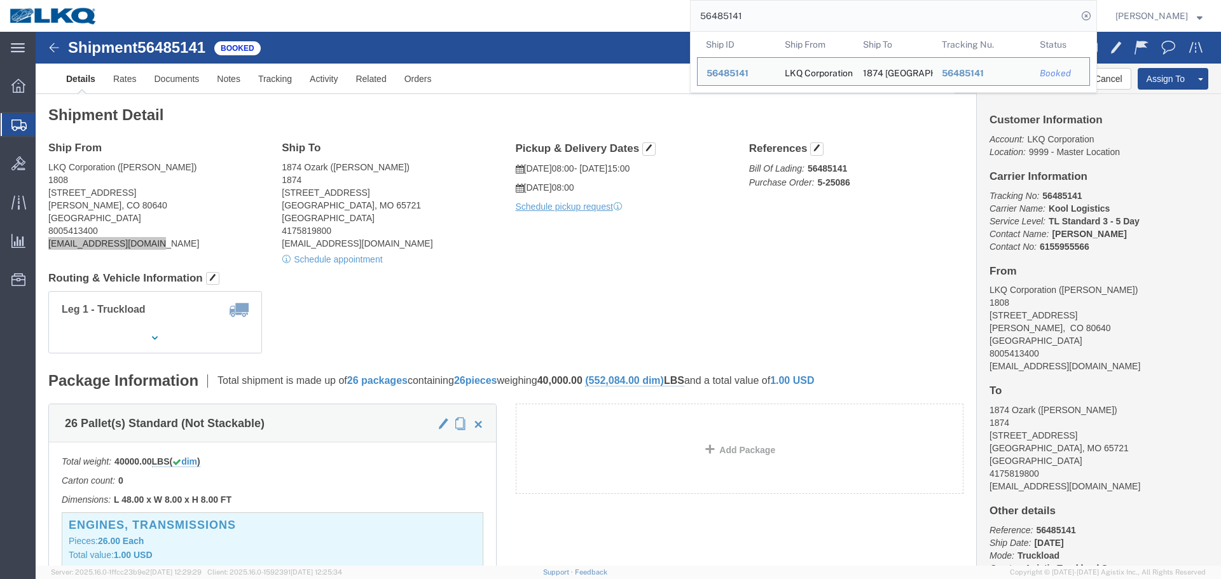
click at [867, 19] on input "56485141" at bounding box center [884, 16] width 387 height 31
paste input "500940"
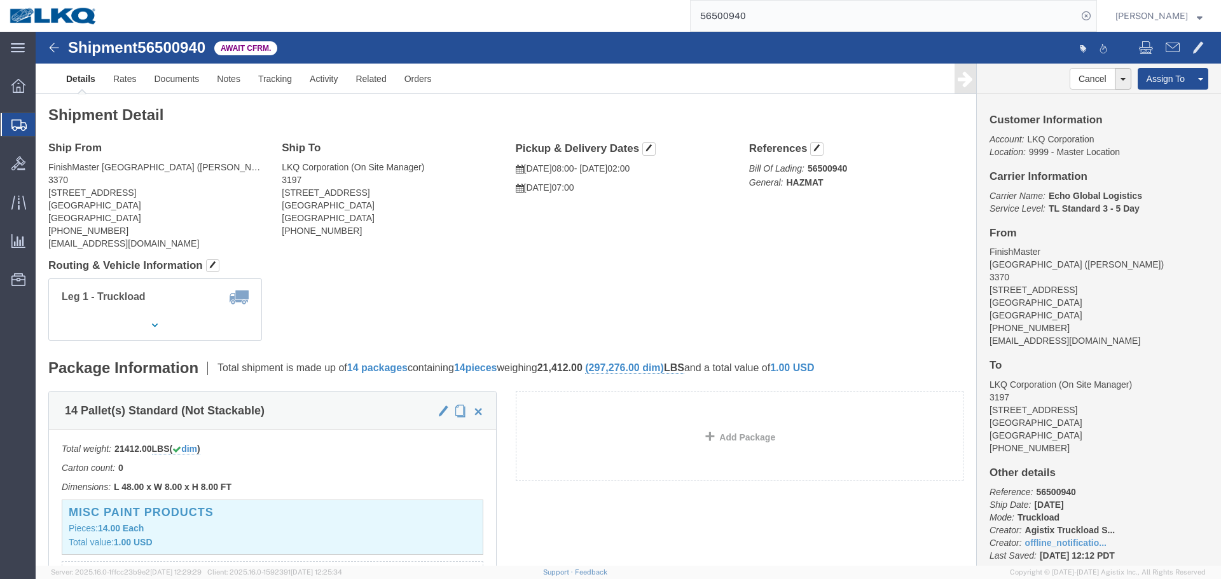
click address "LKQ Corporation (On Site Manager) 3197 5830 A Green Pointe Drive S Suite A Grov…"
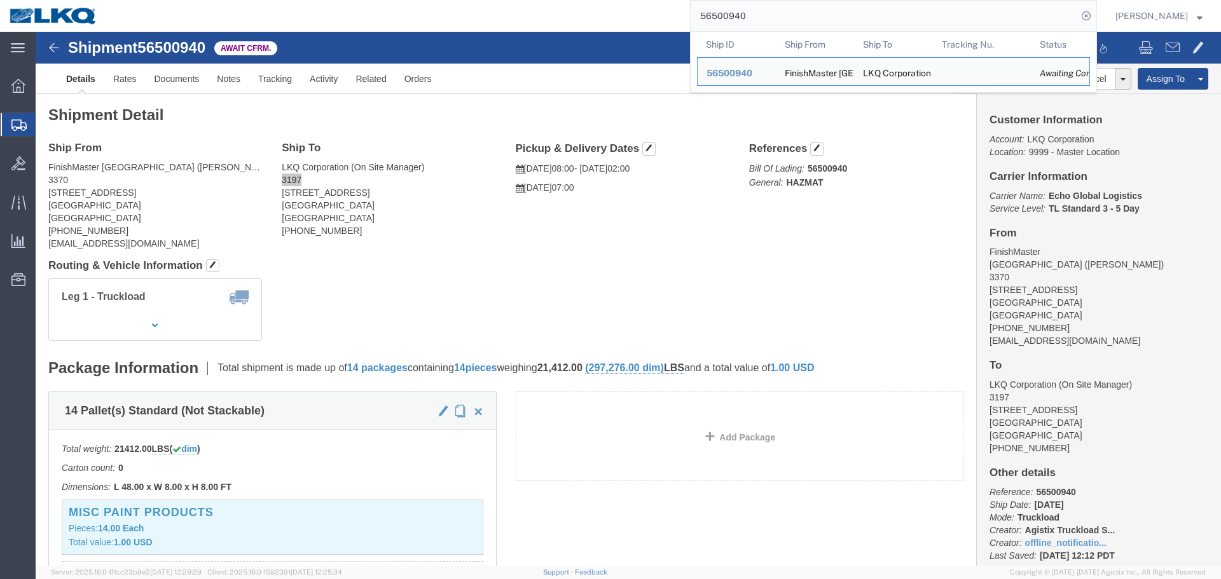
click at [909, 14] on input "56500940" at bounding box center [884, 16] width 387 height 31
paste input "150951"
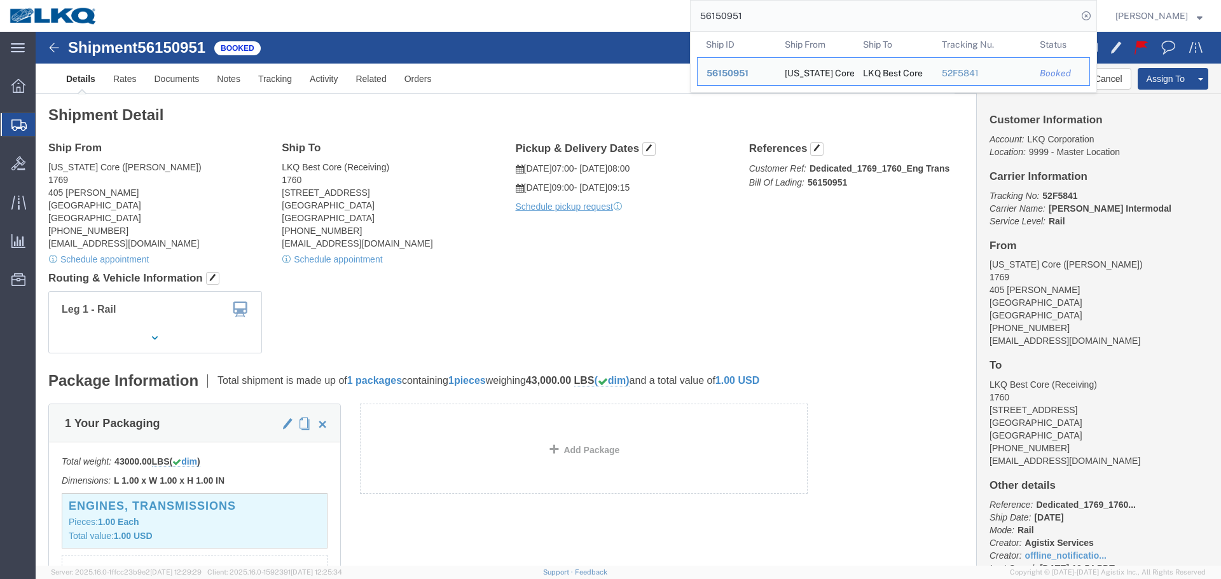
click at [772, 8] on input "56150951" at bounding box center [884, 16] width 387 height 31
paste input "63963"
click p "Schedule pickup request"
click at [792, 25] on input "56163963" at bounding box center [884, 16] width 387 height 31
paste input "496881"
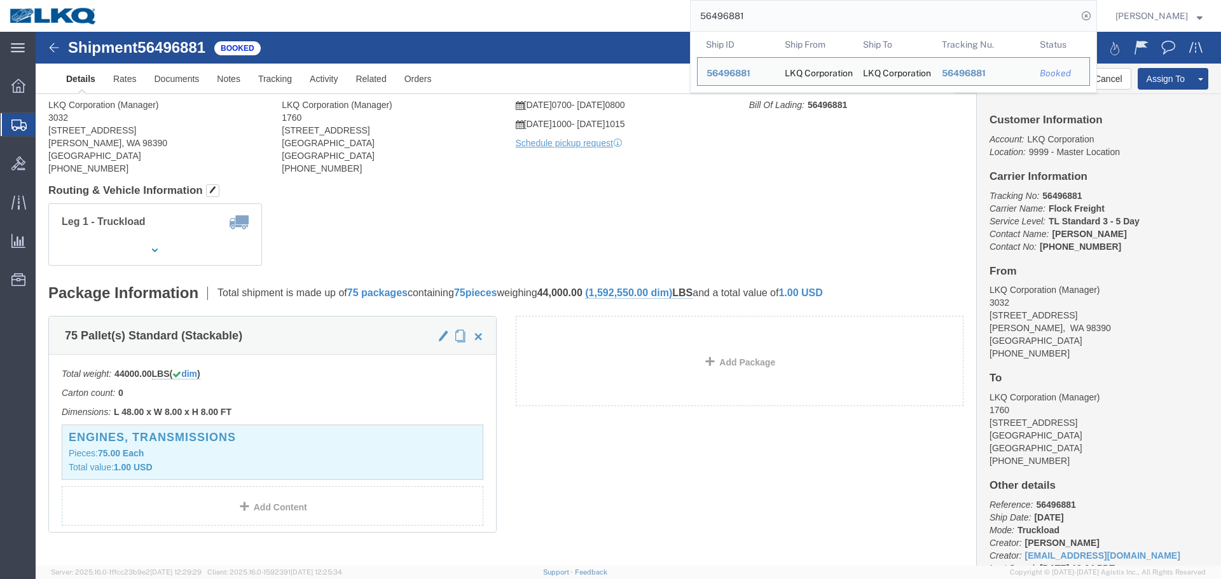
click div "Leg 1 - Truckload Vehicle 1: Standard Dry Van (53 Feet) Number of trucks: 1"
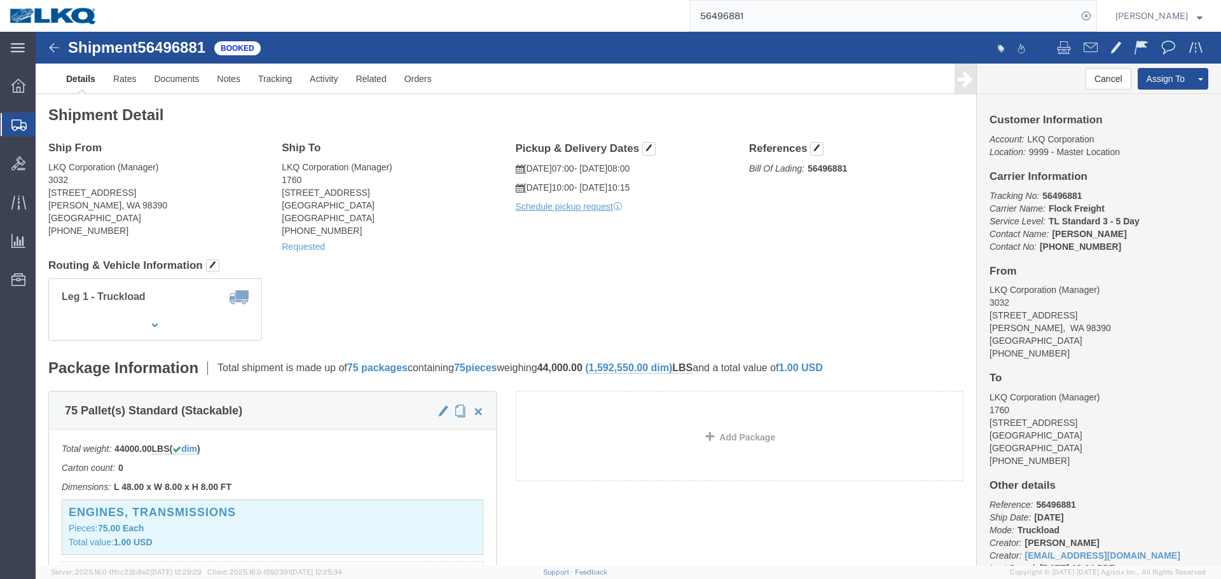
click address "LKQ Corporation (Manager) 3032 4123 142nd Ave E Suite 100 Sumner, WA 98390 Unit…"
click address "LKQ Corporation (Manager) 1760 1710 W Mount Houston Rd Houston, TX 77038 United…"
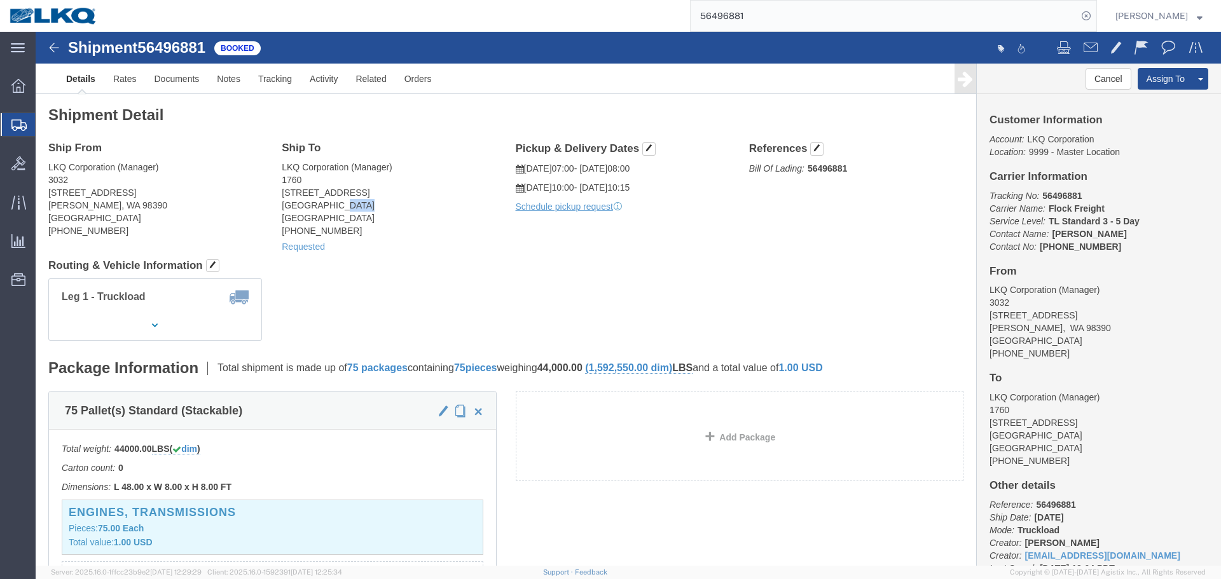
click address "LKQ Corporation (Manager) 1760 1710 W Mount Houston Rd Houston, TX 77038 United…"
click div "Ship From LKQ Corporation (Manager) 3032 4123 142nd Ave E Suite 100 Sumner, WA …"
click link "Rates"
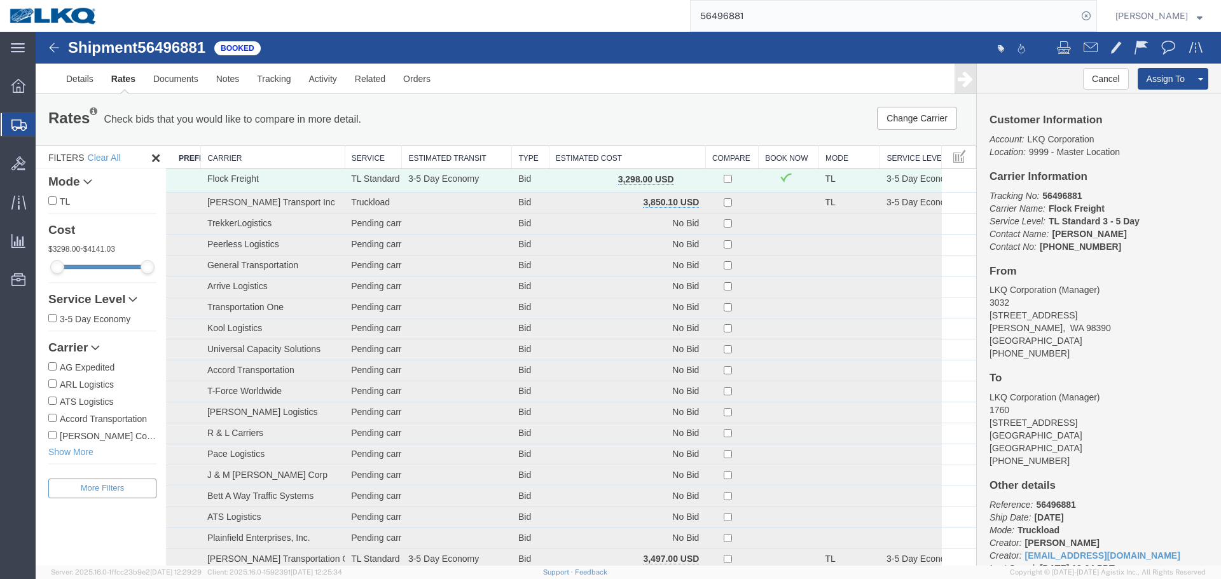
click at [656, 159] on th "Estimated Cost" at bounding box center [627, 158] width 156 height 24
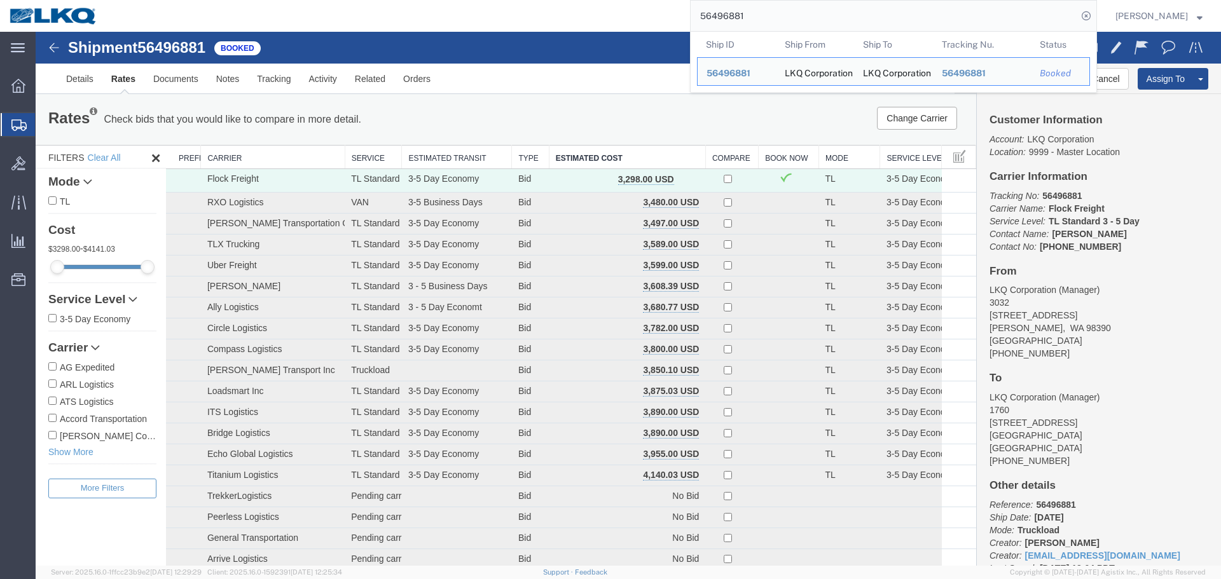
click at [759, 28] on input "56496881" at bounding box center [884, 16] width 387 height 31
paste input "53933"
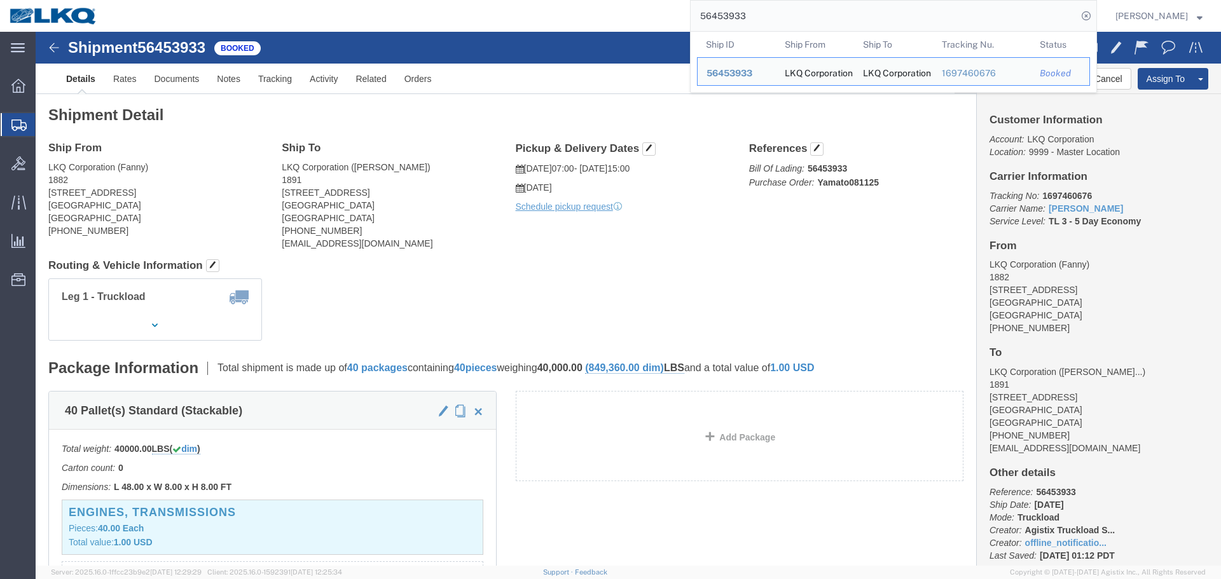
paste input "17010"
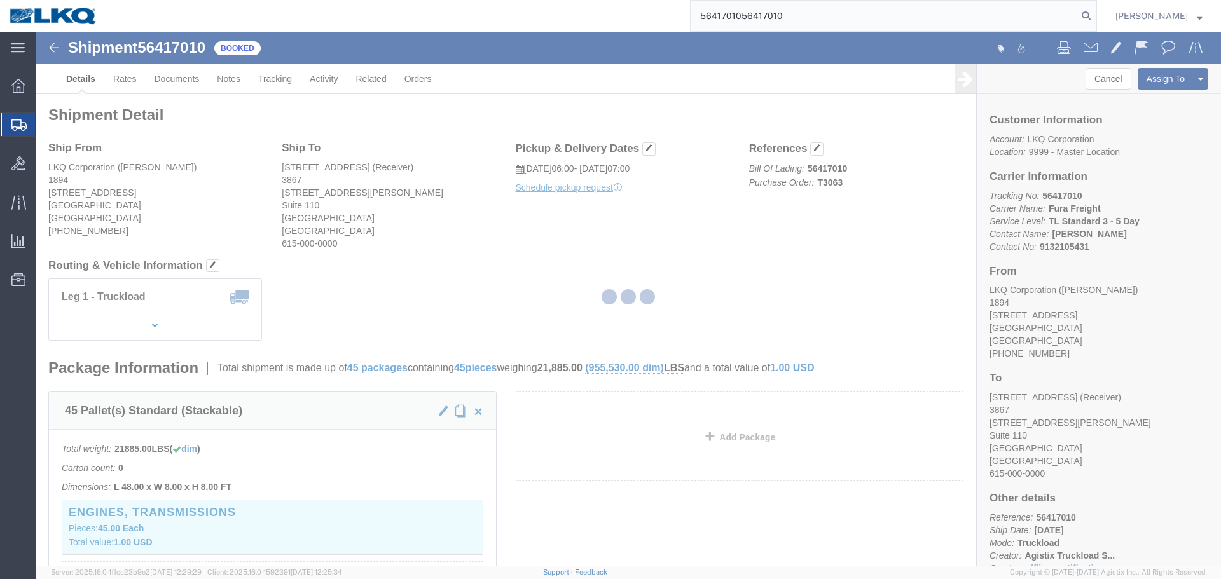
click at [691, 224] on div at bounding box center [628, 299] width 1185 height 534
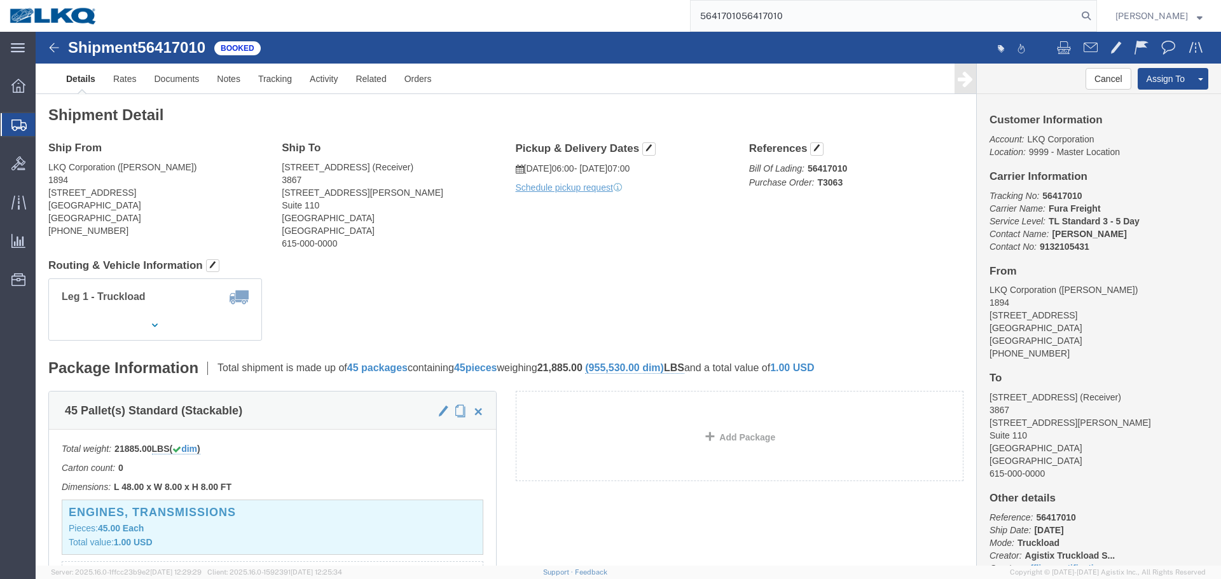
click address "3867 West Sacramento (Receiver) 3867 3520 Carlin Drive Suite 110 West Sacrament…"
click at [875, 17] on input "5641701056417010" at bounding box center [884, 16] width 387 height 31
paste input "74580"
type input "56474580"
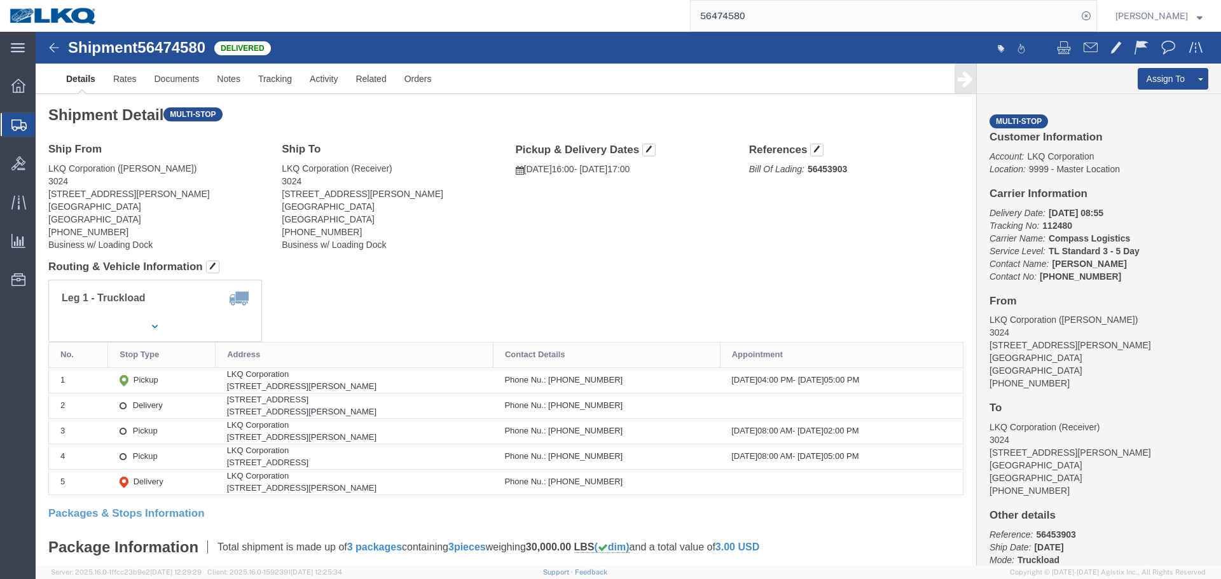
click div "Leg 1 - Truckload Number of trucks: 1"
click link "Clone Shipment"
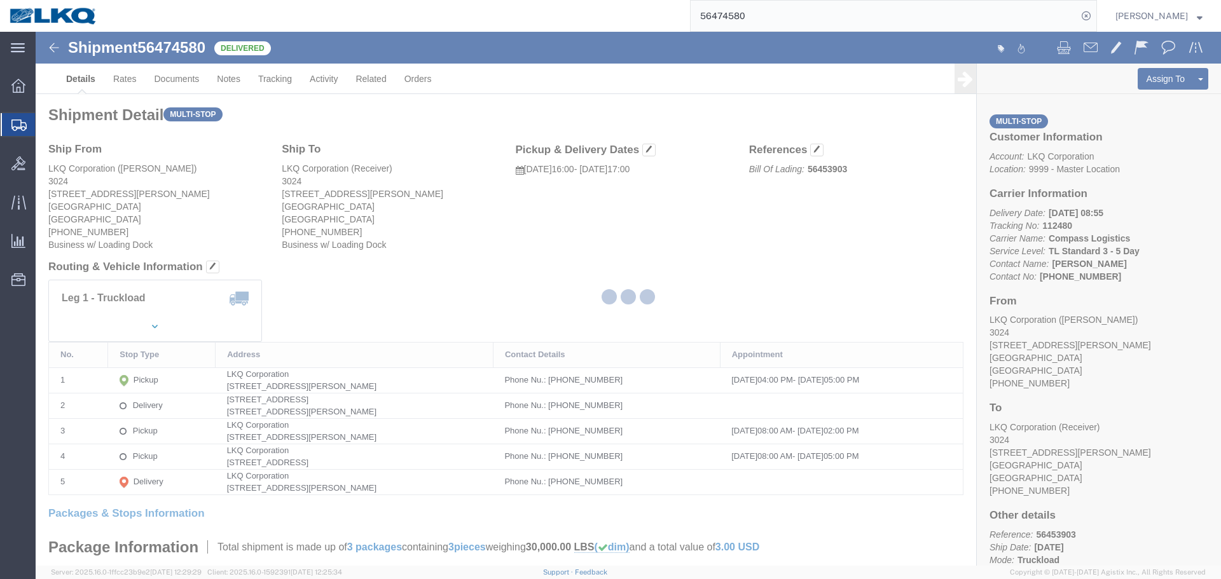
select select "38575"
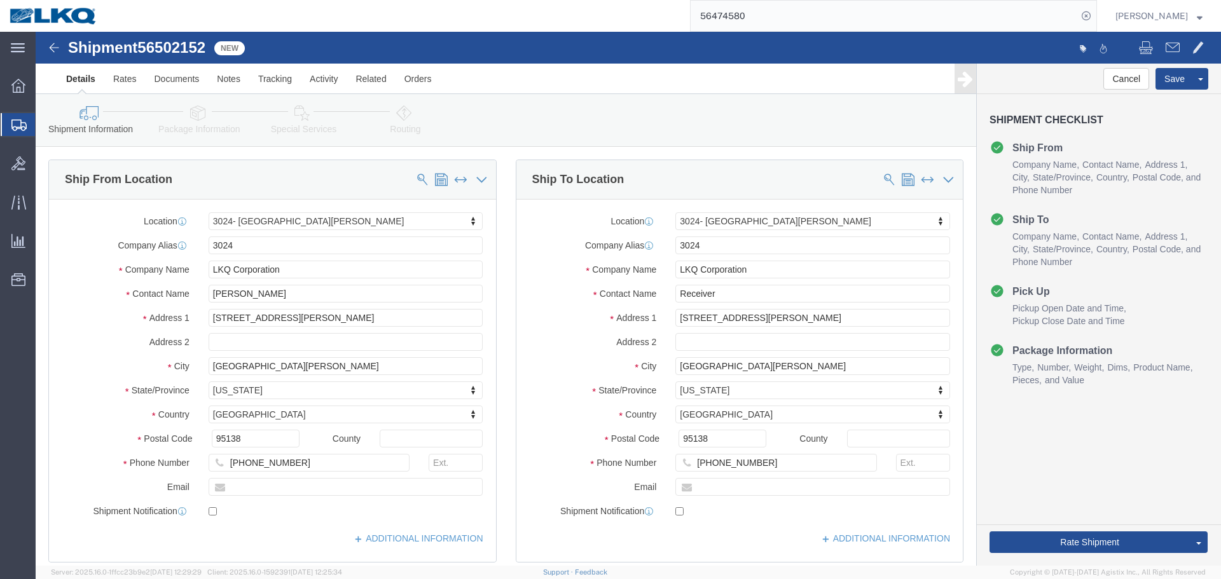
click span "56502152"
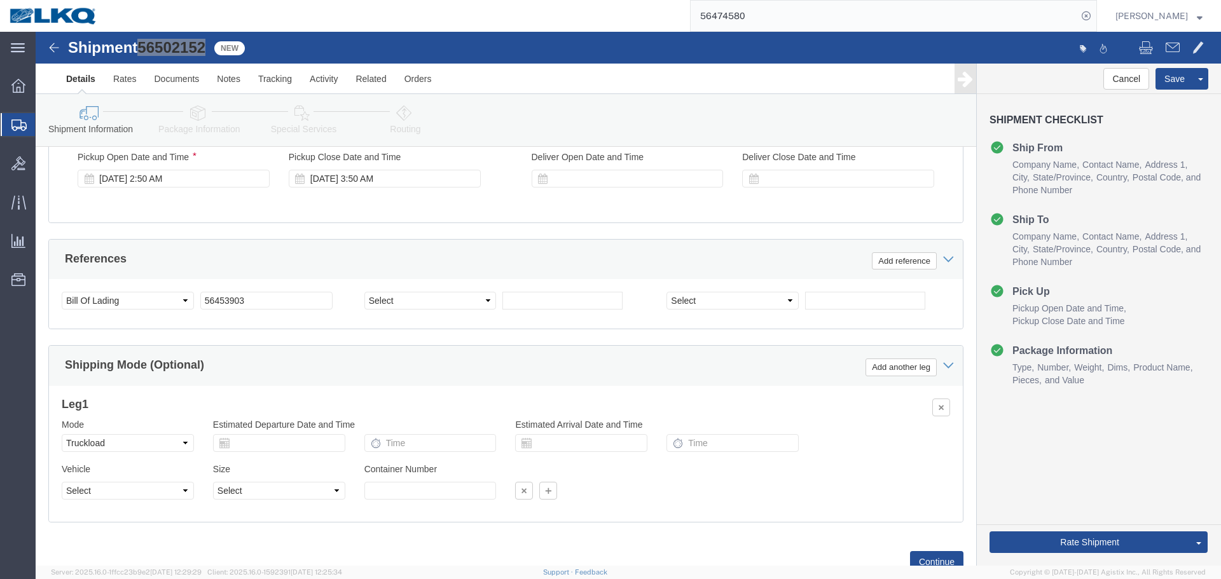
scroll to position [1027, 0]
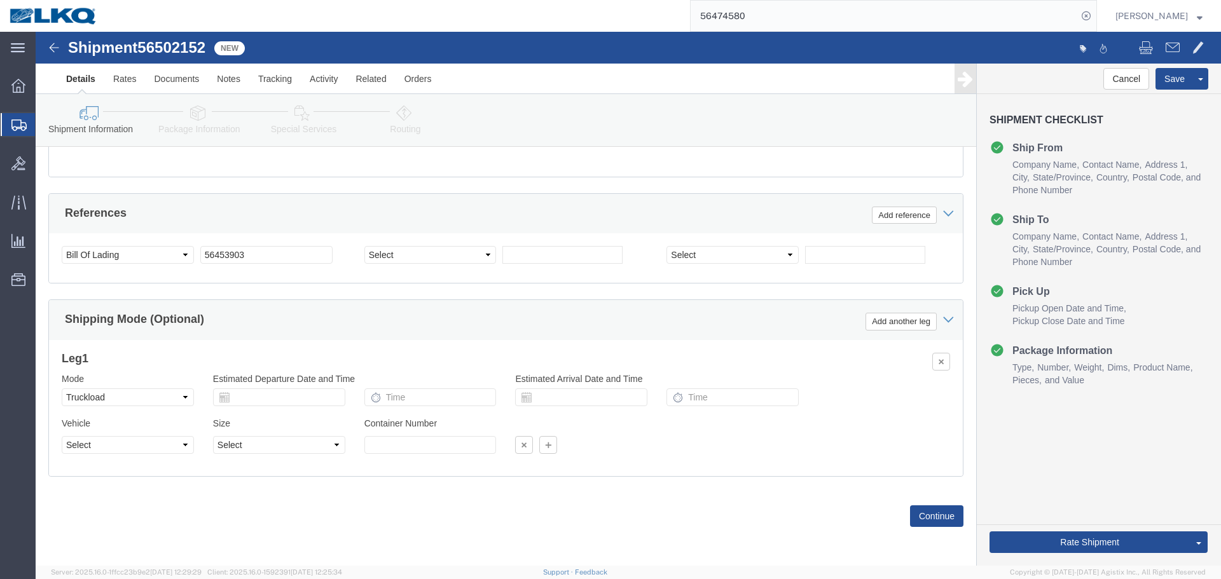
drag, startPoint x: 219, startPoint y: 214, endPoint x: 219, endPoint y: 223, distance: 8.9
click div "Select Account Type Activity ID Airline Appointment Number ASN Batch Request # …"
click input "56453903"
paste input "502152"
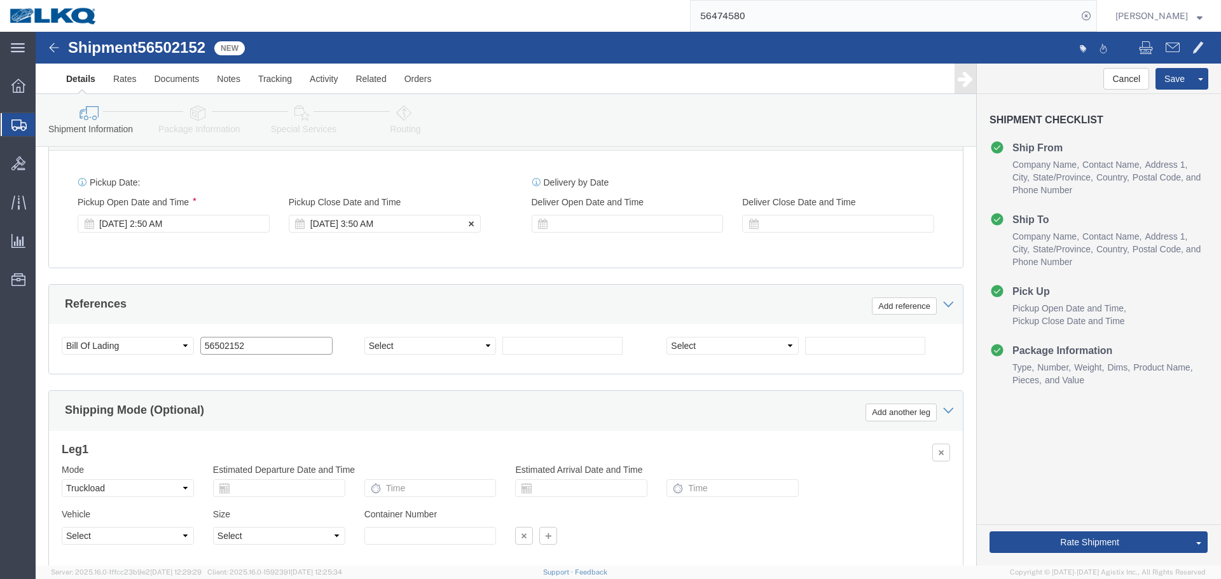
scroll to position [836, 0]
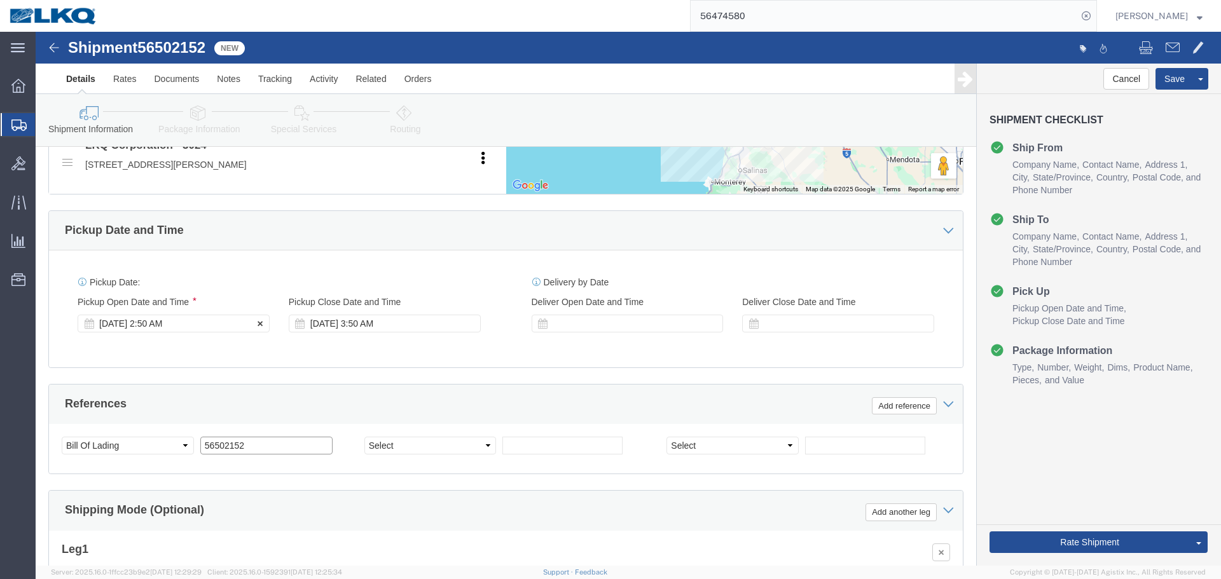
type input "56502152"
click div "Aug 15 2025 2:50 AM"
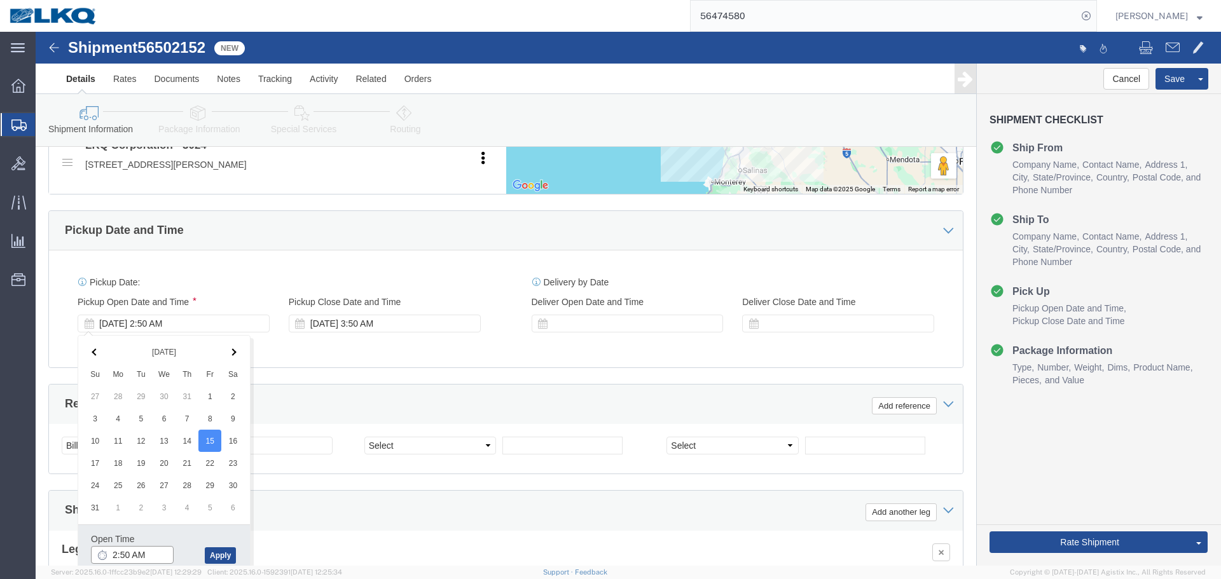
click input "2:50 AM"
click input "5:50 PM"
type input "17"
type input "5:00 PM"
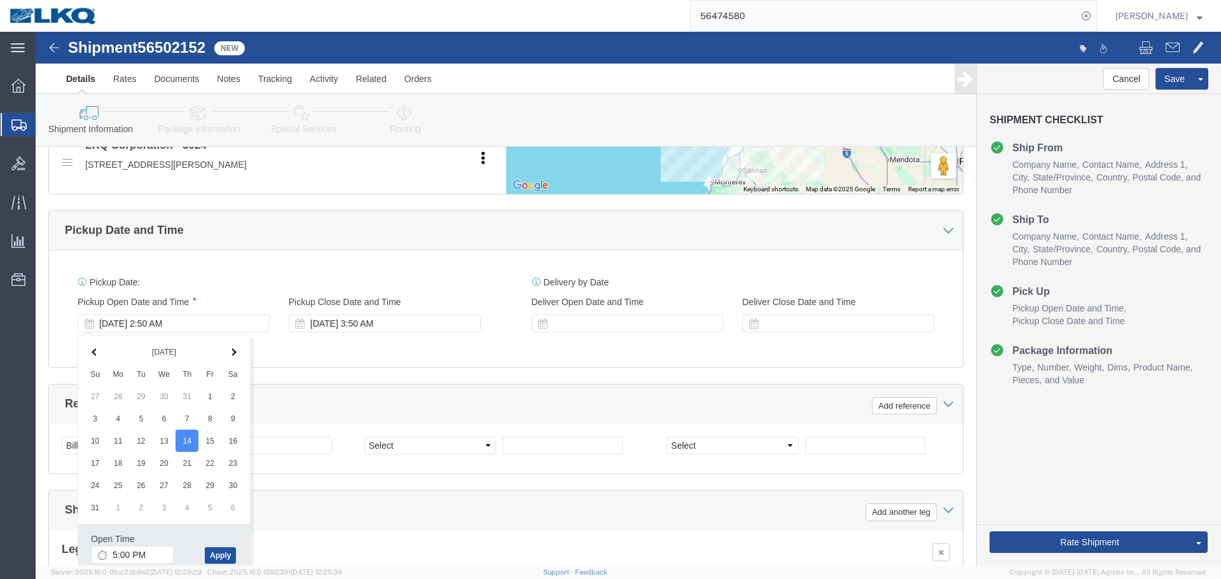
click button "Apply"
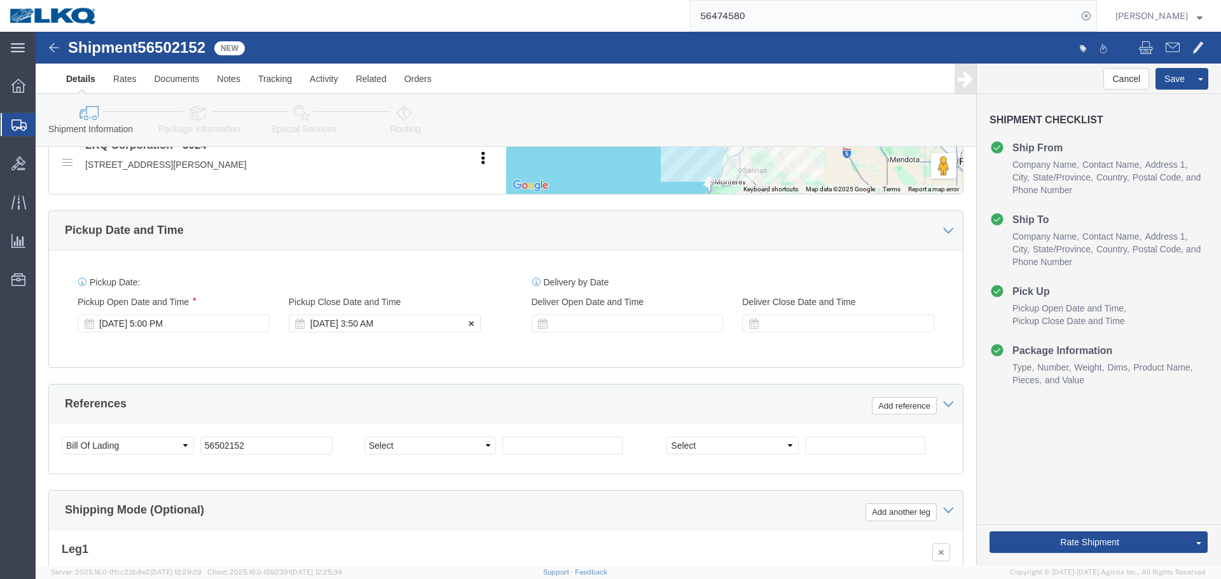
click div "Aug 15 2025 3:50 AM"
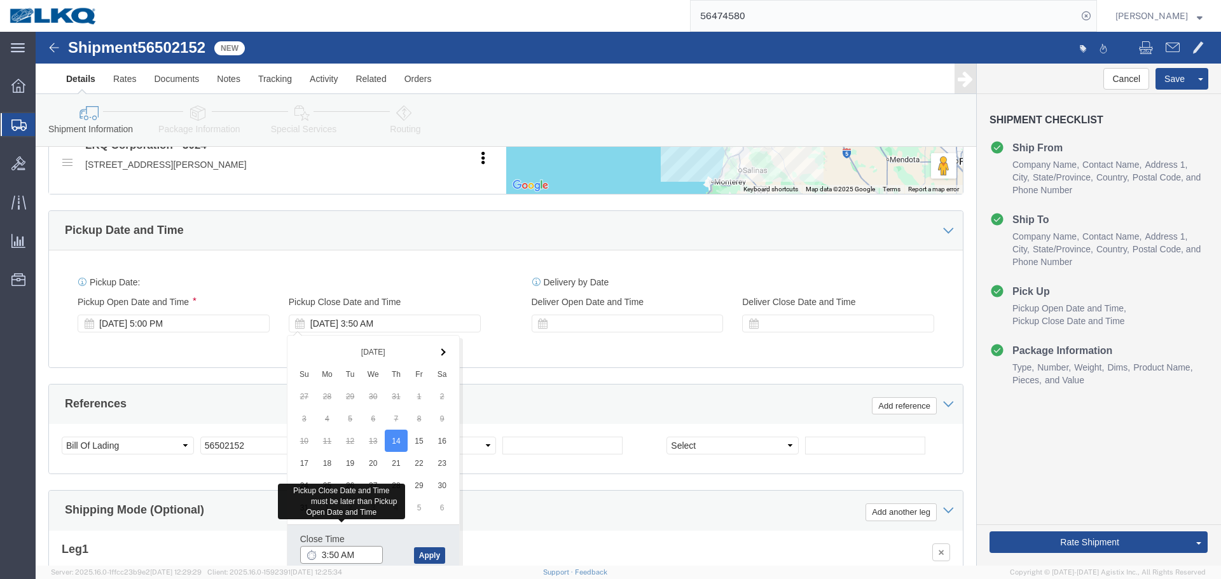
click input "3:50 AM"
type input "18"
click button "Apply"
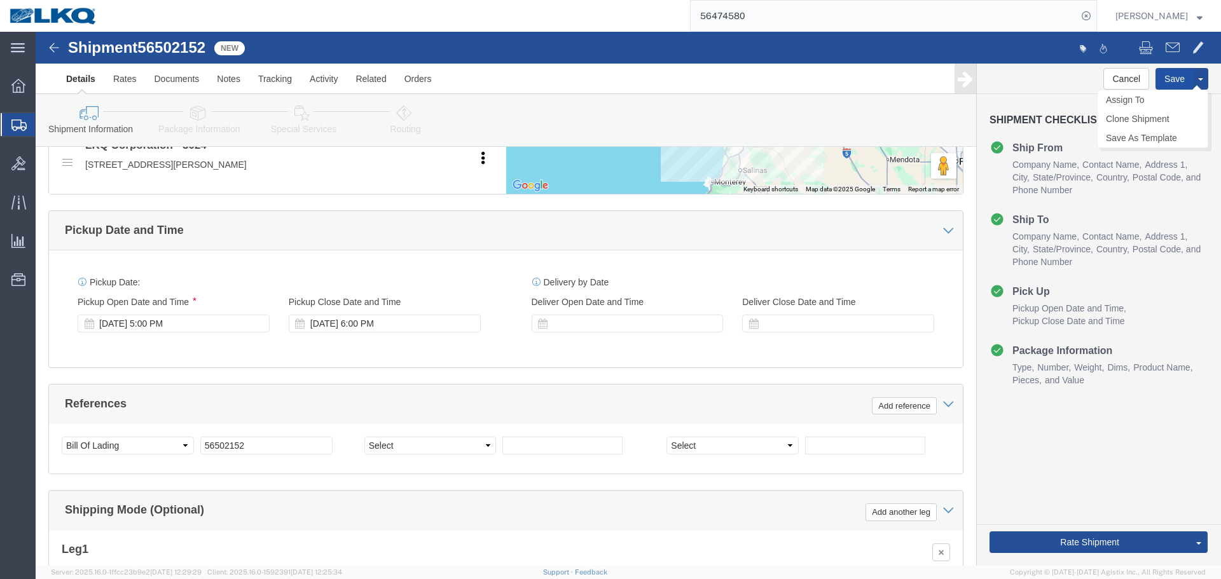
click button "Save"
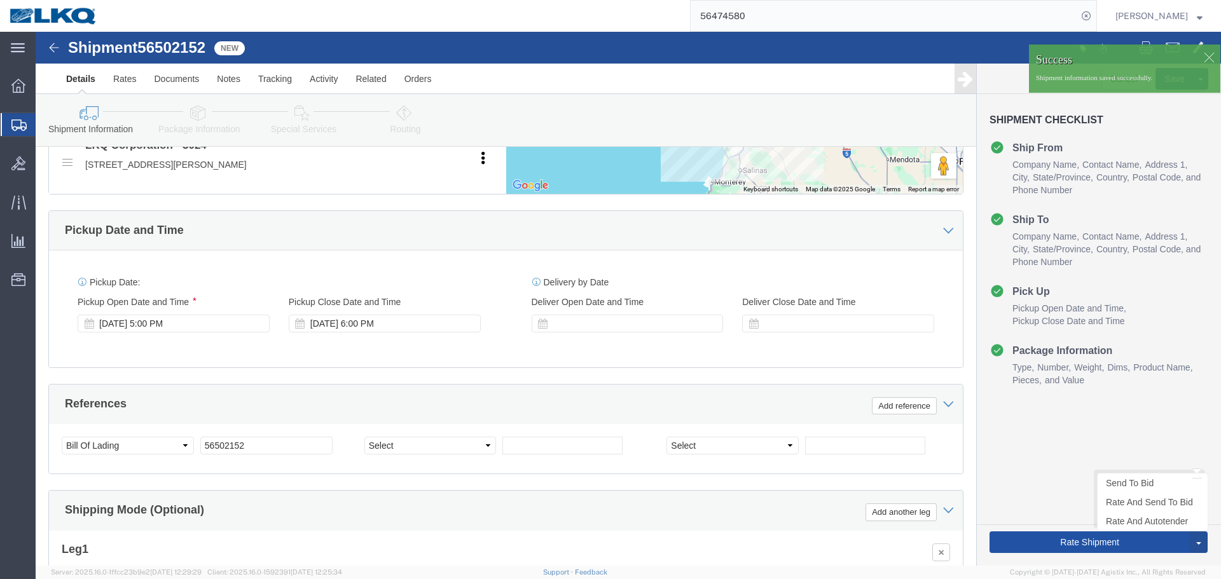
click button "Rate Shipment"
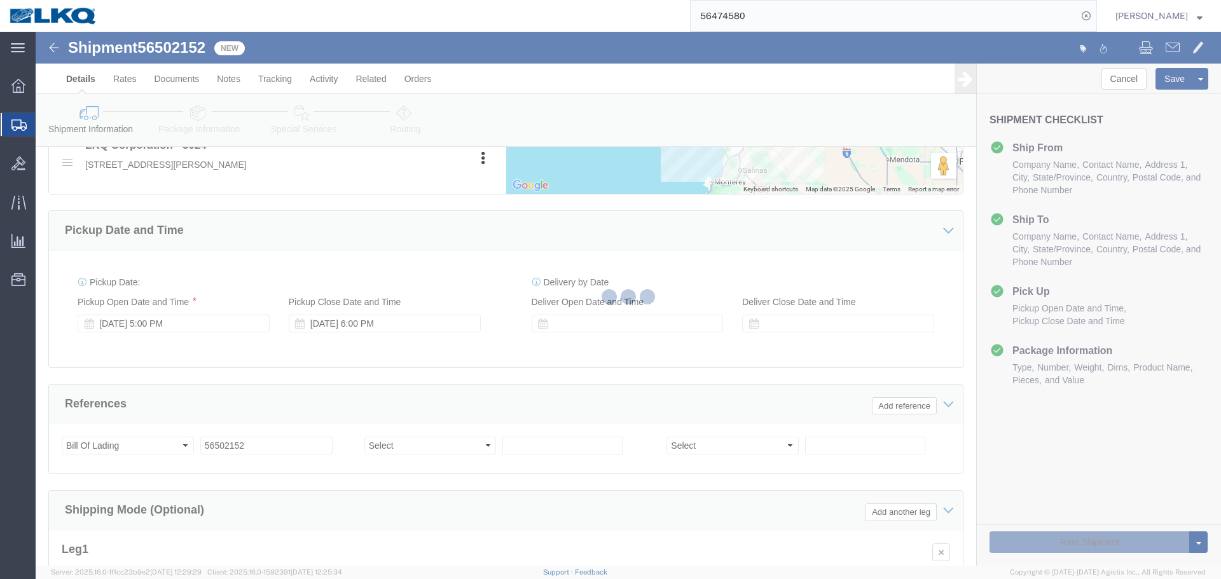
select select "38575"
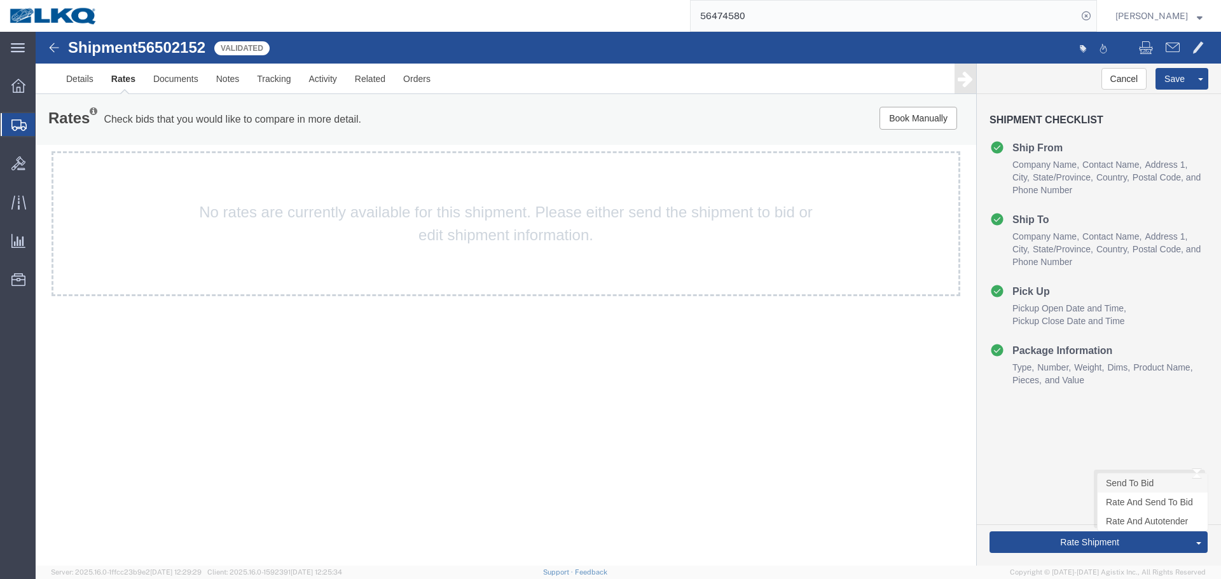
click at [1136, 481] on link "Send To Bid" at bounding box center [1153, 483] width 110 height 19
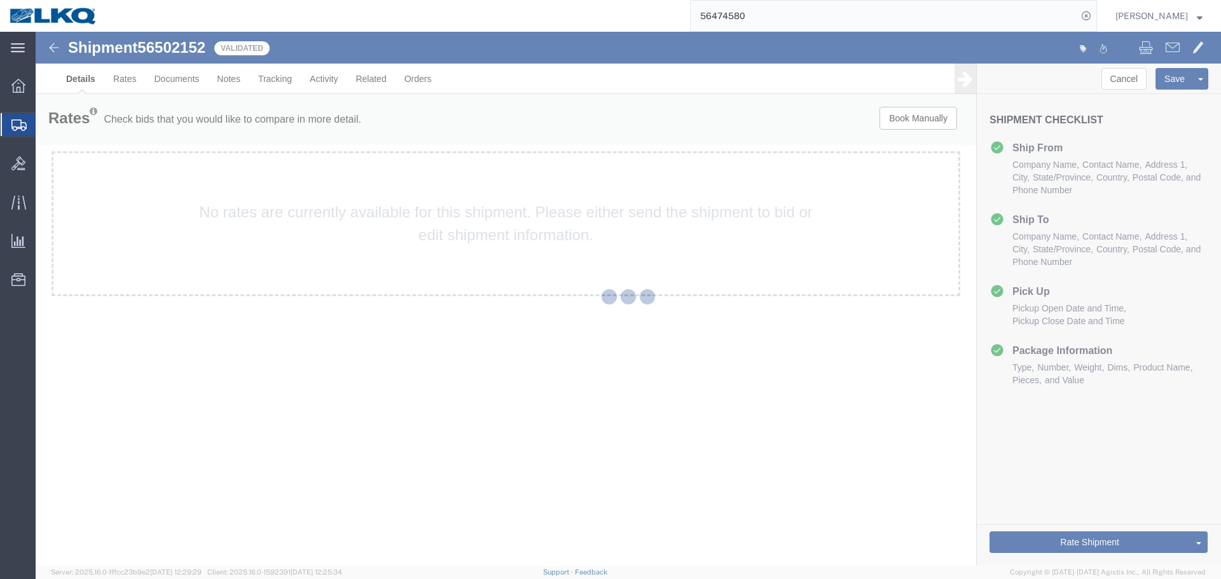
select select "38575"
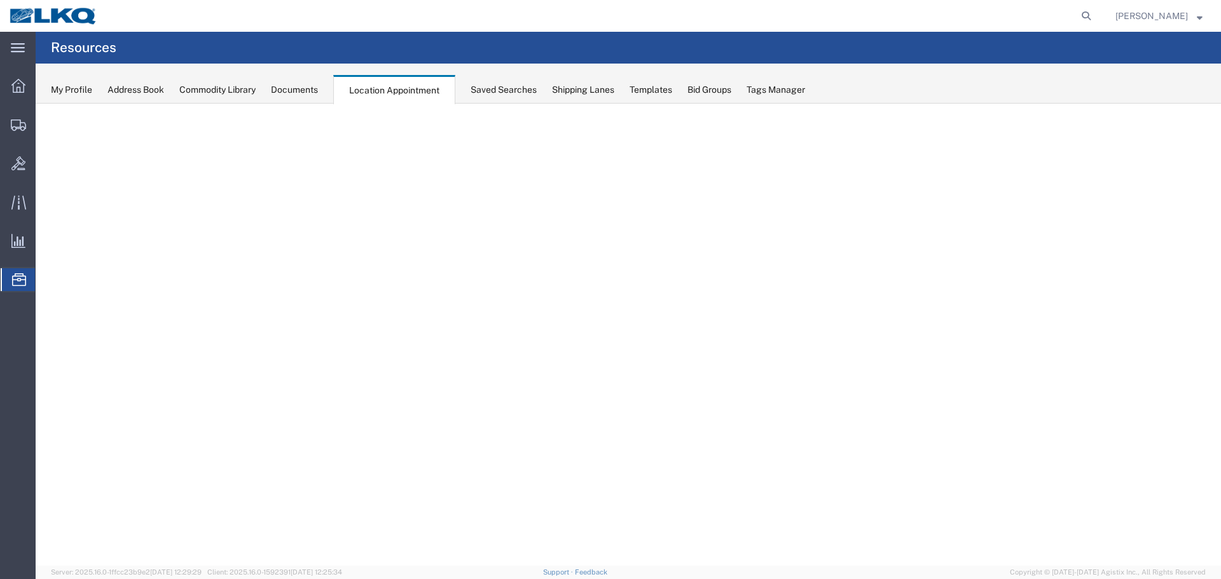
select select "27634"
select select "agendaWeek"
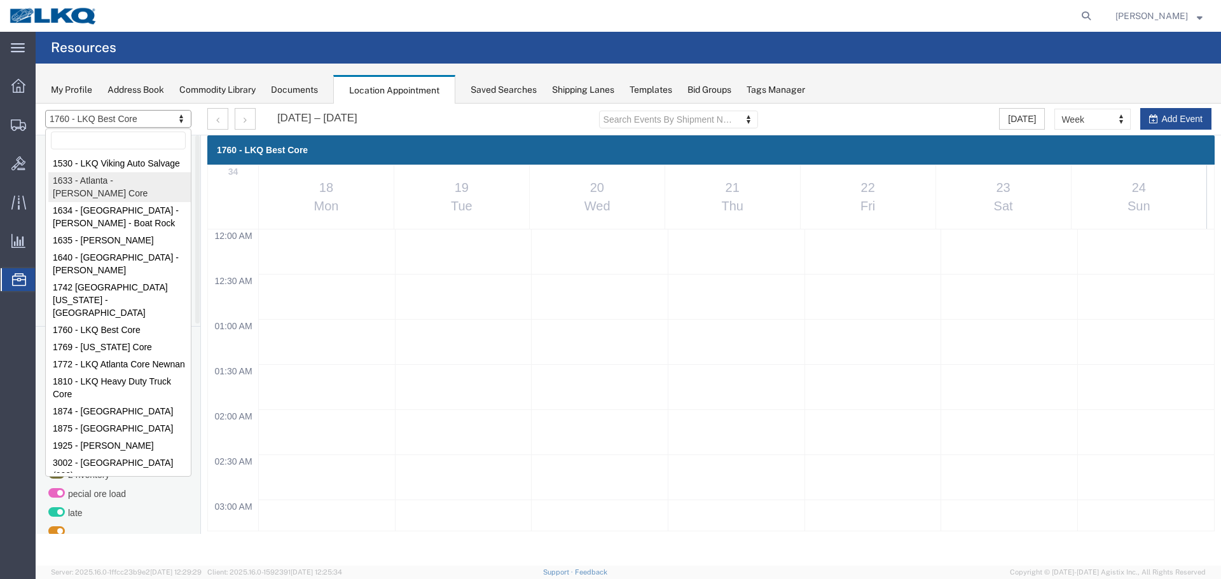
select select "28711"
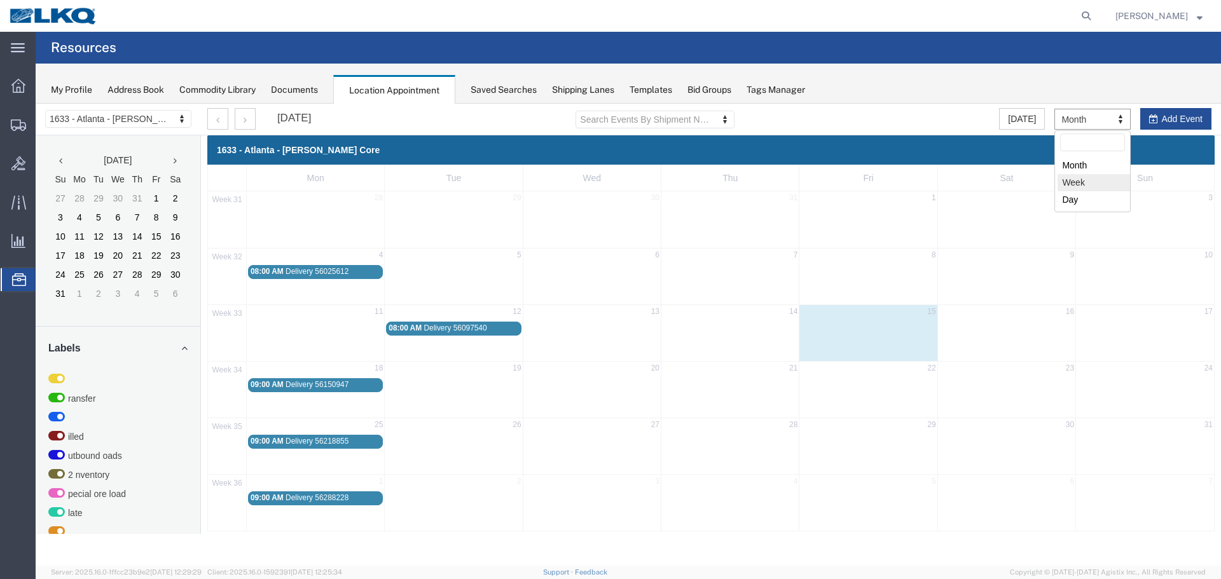
select select "agendaWeek"
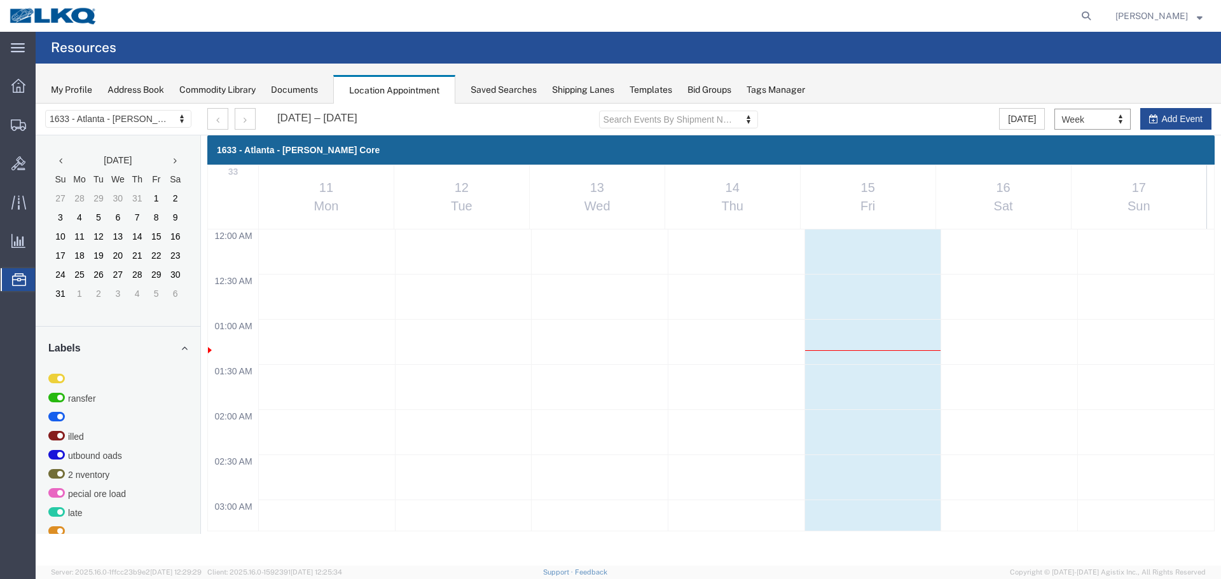
scroll to position [542, 0]
click at [258, 117] on div "Aug 11 – 17, 2025" at bounding box center [282, 119] width 150 height 22
click at [251, 118] on button "button" at bounding box center [245, 119] width 21 height 22
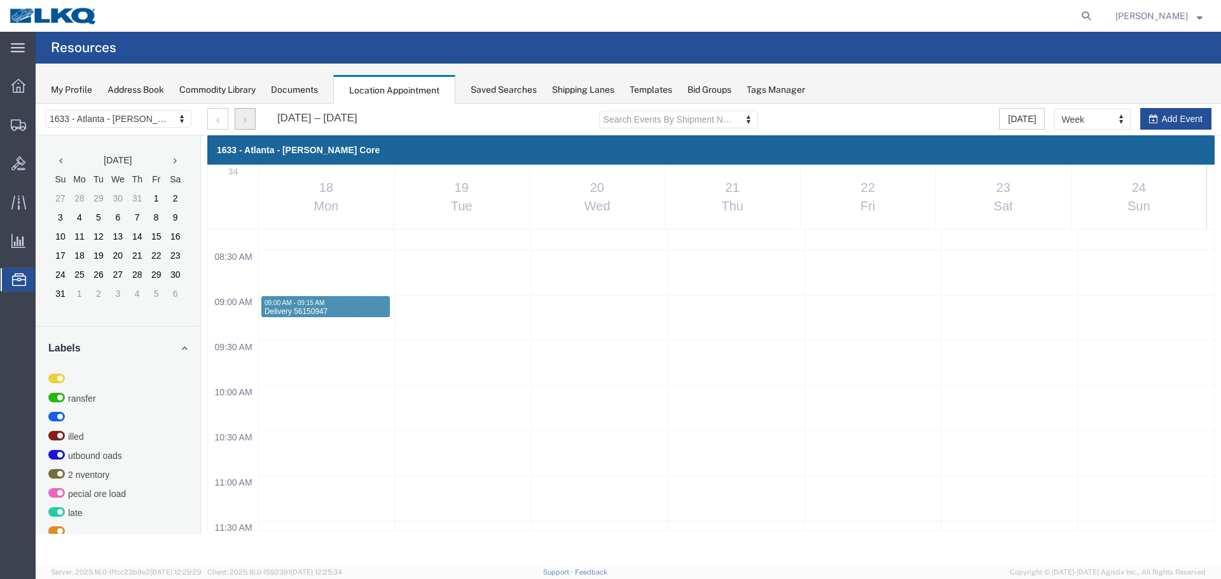
scroll to position [670, 0]
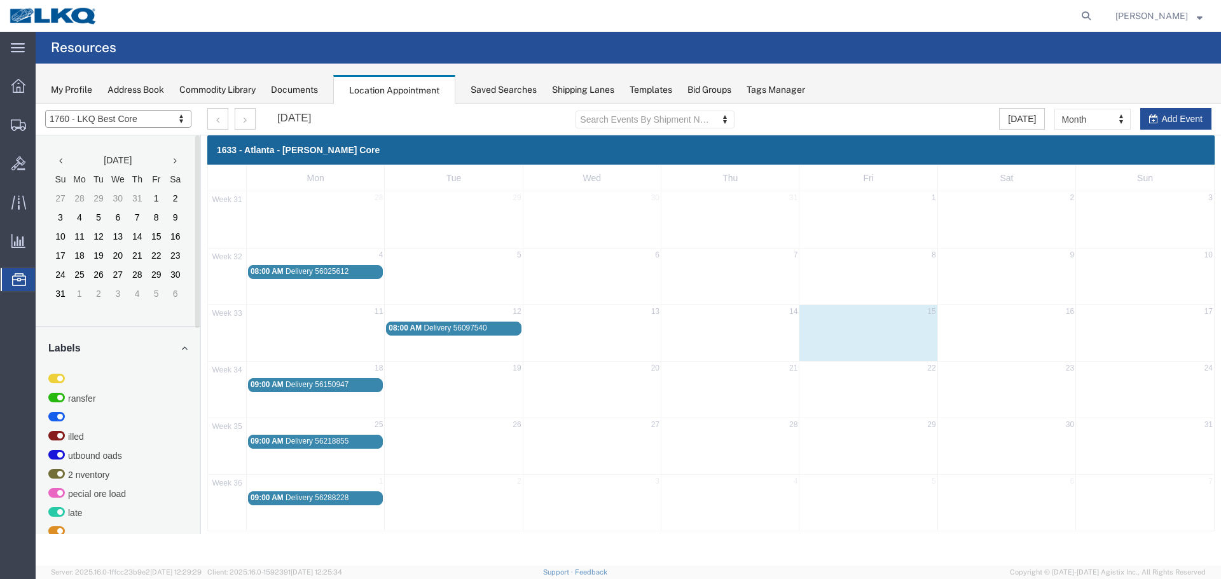
select select "27634"
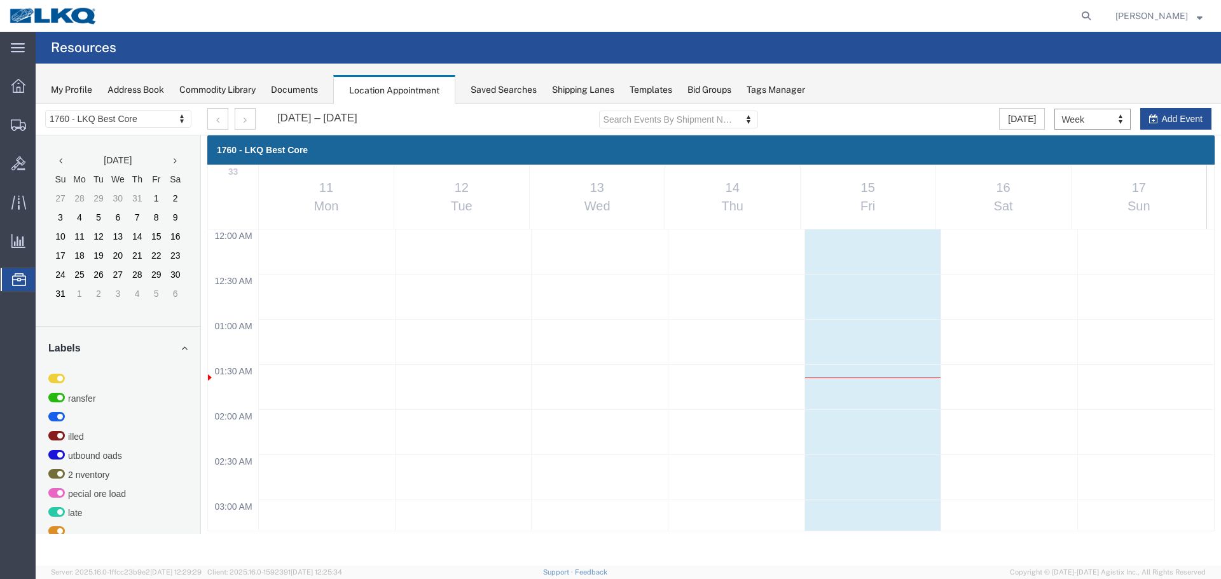
select select "agendaWeek"
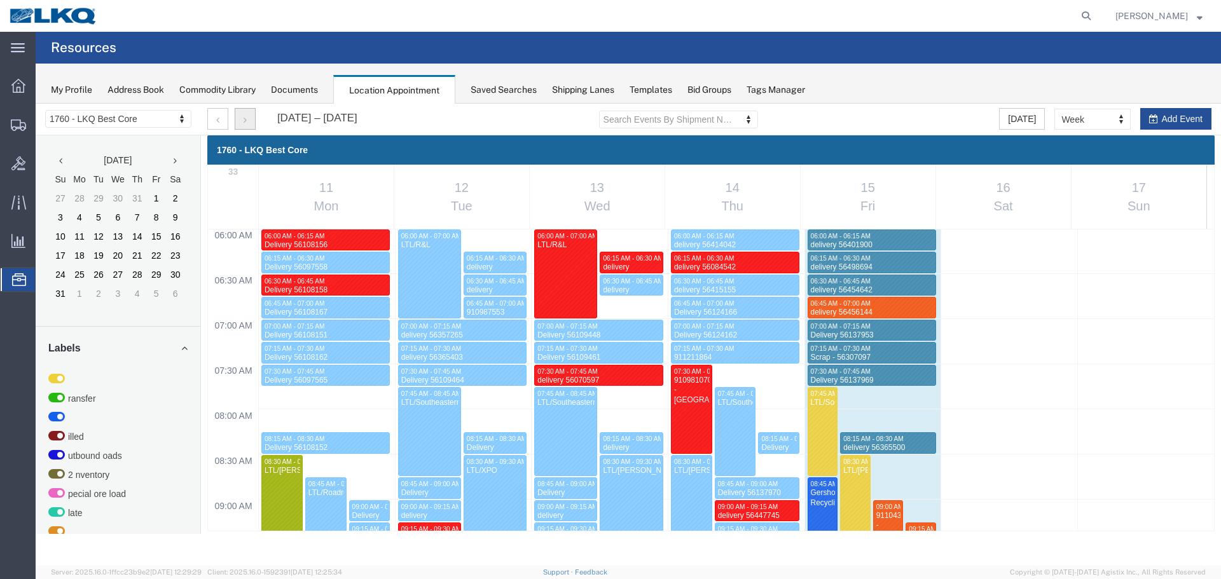
click at [255, 116] on button "button" at bounding box center [245, 119] width 21 height 22
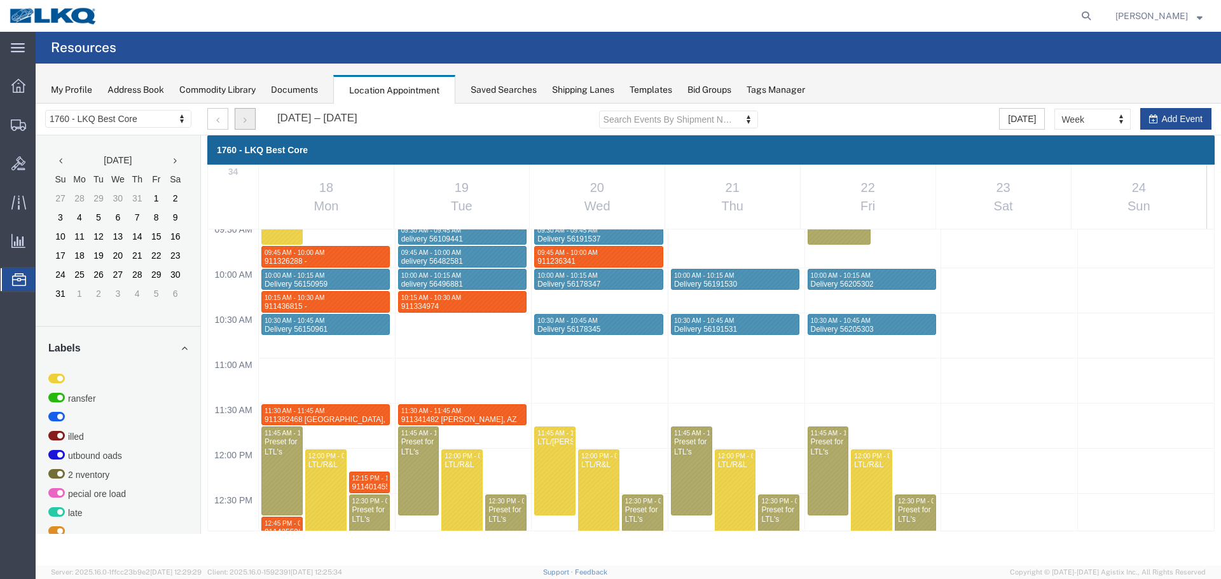
scroll to position [988, 0]
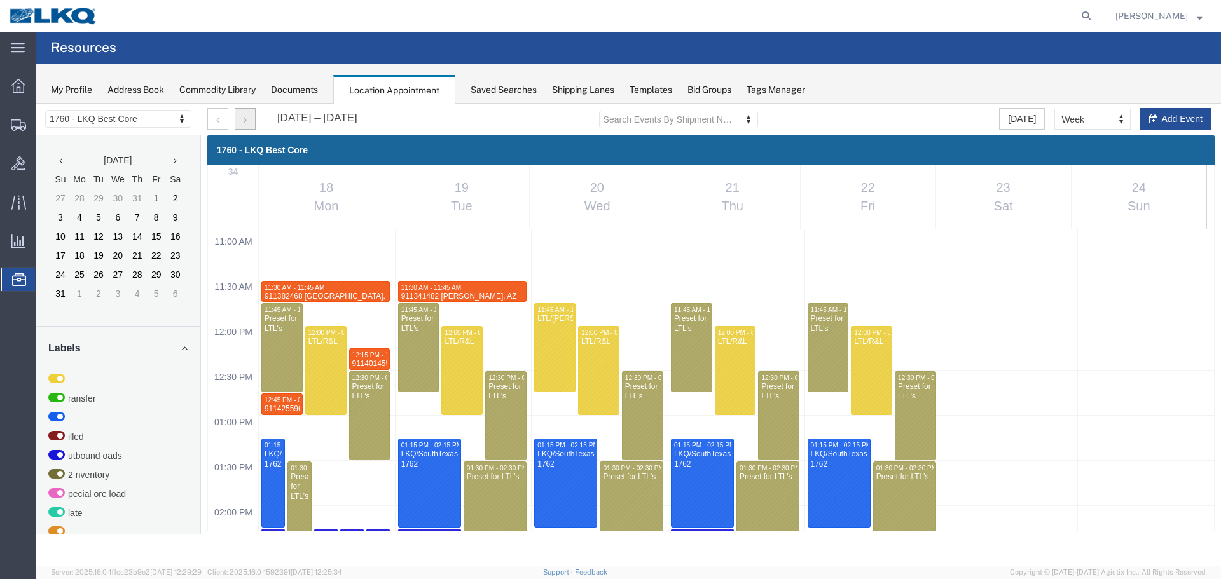
click at [502, 354] on div "12:00 AM 12:30 AM 01:00 AM 01:30 AM 02:00 AM 02:30 AM 03:00 AM 03:30 AM 04:00 A…" at bounding box center [711, 325] width 1006 height 2167
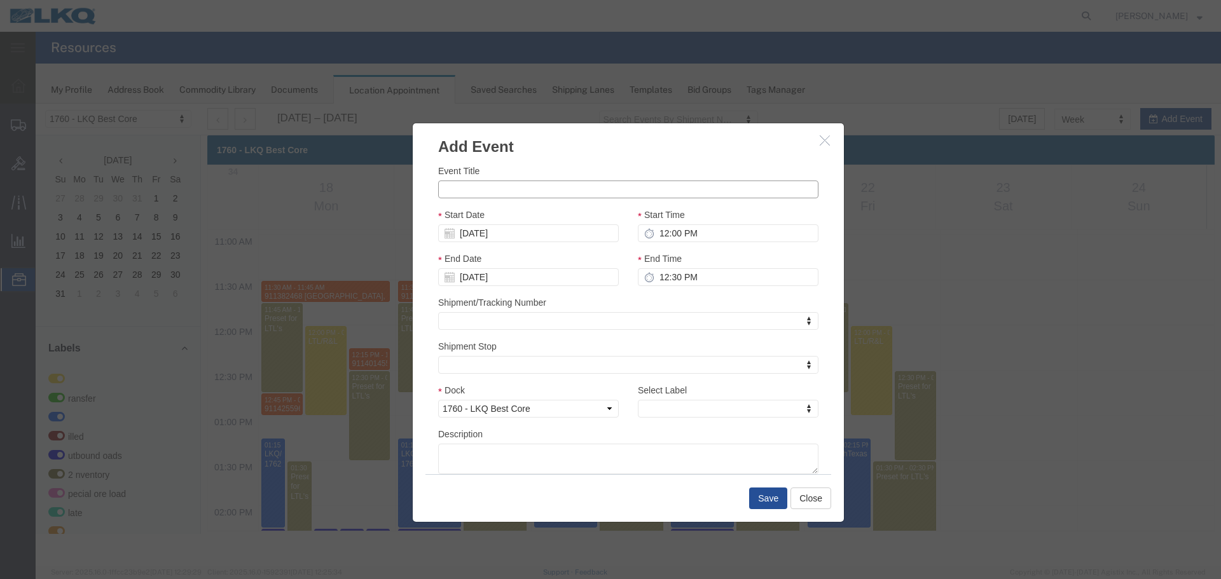
click at [499, 191] on input "Event Title" at bounding box center [628, 190] width 380 height 18
paste input "911499221 - Pasco,WA"
type input "911499221 - Pasco,WA"
click at [701, 234] on input "12:00 PM" at bounding box center [728, 233] width 181 height 18
type input "12:15 AM"
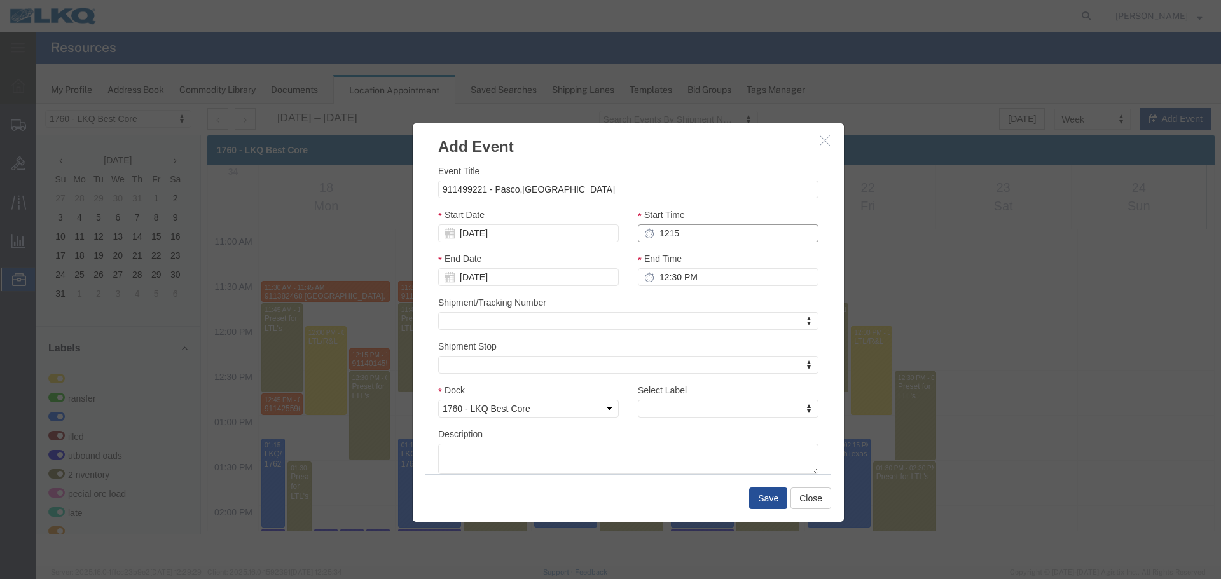
type input "1:15 AM"
click at [701, 234] on input "12:15 AM" at bounding box center [728, 233] width 181 height 18
type input "12:15 PM"
click at [691, 277] on input "1:15 PM" at bounding box center [728, 277] width 181 height 18
type input "12:30 PM"
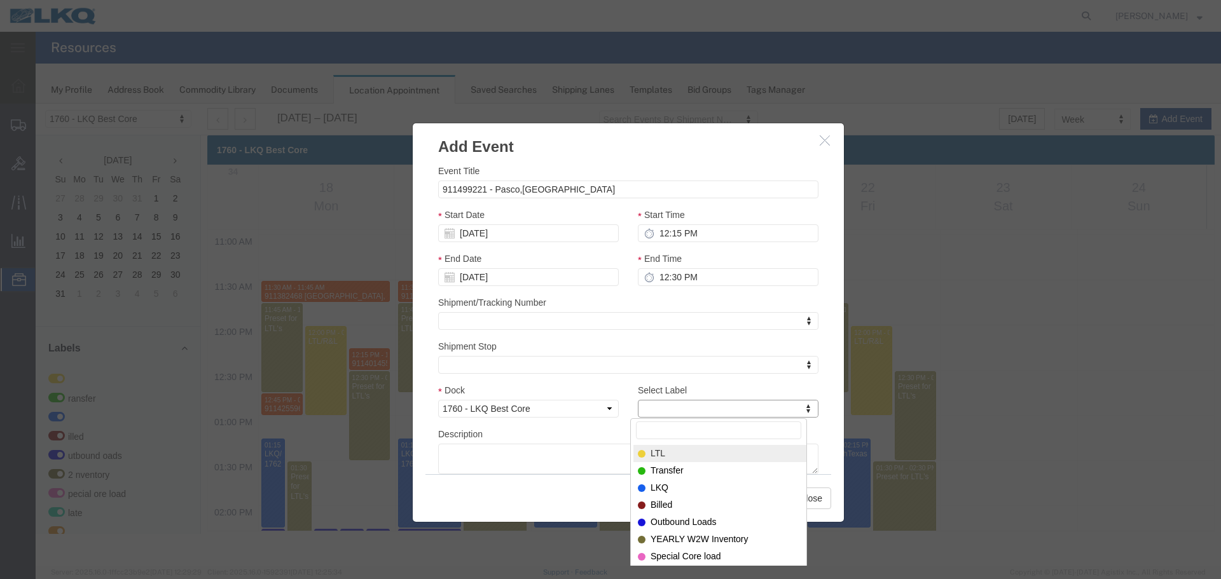
type input "m"
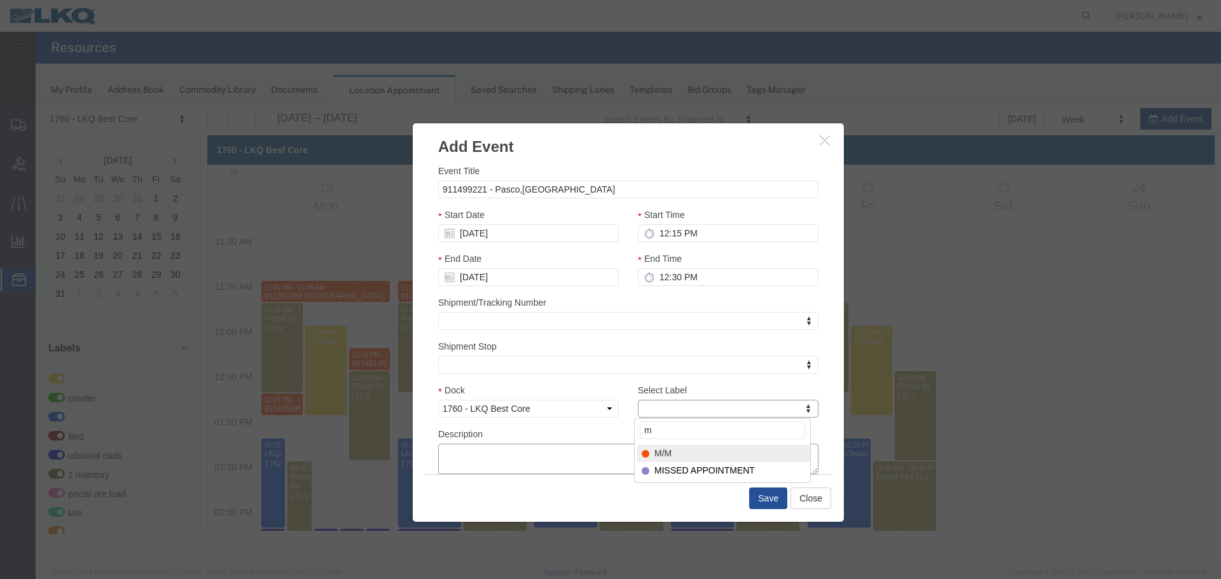
select select "24"
paste textarea "911499221 - Pasco,WA"
type textarea "911499221 - Pasco,WA"
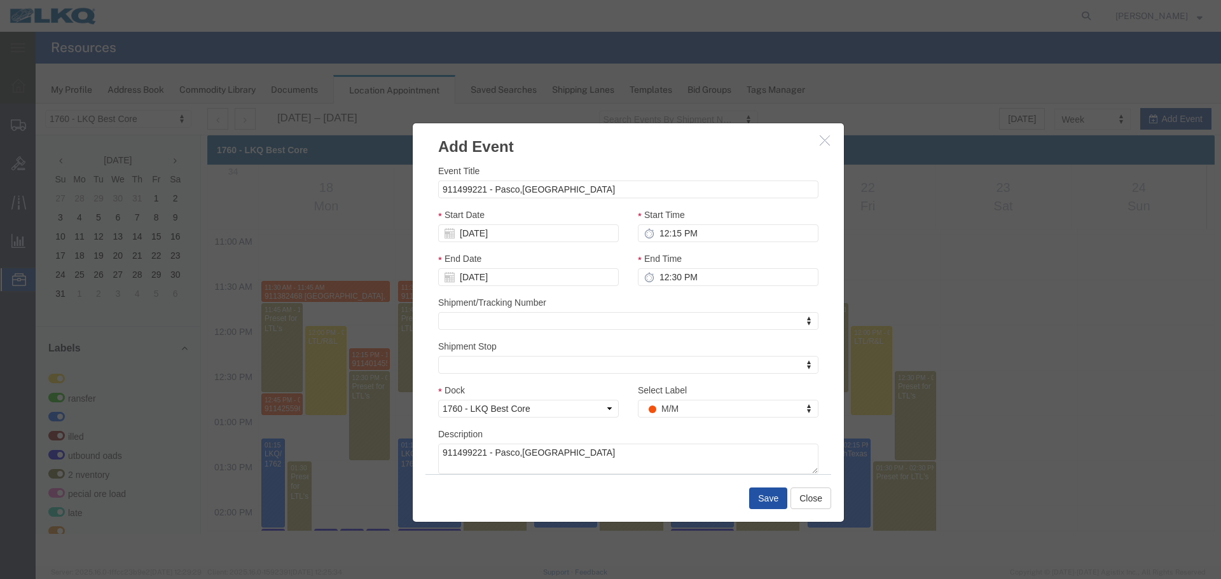
click at [770, 497] on button "Save" at bounding box center [768, 499] width 38 height 22
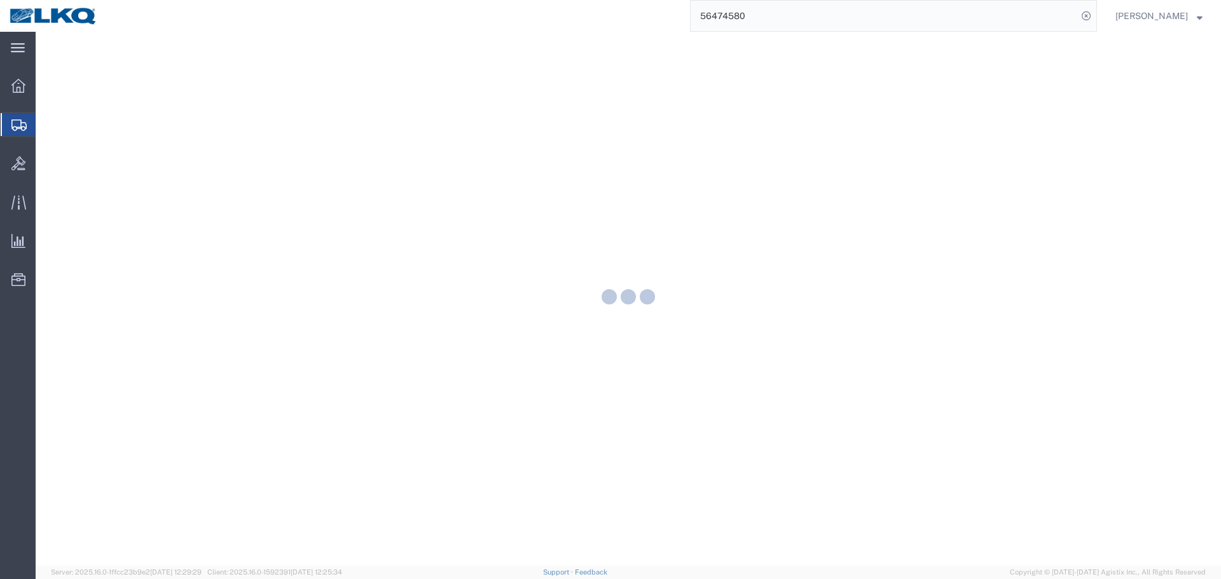
select select "38575"
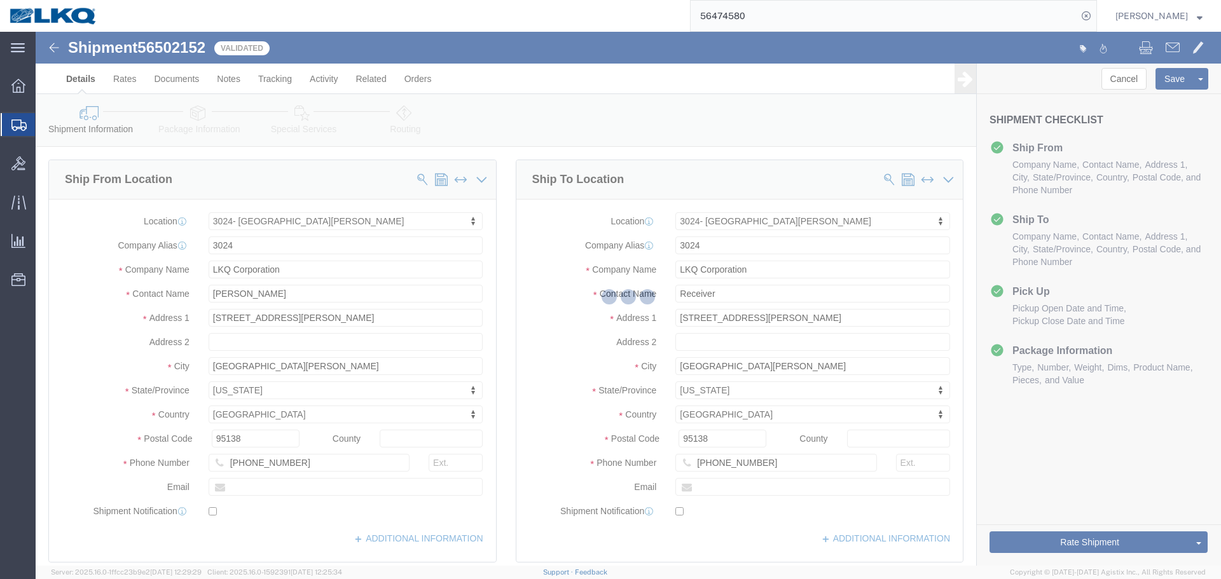
select select "38575"
select select "TL"
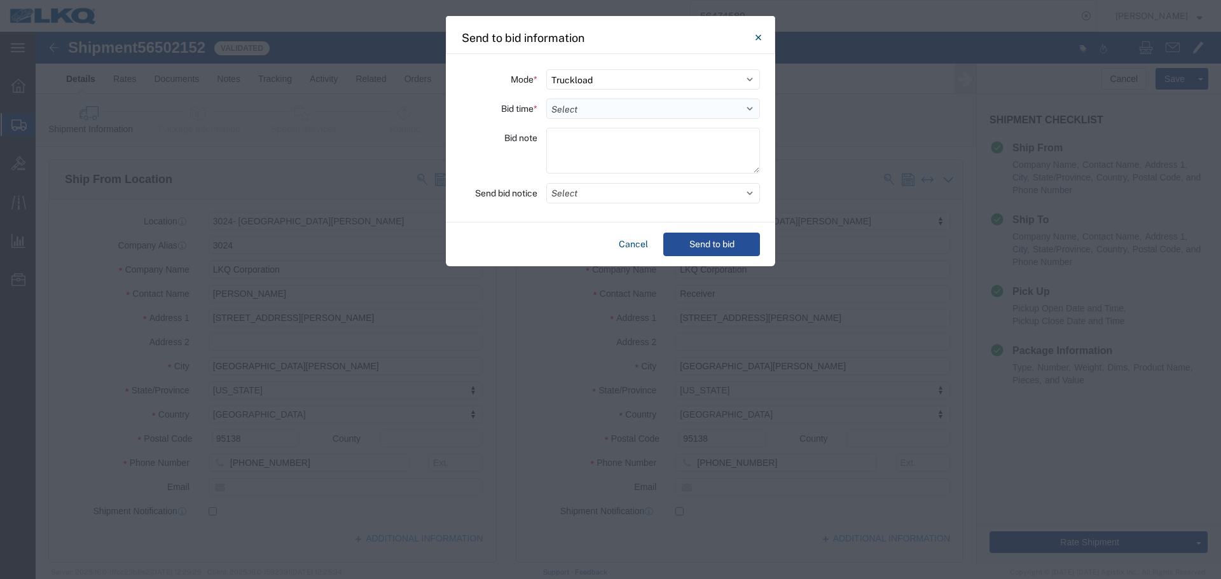
click at [617, 111] on select "Select 30 Min (Rush) 1 Hour (Rush) 2 Hours (Rush) 4 Hours (Rush) 8 Hours (Rush)…" at bounding box center [653, 109] width 214 height 20
select select "2"
click at [546, 99] on select "Select 30 Min (Rush) 1 Hour (Rush) 2 Hours (Rush) 4 Hours (Rush) 8 Hours (Rush)…" at bounding box center [653, 109] width 214 height 20
click at [624, 195] on button "Select" at bounding box center [653, 193] width 214 height 20
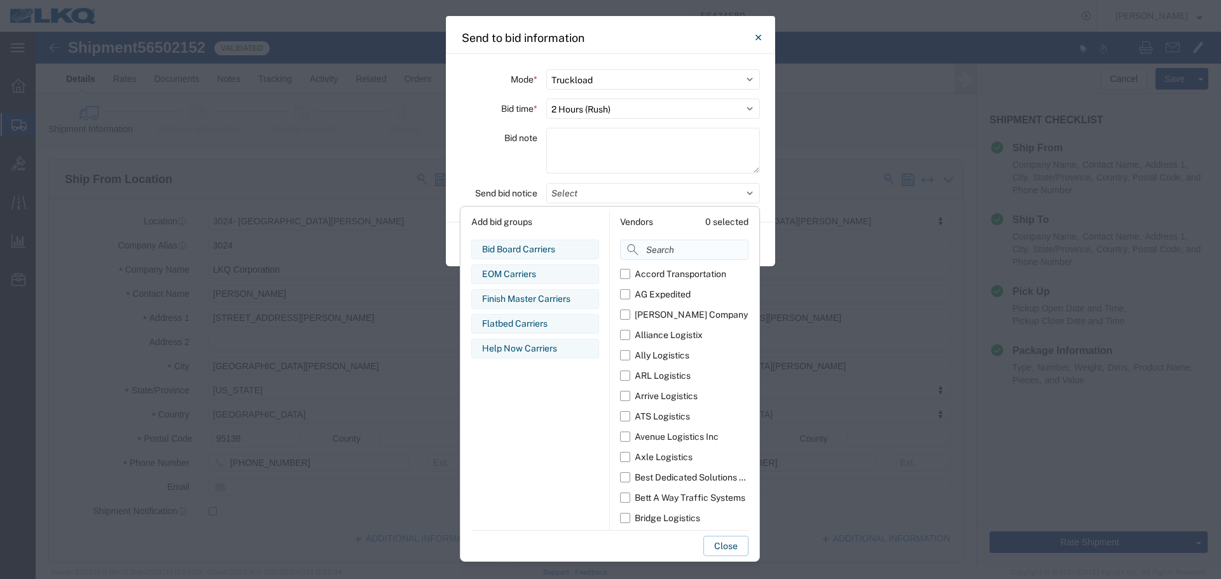
click at [675, 248] on input at bounding box center [684, 250] width 128 height 20
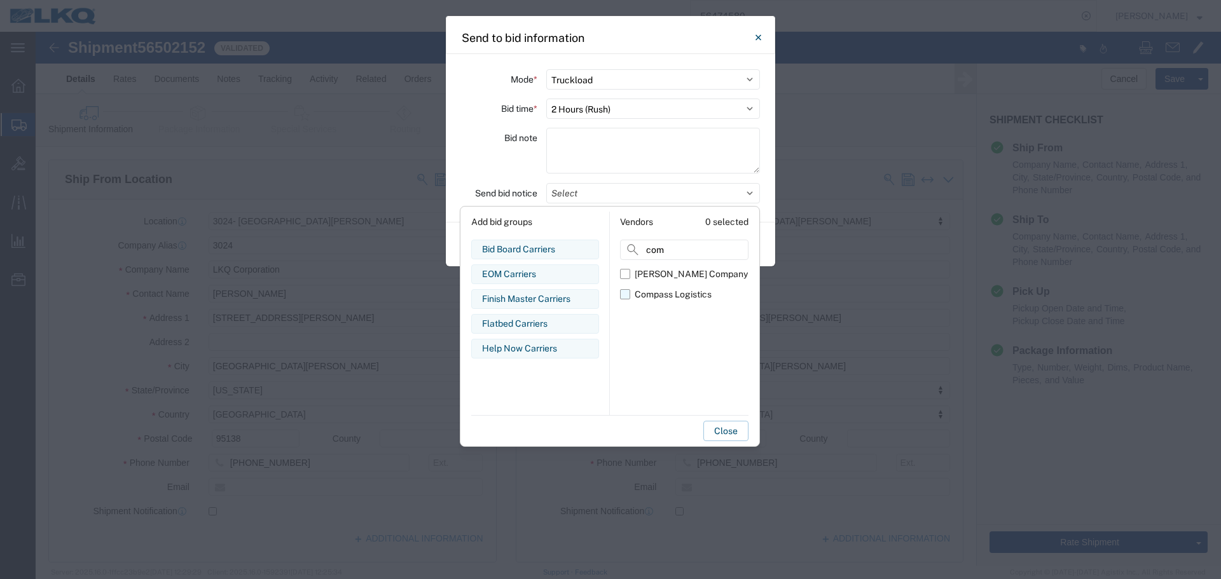
type input "com"
click at [654, 289] on div "Compass Logistics" at bounding box center [673, 294] width 77 height 13
click at [0, 0] on input "Compass Logistics" at bounding box center [0, 0] width 0 height 0
click at [491, 149] on div "Bid note" at bounding box center [499, 153] width 76 height 50
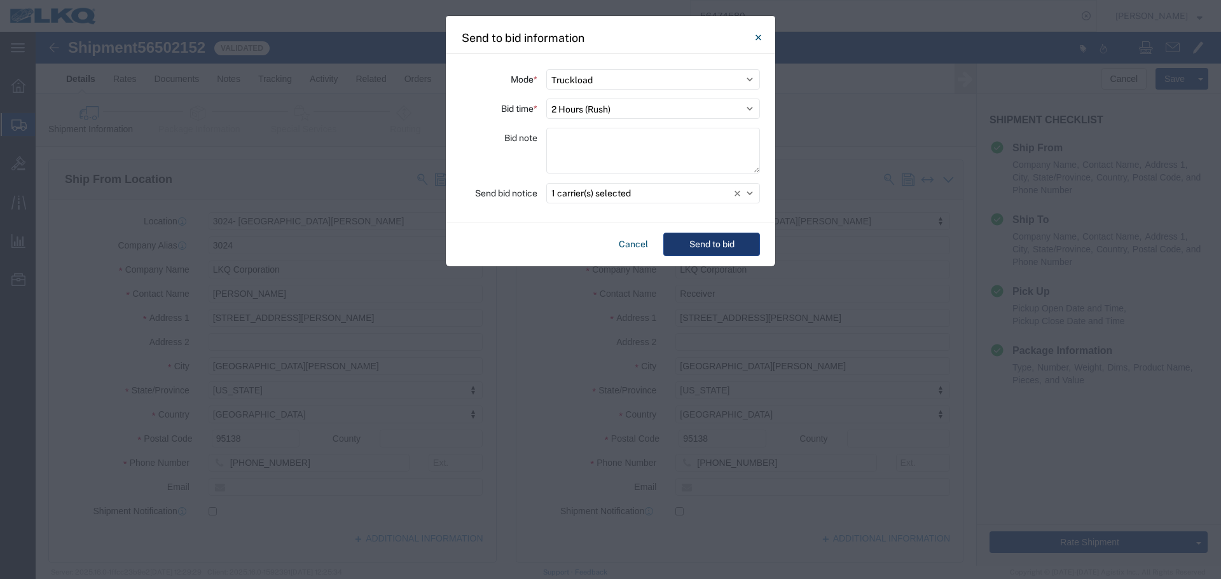
click at [729, 237] on button "Send to bid" at bounding box center [711, 245] width 97 height 24
